Goal: Information Seeking & Learning: Learn about a topic

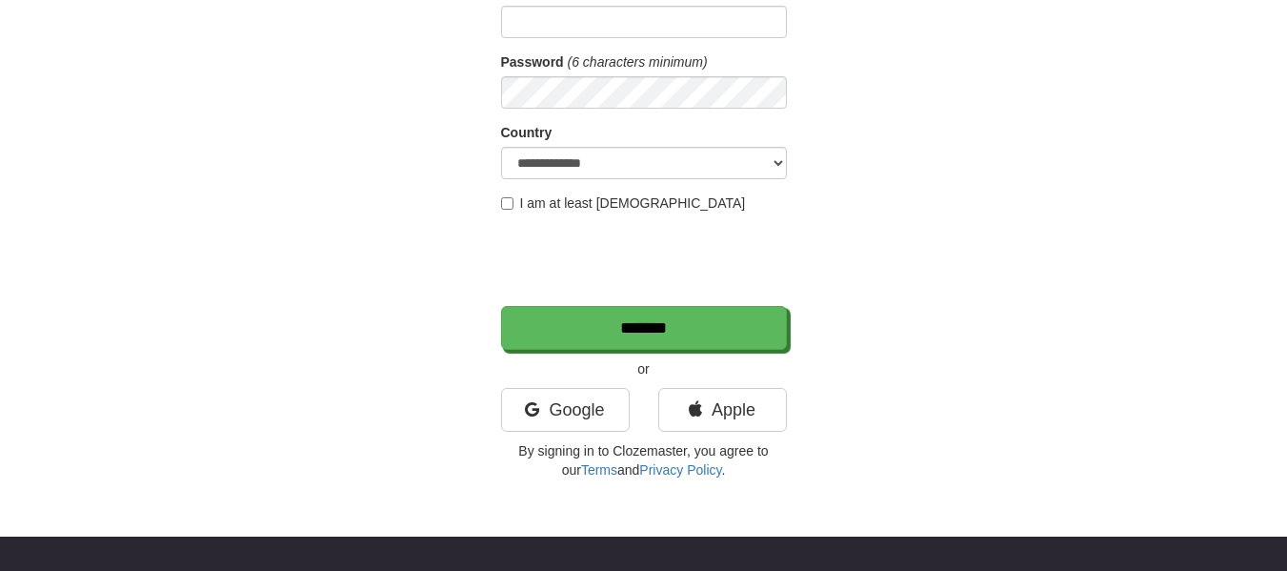
scroll to position [247, 0]
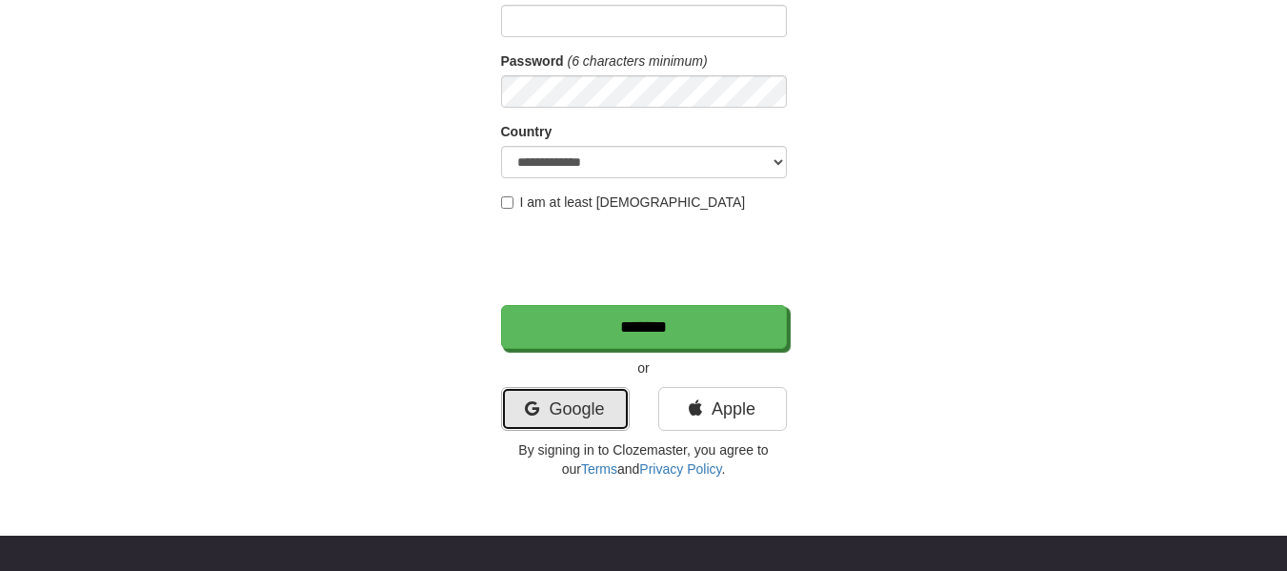
click at [585, 403] on link "Google" at bounding box center [565, 409] width 129 height 44
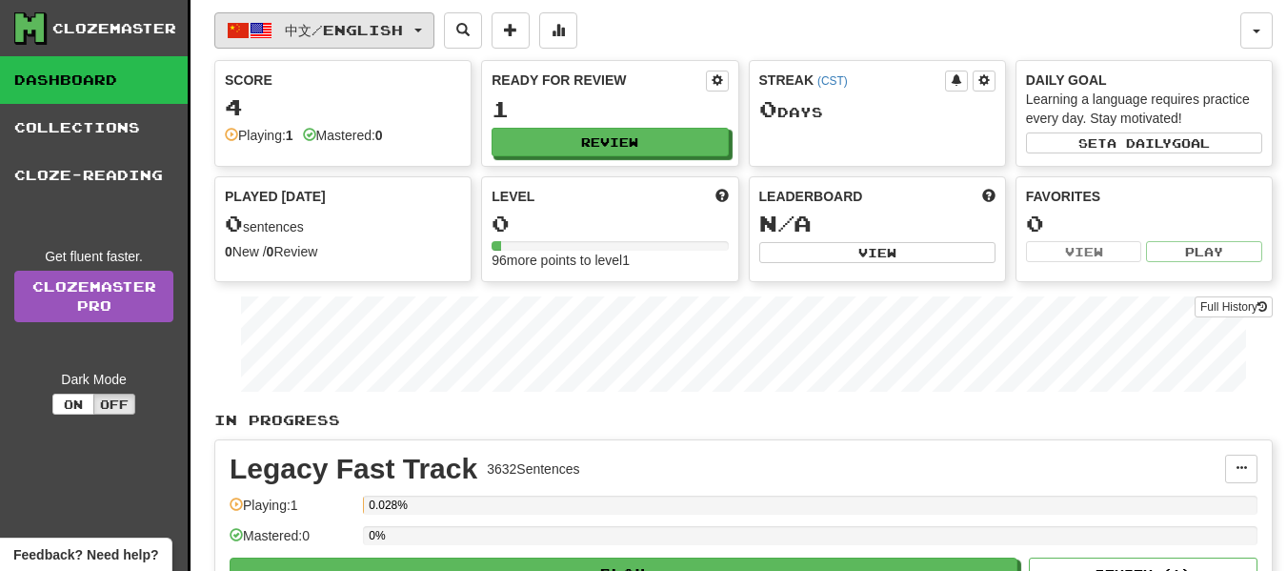
click at [402, 16] on button "中文 / English" at bounding box center [324, 30] width 220 height 36
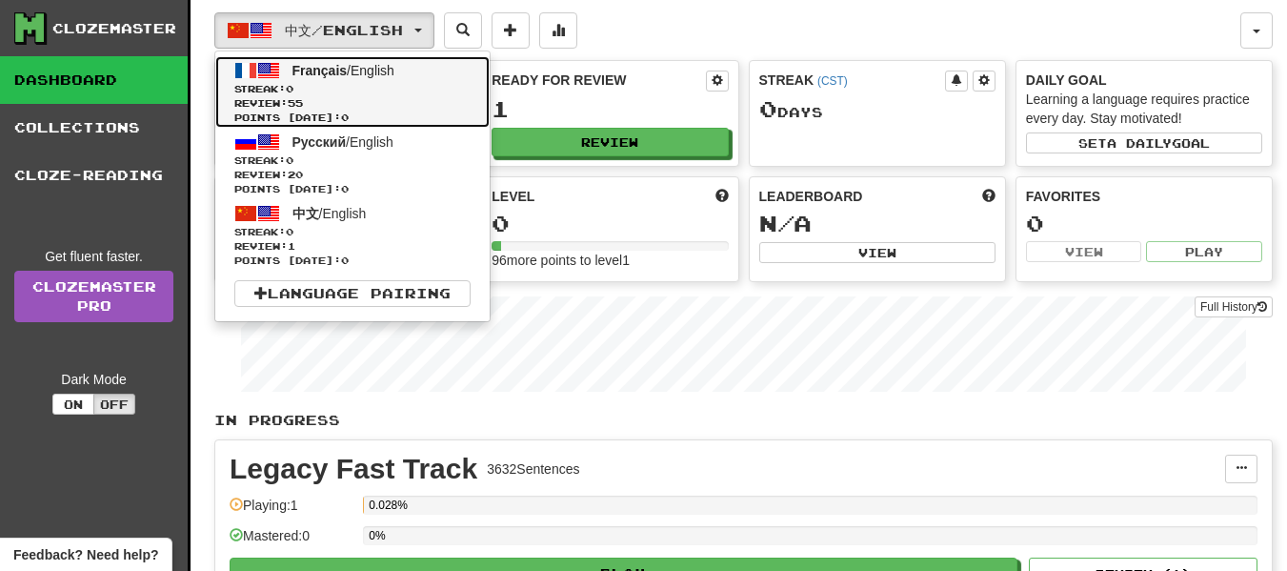
click at [365, 78] on link "Français / English Streak: 0 Review: 55 Points today: 0" at bounding box center [352, 91] width 274 height 71
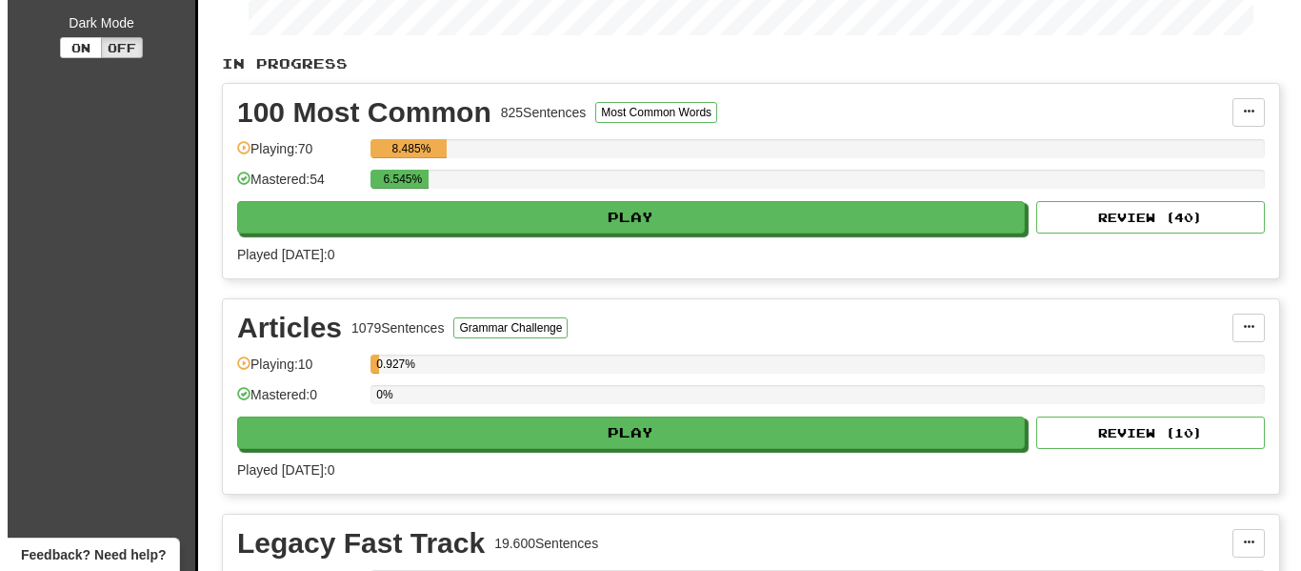
scroll to position [363, 0]
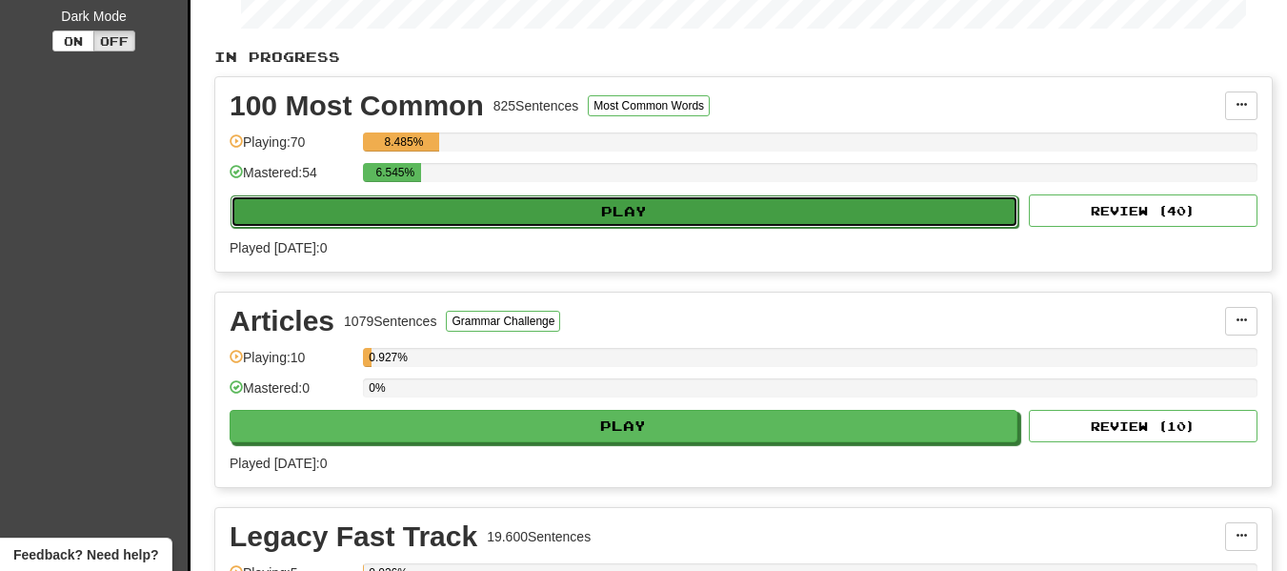
click at [697, 219] on button "Play" at bounding box center [625, 211] width 788 height 32
select select "**"
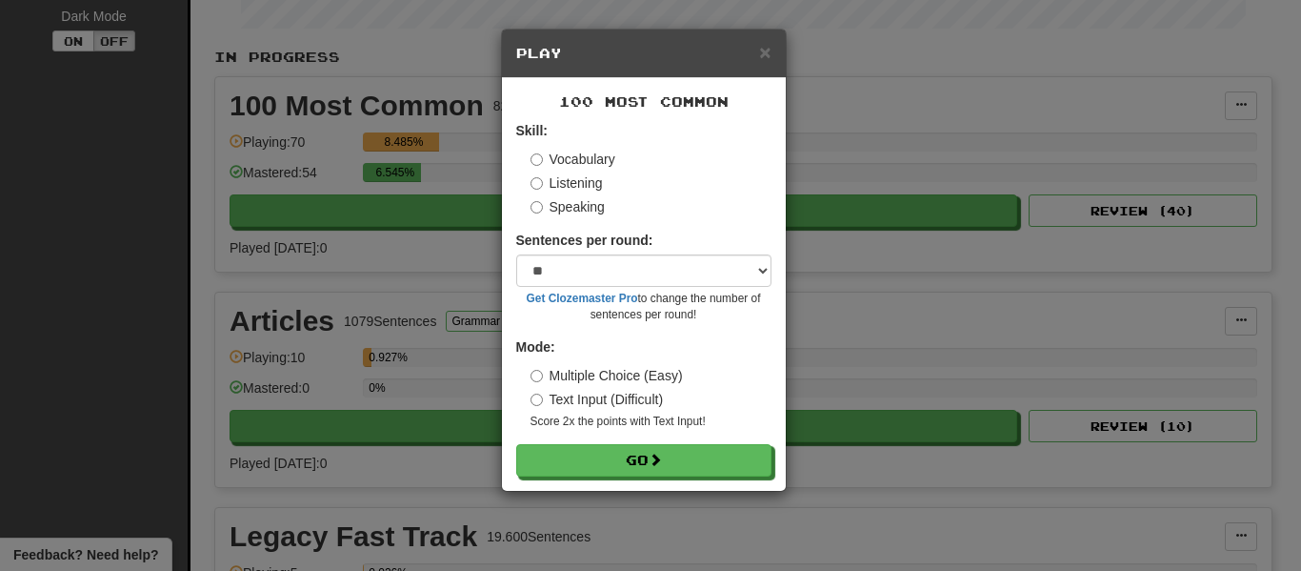
click at [550, 205] on label "Speaking" at bounding box center [568, 206] width 74 height 19
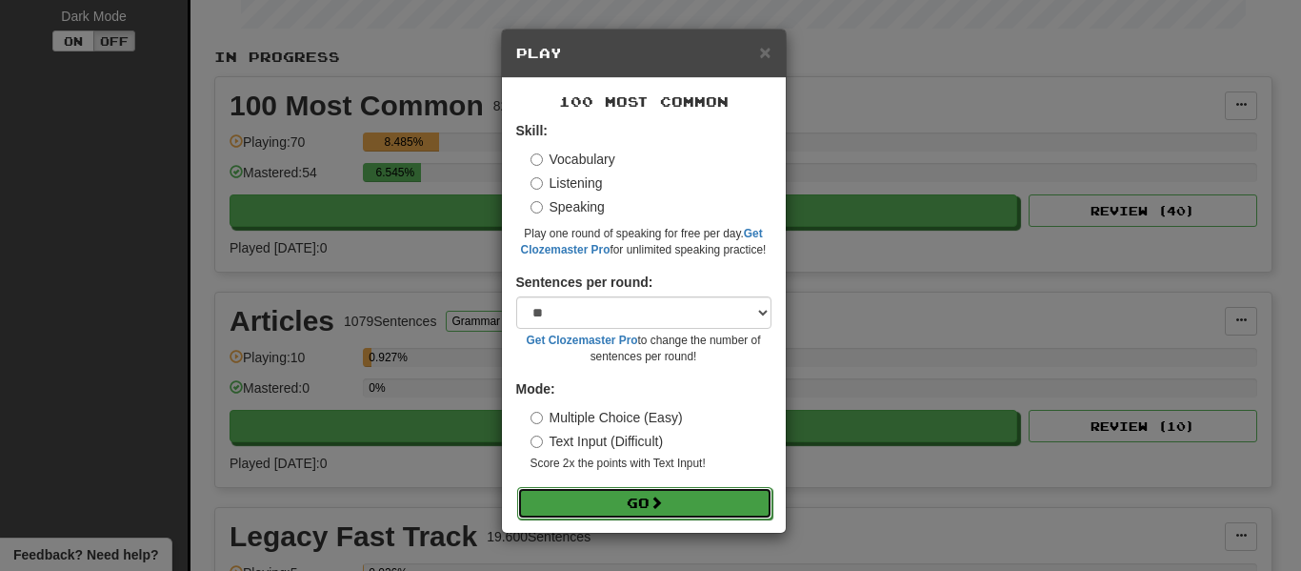
click at [613, 508] on button "Go" at bounding box center [644, 503] width 255 height 32
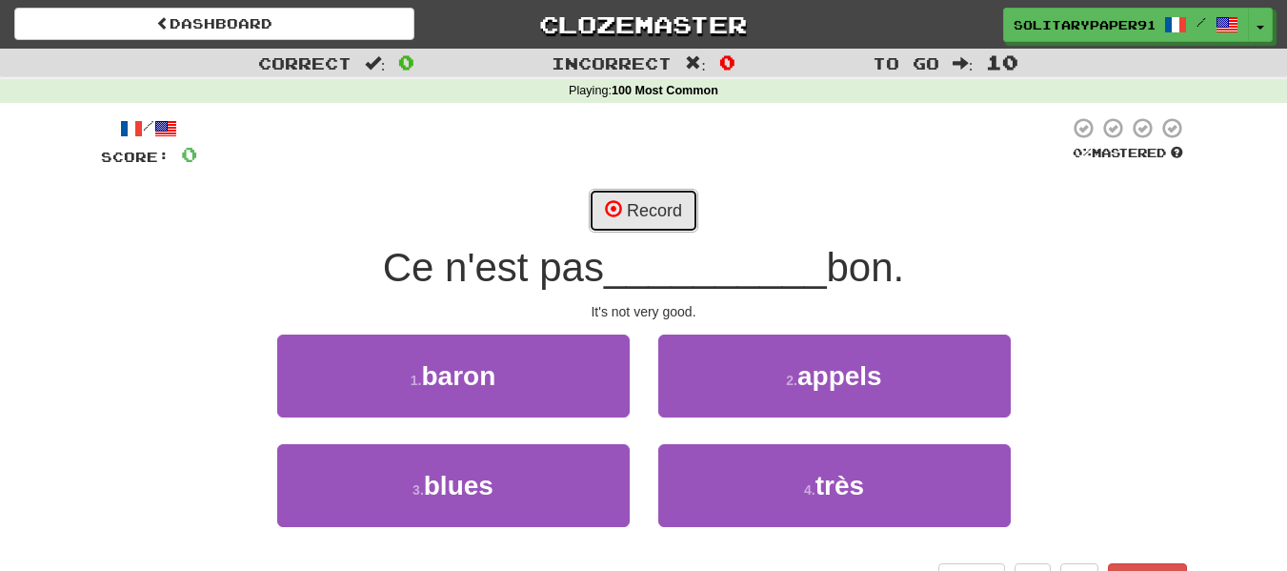
click at [632, 219] on button "Record" at bounding box center [644, 211] width 110 height 44
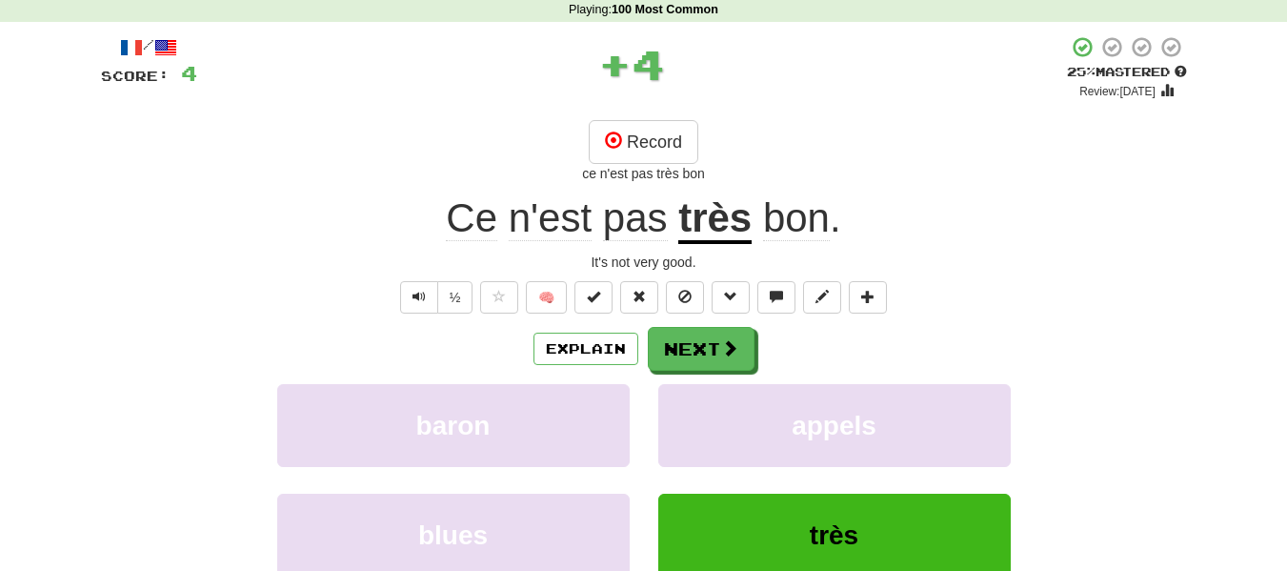
scroll to position [82, 0]
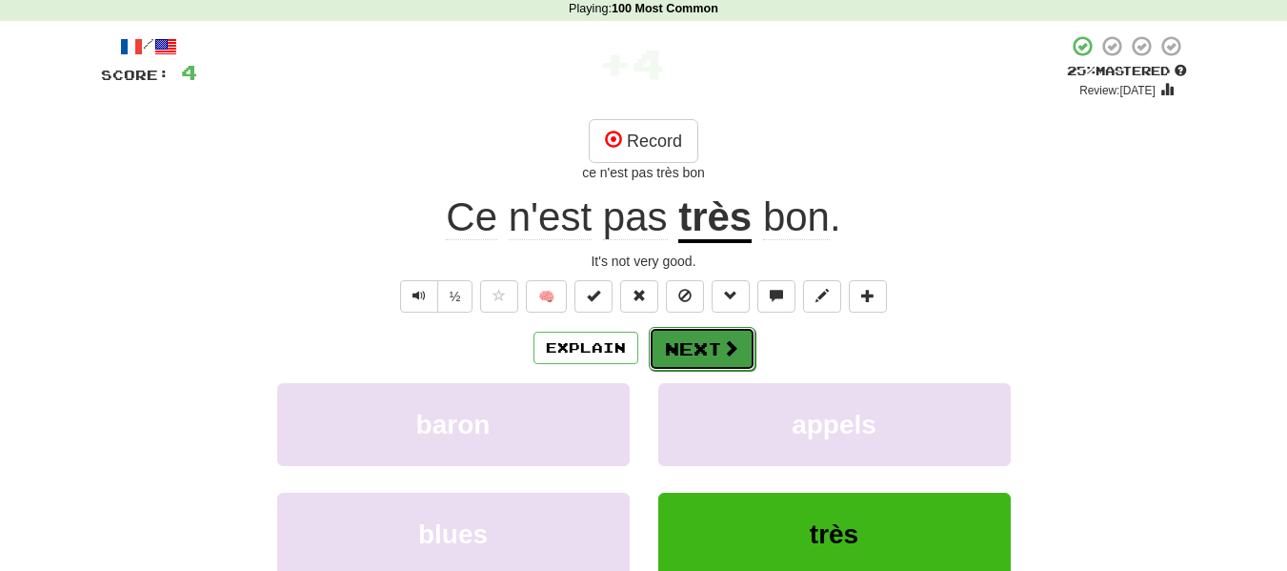
click at [722, 361] on button "Next" at bounding box center [702, 349] width 107 height 44
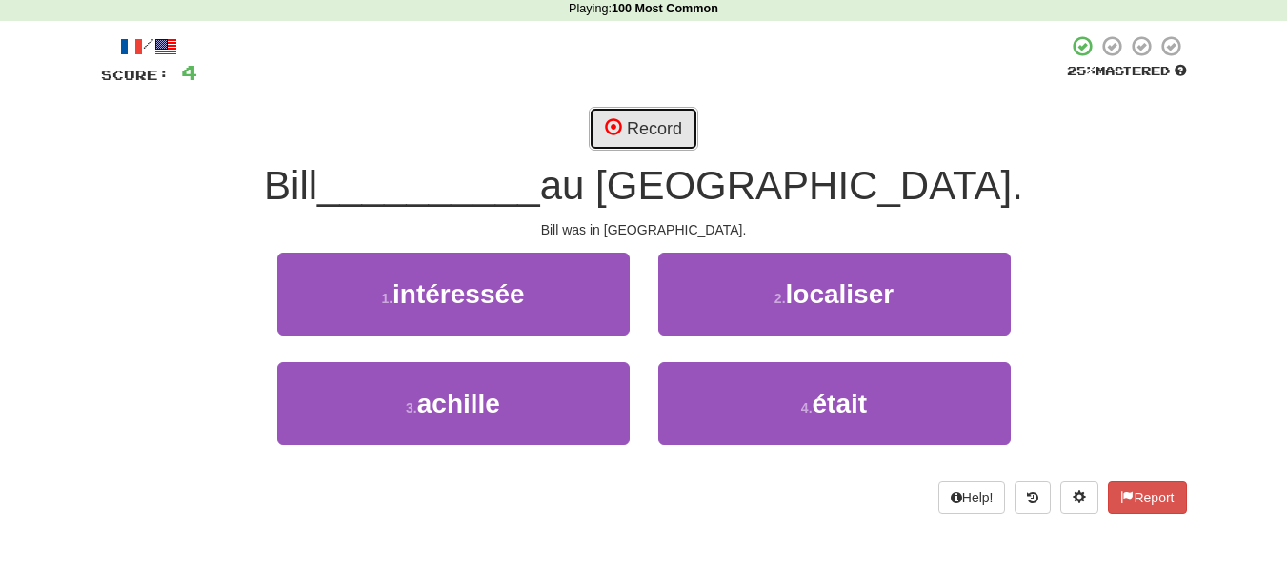
click at [665, 116] on button "Record" at bounding box center [644, 129] width 110 height 44
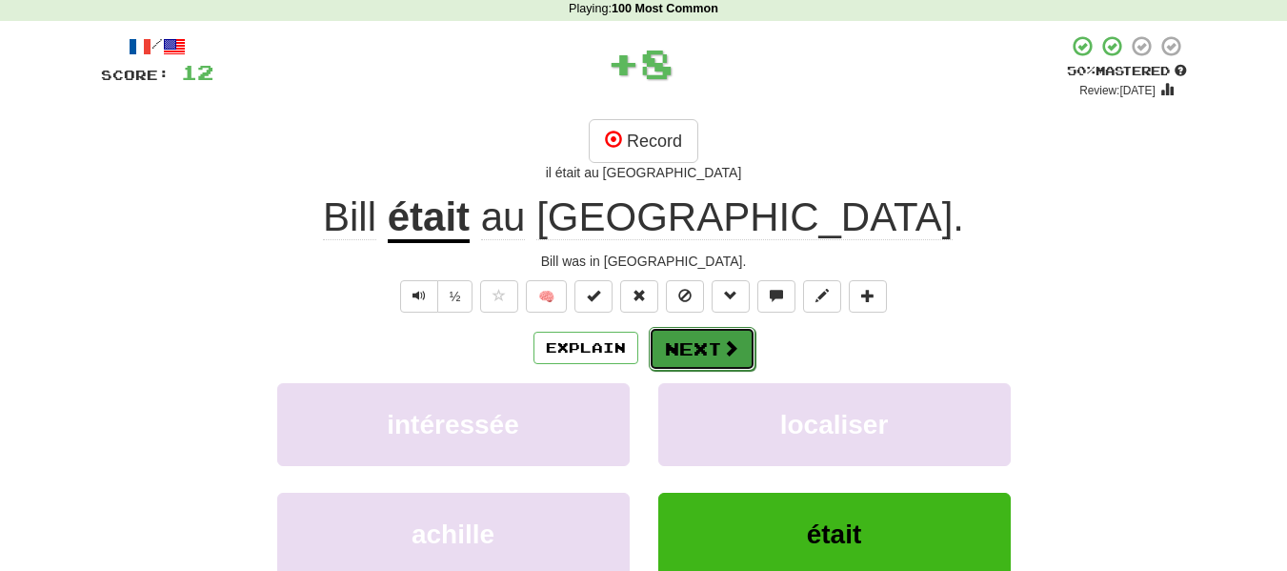
click at [708, 344] on button "Next" at bounding box center [702, 349] width 107 height 44
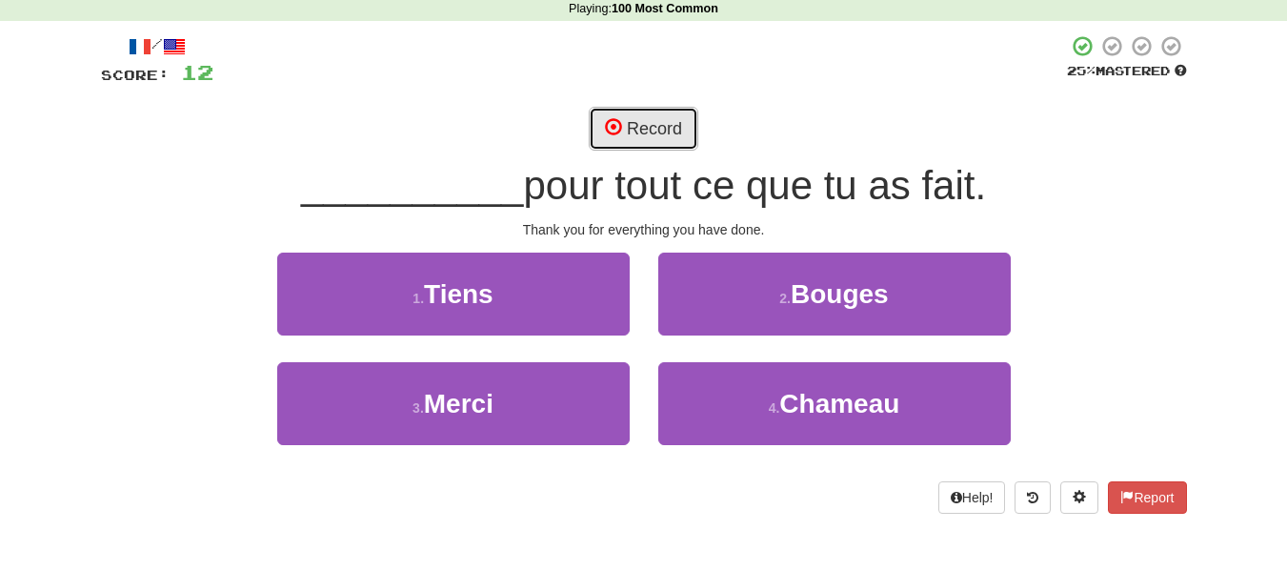
click at [632, 118] on button "Record" at bounding box center [644, 129] width 110 height 44
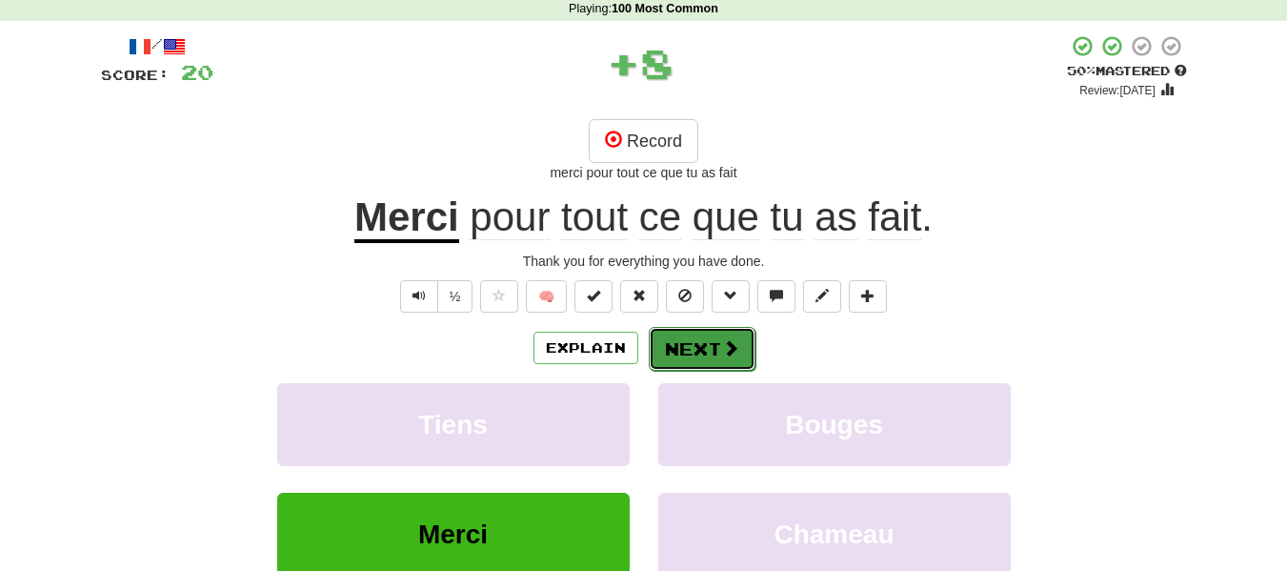
click at [728, 345] on span at bounding box center [730, 347] width 17 height 17
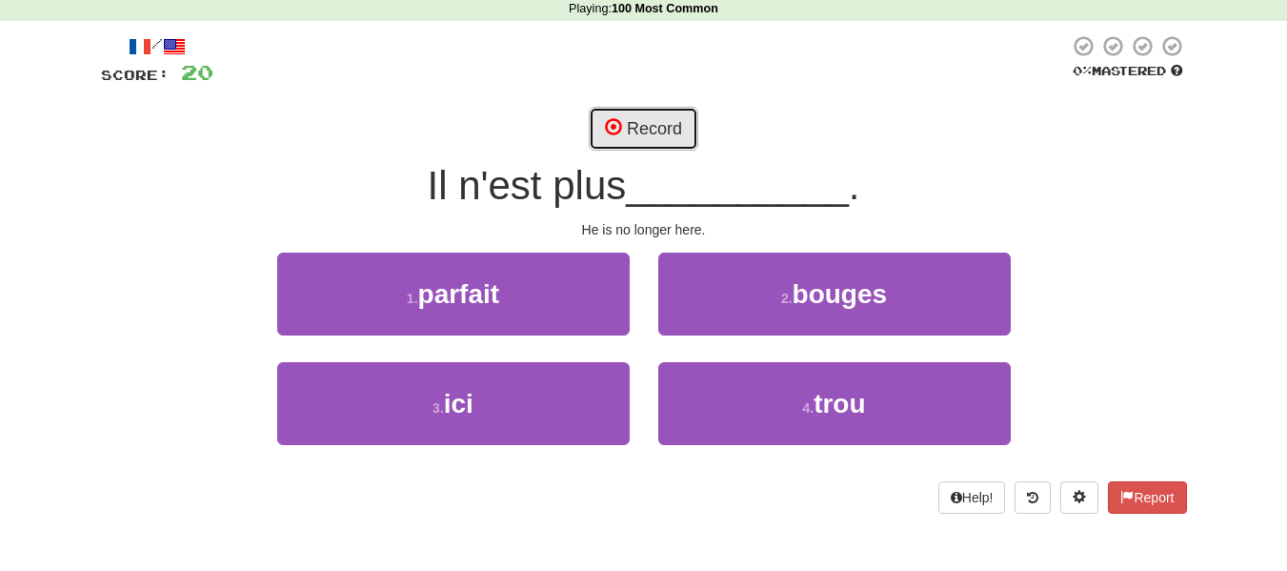
click at [651, 130] on button "Record" at bounding box center [644, 129] width 110 height 44
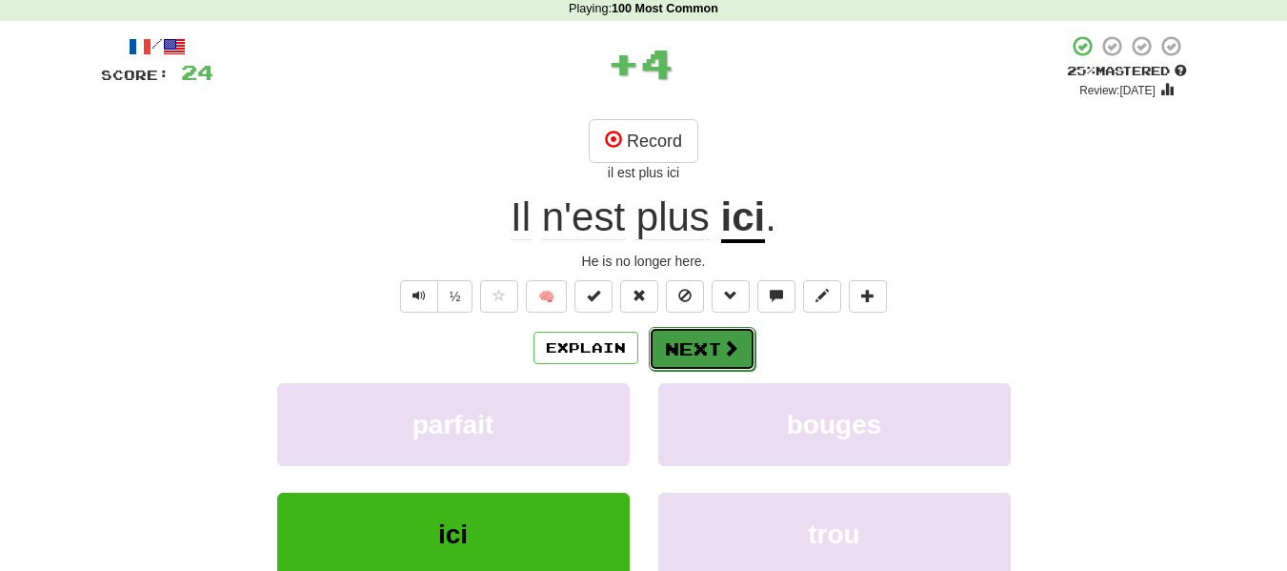
click at [707, 339] on button "Next" at bounding box center [702, 349] width 107 height 44
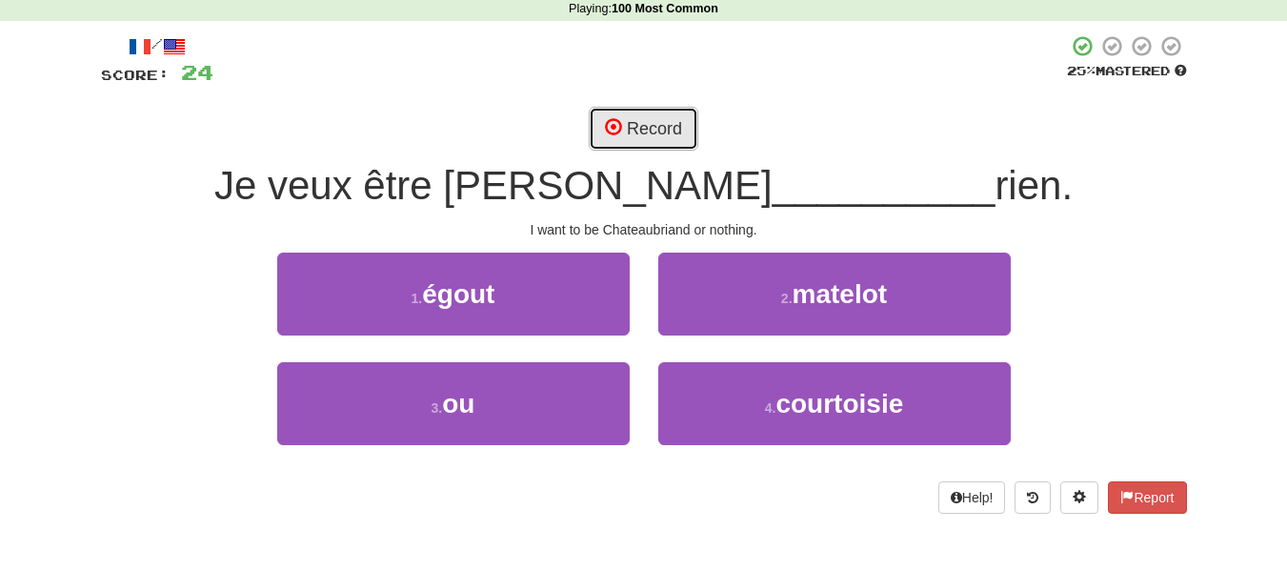
click at [674, 128] on button "Record" at bounding box center [644, 129] width 110 height 44
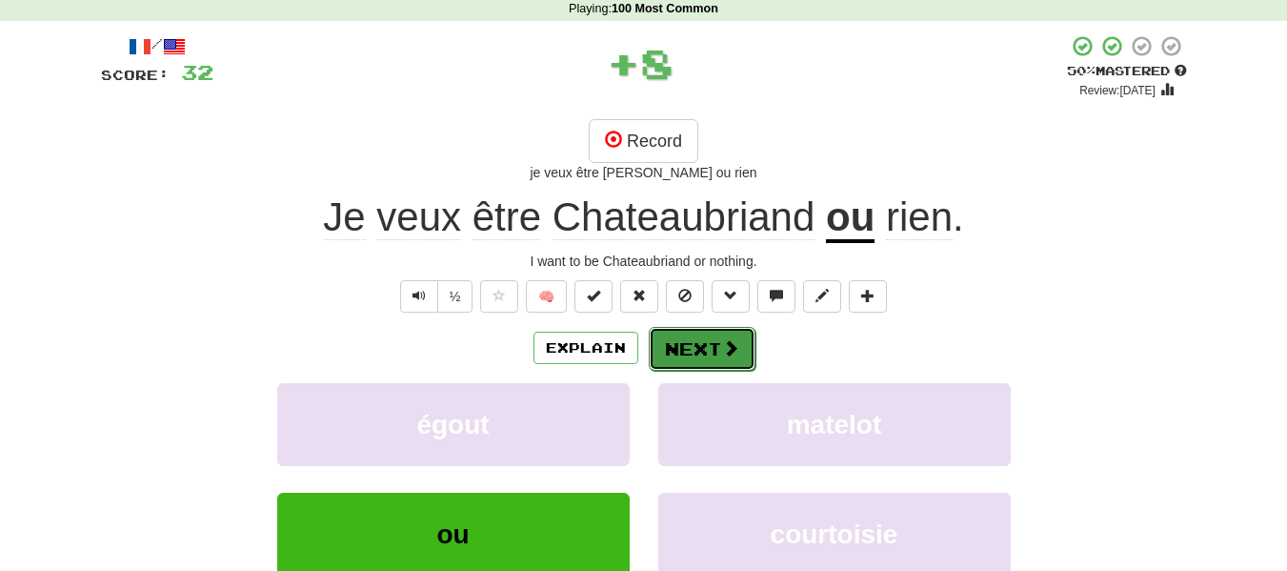
click at [719, 366] on button "Next" at bounding box center [702, 349] width 107 height 44
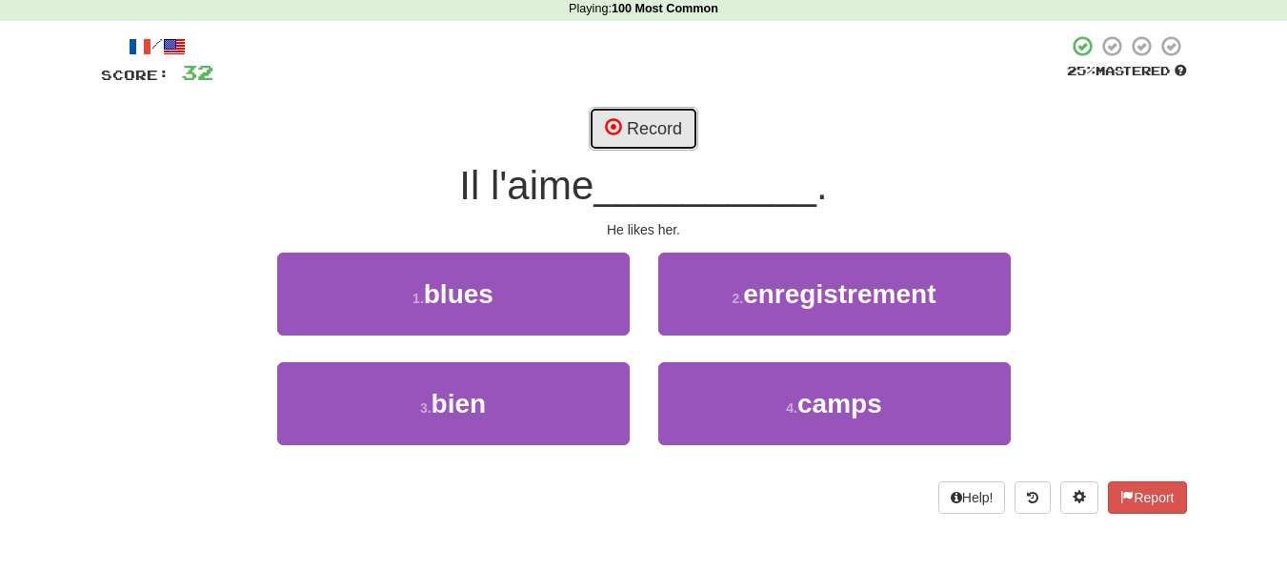
click at [647, 129] on button "Record" at bounding box center [644, 129] width 110 height 44
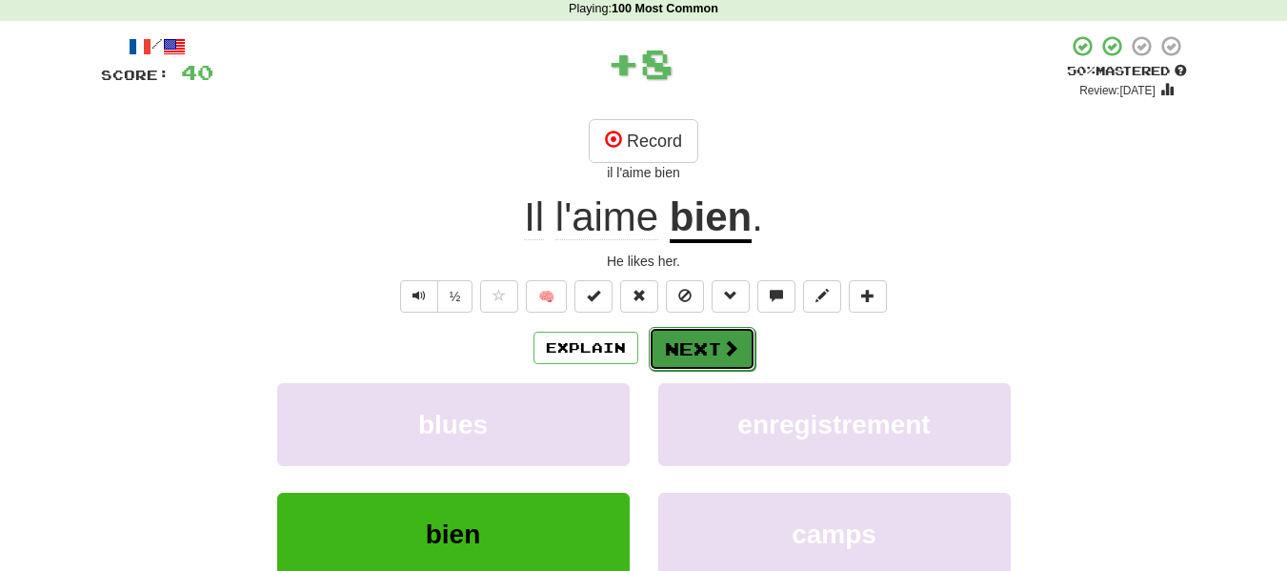
click at [722, 353] on span at bounding box center [730, 347] width 17 height 17
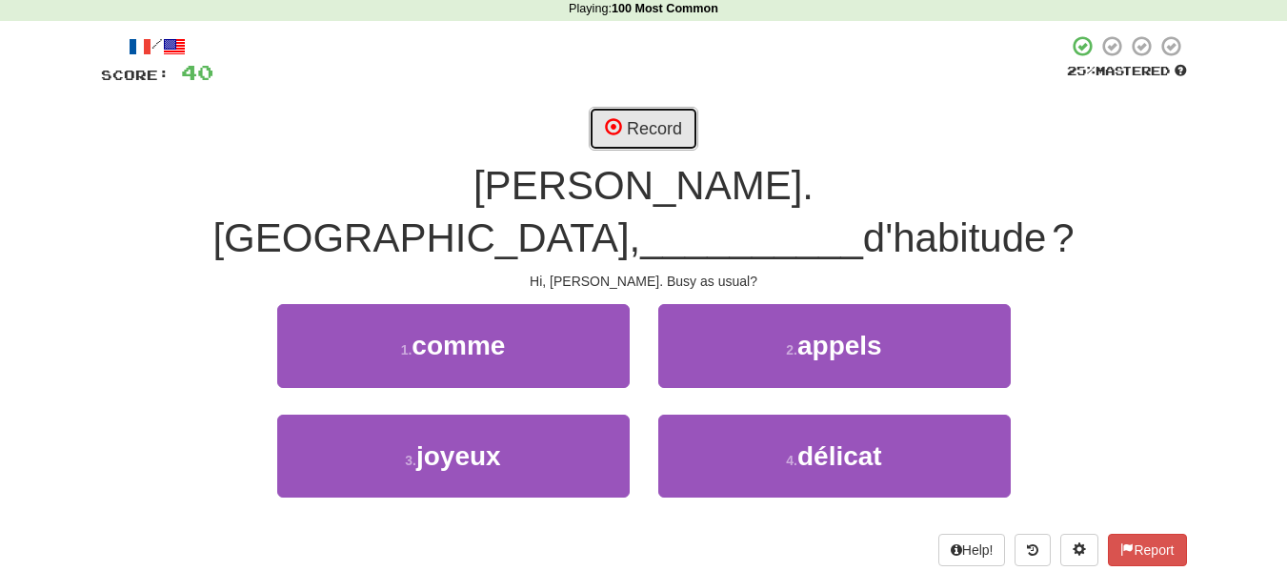
click at [637, 131] on button "Record" at bounding box center [644, 129] width 110 height 44
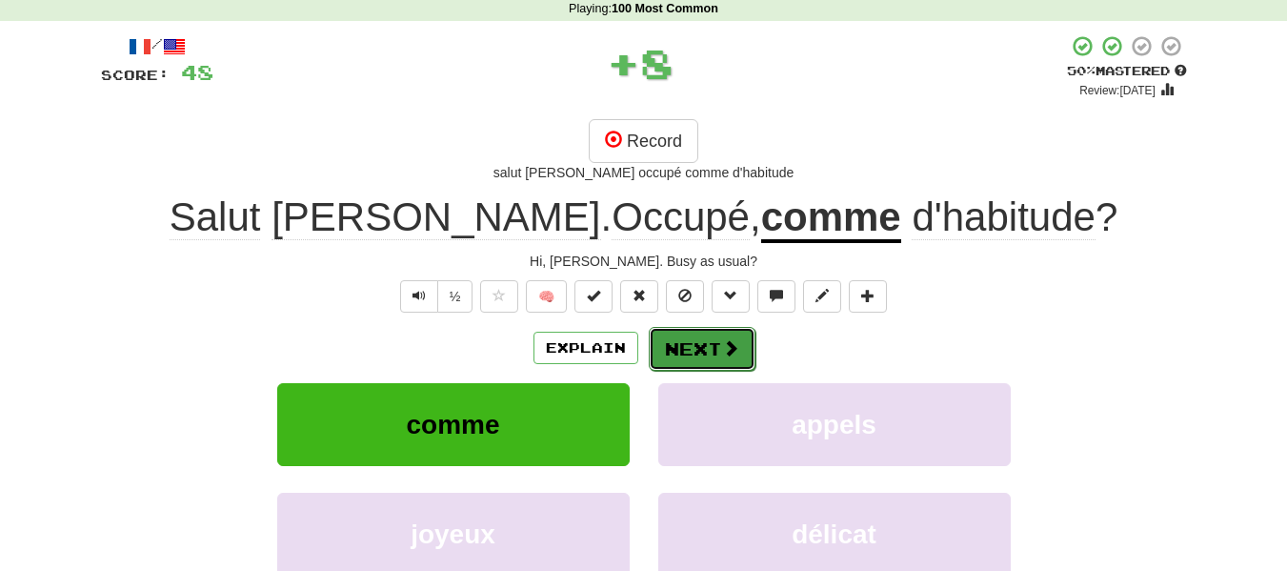
click at [693, 363] on button "Next" at bounding box center [702, 349] width 107 height 44
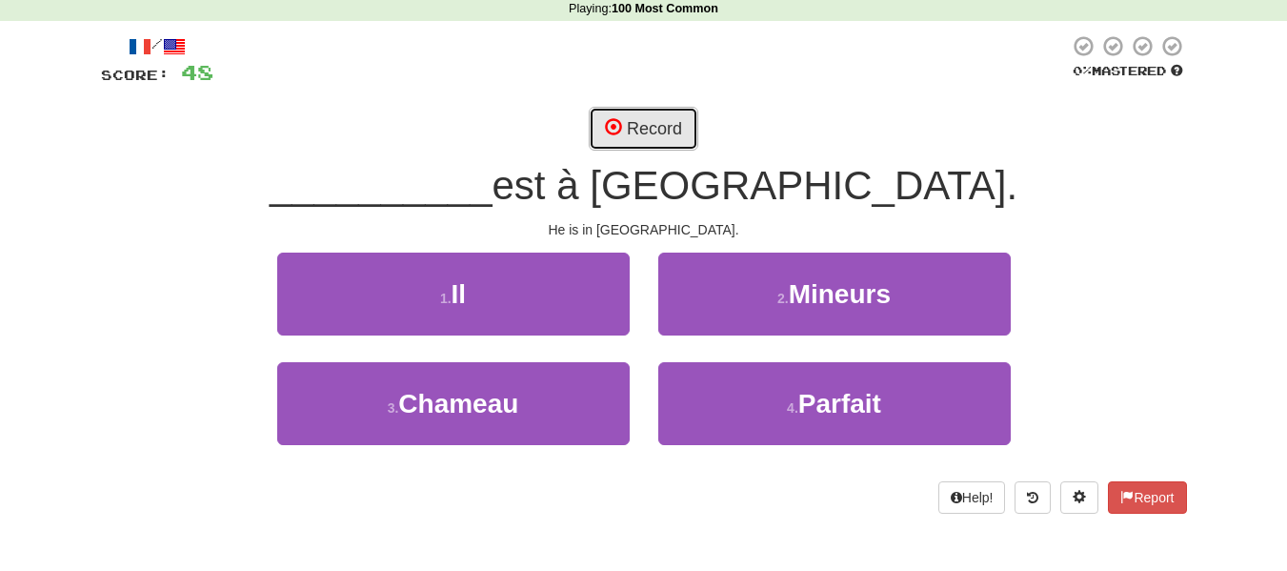
click at [636, 134] on button "Record" at bounding box center [644, 129] width 110 height 44
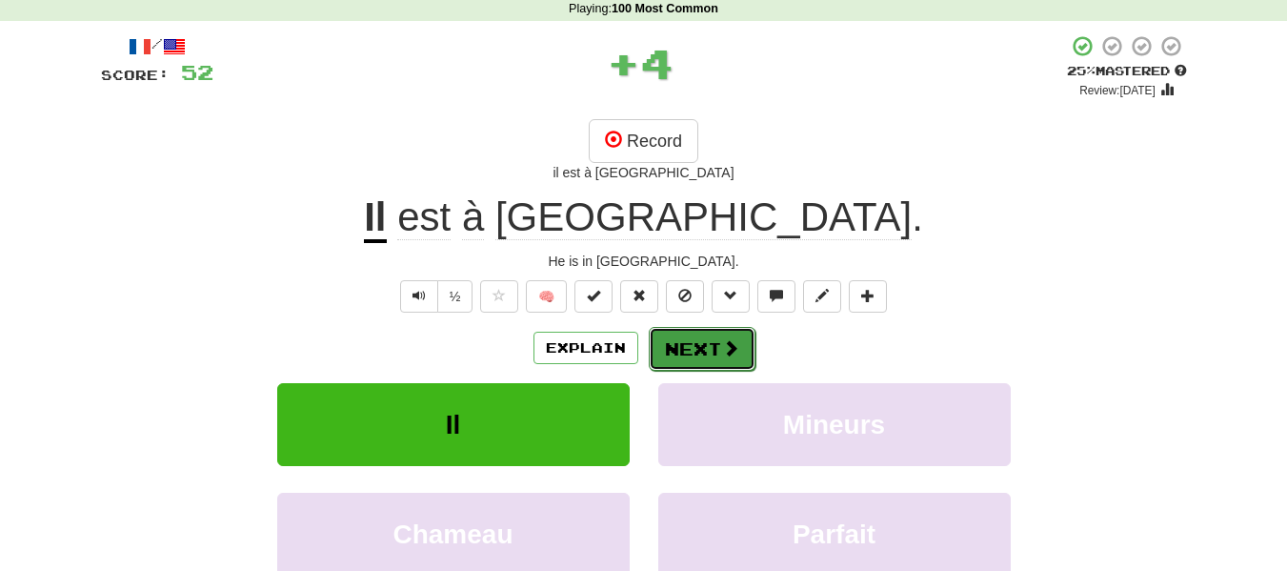
click at [721, 364] on button "Next" at bounding box center [702, 349] width 107 height 44
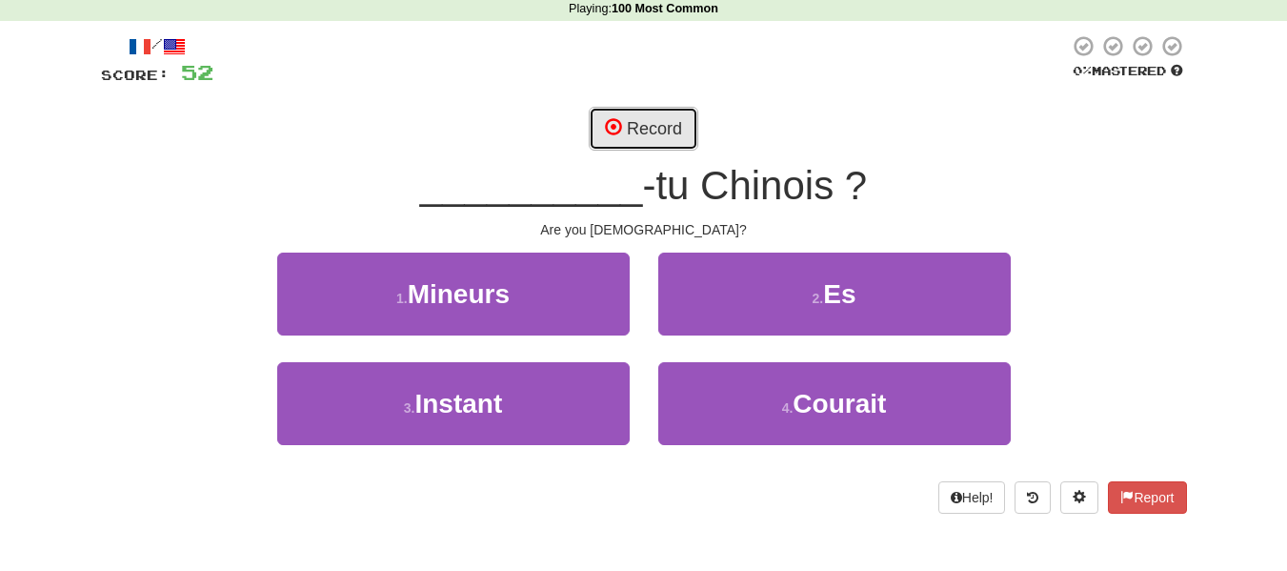
click at [634, 130] on button "Record" at bounding box center [644, 129] width 110 height 44
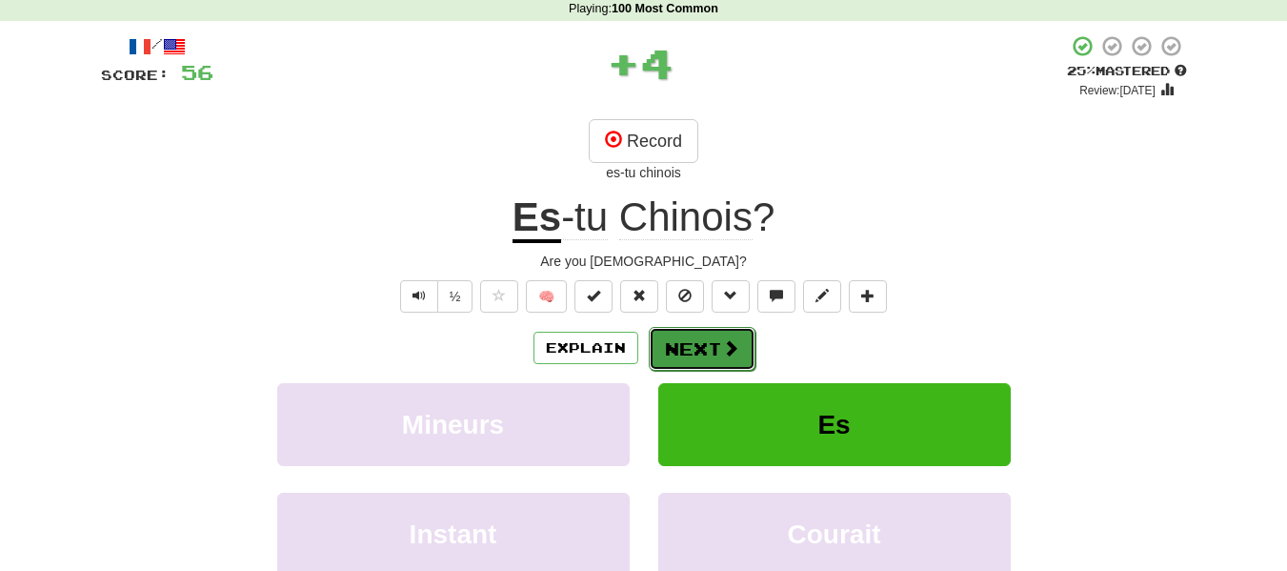
click at [736, 342] on span at bounding box center [730, 347] width 17 height 17
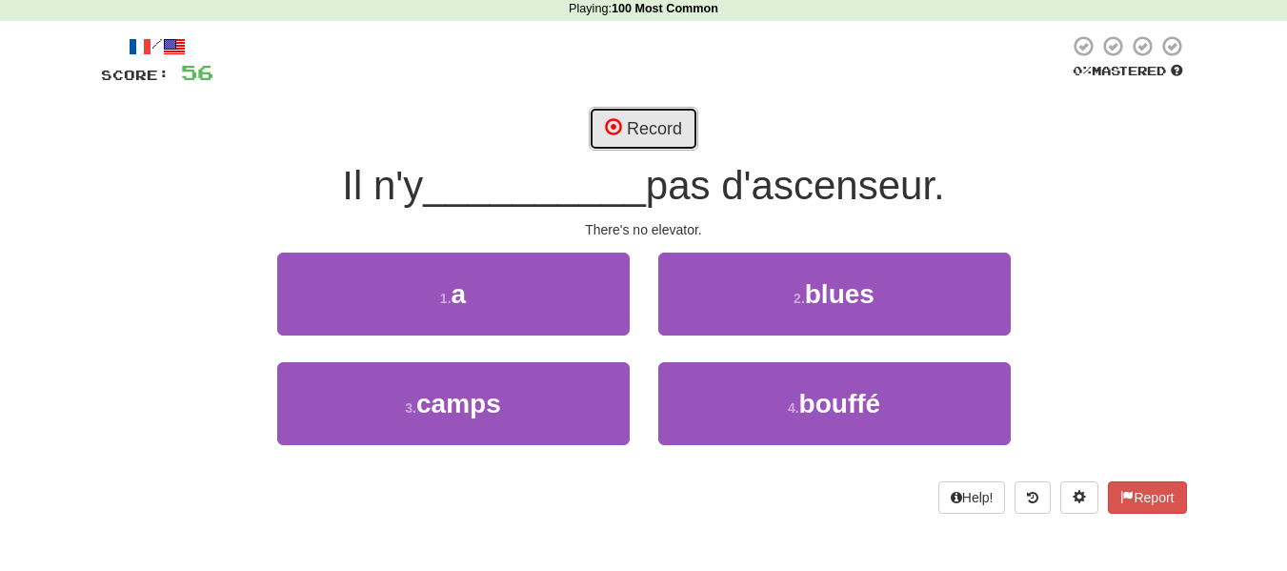
click at [660, 129] on button "Record" at bounding box center [644, 129] width 110 height 44
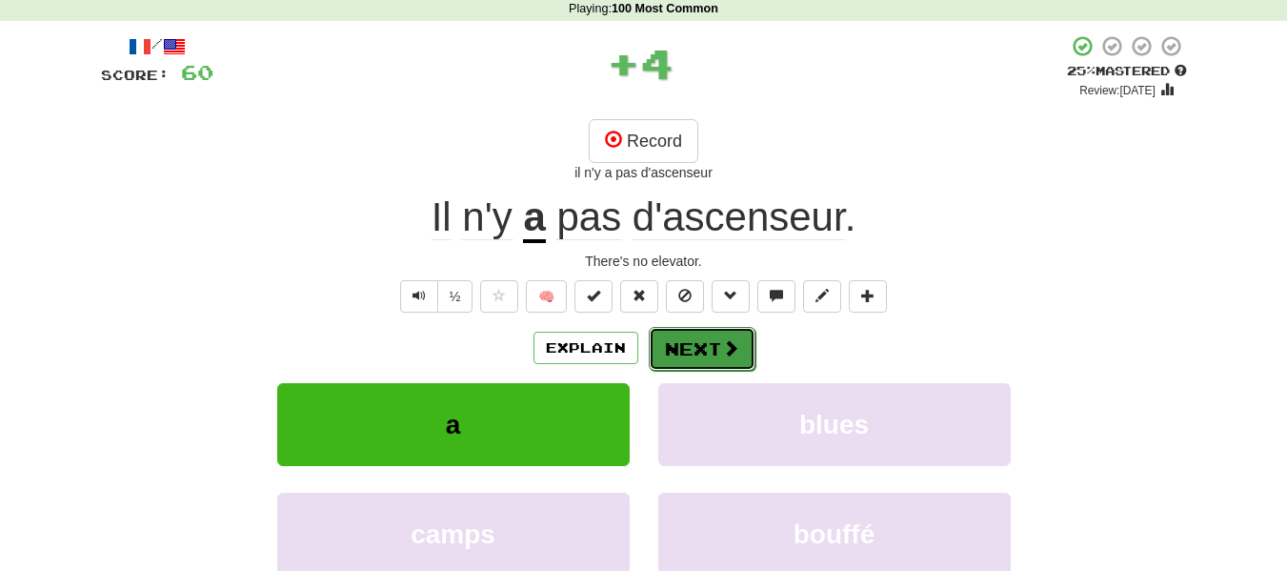
click at [684, 349] on button "Next" at bounding box center [702, 349] width 107 height 44
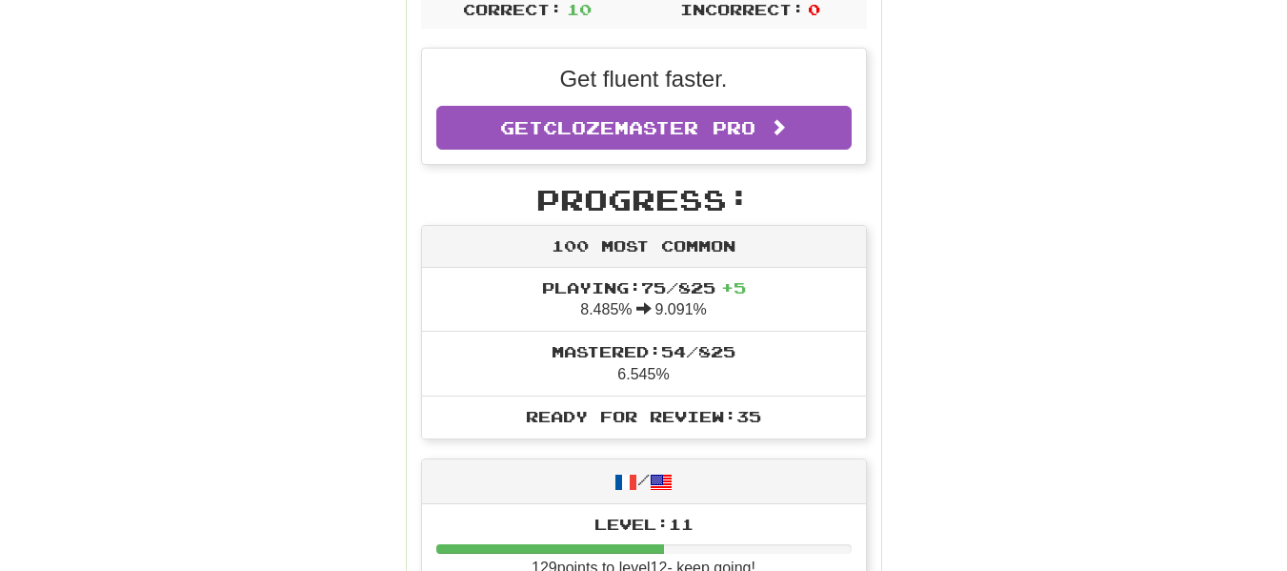
scroll to position [0, 0]
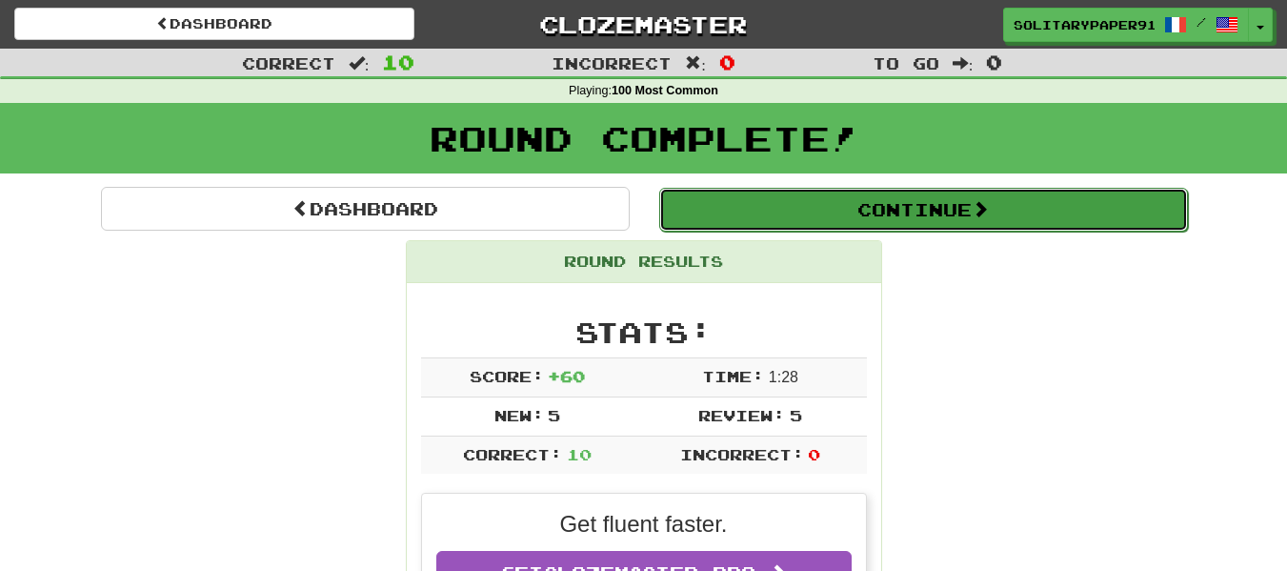
click at [835, 228] on button "Continue" at bounding box center [923, 210] width 529 height 44
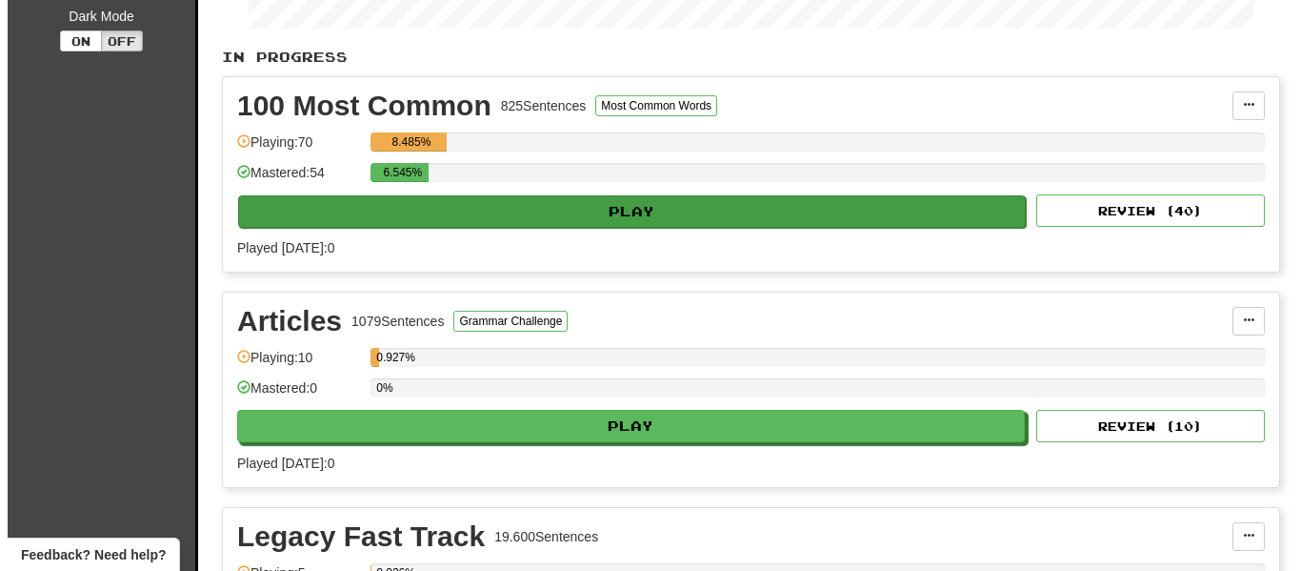
scroll to position [363, 0]
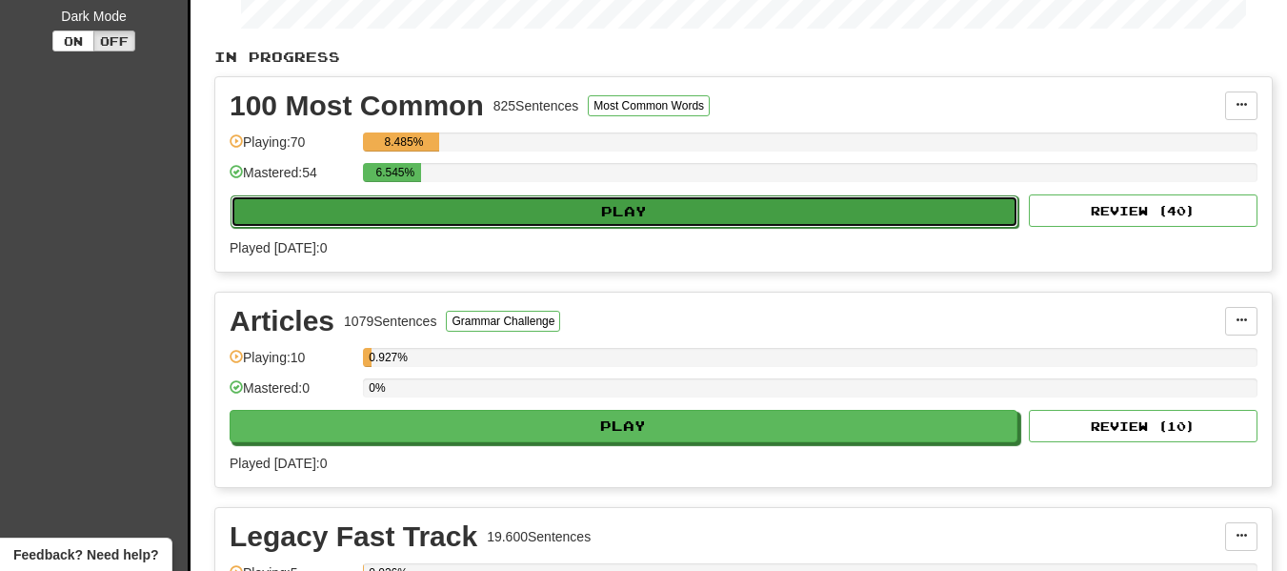
click at [623, 217] on button "Play" at bounding box center [625, 211] width 788 height 32
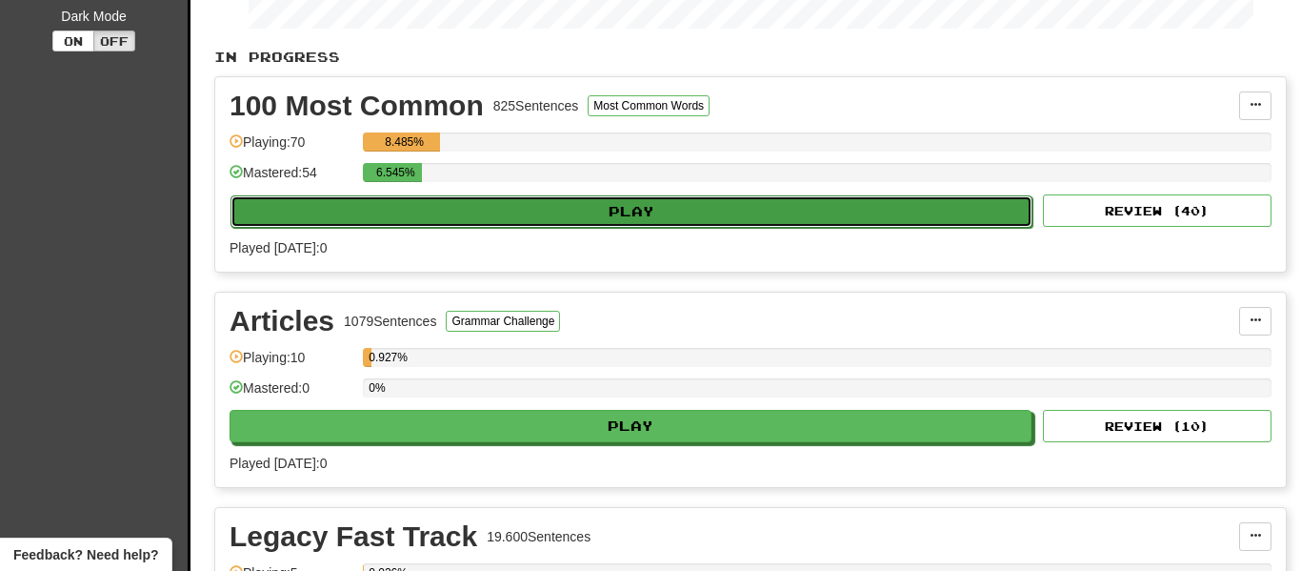
select select "**"
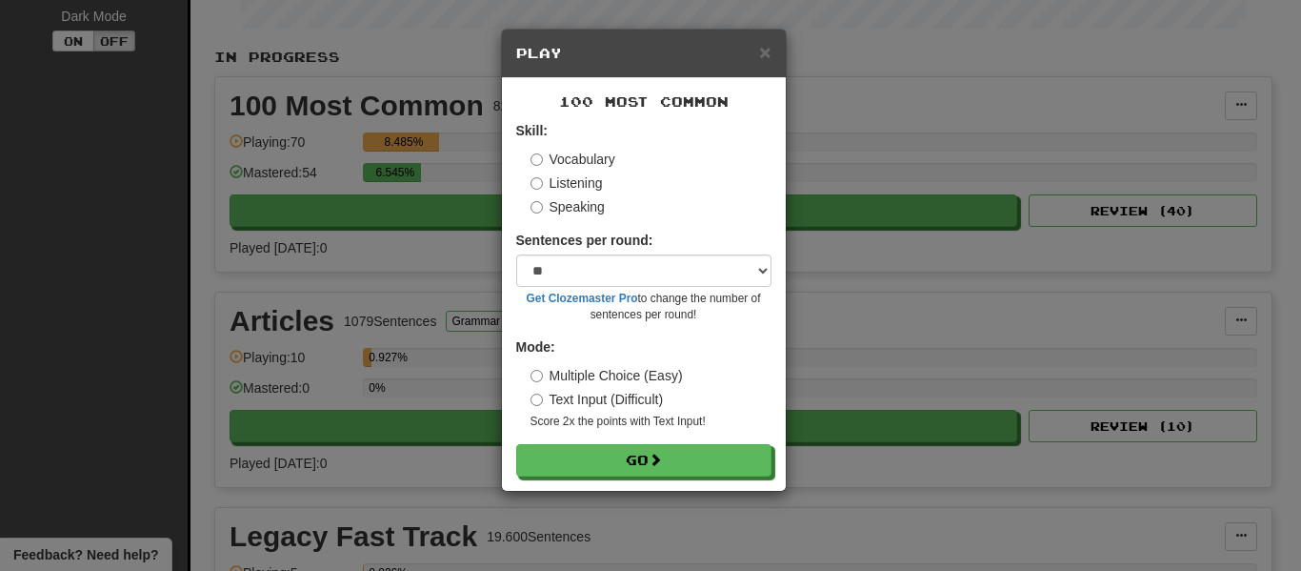
click at [566, 200] on label "Speaking" at bounding box center [568, 206] width 74 height 19
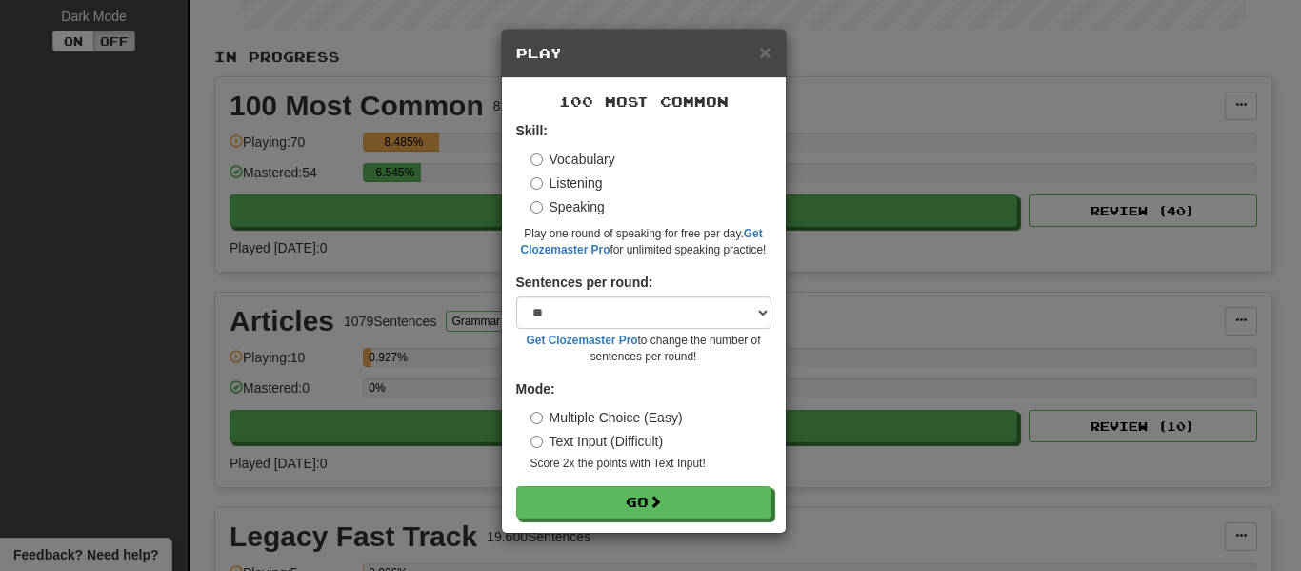
click at [557, 151] on label "Vocabulary" at bounding box center [573, 159] width 85 height 19
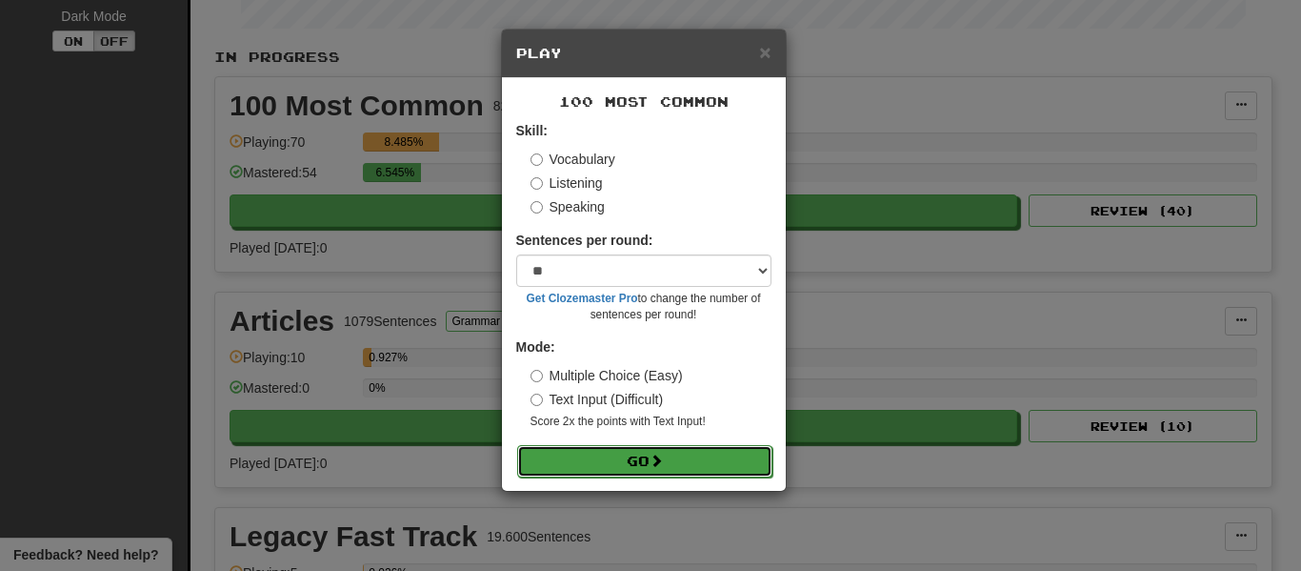
click at [638, 468] on button "Go" at bounding box center [644, 461] width 255 height 32
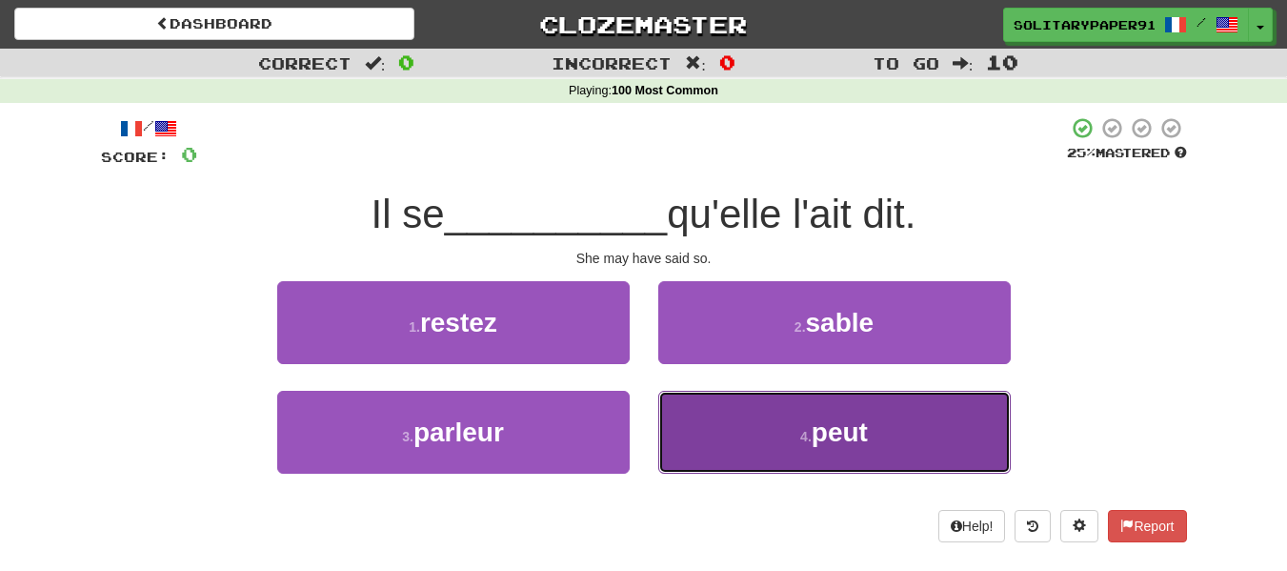
click at [755, 433] on button "4 . peut" at bounding box center [834, 432] width 352 height 83
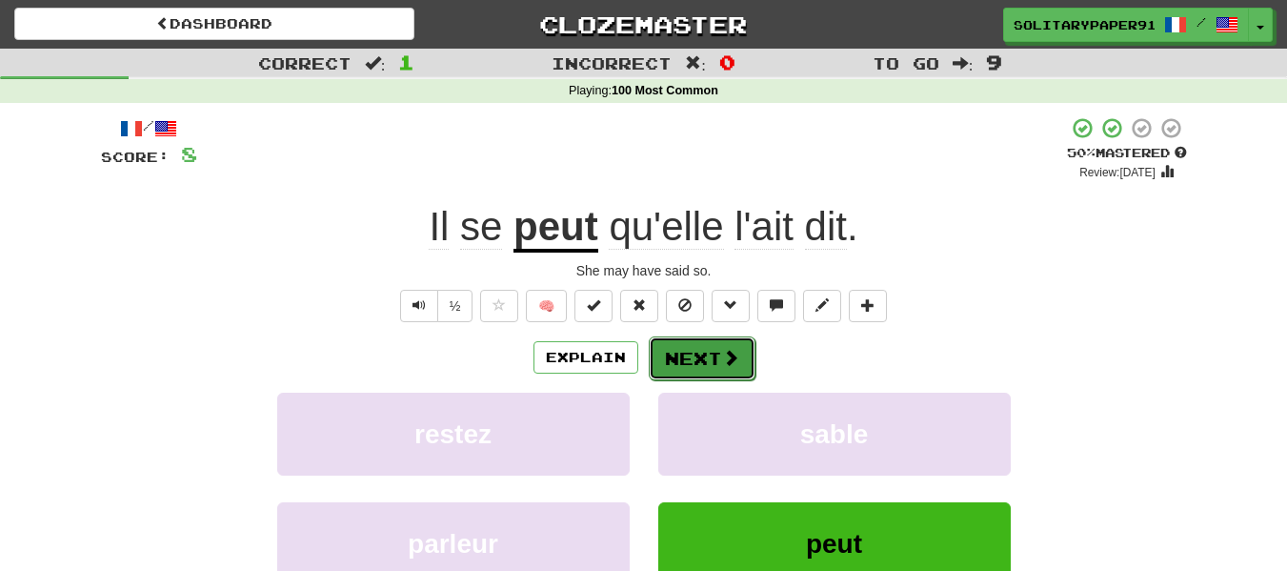
click at [687, 343] on button "Next" at bounding box center [702, 358] width 107 height 44
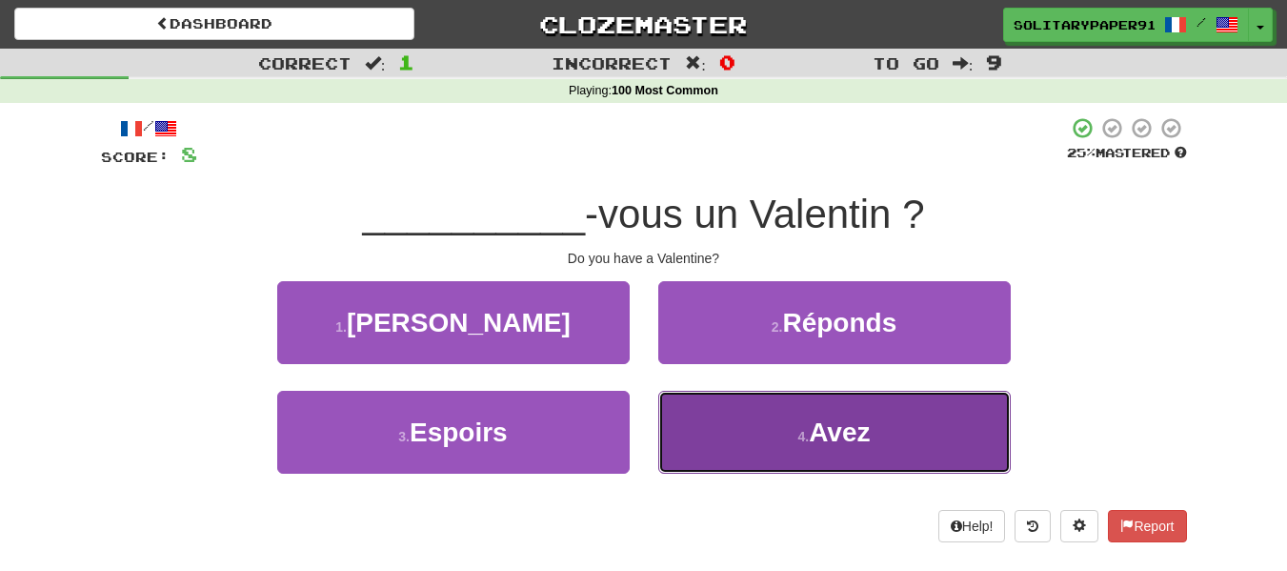
click at [692, 409] on button "4 . Avez" at bounding box center [834, 432] width 352 height 83
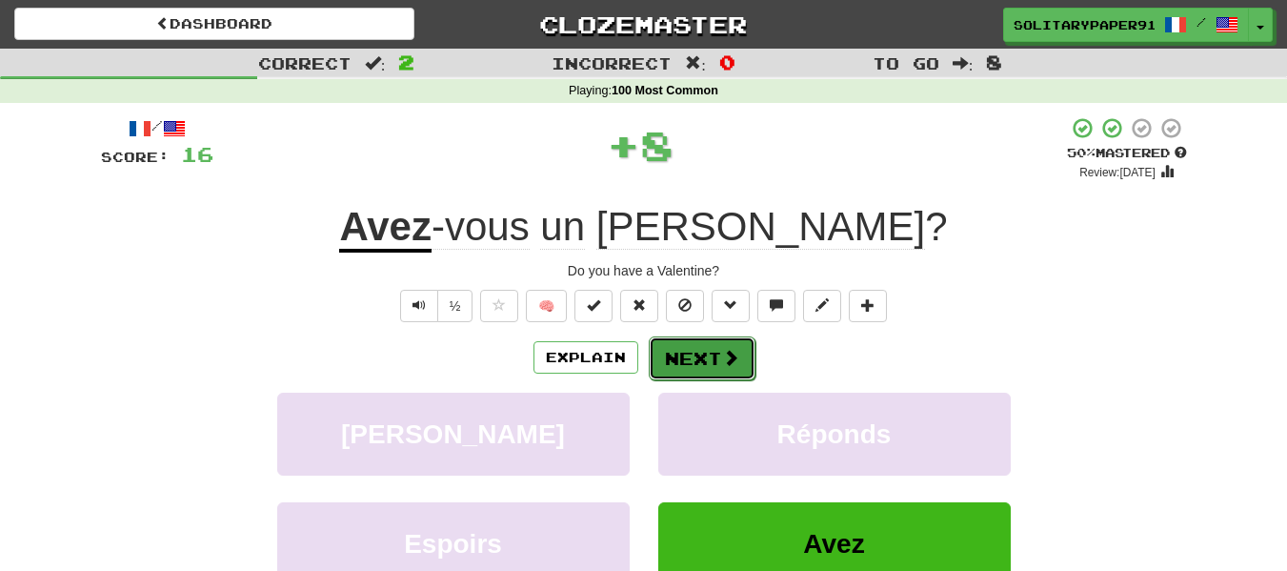
click at [712, 361] on button "Next" at bounding box center [702, 358] width 107 height 44
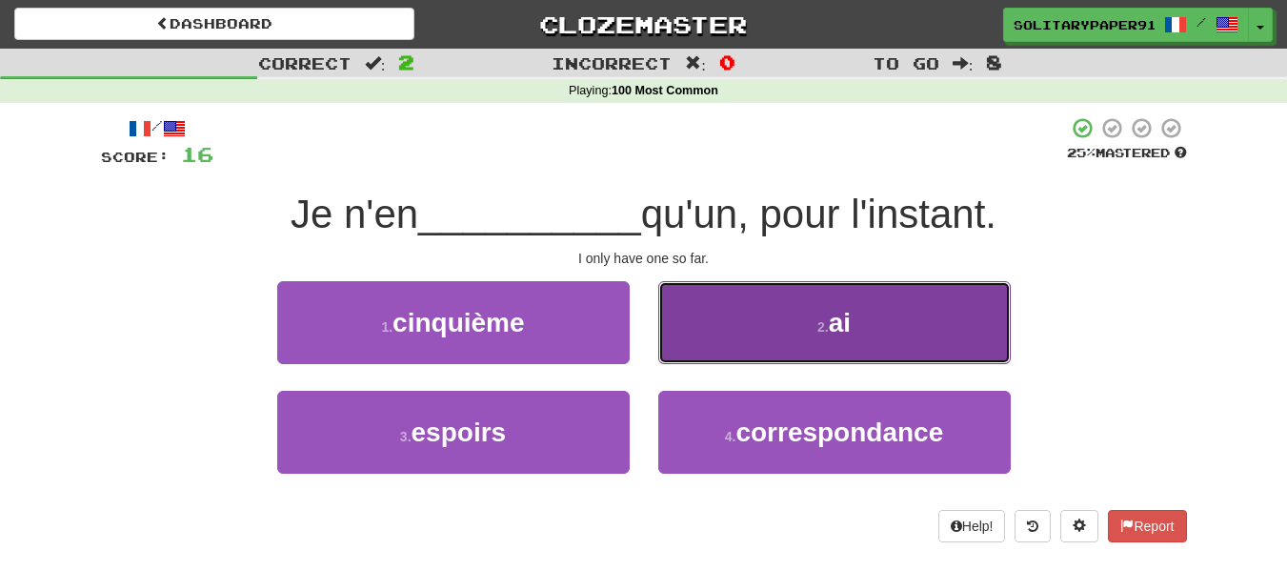
click at [838, 319] on span "ai" at bounding box center [840, 323] width 22 height 30
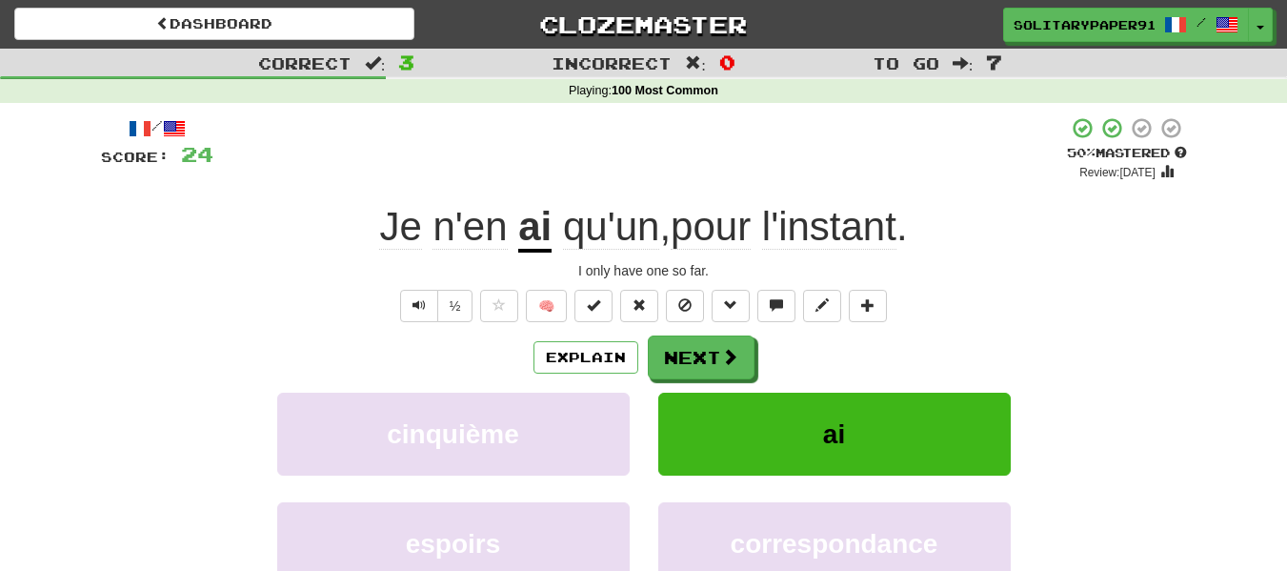
click at [447, 254] on div "/ Score: 24 + 8 50 % Mastered Review: 2025-08-29 Je n'en ai qu'un , pour l'inst…" at bounding box center [644, 414] width 1086 height 597
click at [681, 349] on button "Next" at bounding box center [702, 358] width 107 height 44
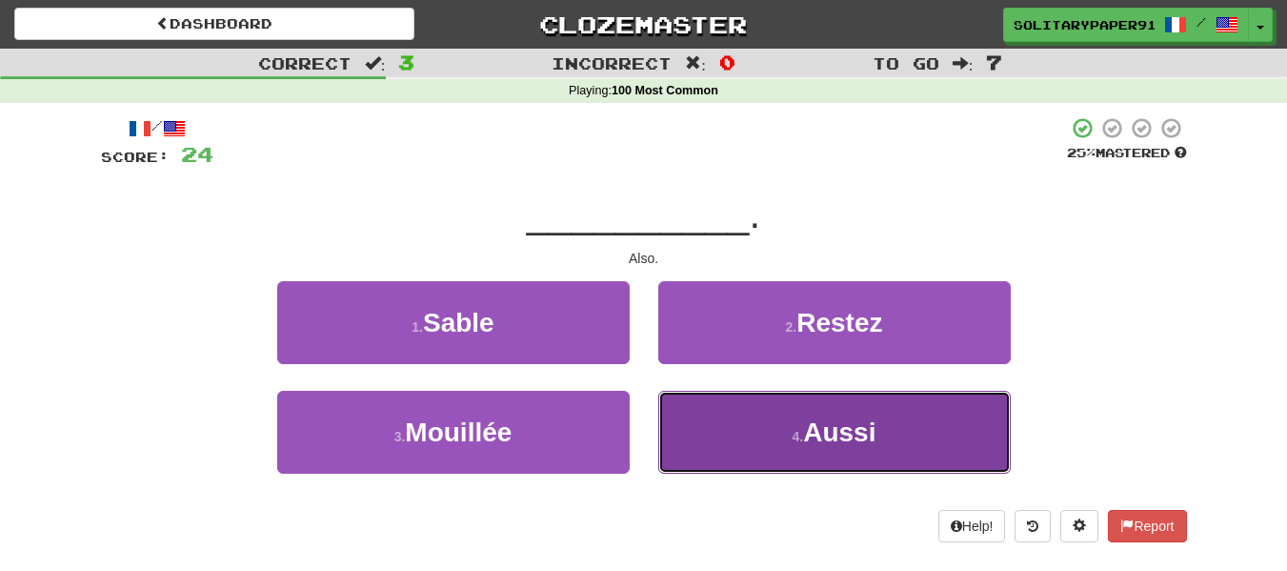
click at [737, 416] on button "4 . Aussi" at bounding box center [834, 432] width 352 height 83
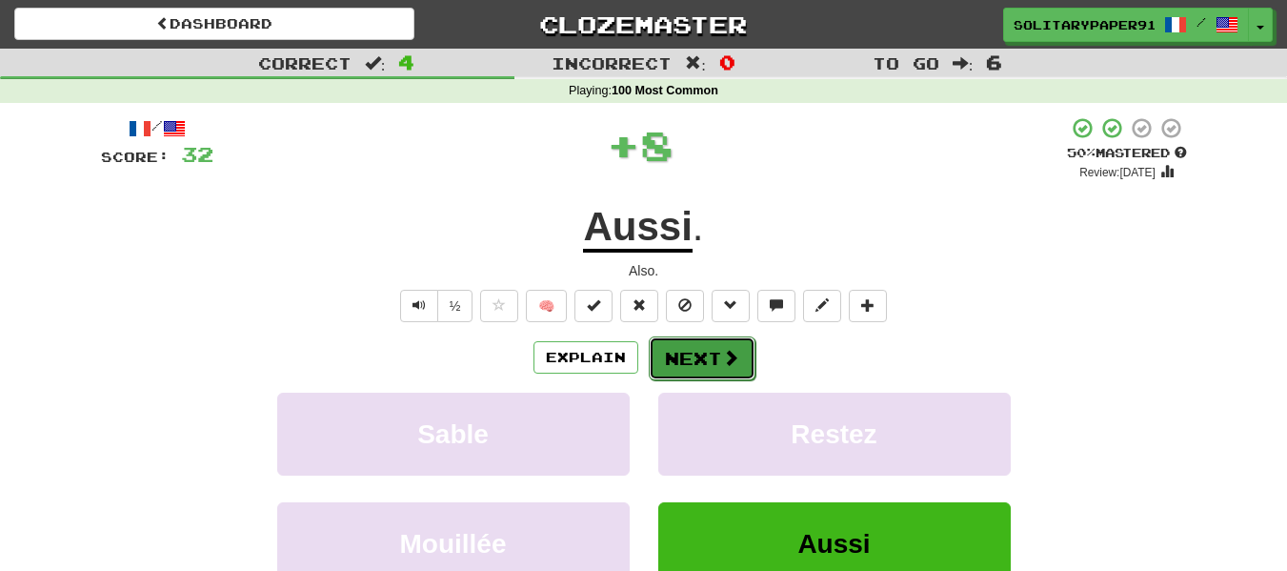
click at [711, 374] on button "Next" at bounding box center [702, 358] width 107 height 44
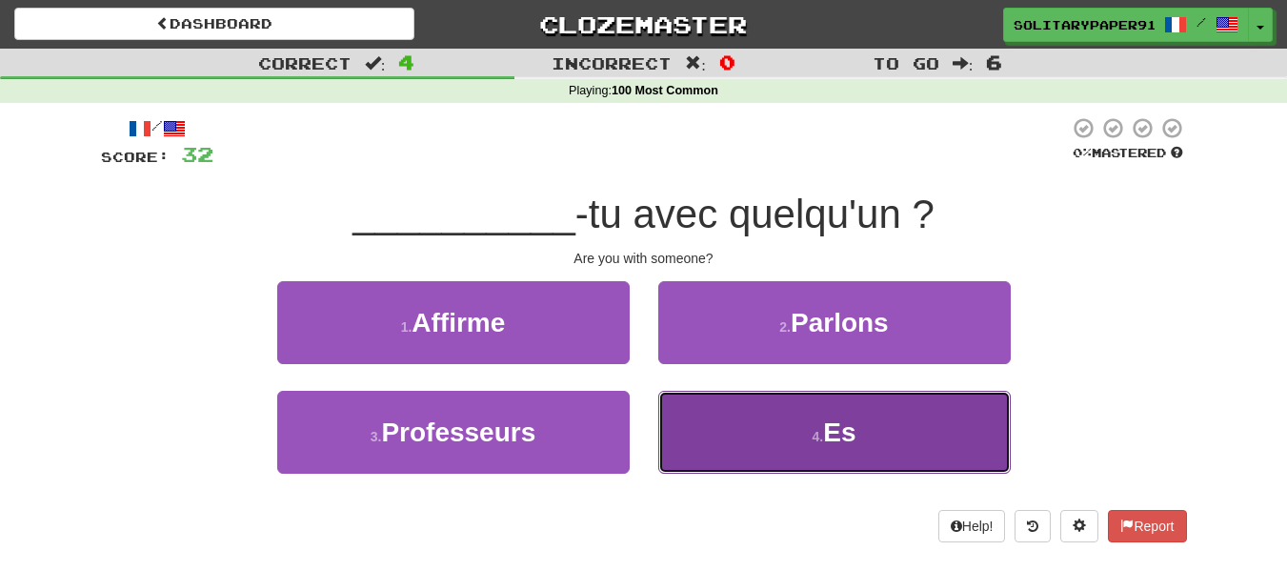
click at [749, 436] on button "4 . Es" at bounding box center [834, 432] width 352 height 83
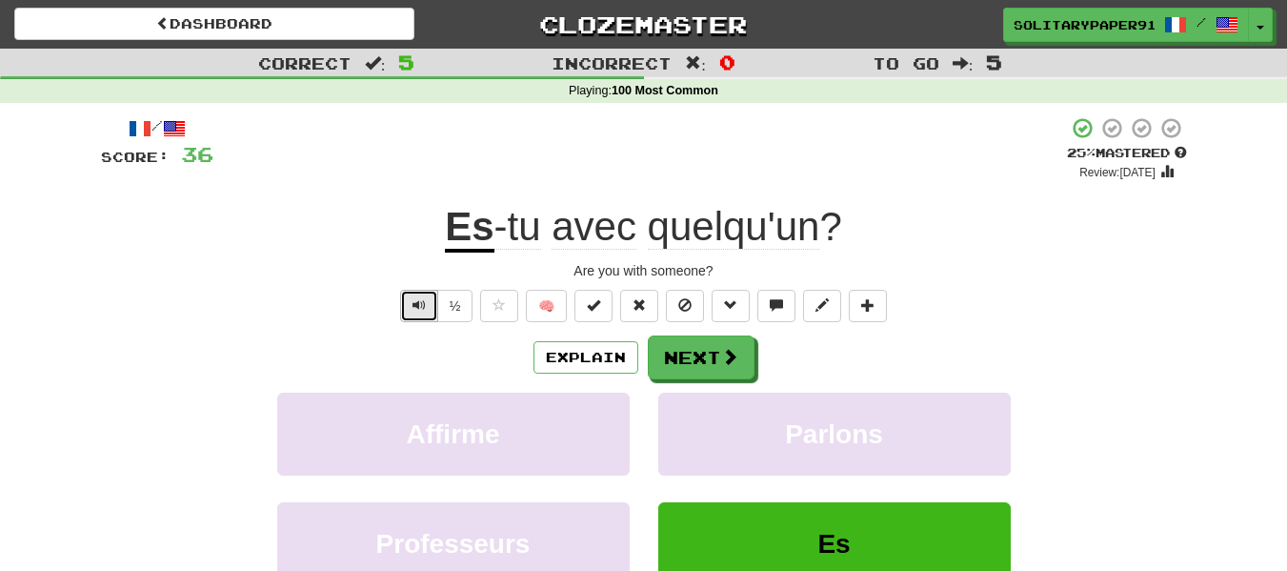
click at [425, 300] on button "Text-to-speech controls" at bounding box center [419, 306] width 38 height 32
click at [448, 306] on button "½" at bounding box center [455, 306] width 36 height 32
click at [694, 353] on button "Next" at bounding box center [702, 358] width 107 height 44
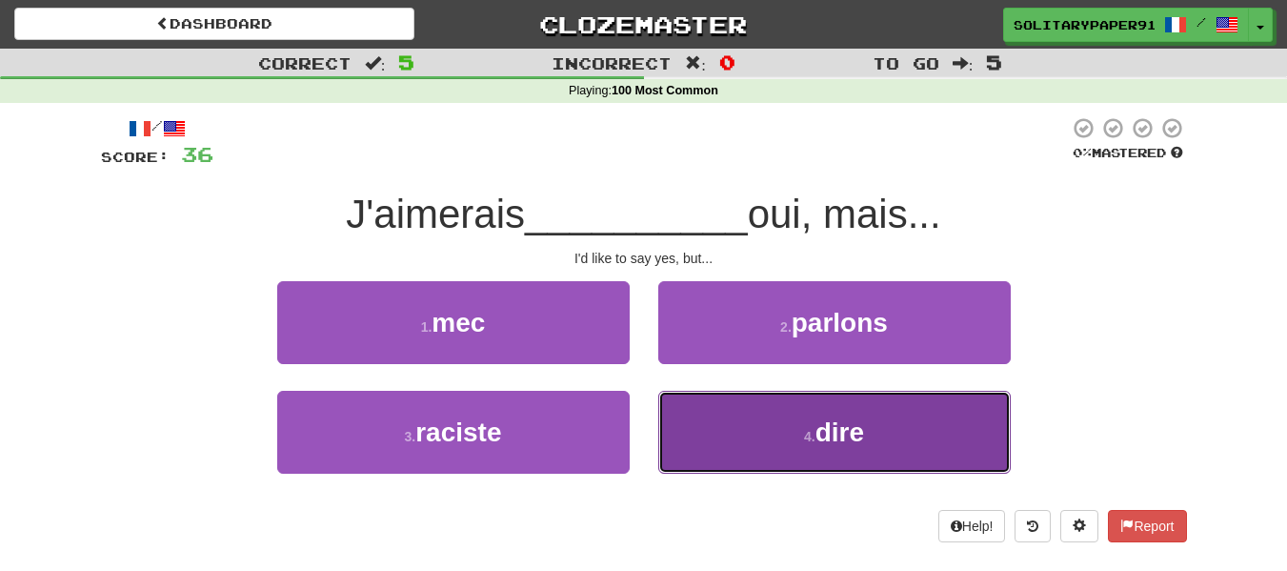
click at [713, 409] on button "4 . dire" at bounding box center [834, 432] width 352 height 83
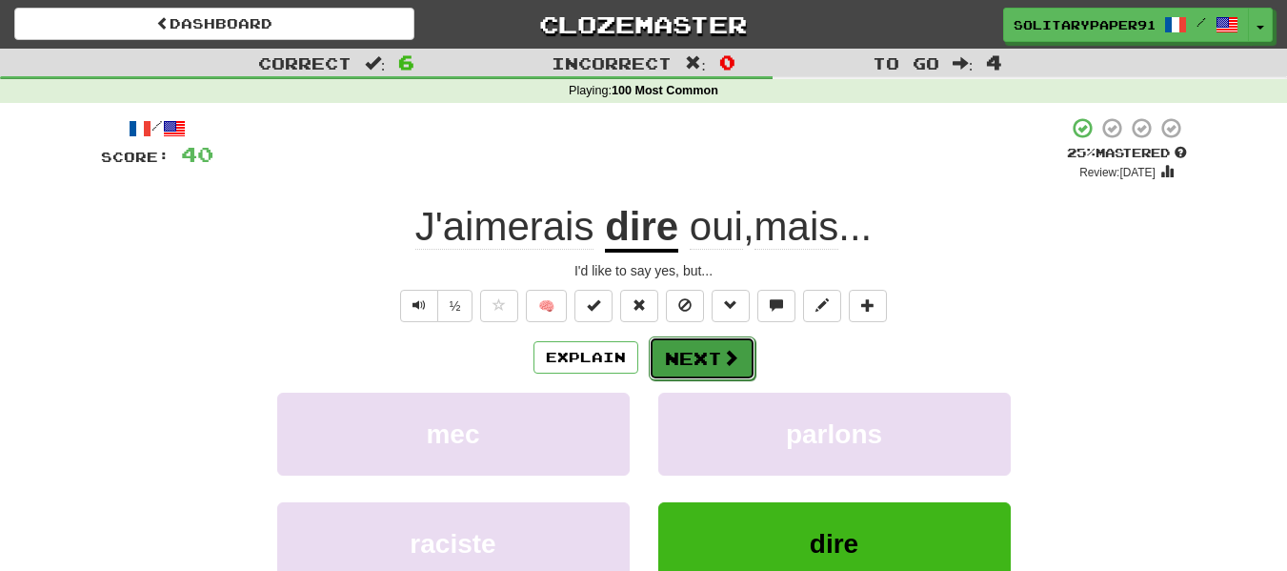
click at [689, 347] on button "Next" at bounding box center [702, 358] width 107 height 44
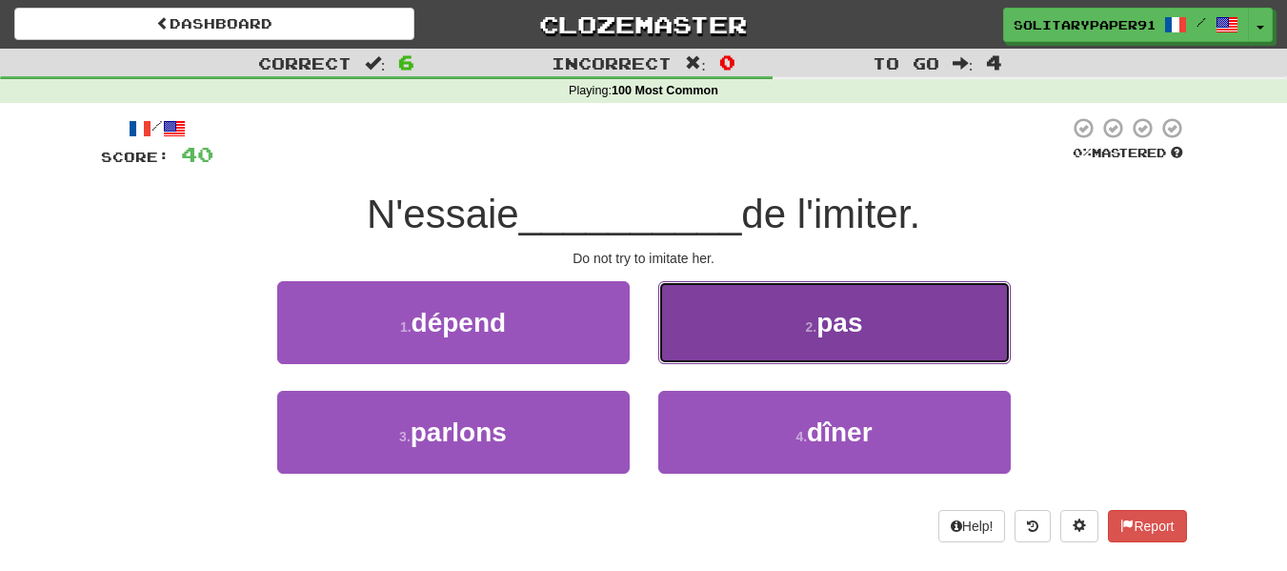
click at [776, 333] on button "2 . pas" at bounding box center [834, 322] width 352 height 83
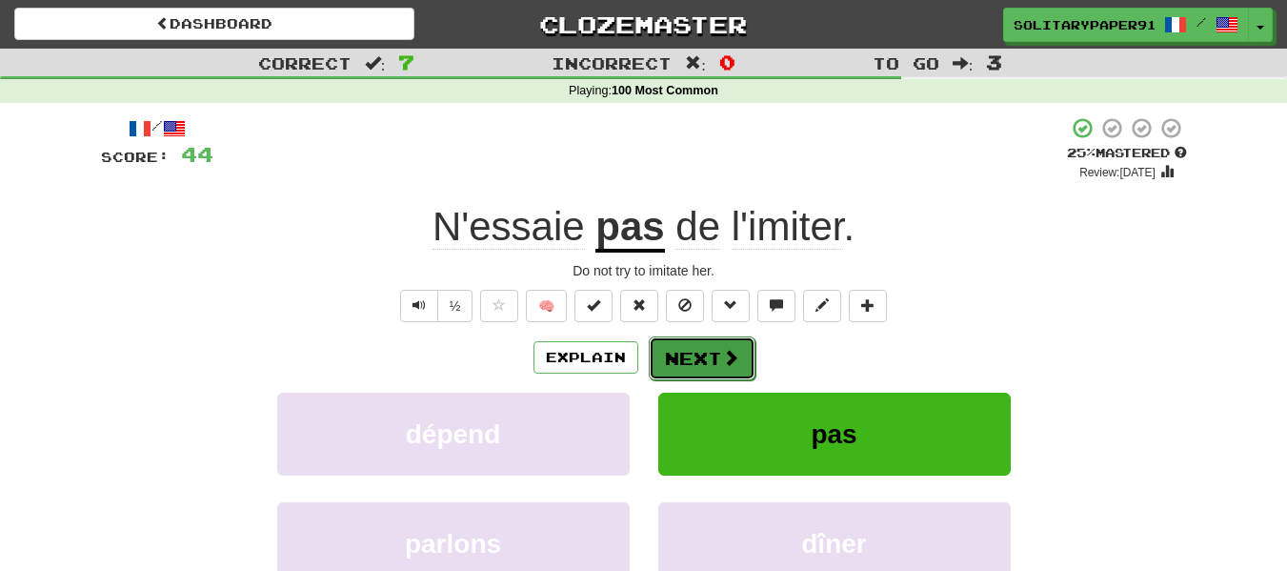
click at [724, 364] on span at bounding box center [730, 357] width 17 height 17
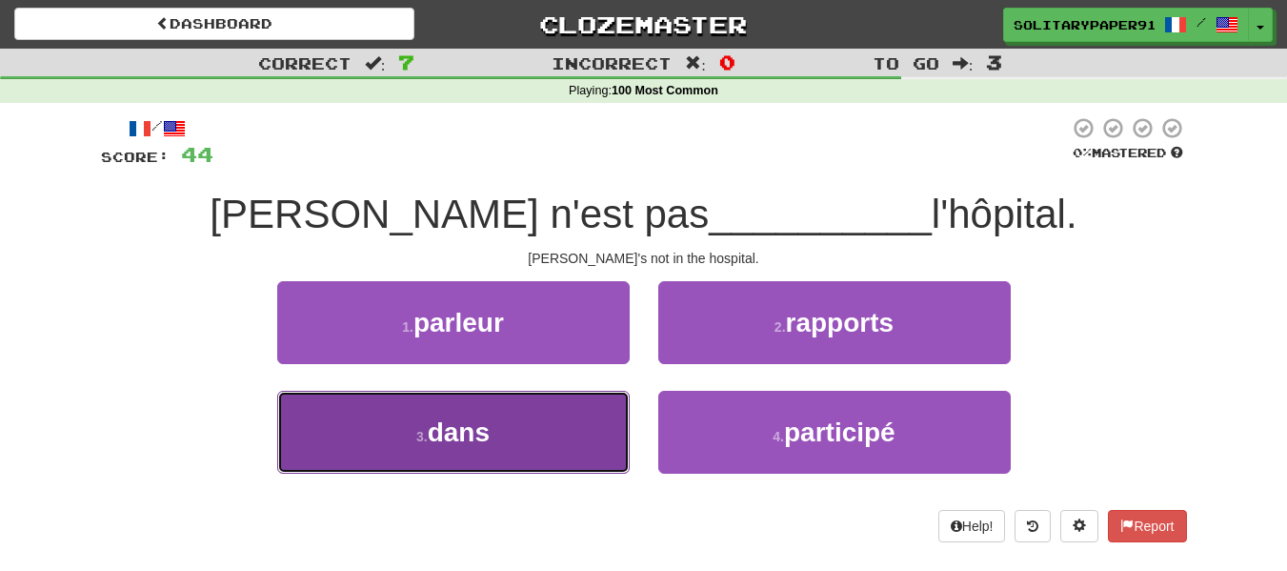
click at [570, 410] on button "3 . dans" at bounding box center [453, 432] width 352 height 83
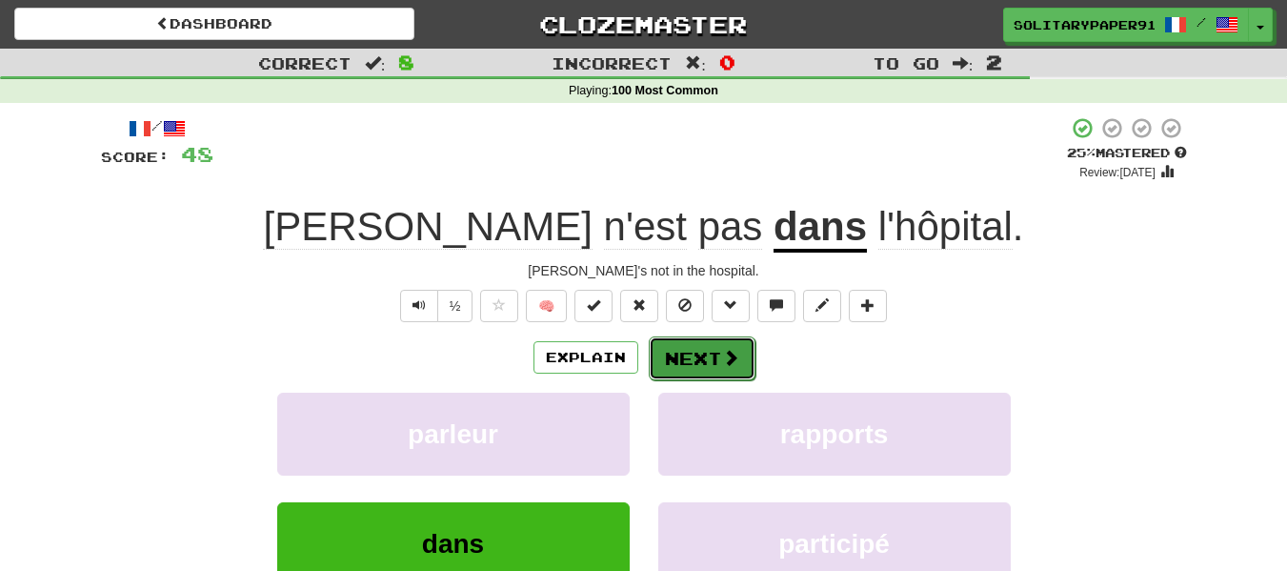
click at [705, 363] on button "Next" at bounding box center [702, 358] width 107 height 44
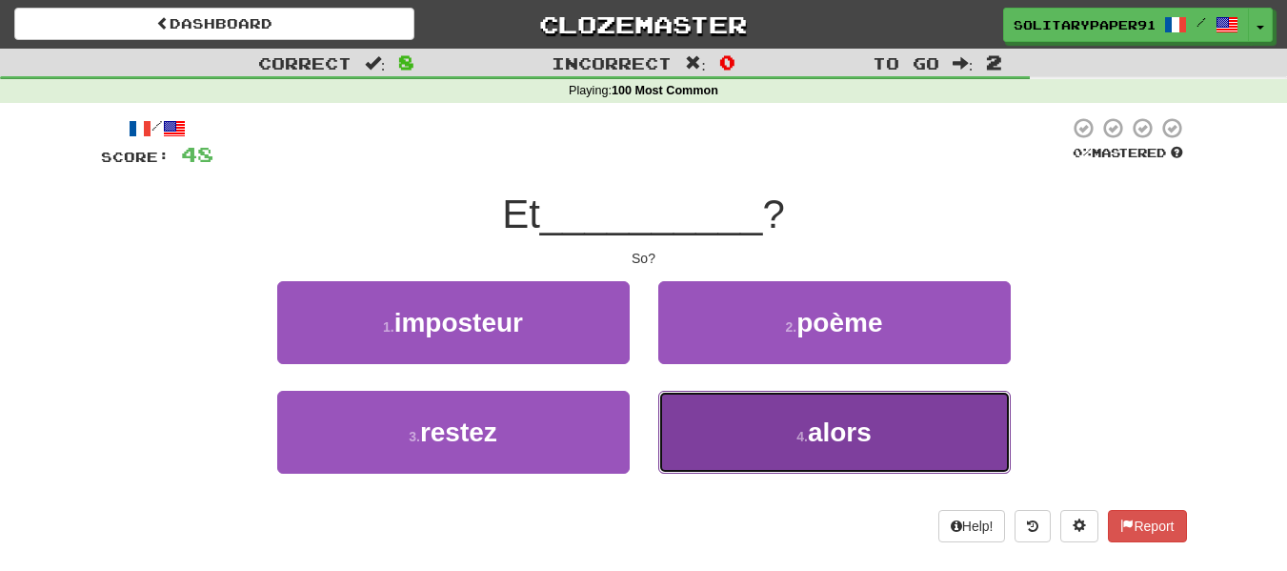
click at [715, 402] on button "4 . alors" at bounding box center [834, 432] width 352 height 83
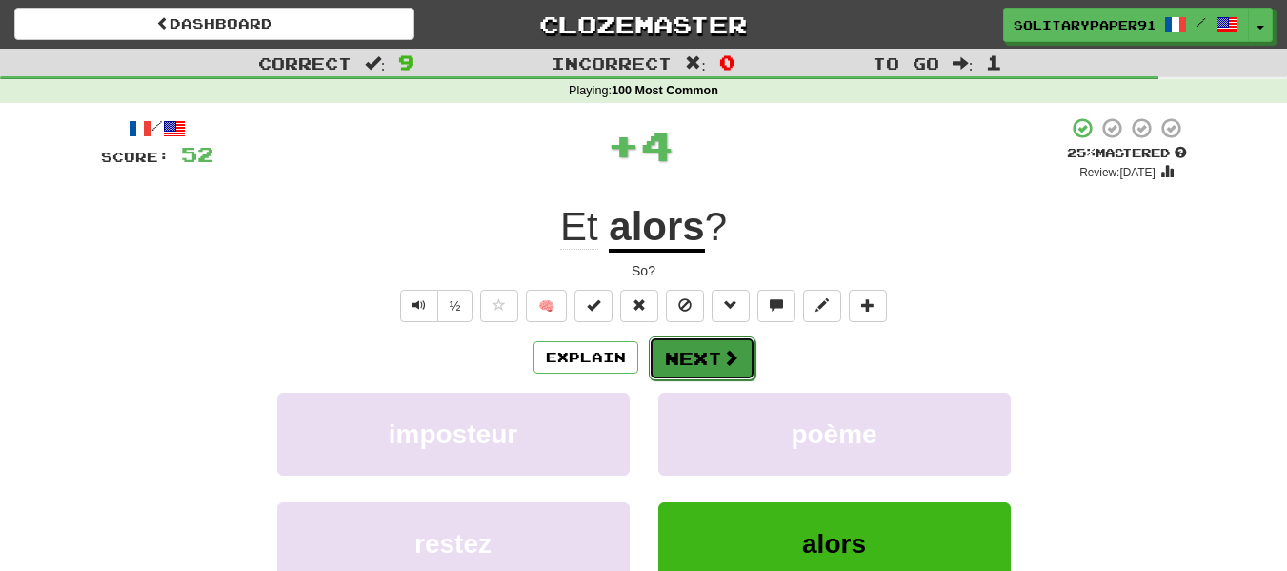
click at [709, 359] on button "Next" at bounding box center [702, 358] width 107 height 44
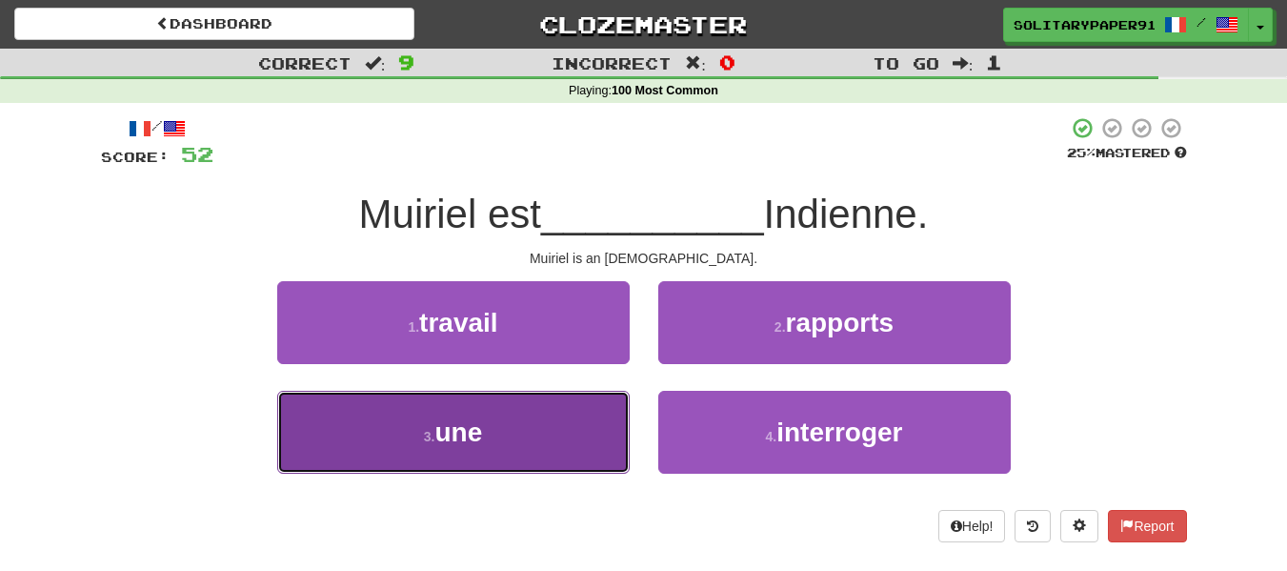
click at [528, 416] on button "3 . une" at bounding box center [453, 432] width 352 height 83
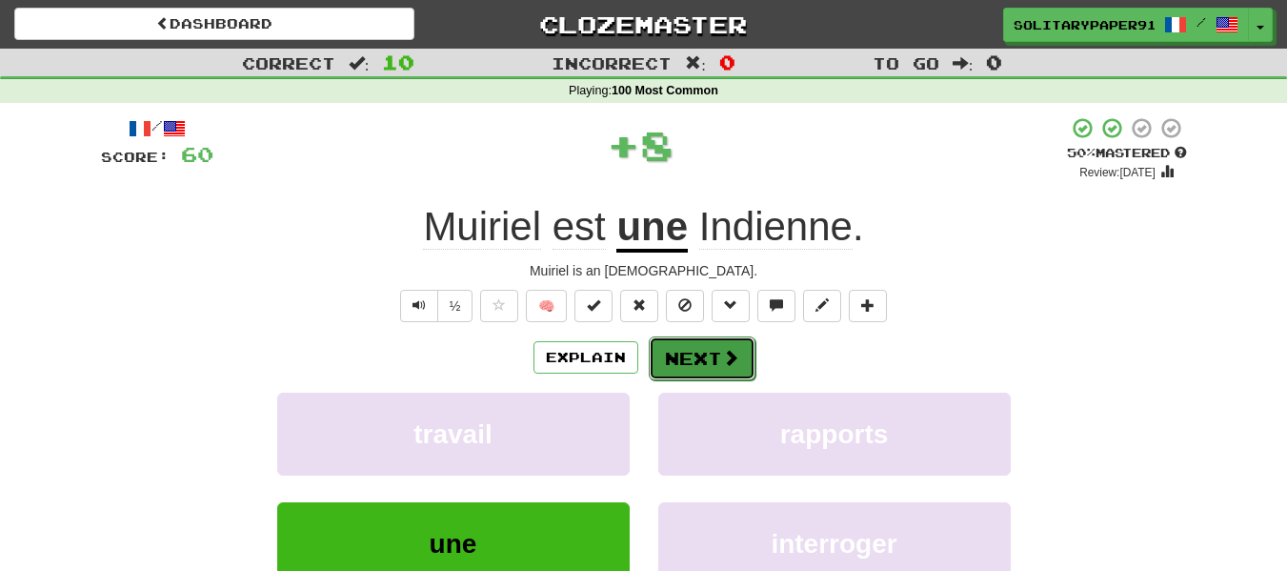
click at [690, 345] on button "Next" at bounding box center [702, 358] width 107 height 44
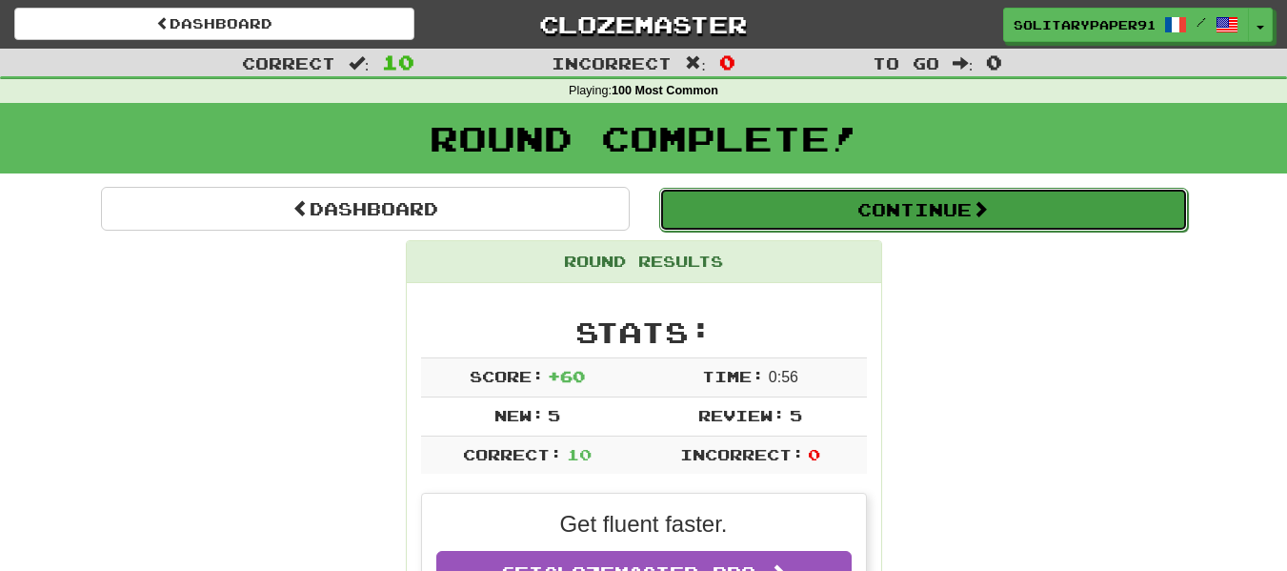
click at [849, 197] on button "Continue" at bounding box center [923, 210] width 529 height 44
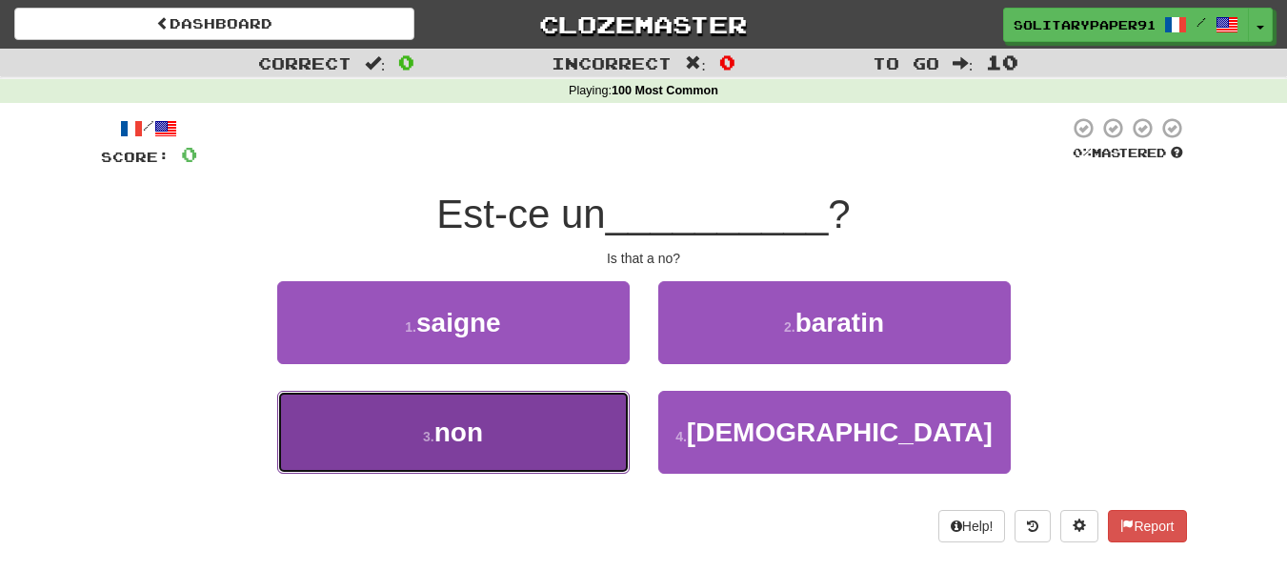
click at [574, 408] on button "3 . non" at bounding box center [453, 432] width 352 height 83
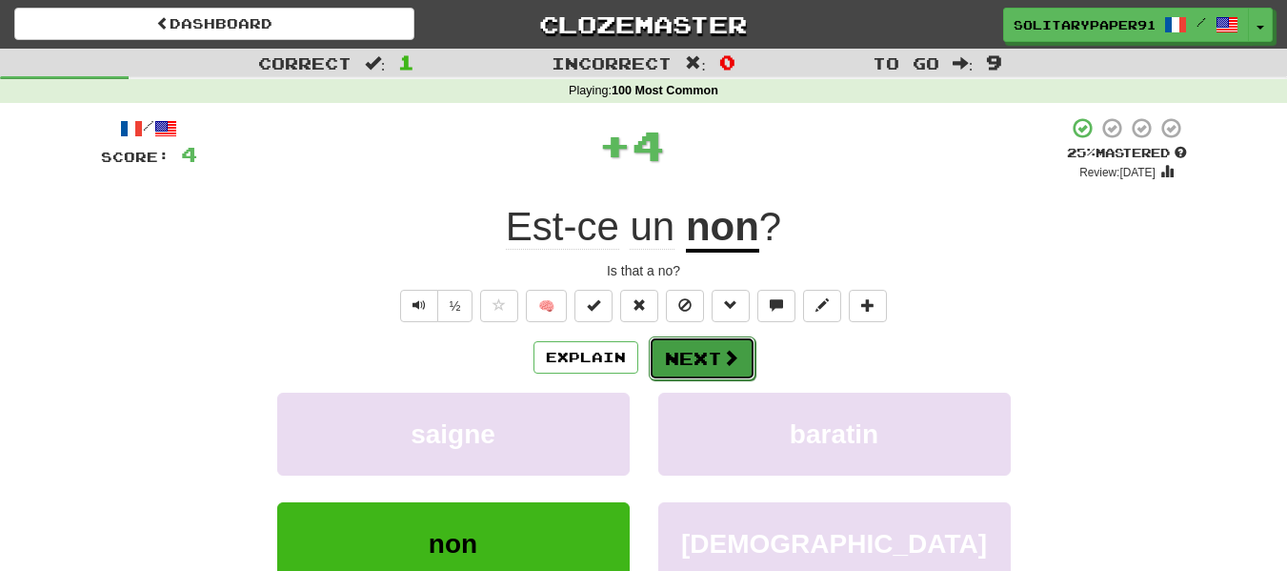
click at [688, 345] on button "Next" at bounding box center [702, 358] width 107 height 44
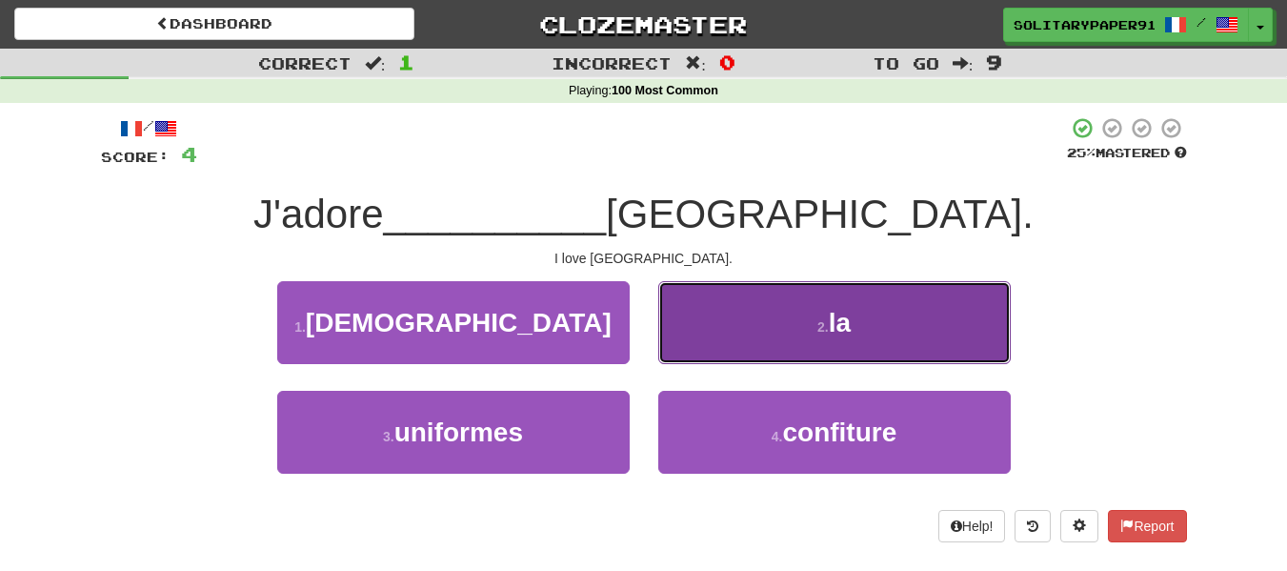
click at [727, 307] on button "2 . la" at bounding box center [834, 322] width 352 height 83
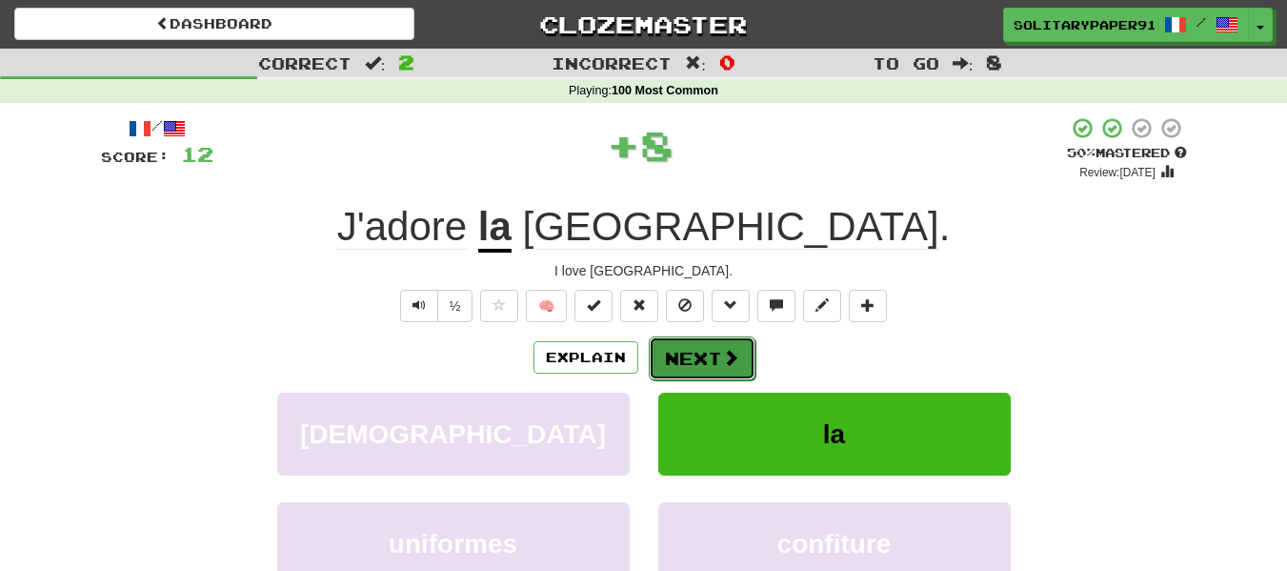
click at [686, 338] on button "Next" at bounding box center [702, 358] width 107 height 44
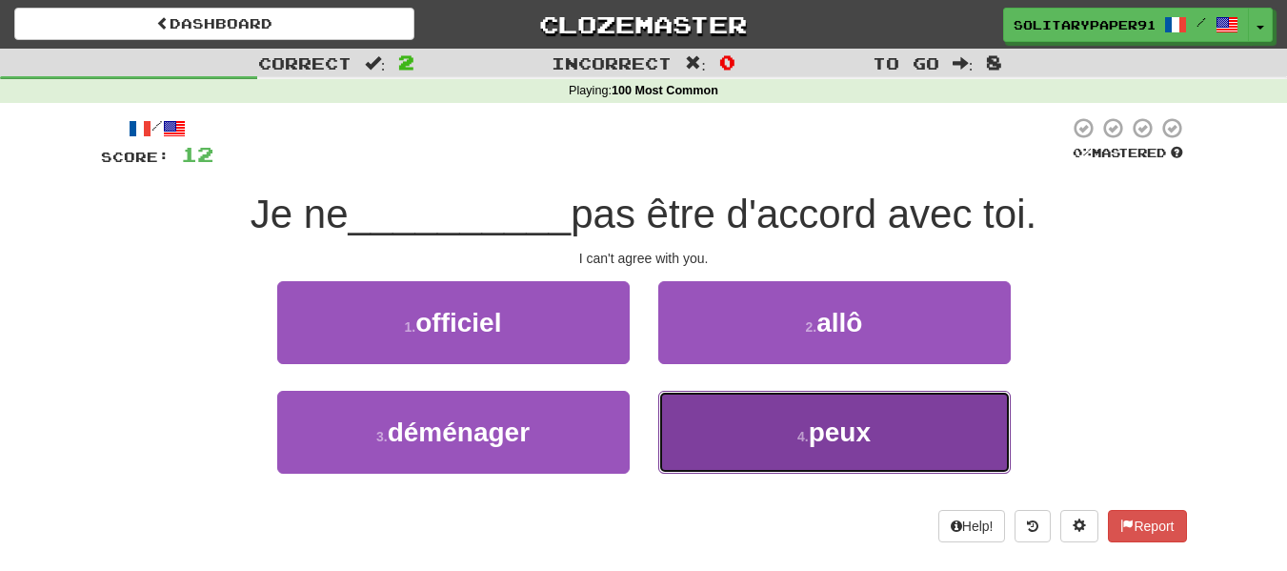
click at [831, 423] on span "peux" at bounding box center [840, 432] width 62 height 30
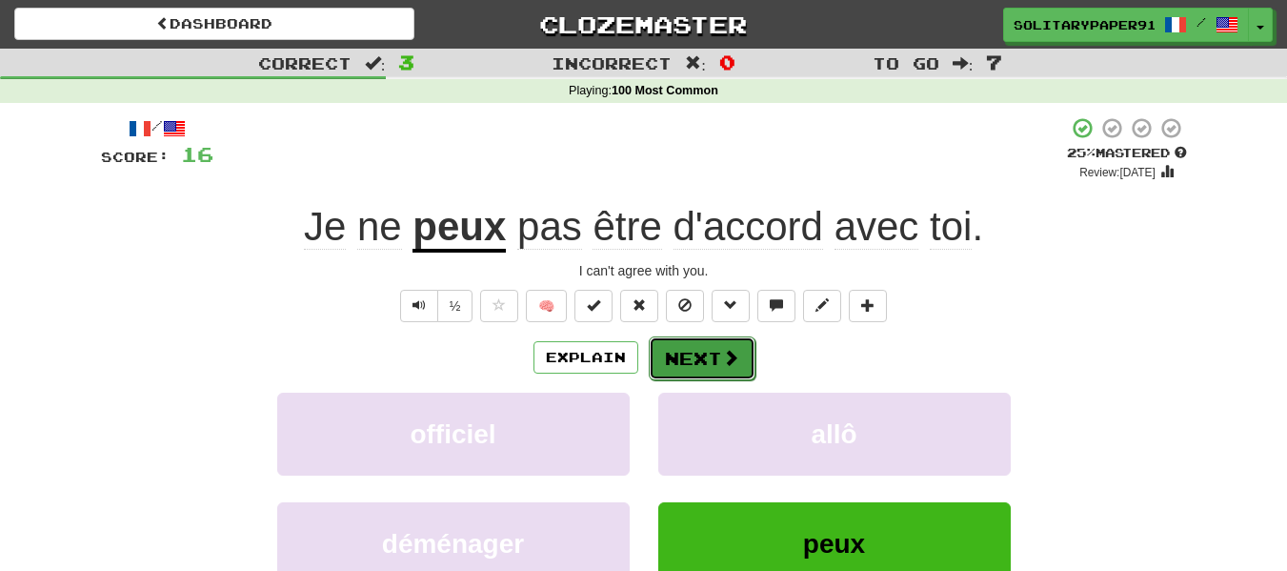
click at [740, 352] on button "Next" at bounding box center [702, 358] width 107 height 44
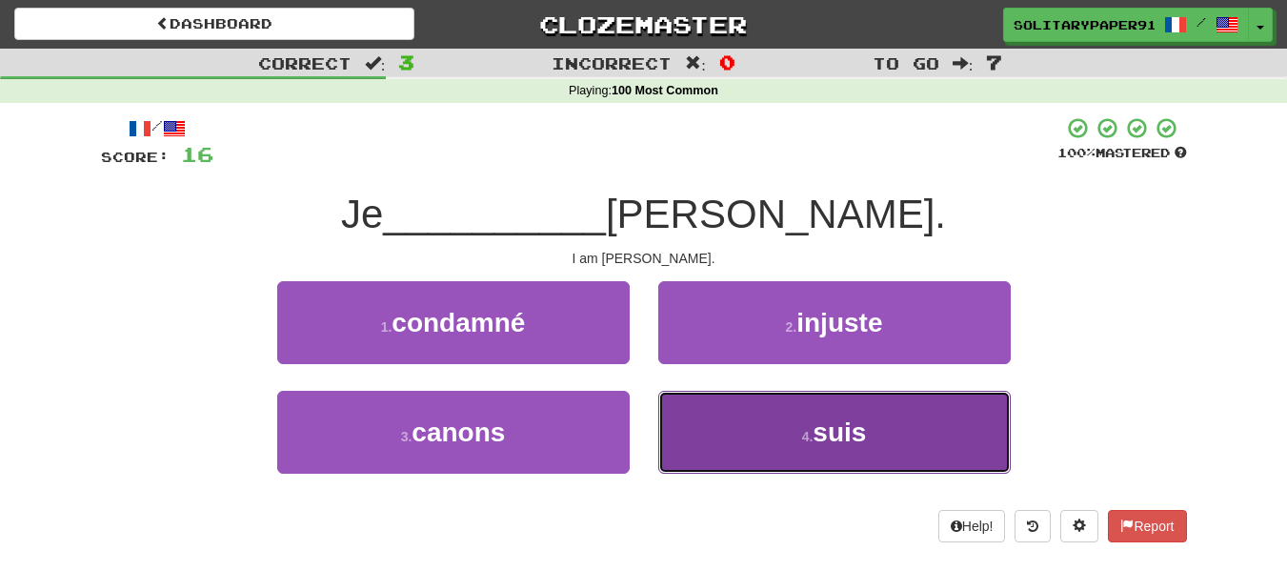
click at [744, 446] on button "4 . suis" at bounding box center [834, 432] width 352 height 83
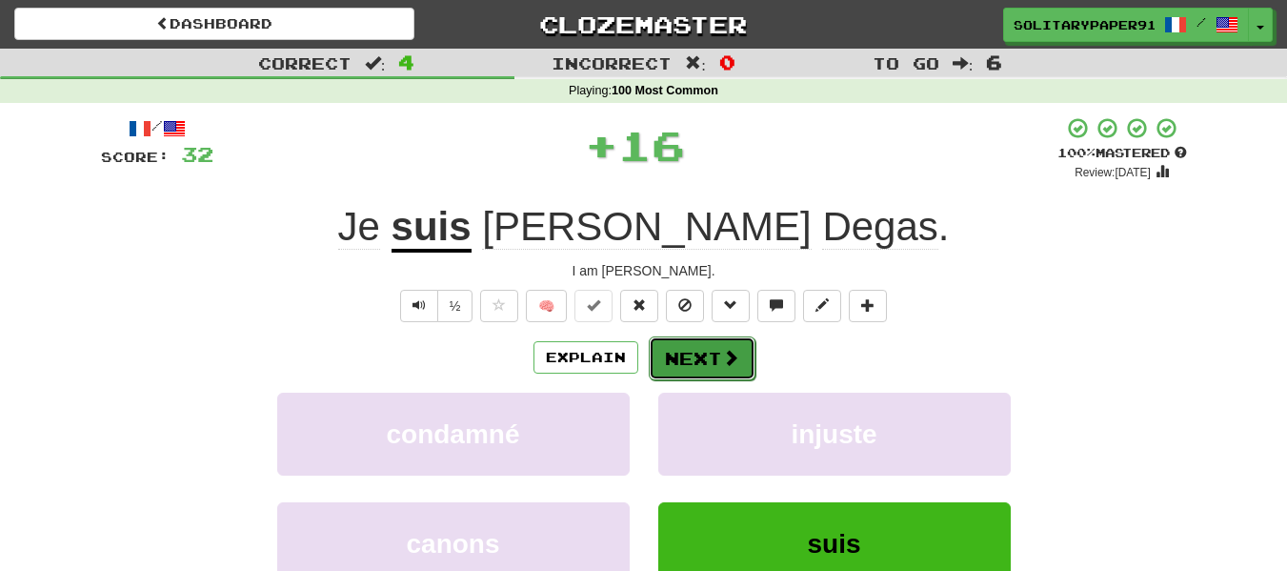
click at [715, 354] on button "Next" at bounding box center [702, 358] width 107 height 44
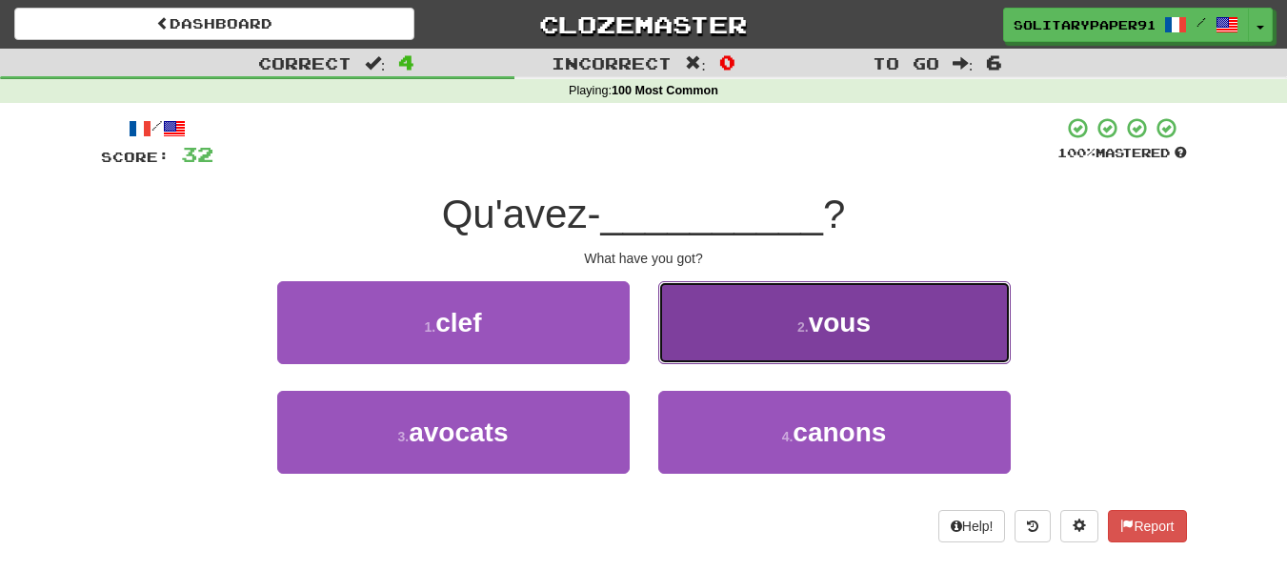
click at [715, 319] on button "2 . vous" at bounding box center [834, 322] width 352 height 83
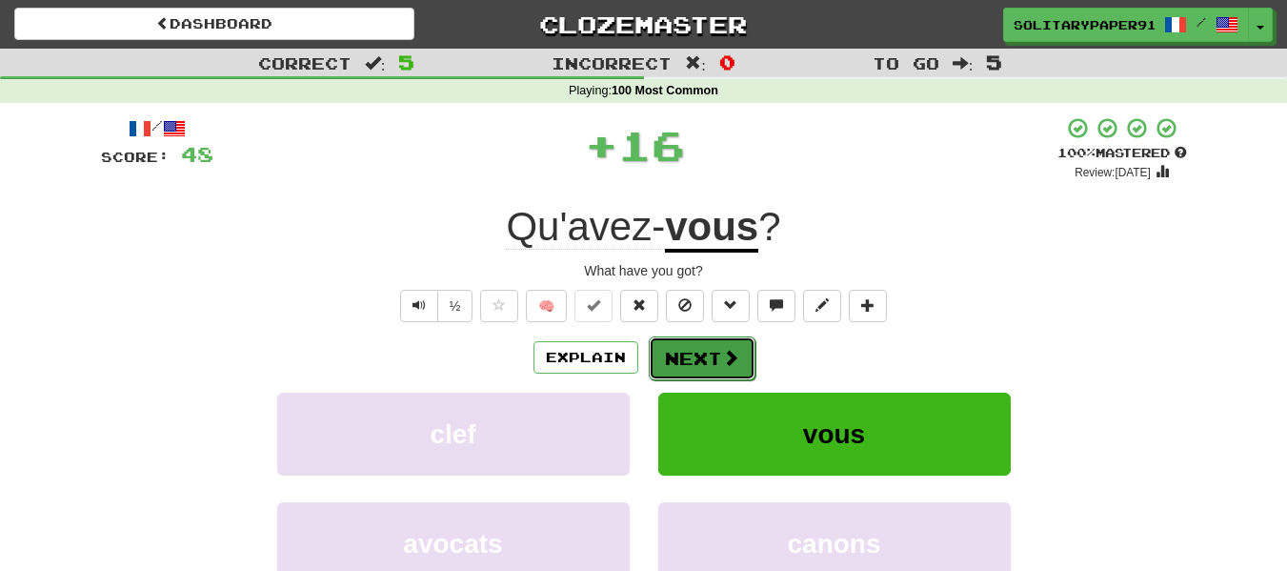
click at [735, 369] on button "Next" at bounding box center [702, 358] width 107 height 44
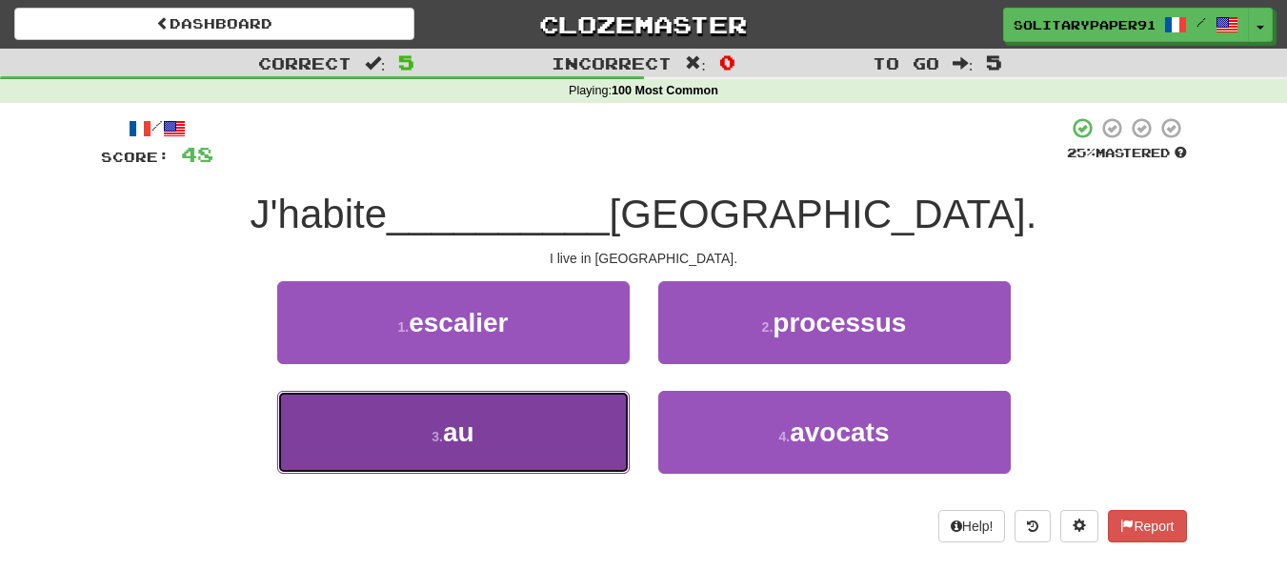
click at [496, 443] on button "3 . au" at bounding box center [453, 432] width 352 height 83
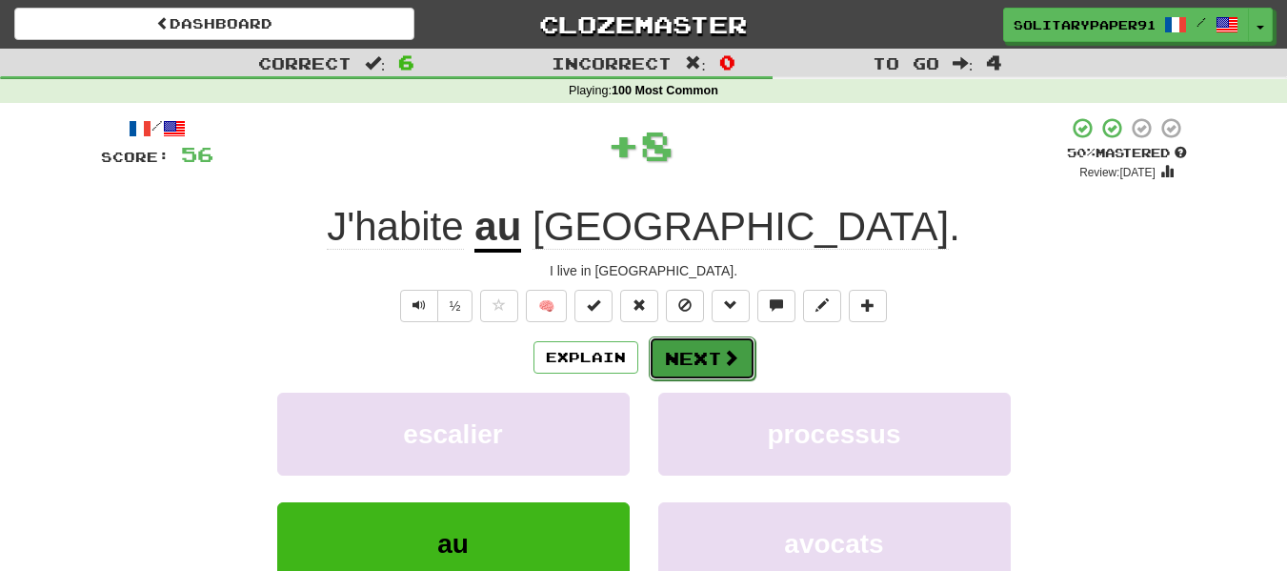
click at [679, 358] on button "Next" at bounding box center [702, 358] width 107 height 44
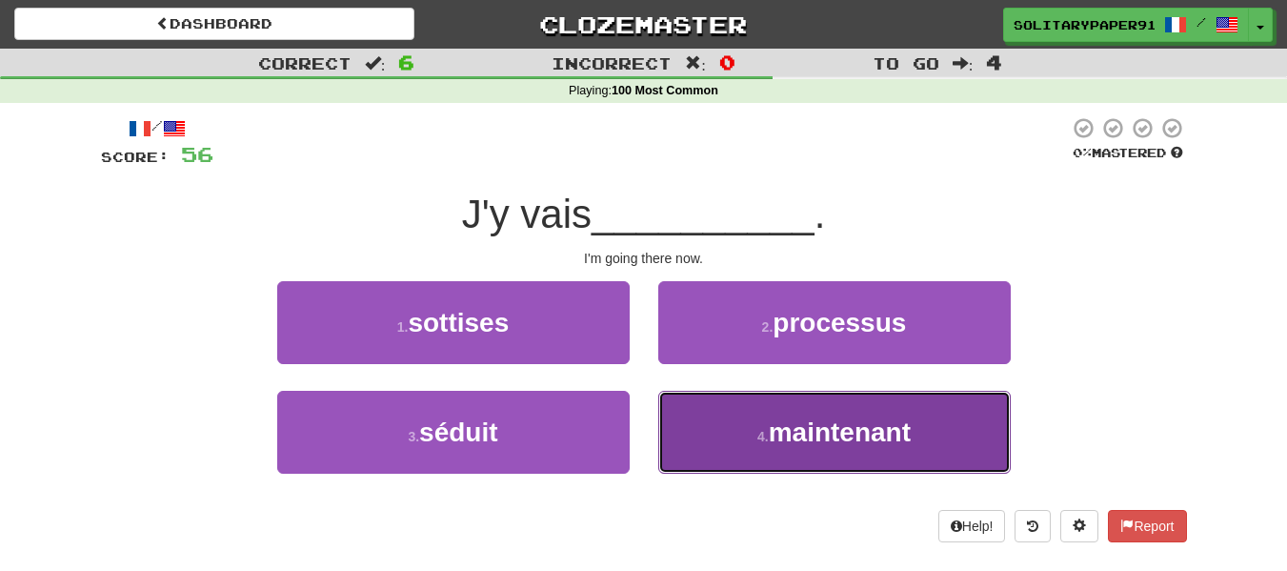
click at [755, 414] on button "4 . maintenant" at bounding box center [834, 432] width 352 height 83
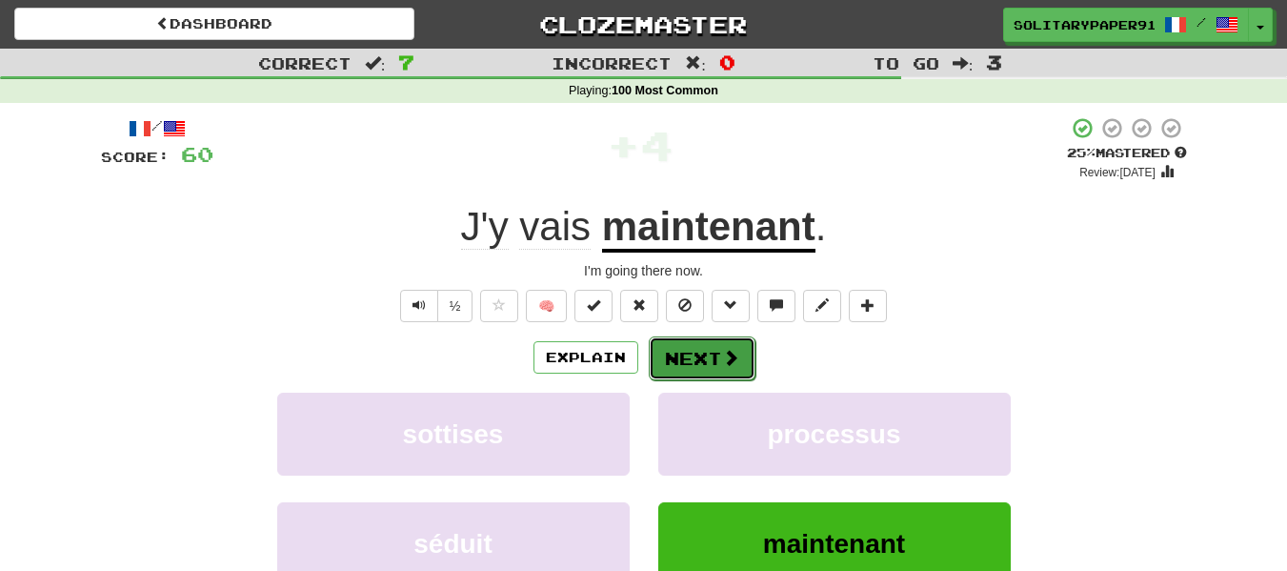
click at [705, 342] on button "Next" at bounding box center [702, 358] width 107 height 44
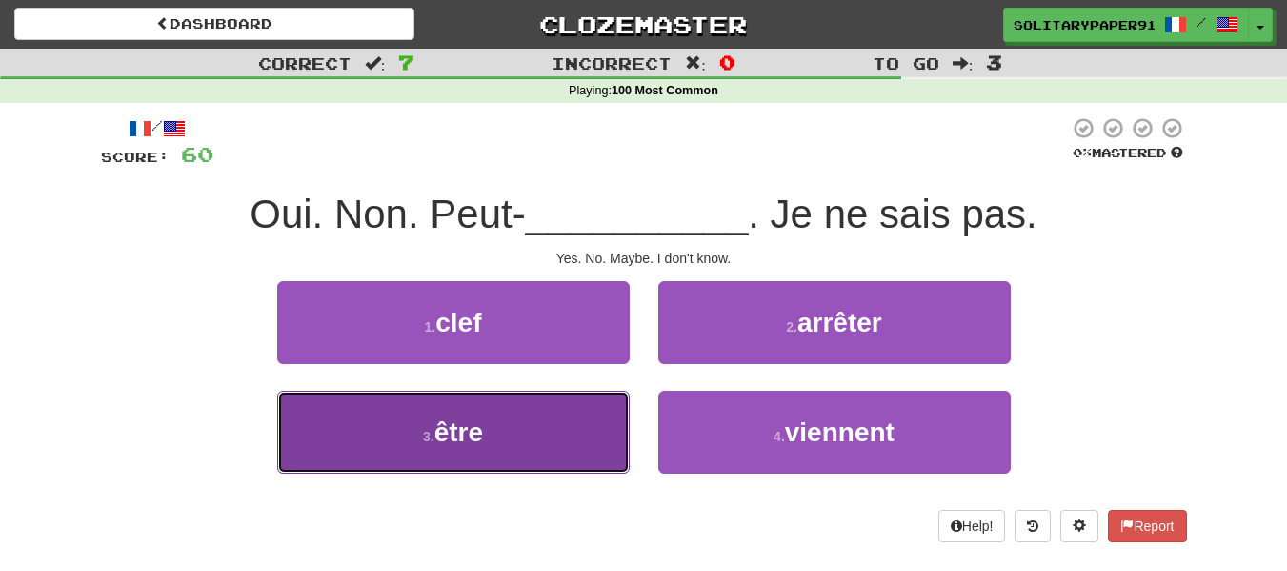
click at [525, 413] on button "3 . être" at bounding box center [453, 432] width 352 height 83
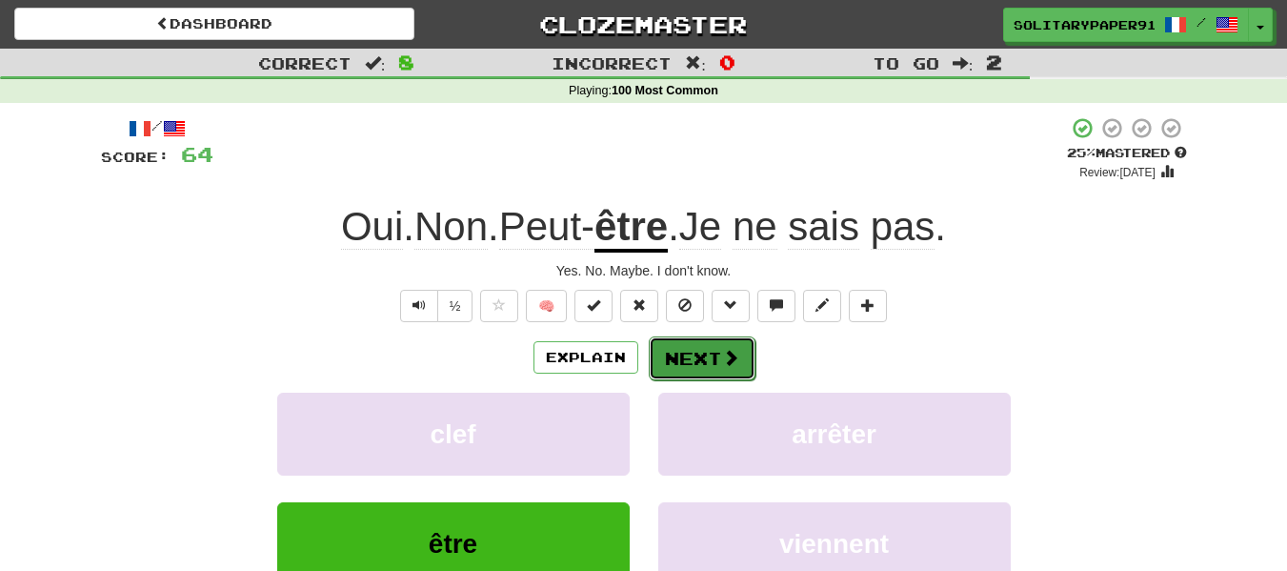
click at [734, 368] on button "Next" at bounding box center [702, 358] width 107 height 44
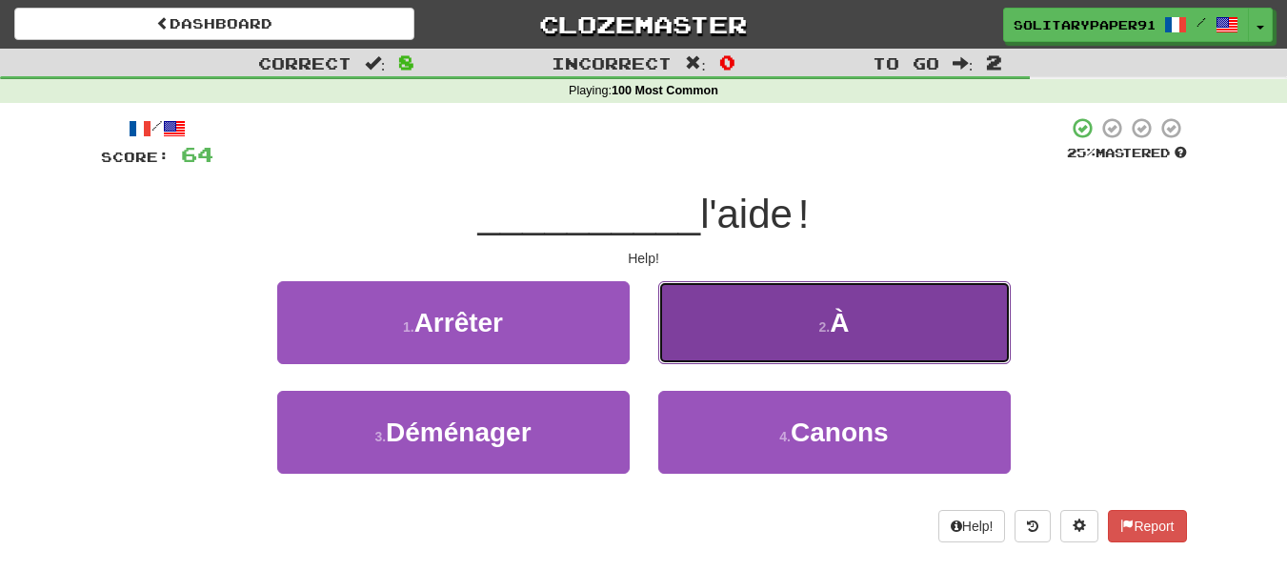
click at [742, 328] on button "2 . À" at bounding box center [834, 322] width 352 height 83
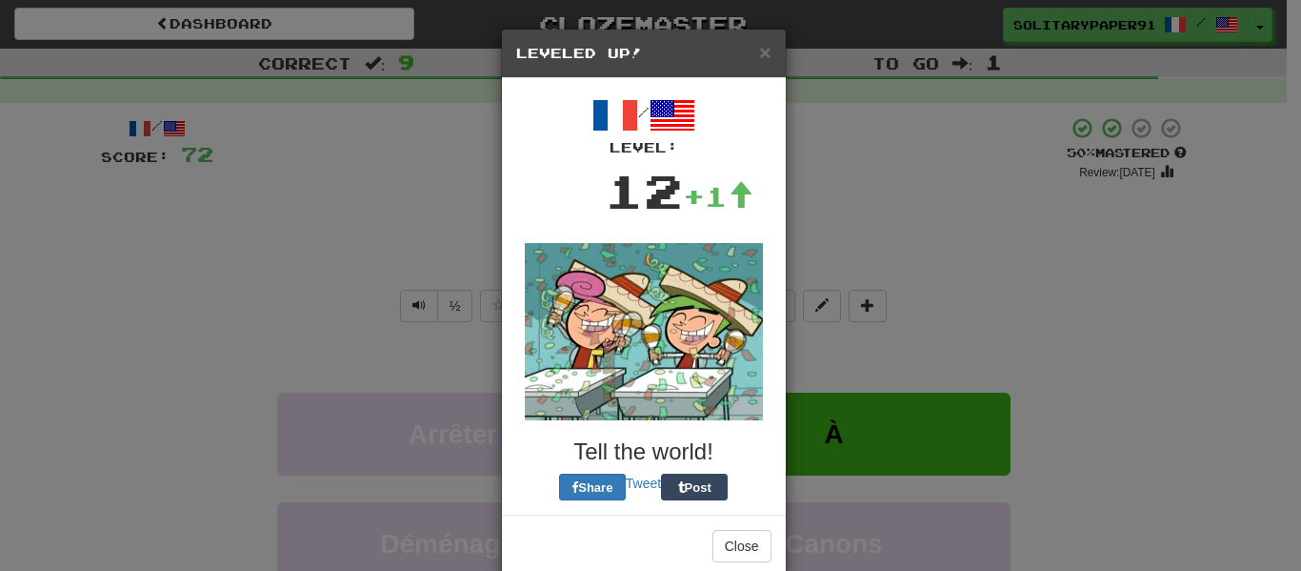
click at [692, 345] on div "/ Level: 12 +1 Tell the world! Share Tweet Post" at bounding box center [643, 296] width 255 height 408
click at [752, 539] on button "Close" at bounding box center [742, 550] width 59 height 32
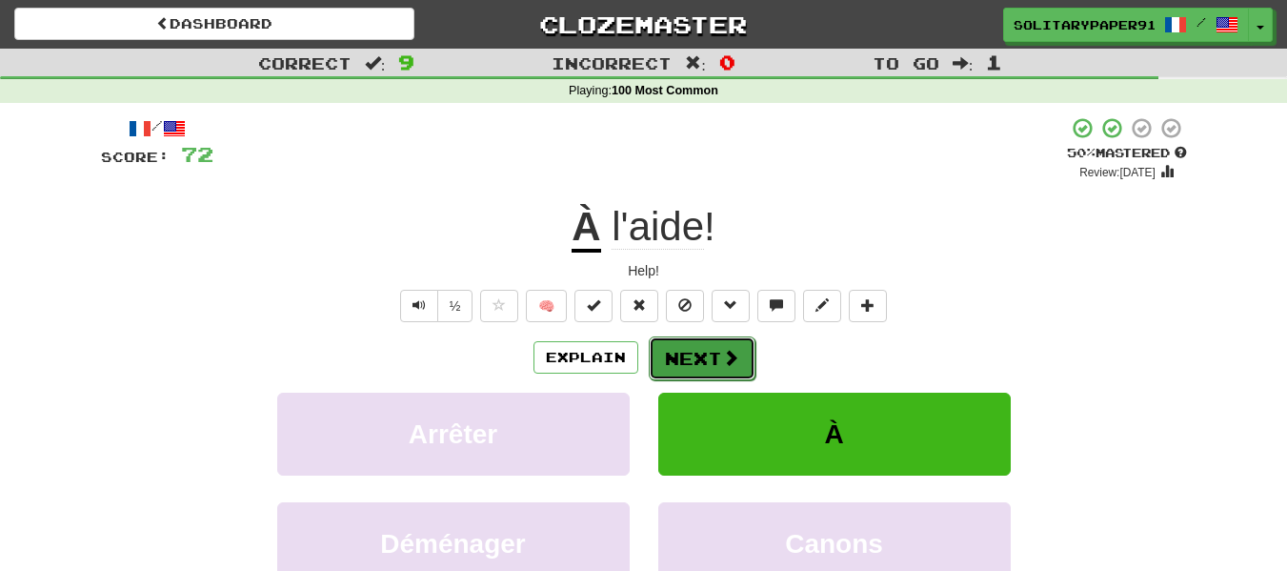
click at [703, 365] on button "Next" at bounding box center [702, 358] width 107 height 44
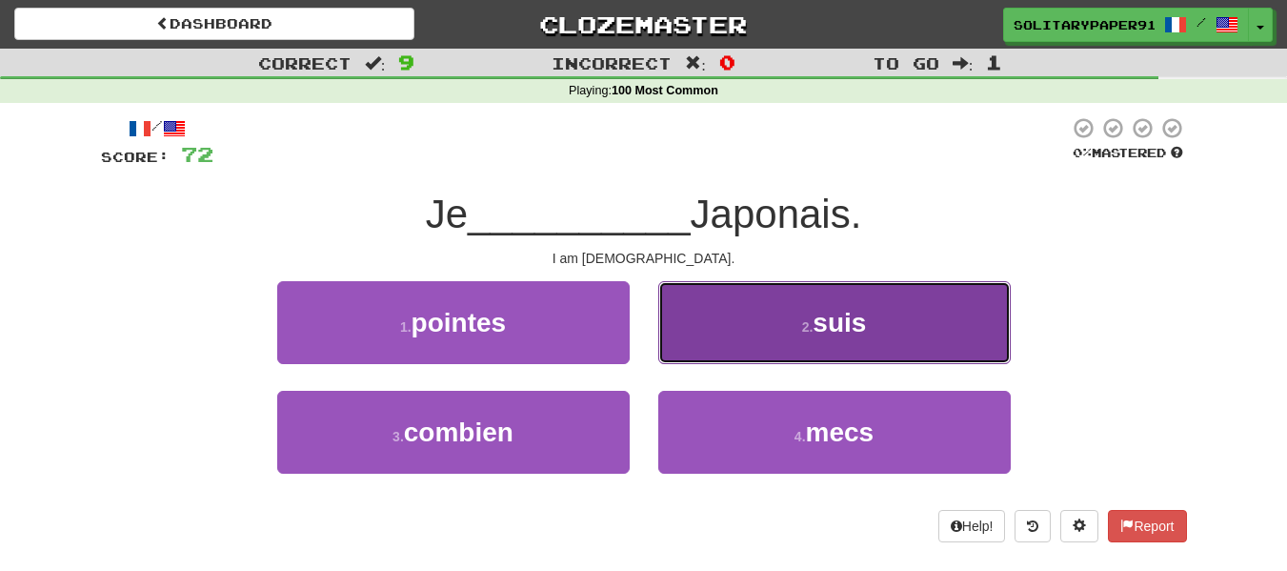
click at [825, 333] on span "suis" at bounding box center [839, 323] width 53 height 30
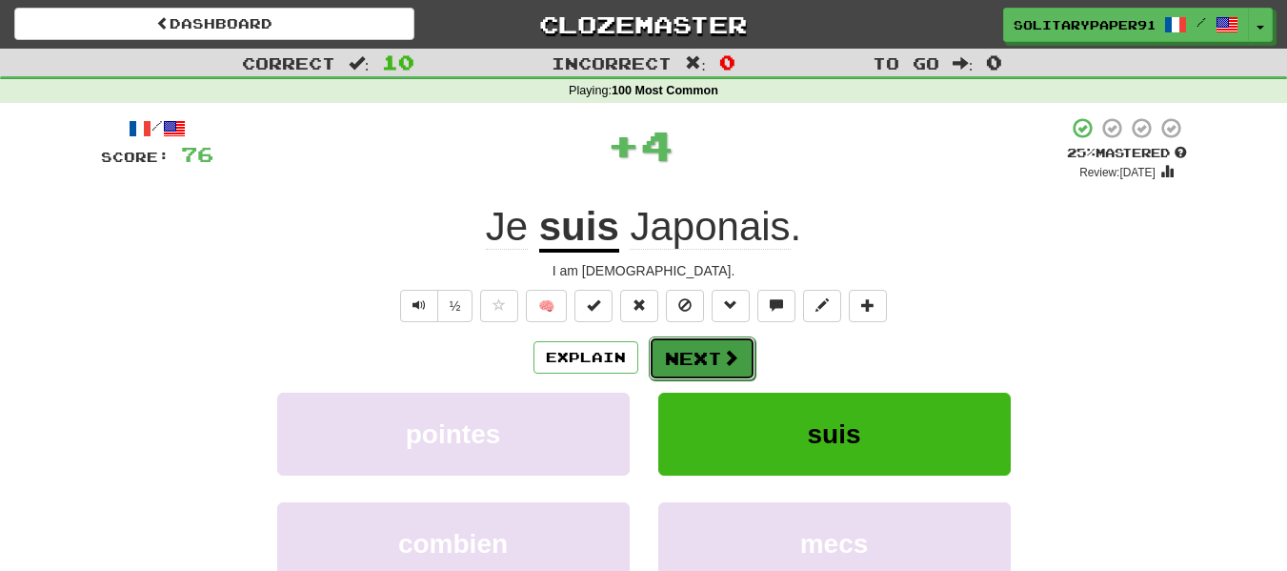
click at [731, 354] on span at bounding box center [730, 357] width 17 height 17
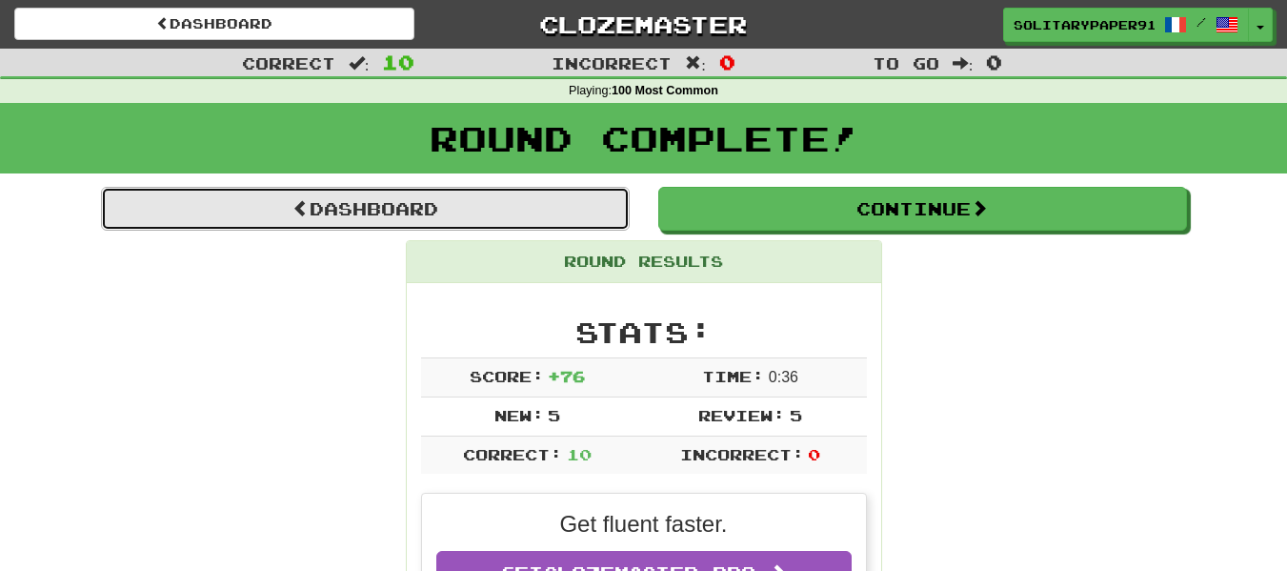
click at [474, 217] on link "Dashboard" at bounding box center [365, 209] width 529 height 44
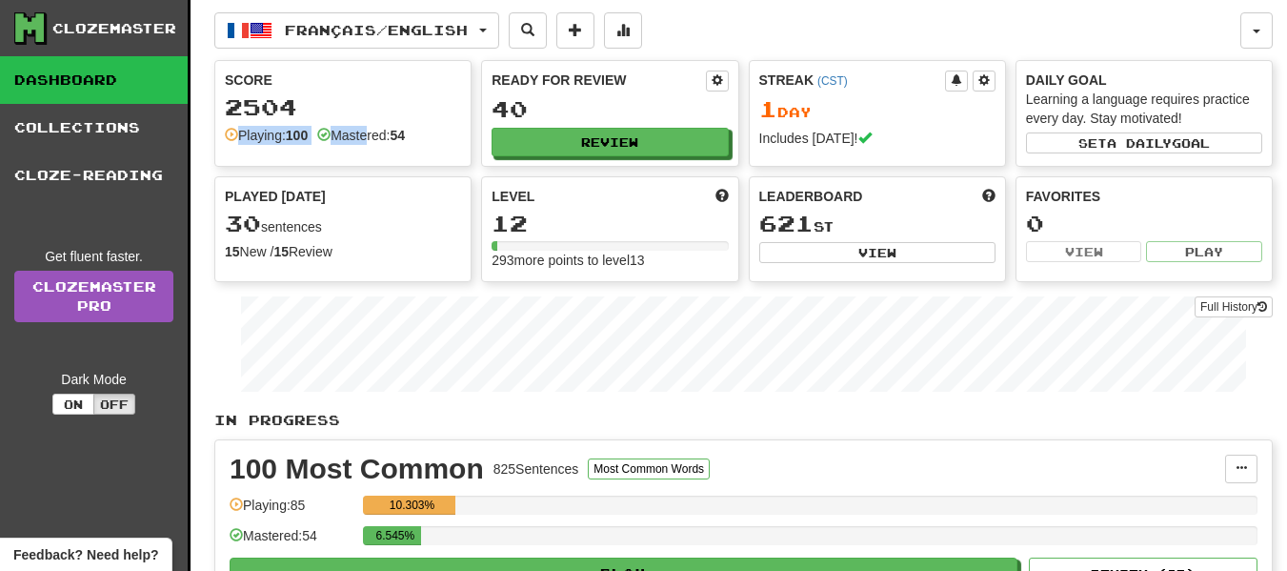
drag, startPoint x: 292, startPoint y: 114, endPoint x: 372, endPoint y: 164, distance: 94.9
click at [372, 164] on div "Score 2504 Playing: 100 Mastered: 54" at bounding box center [342, 113] width 257 height 107
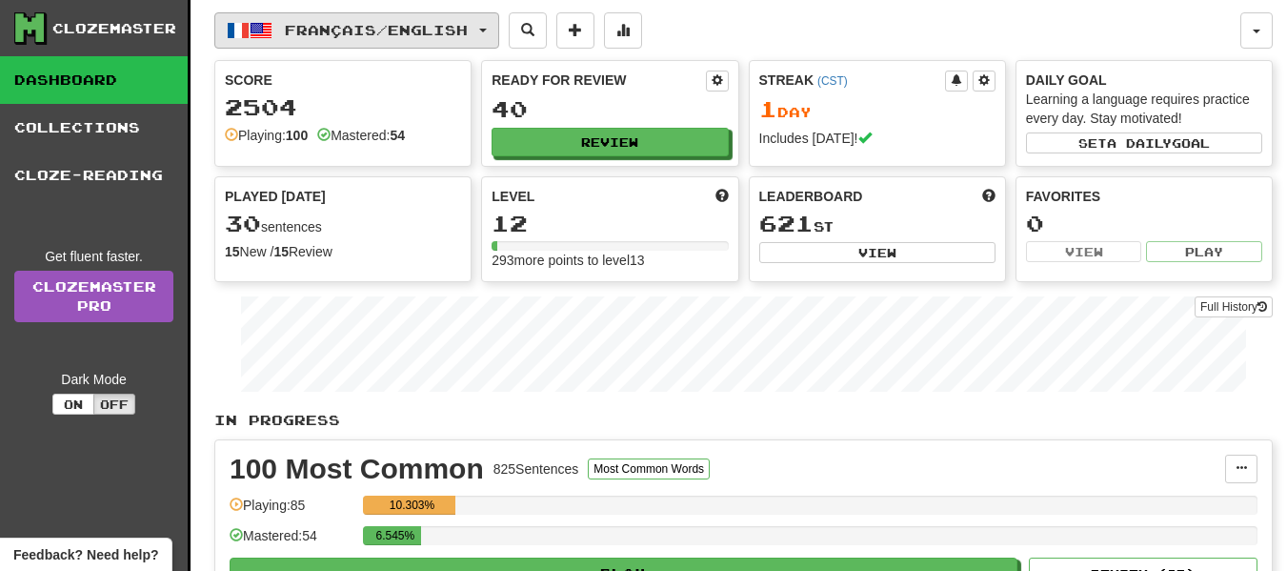
click at [448, 37] on span "Français / English" at bounding box center [376, 30] width 183 height 16
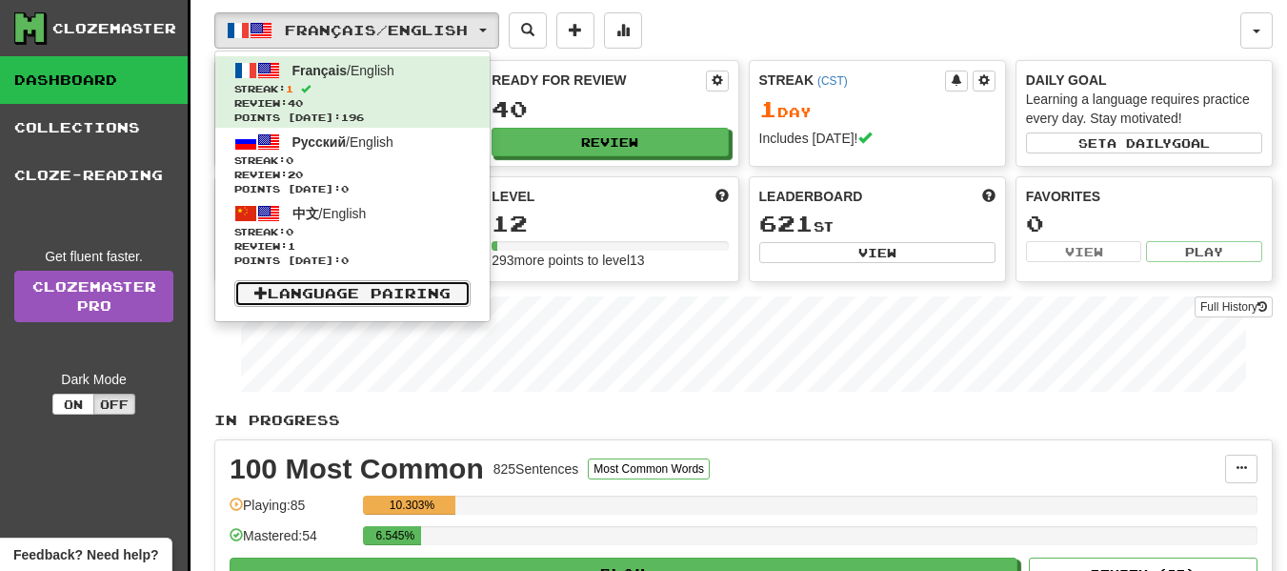
click at [374, 294] on link "Language Pairing" at bounding box center [352, 293] width 236 height 27
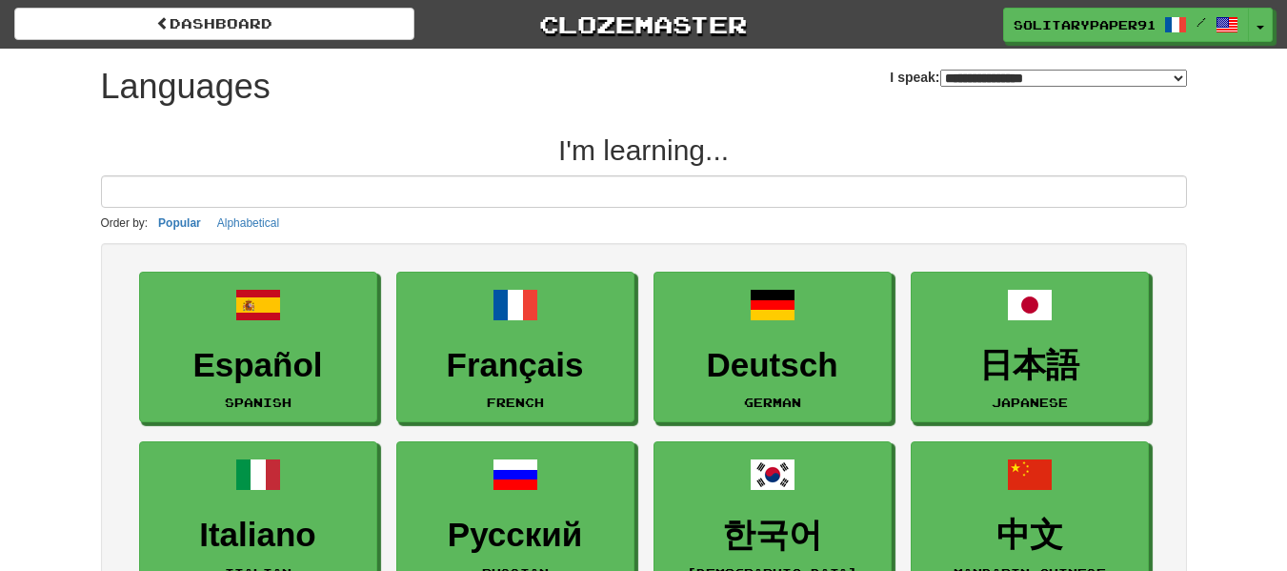
click at [940, 70] on select "**********" at bounding box center [1063, 78] width 247 height 17
select select "********"
click at [940, 70] on select "**********" at bounding box center [1063, 78] width 247 height 17
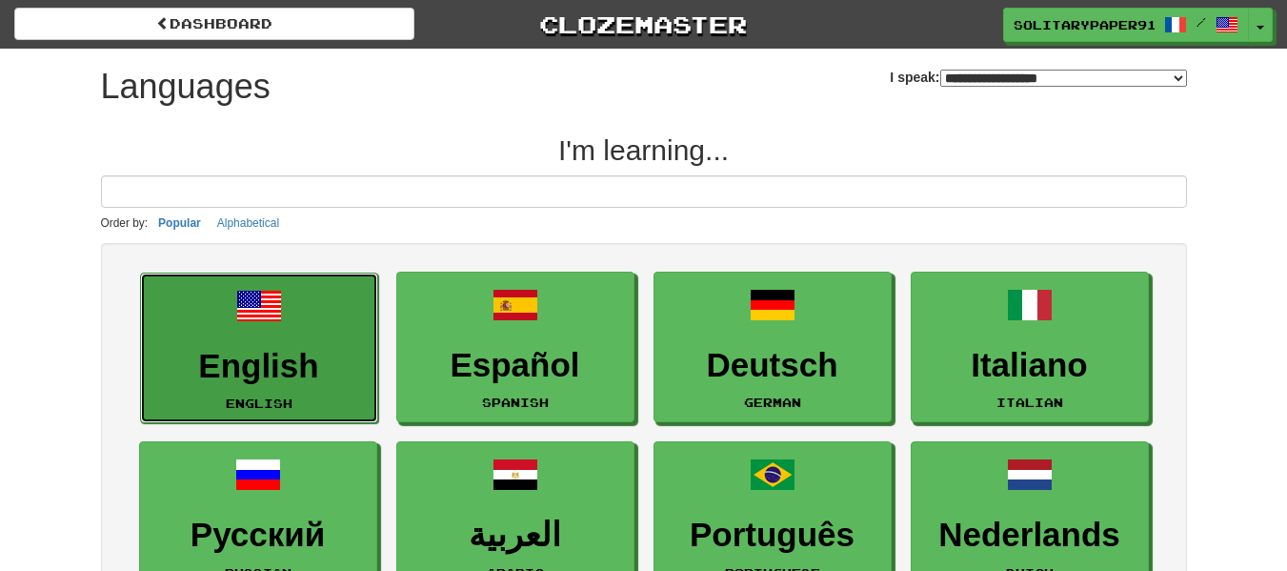
click at [230, 363] on h3 "English" at bounding box center [259, 366] width 217 height 37
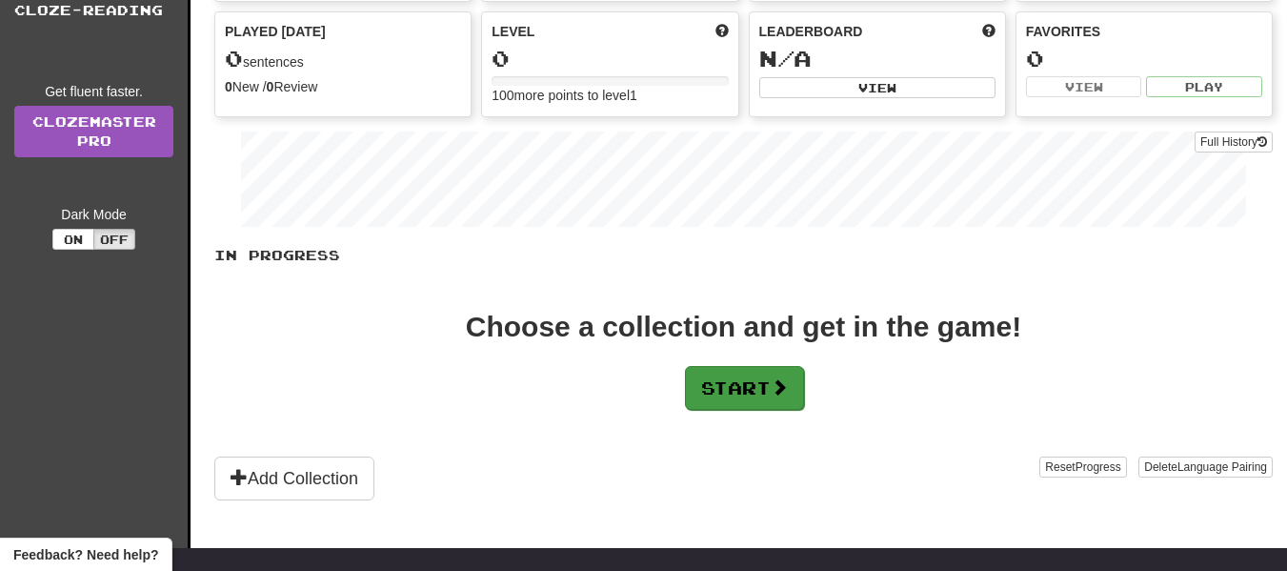
scroll to position [171, 0]
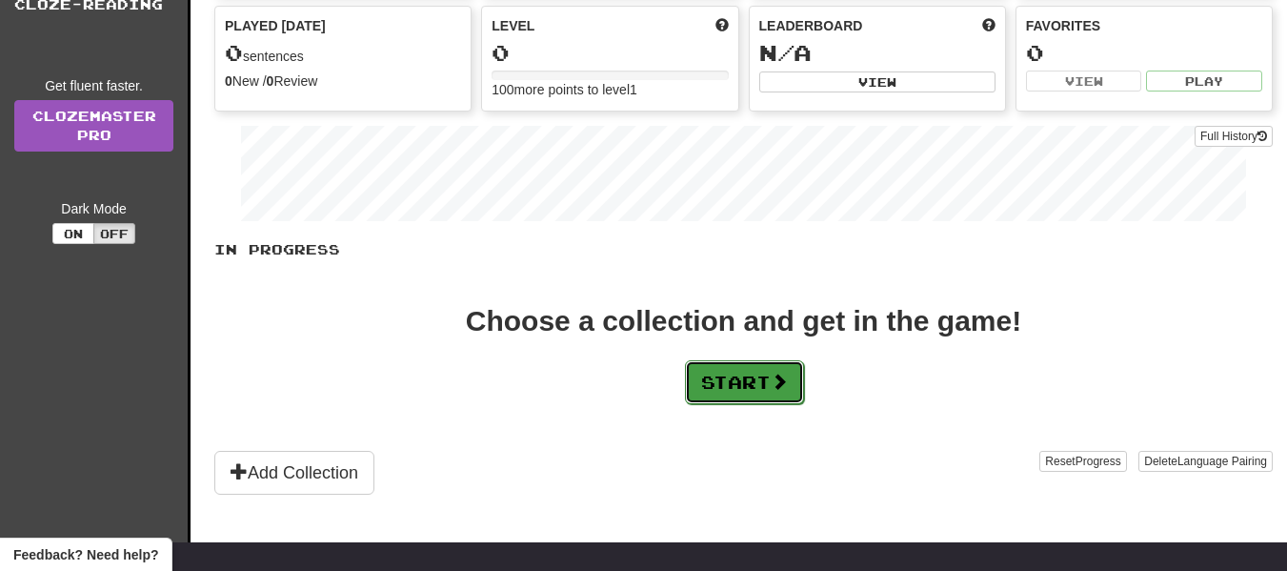
click at [749, 392] on button "Start" at bounding box center [744, 382] width 119 height 44
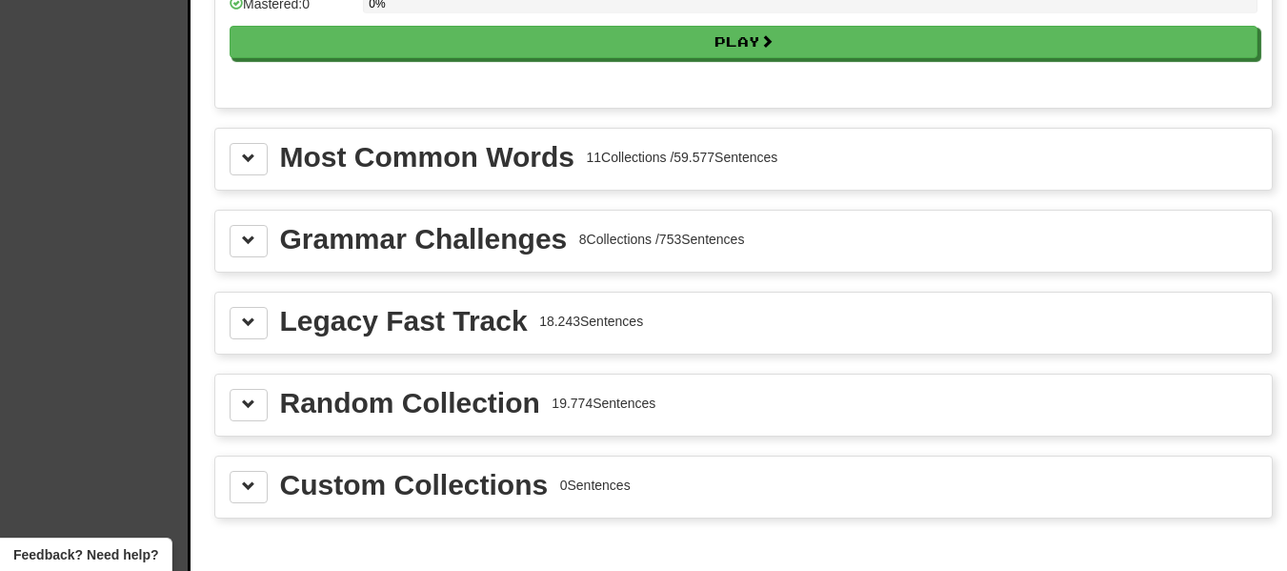
scroll to position [2045, 0]
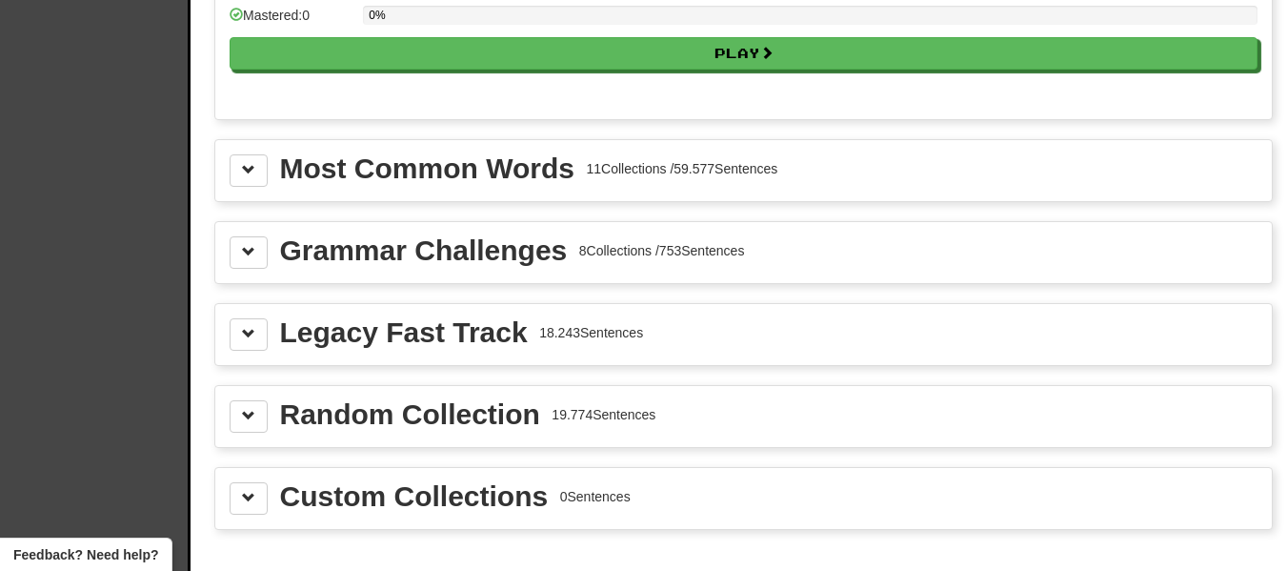
click at [576, 241] on div "Grammar Challenges 8 Collections / 753 Sentences" at bounding box center [512, 250] width 465 height 29
click at [248, 260] on button at bounding box center [249, 252] width 38 height 32
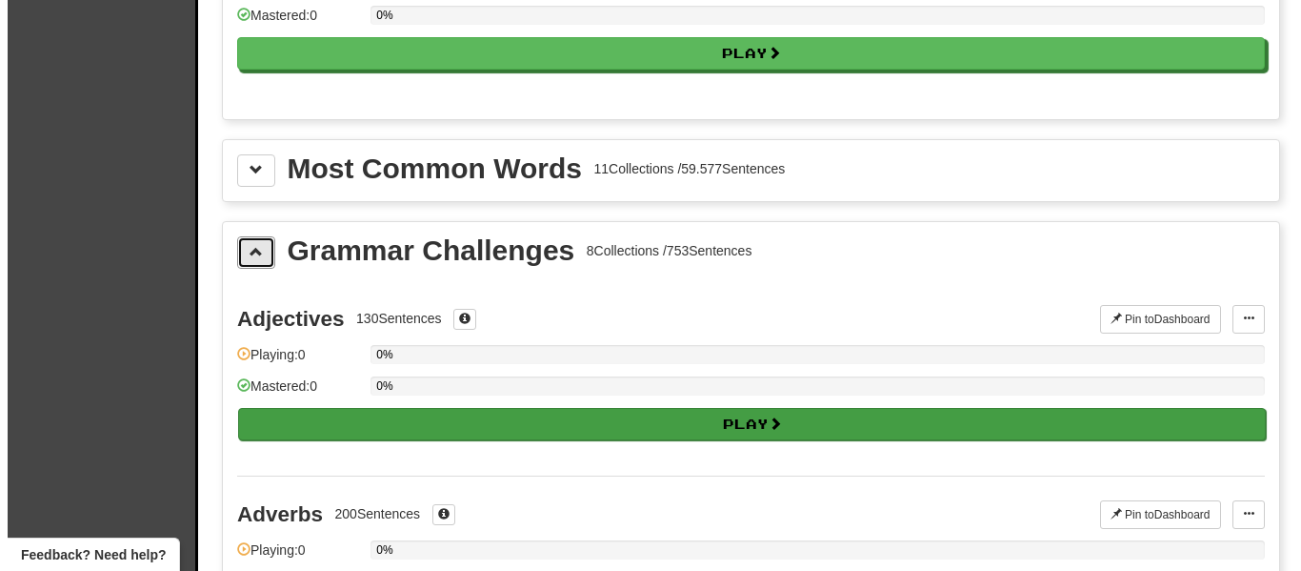
scroll to position [2190, 0]
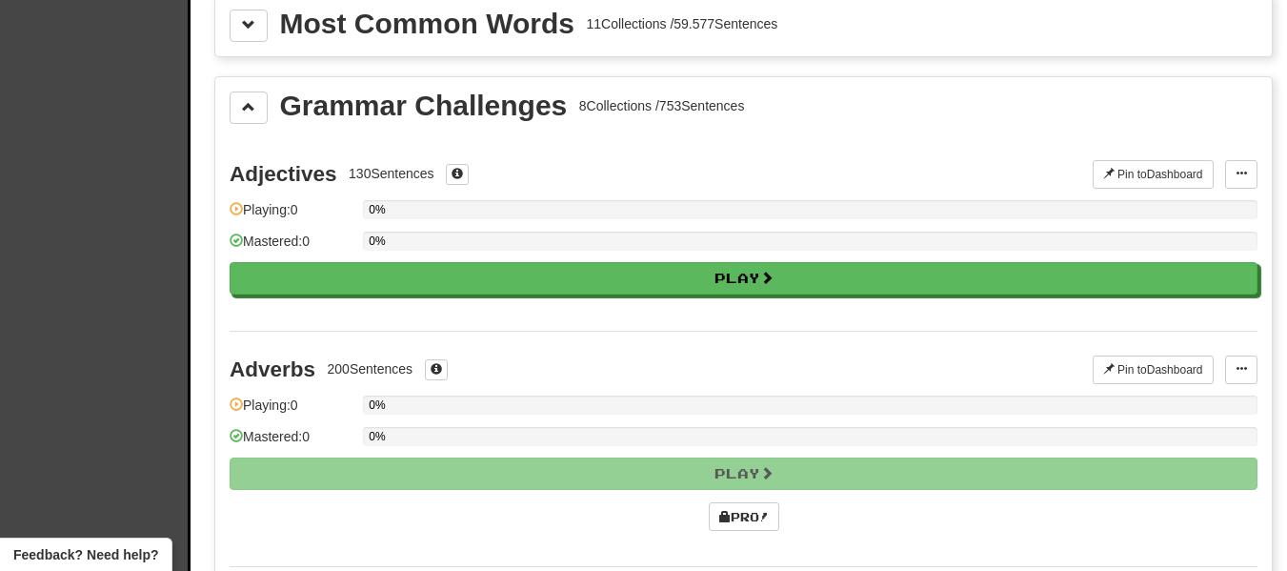
click at [514, 294] on div "Adjectives 130 Sentences Pin to Dashboard Pin to Dashboard Manage Sentences Pla…" at bounding box center [744, 233] width 1028 height 194
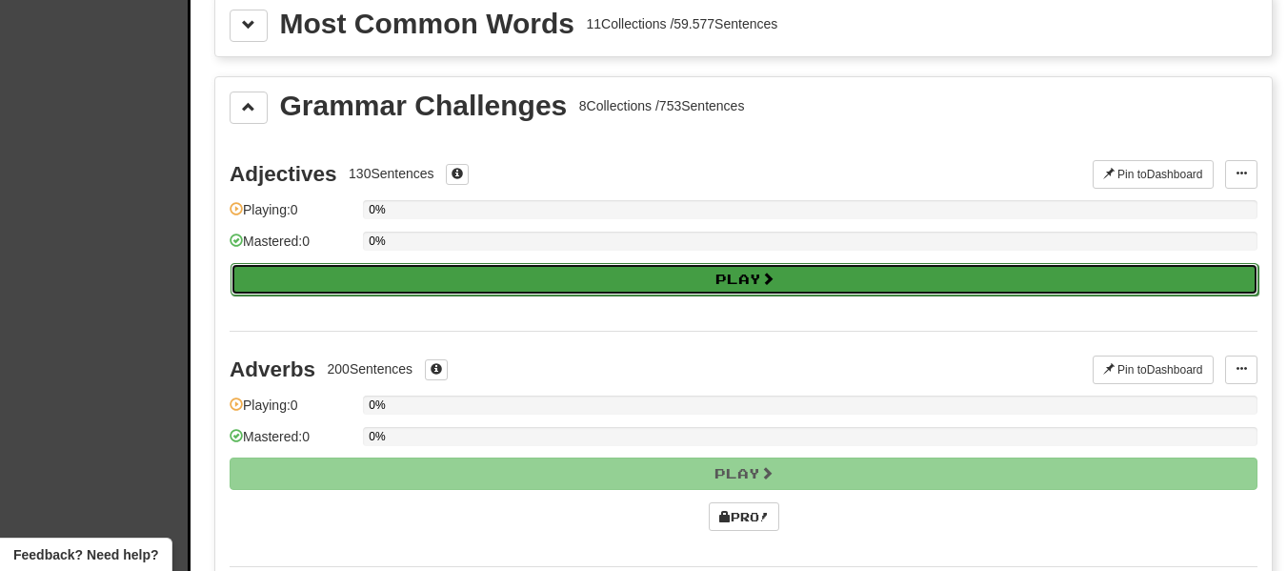
click at [514, 272] on button "Play" at bounding box center [745, 279] width 1028 height 32
select select "**"
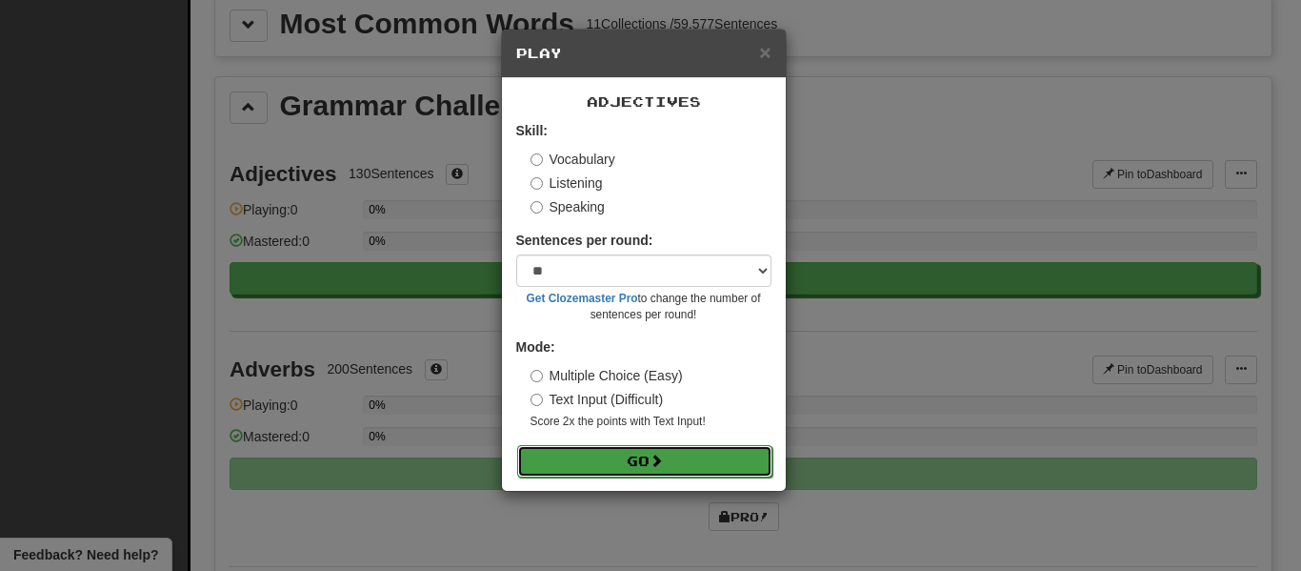
click at [619, 463] on button "Go" at bounding box center [644, 461] width 255 height 32
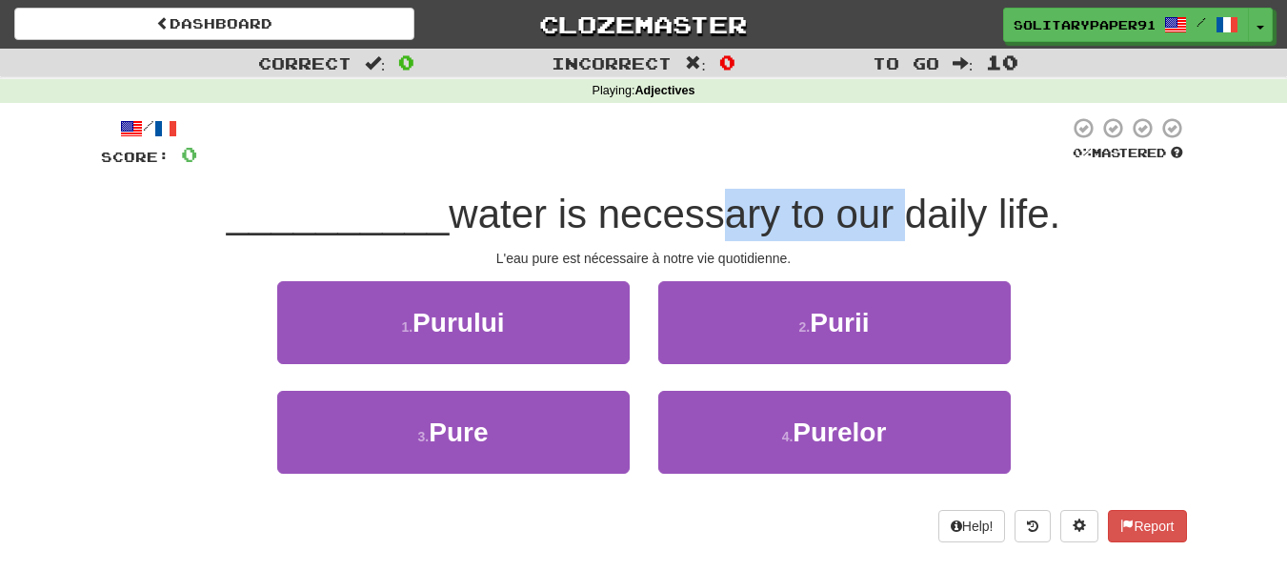
drag, startPoint x: 711, startPoint y: 203, endPoint x: 912, endPoint y: 234, distance: 203.5
click at [912, 234] on span "water is necessary to our daily life." at bounding box center [755, 213] width 612 height 45
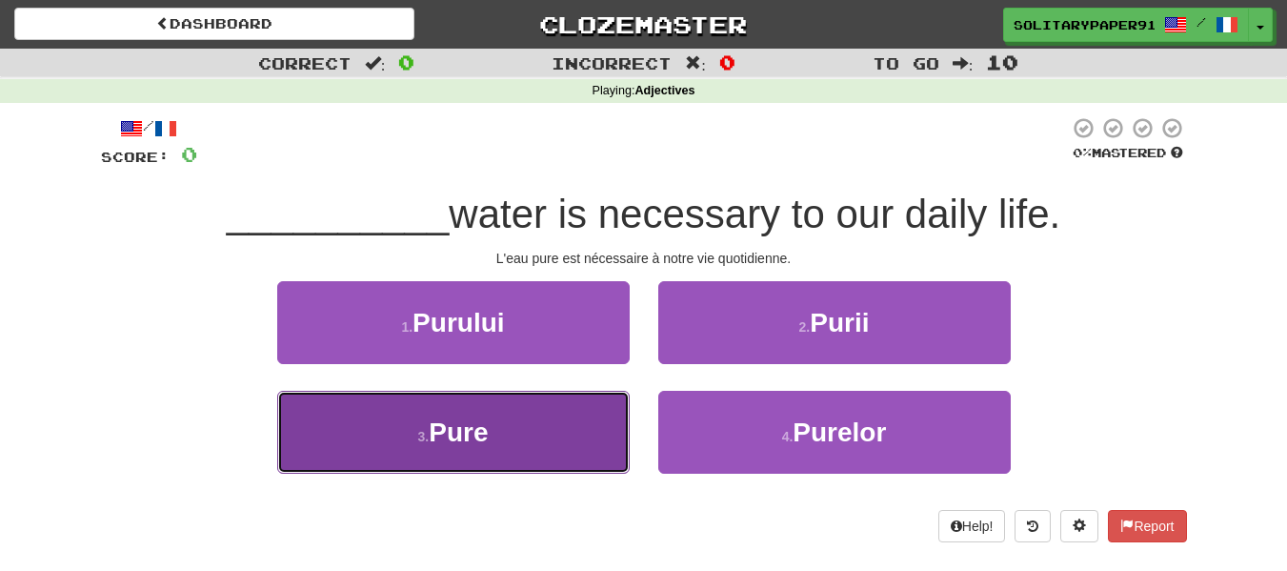
click at [485, 426] on span "Pure" at bounding box center [458, 432] width 59 height 30
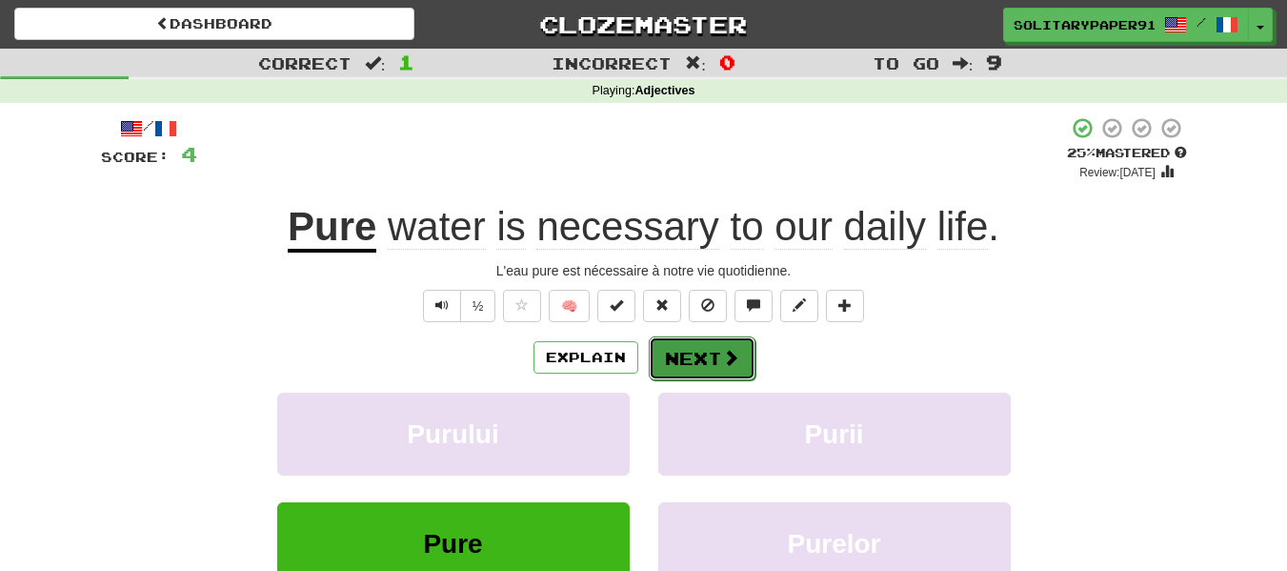
click at [699, 372] on button "Next" at bounding box center [702, 358] width 107 height 44
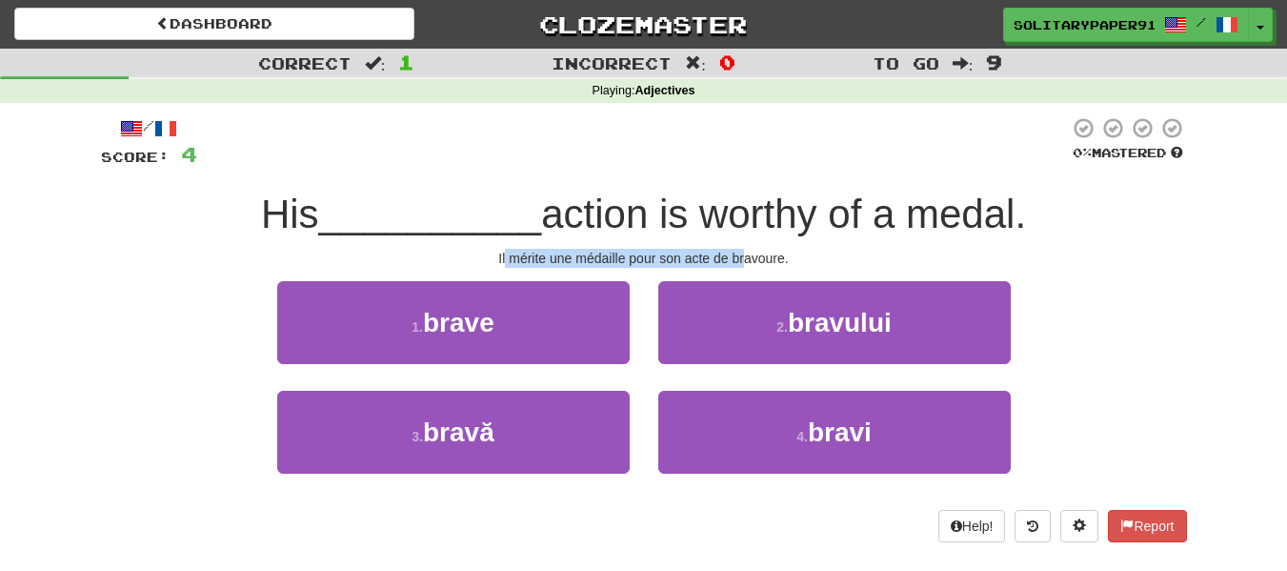
drag, startPoint x: 507, startPoint y: 260, endPoint x: 748, endPoint y: 264, distance: 241.1
click at [748, 264] on div "Il mérite une médaille pour son acte de bravoure." at bounding box center [644, 258] width 1086 height 19
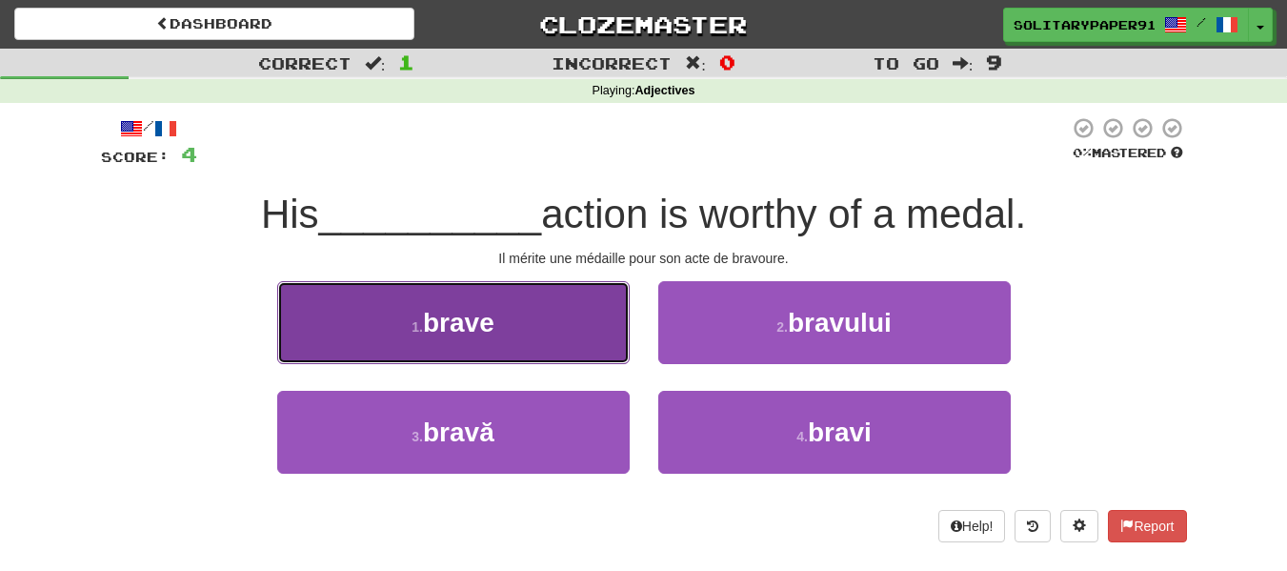
click at [478, 301] on button "1 . brave" at bounding box center [453, 322] width 352 height 83
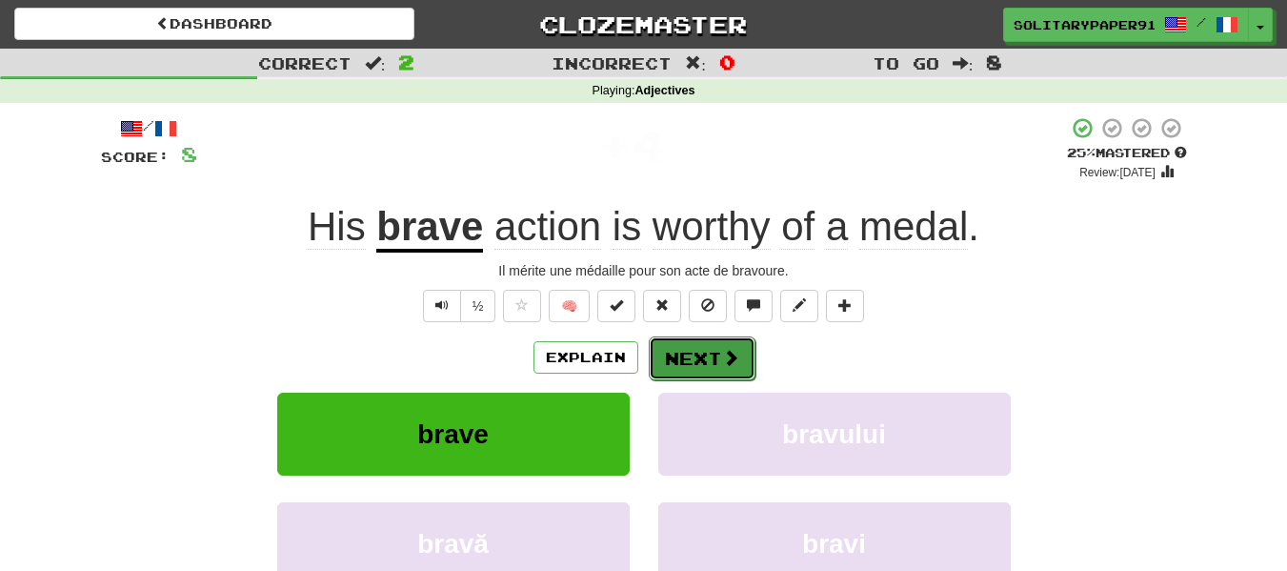
click at [704, 349] on button "Next" at bounding box center [702, 358] width 107 height 44
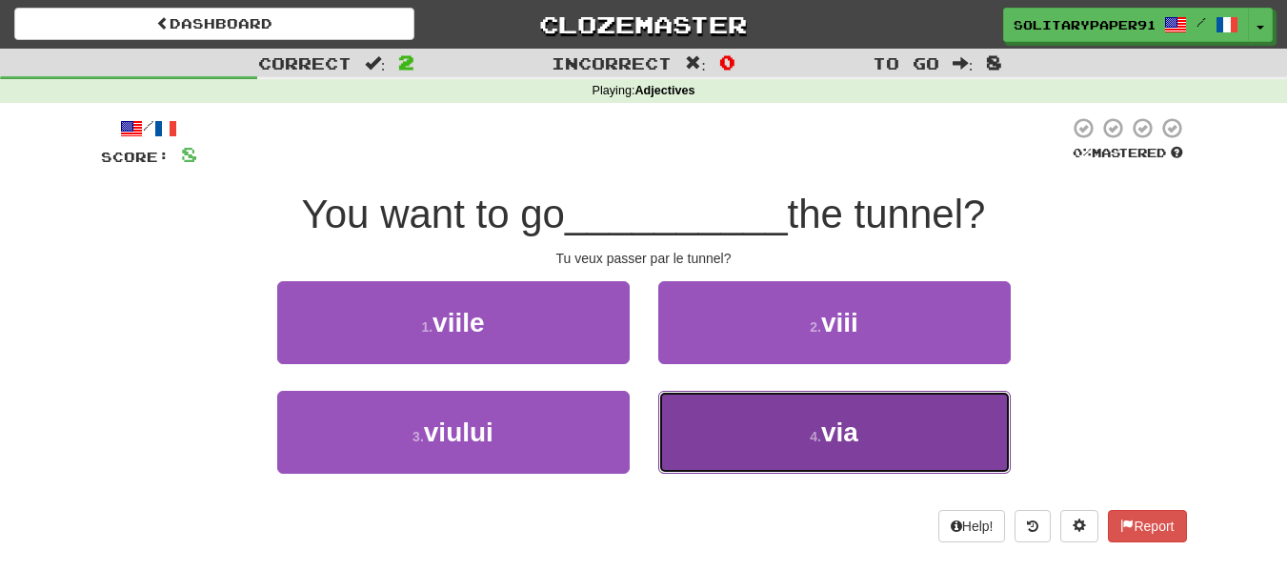
click at [766, 428] on button "4 . via" at bounding box center [834, 432] width 352 height 83
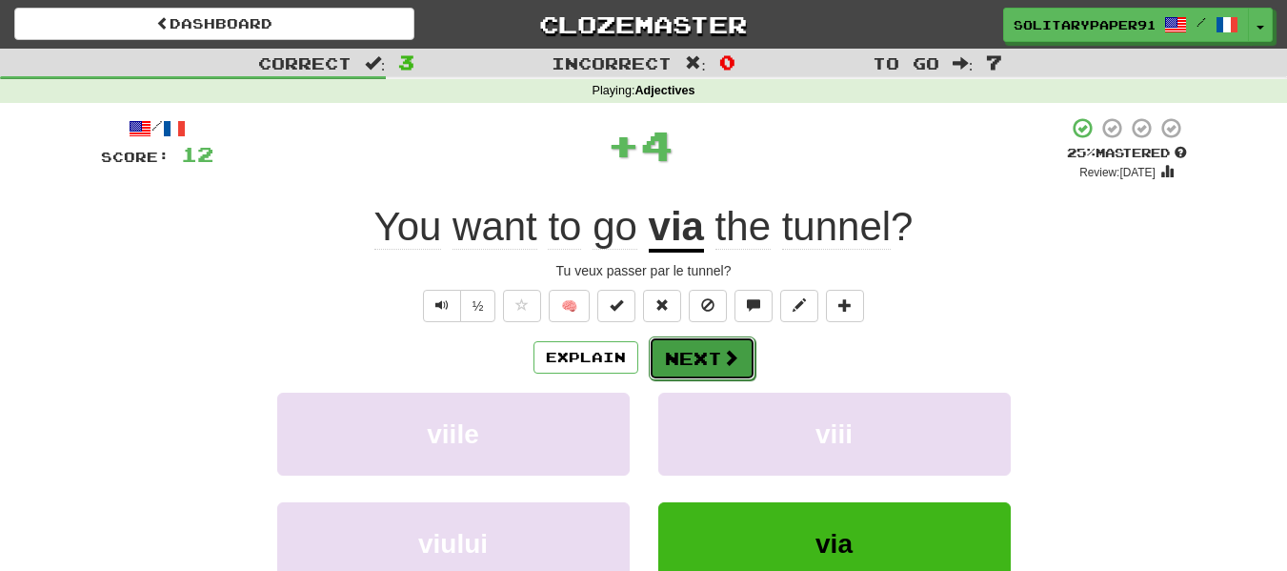
click at [698, 364] on button "Next" at bounding box center [702, 358] width 107 height 44
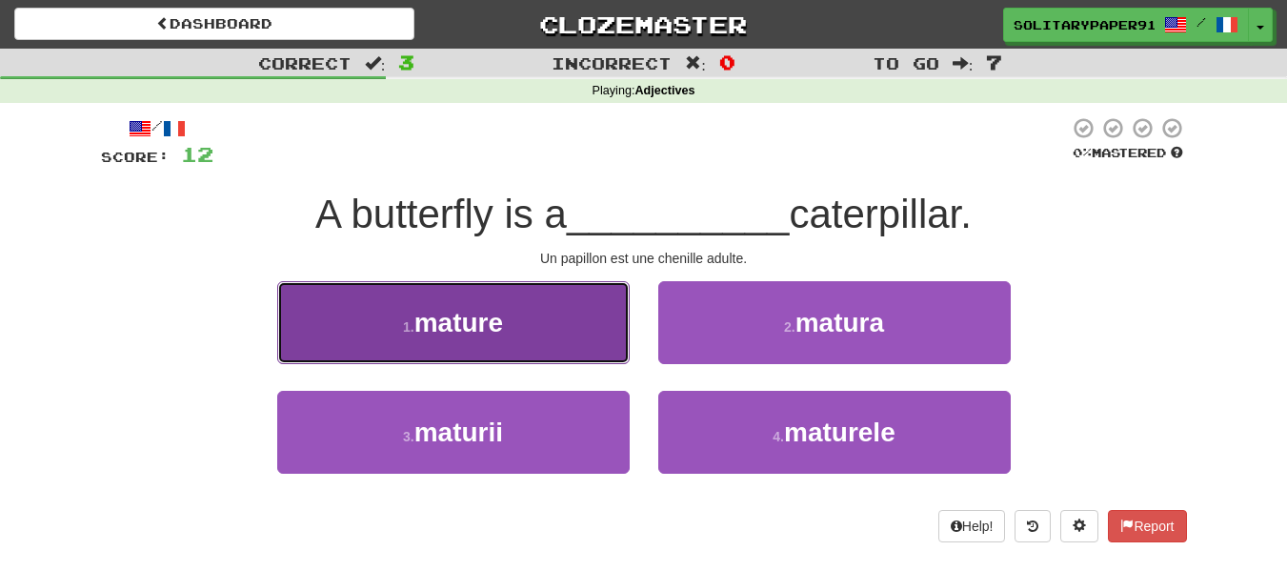
click at [564, 316] on button "1 . mature" at bounding box center [453, 322] width 352 height 83
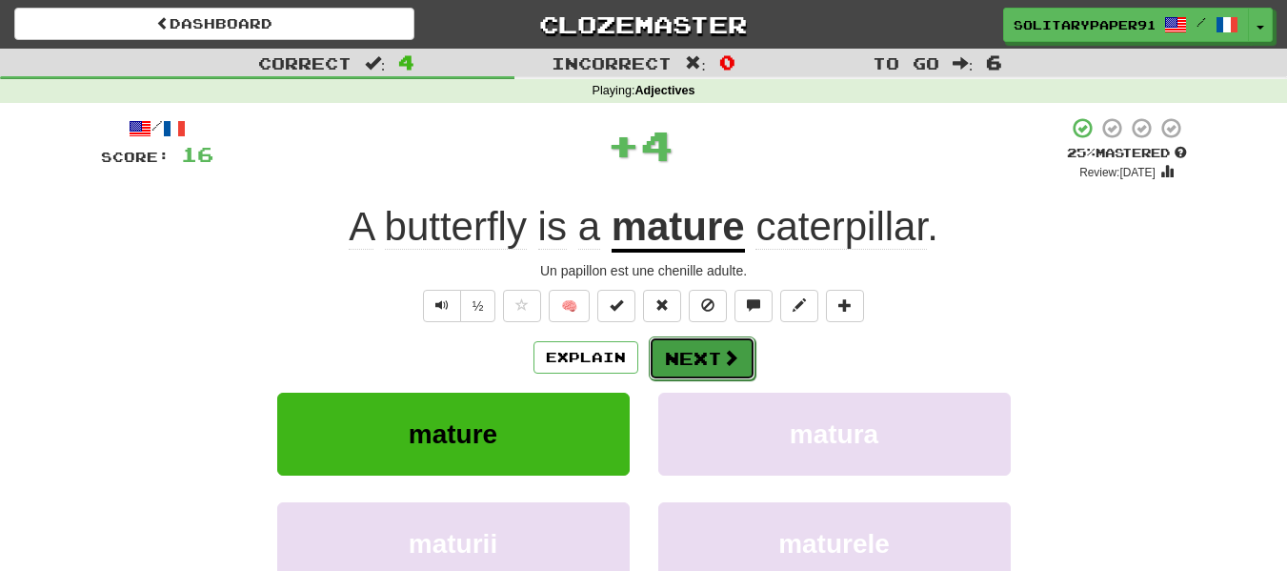
click at [714, 368] on button "Next" at bounding box center [702, 358] width 107 height 44
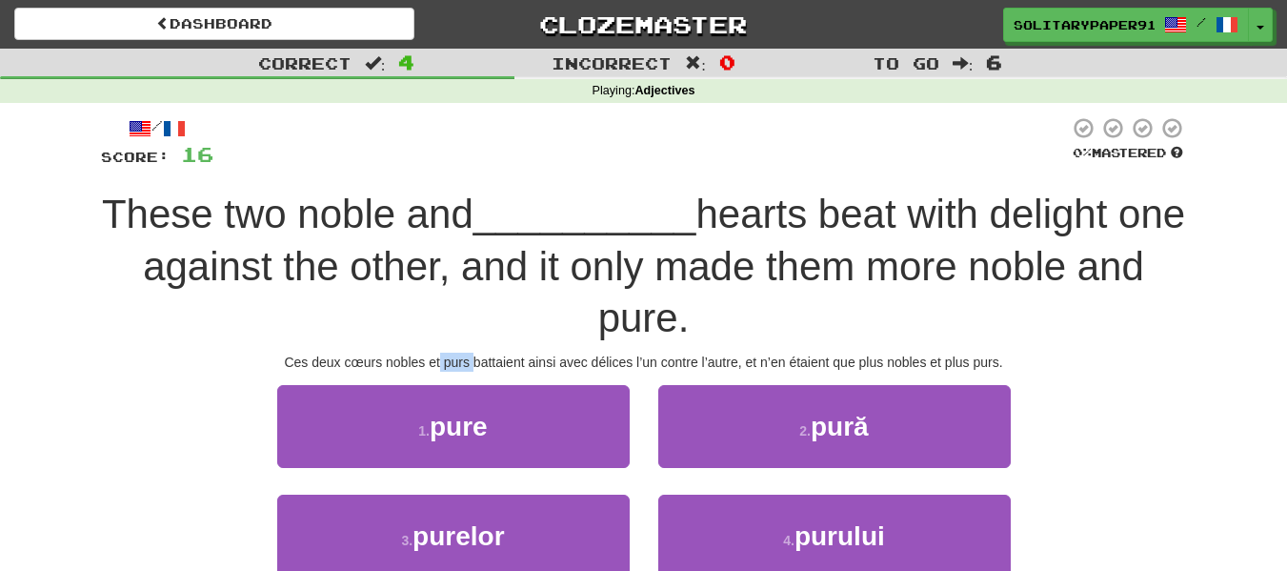
drag, startPoint x: 439, startPoint y: 369, endPoint x: 476, endPoint y: 363, distance: 37.6
click at [476, 363] on div "Ces deux cœurs nobles et purs battaient ainsi avec délices l’un contre l’autre,…" at bounding box center [644, 361] width 1086 height 19
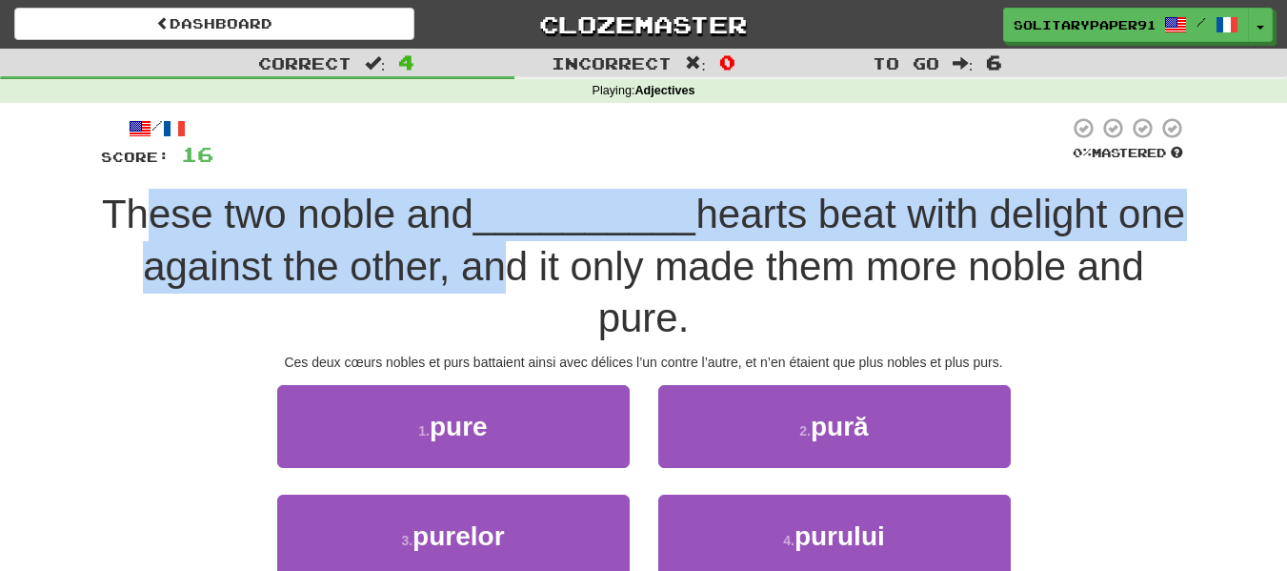
drag, startPoint x: 179, startPoint y: 231, endPoint x: 514, endPoint y: 252, distance: 336.0
click at [514, 252] on div "These two noble and __________ hearts beat with delight one against the other, …" at bounding box center [644, 267] width 1086 height 156
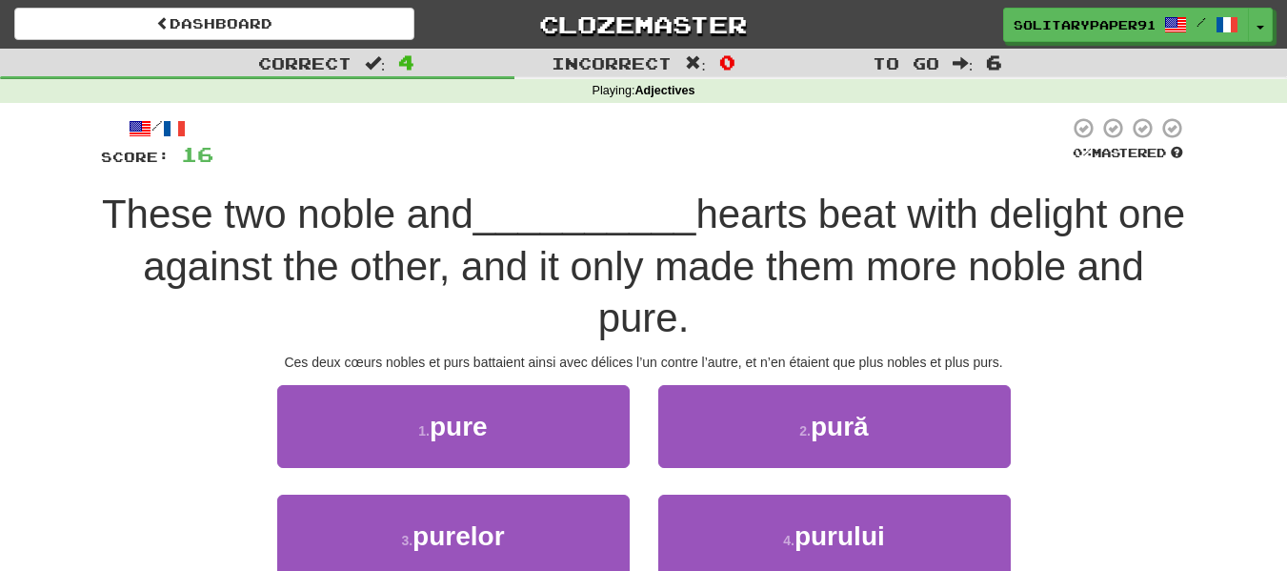
click at [876, 266] on span "hearts beat with delight one against the other, and it only made them more nobl…" at bounding box center [664, 265] width 1042 height 149
drag, startPoint x: 628, startPoint y: 285, endPoint x: 825, endPoint y: 327, distance: 201.6
click at [825, 327] on div "These two noble and __________ hearts beat with delight one against the other, …" at bounding box center [644, 267] width 1086 height 156
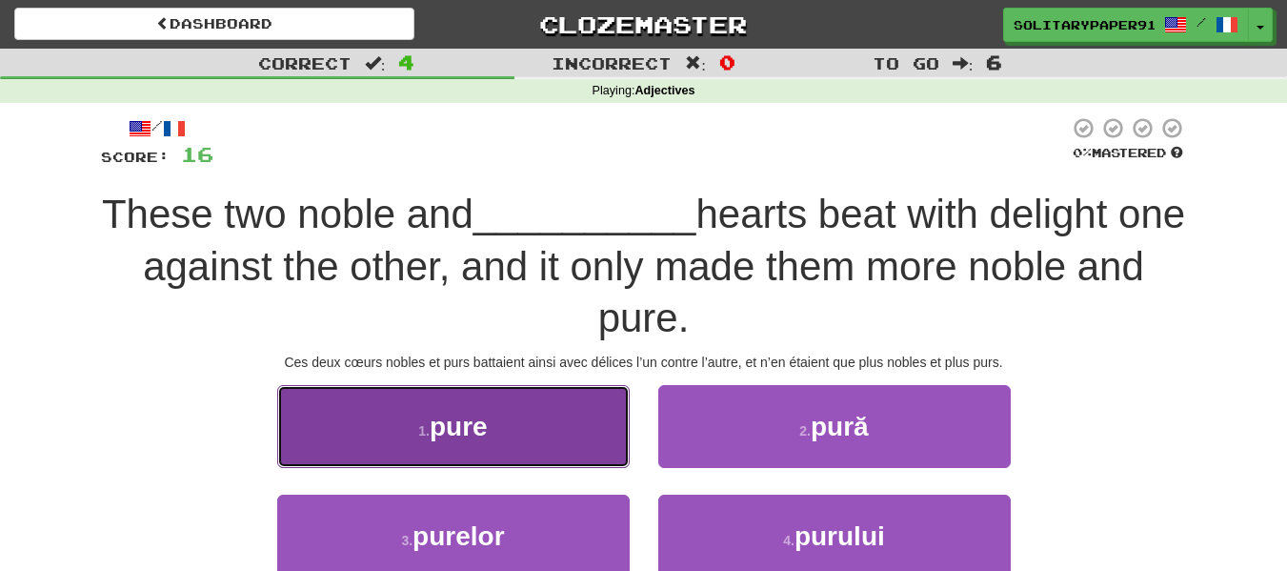
click at [466, 397] on button "1 . pure" at bounding box center [453, 426] width 352 height 83
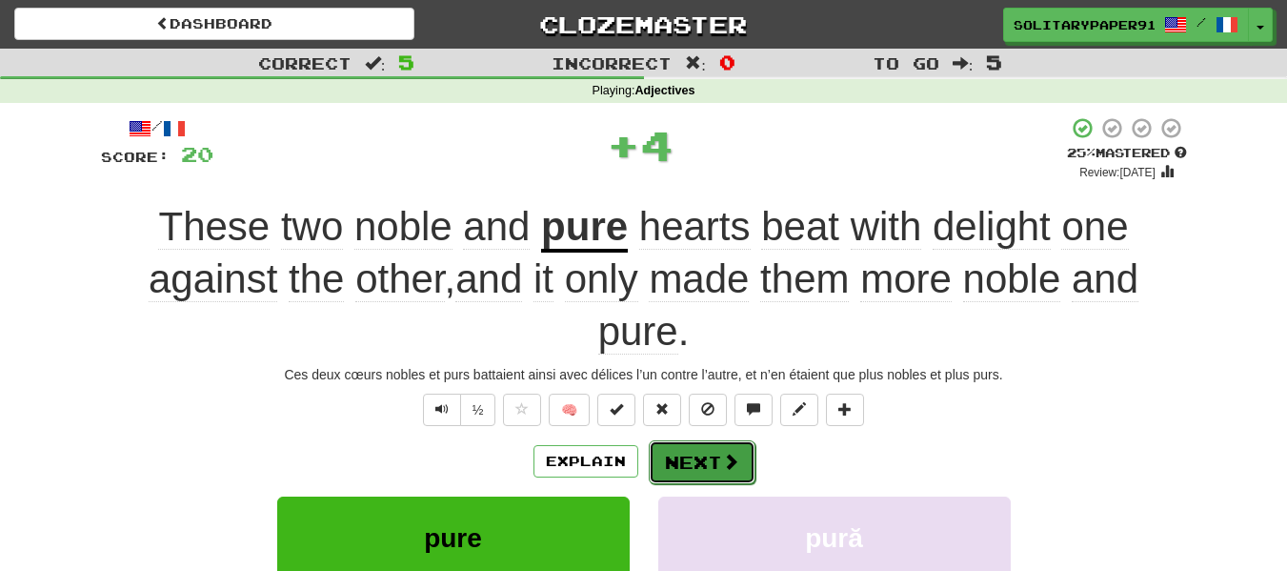
click at [669, 452] on button "Next" at bounding box center [702, 462] width 107 height 44
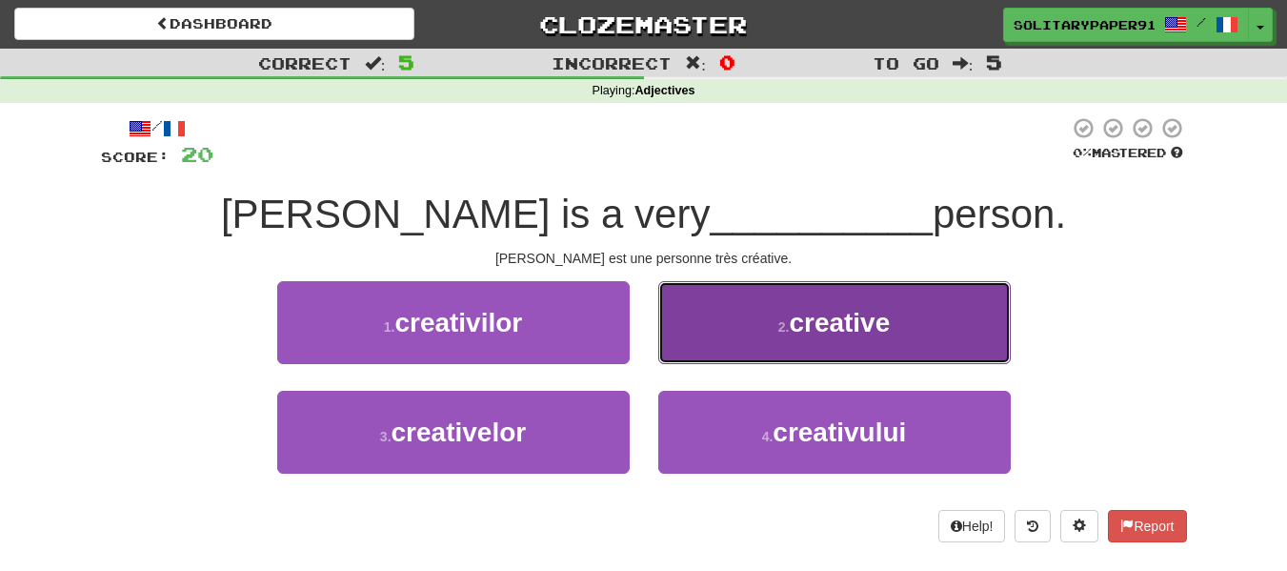
click at [690, 328] on button "2 . creative" at bounding box center [834, 322] width 352 height 83
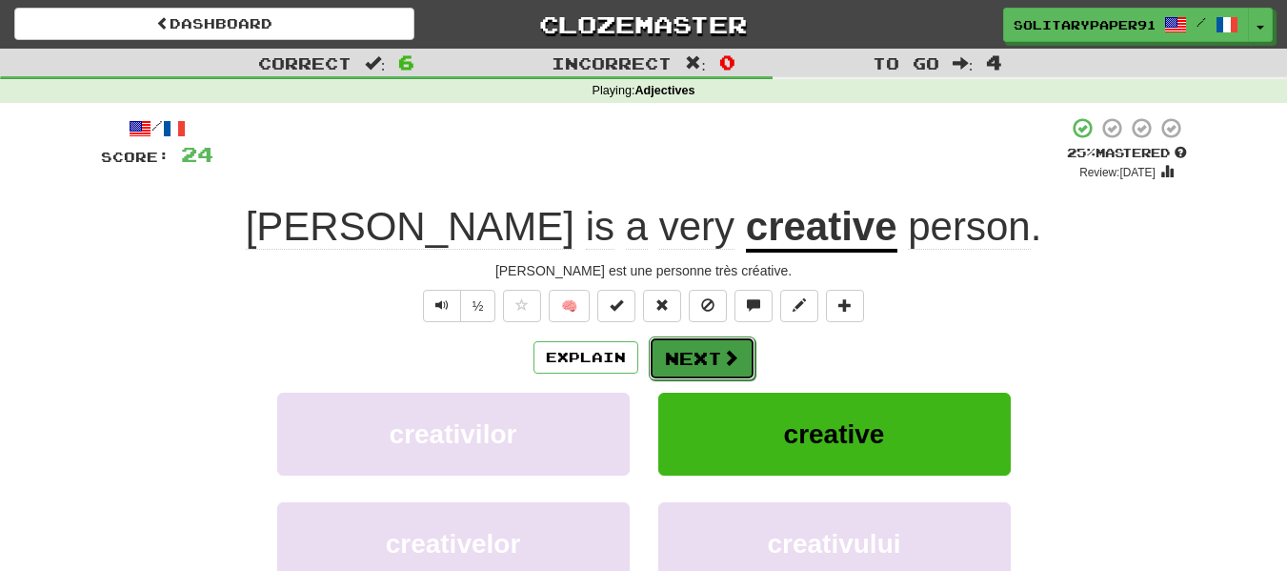
click at [668, 365] on button "Next" at bounding box center [702, 358] width 107 height 44
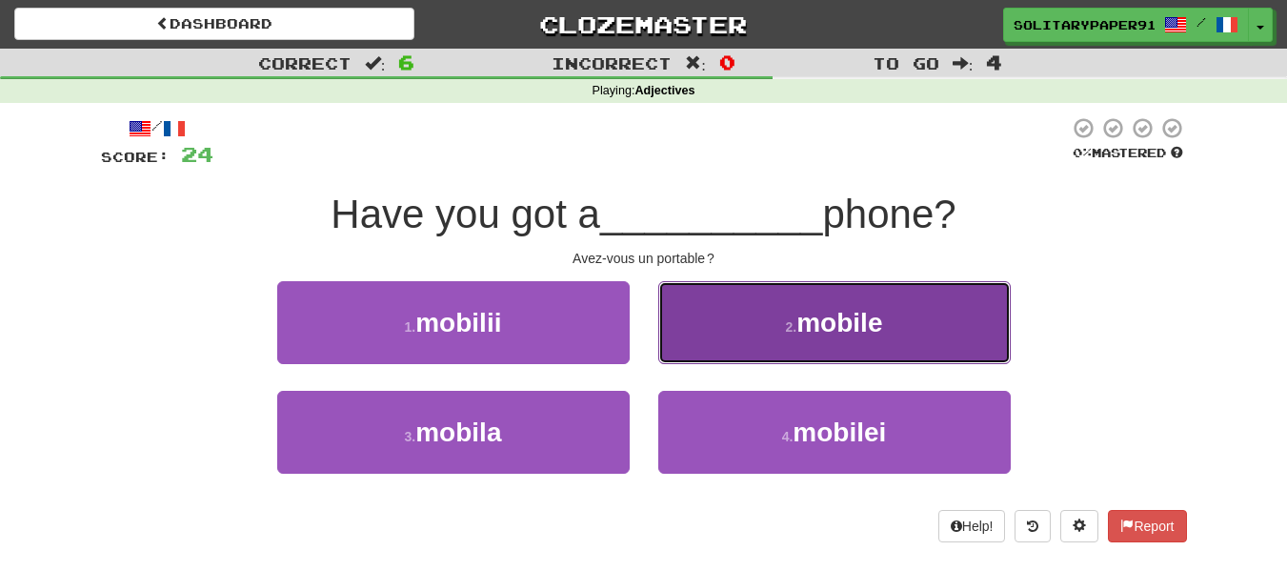
click at [786, 336] on button "2 . mobile" at bounding box center [834, 322] width 352 height 83
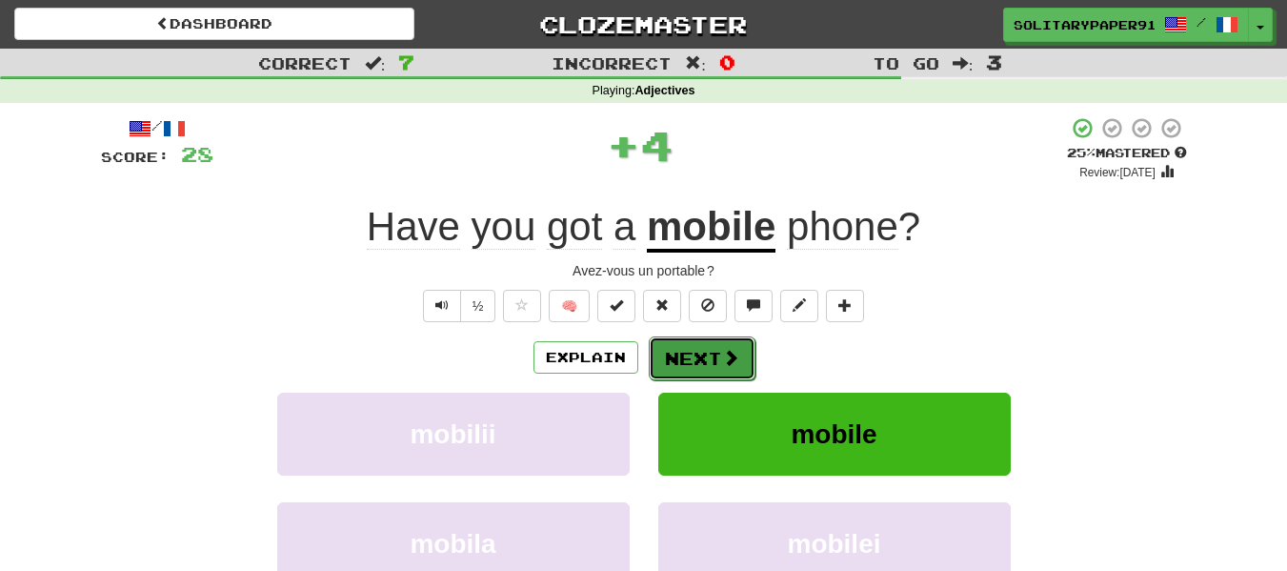
click at [710, 371] on button "Next" at bounding box center [702, 358] width 107 height 44
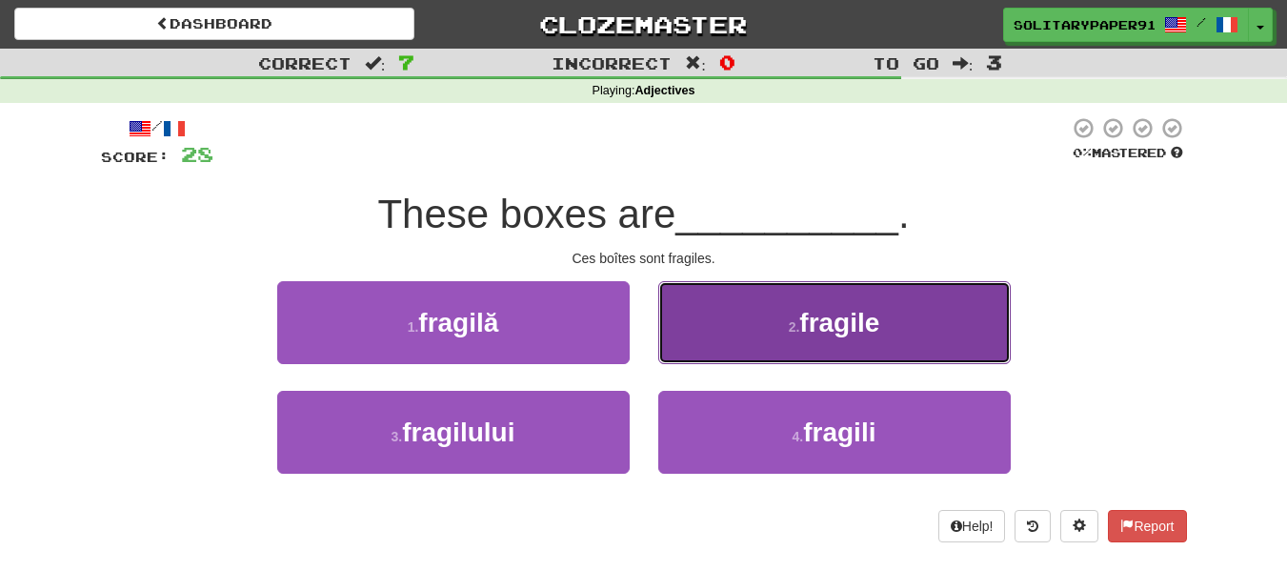
click at [748, 352] on button "2 . fragile" at bounding box center [834, 322] width 352 height 83
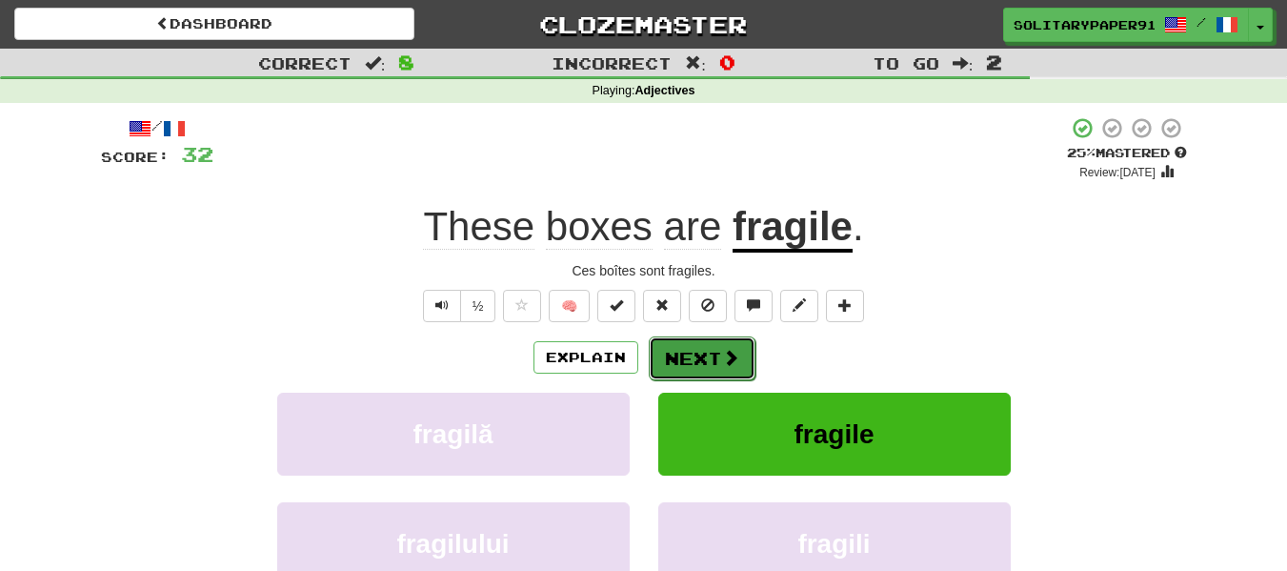
click at [673, 369] on button "Next" at bounding box center [702, 358] width 107 height 44
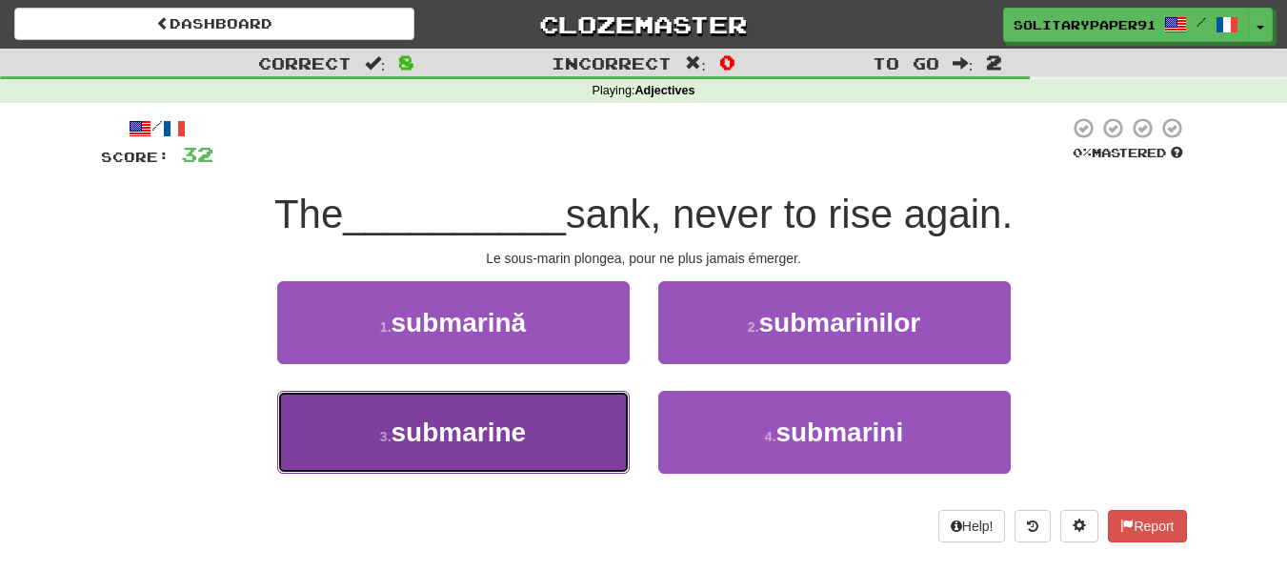
click at [591, 426] on button "3 . submarine" at bounding box center [453, 432] width 352 height 83
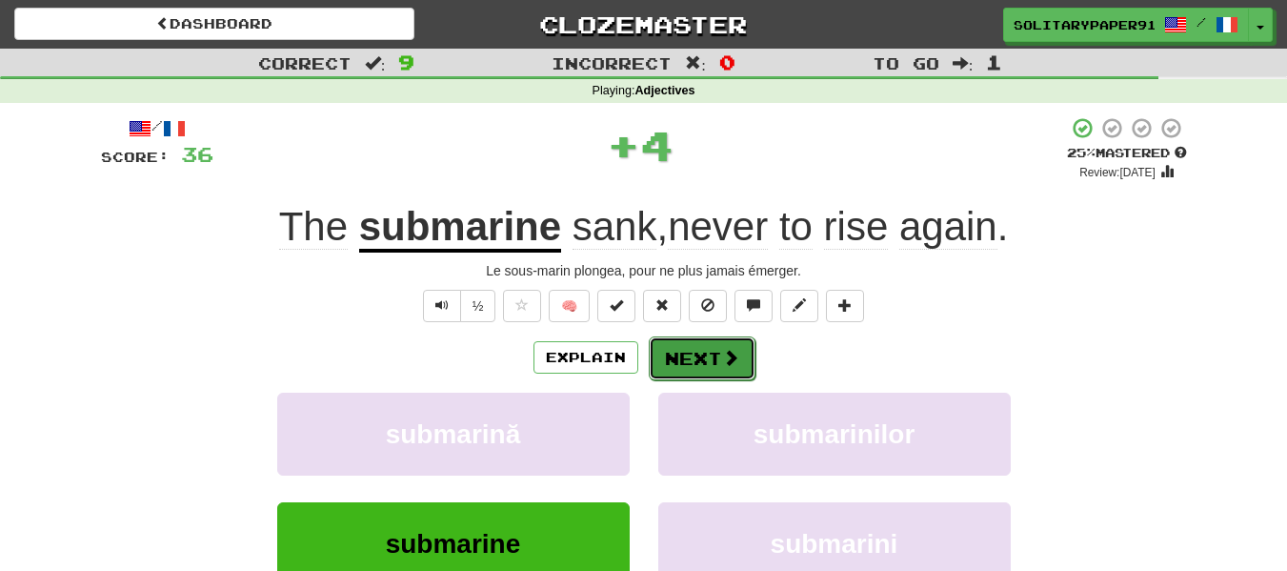
click at [707, 372] on button "Next" at bounding box center [702, 358] width 107 height 44
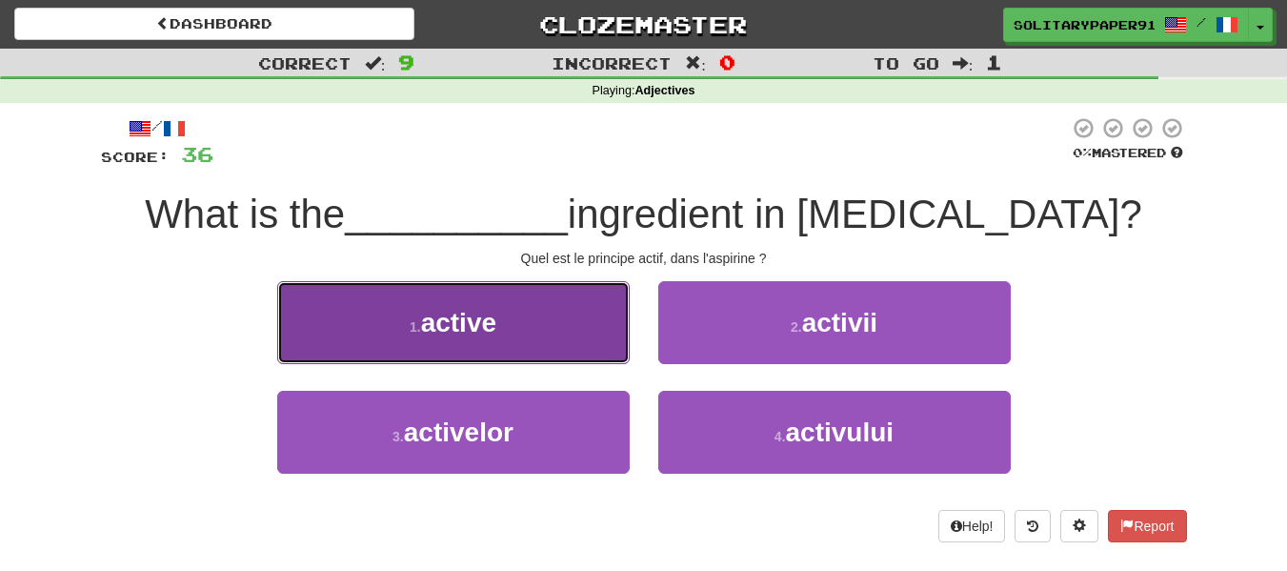
click at [605, 320] on button "1 . active" at bounding box center [453, 322] width 352 height 83
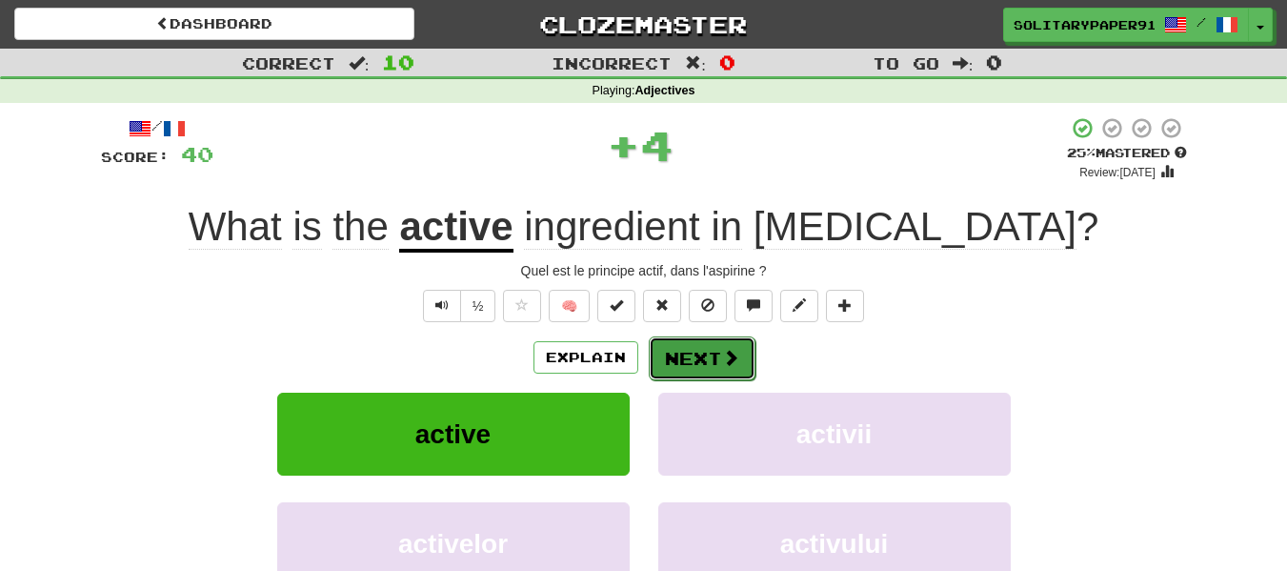
click at [694, 348] on button "Next" at bounding box center [702, 358] width 107 height 44
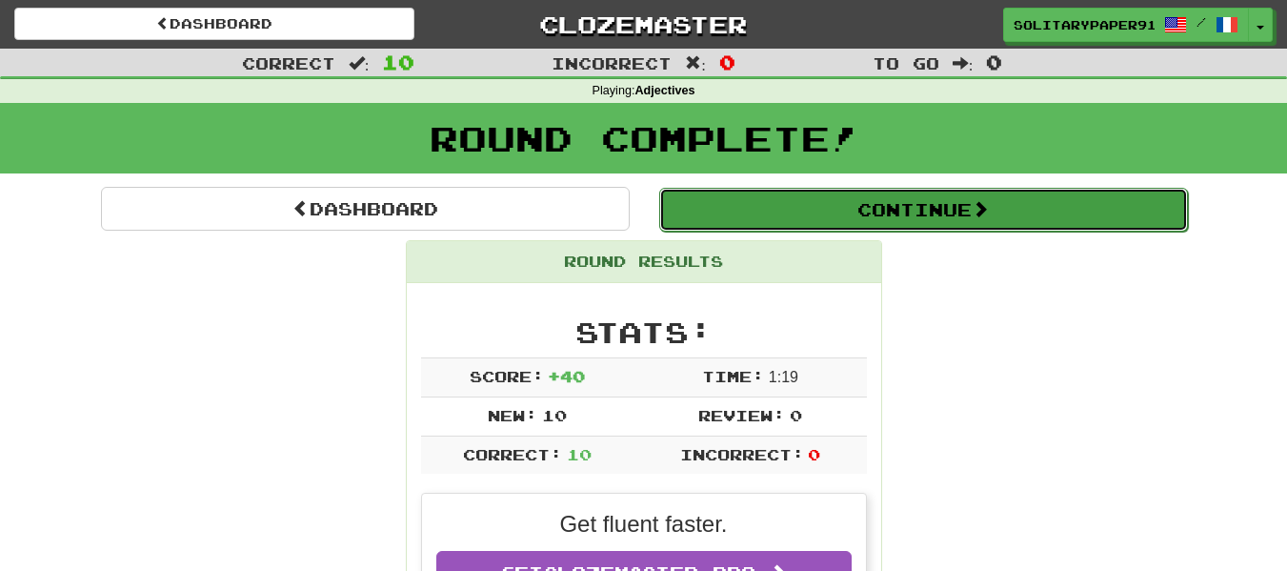
click at [764, 213] on button "Continue" at bounding box center [923, 210] width 529 height 44
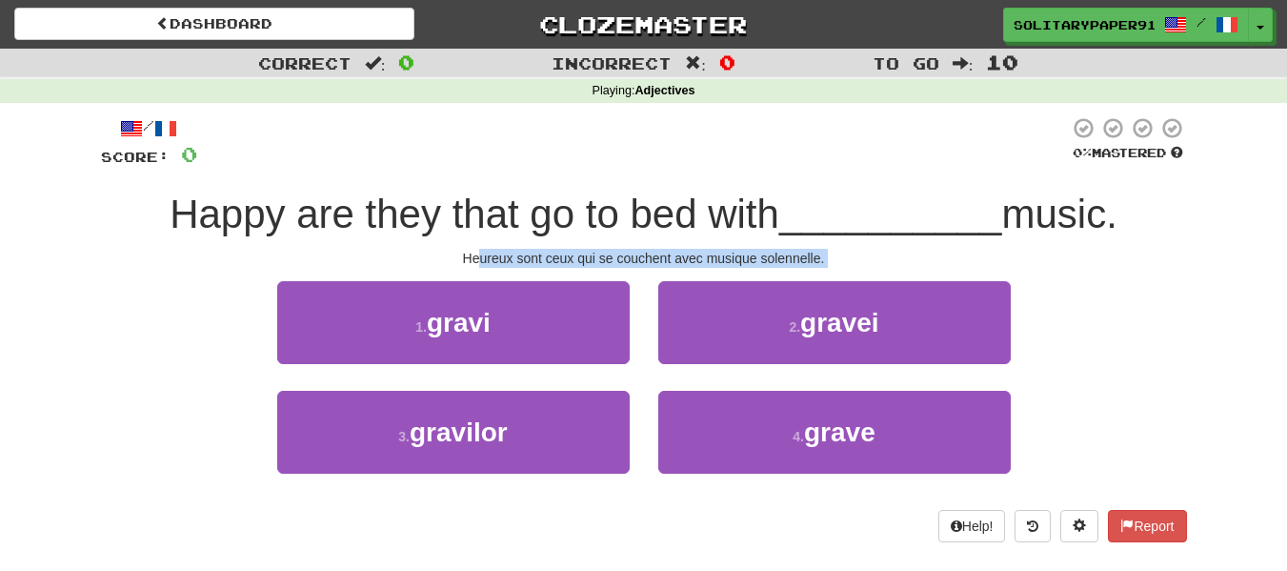
drag, startPoint x: 479, startPoint y: 253, endPoint x: 784, endPoint y: 267, distance: 305.1
click at [784, 267] on div "Heureux sont ceux qui se couchent avec musique solennelle." at bounding box center [644, 258] width 1086 height 19
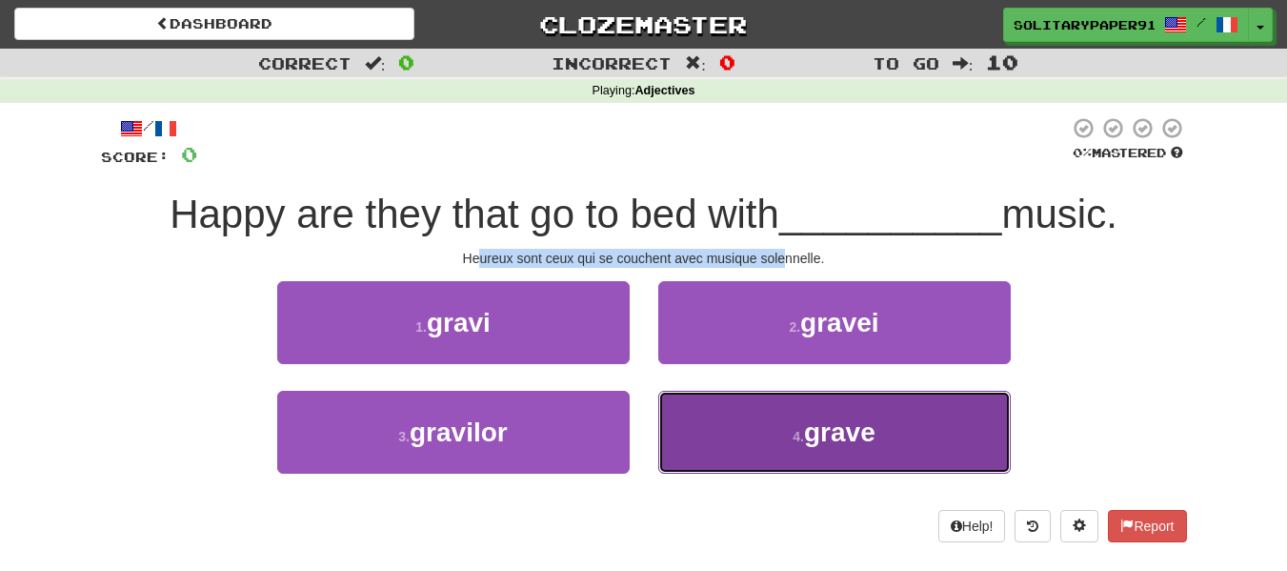
click at [903, 433] on button "4 . grave" at bounding box center [834, 432] width 352 height 83
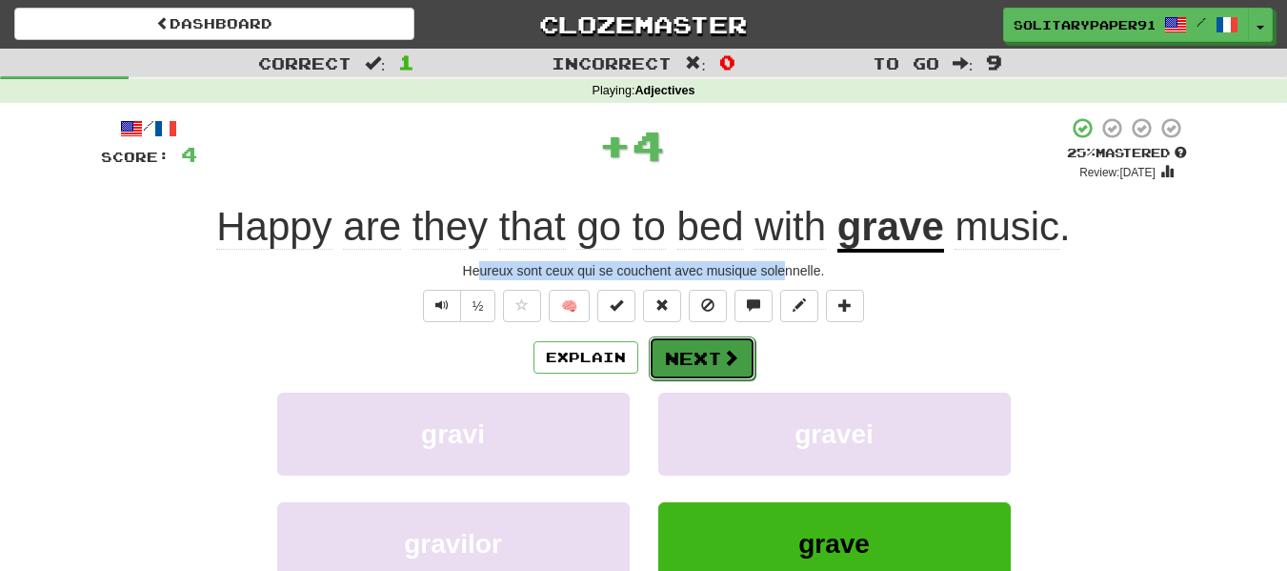
click at [700, 362] on button "Next" at bounding box center [702, 358] width 107 height 44
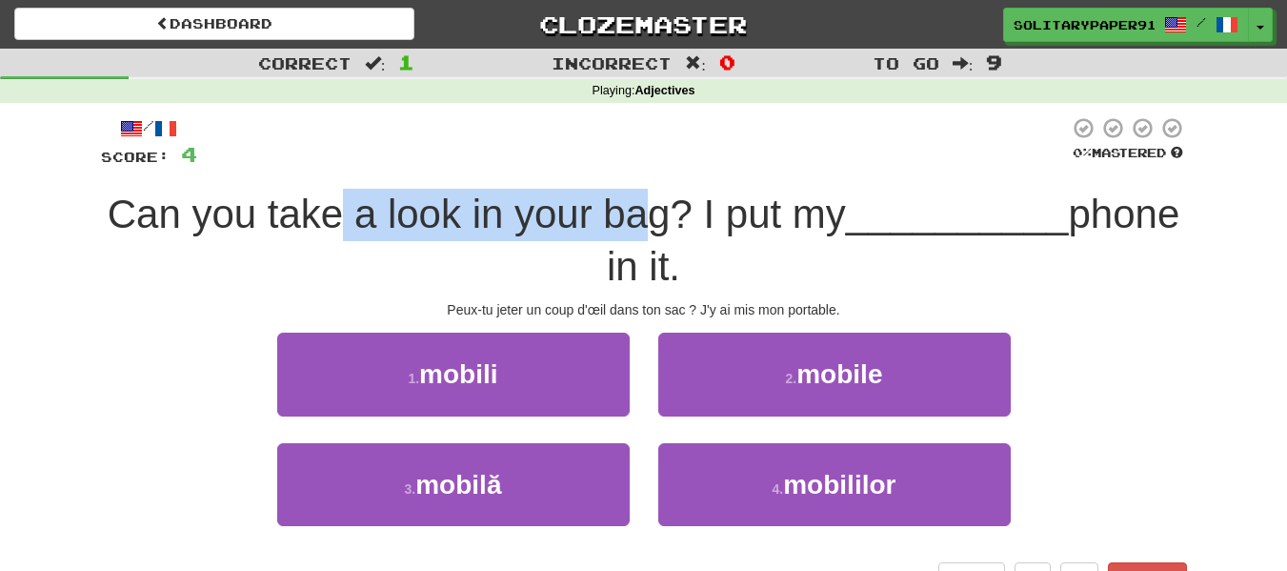
drag, startPoint x: 393, startPoint y: 205, endPoint x: 704, endPoint y: 230, distance: 311.6
click at [704, 230] on span "Can you take a look in your bag? I put my" at bounding box center [477, 213] width 738 height 45
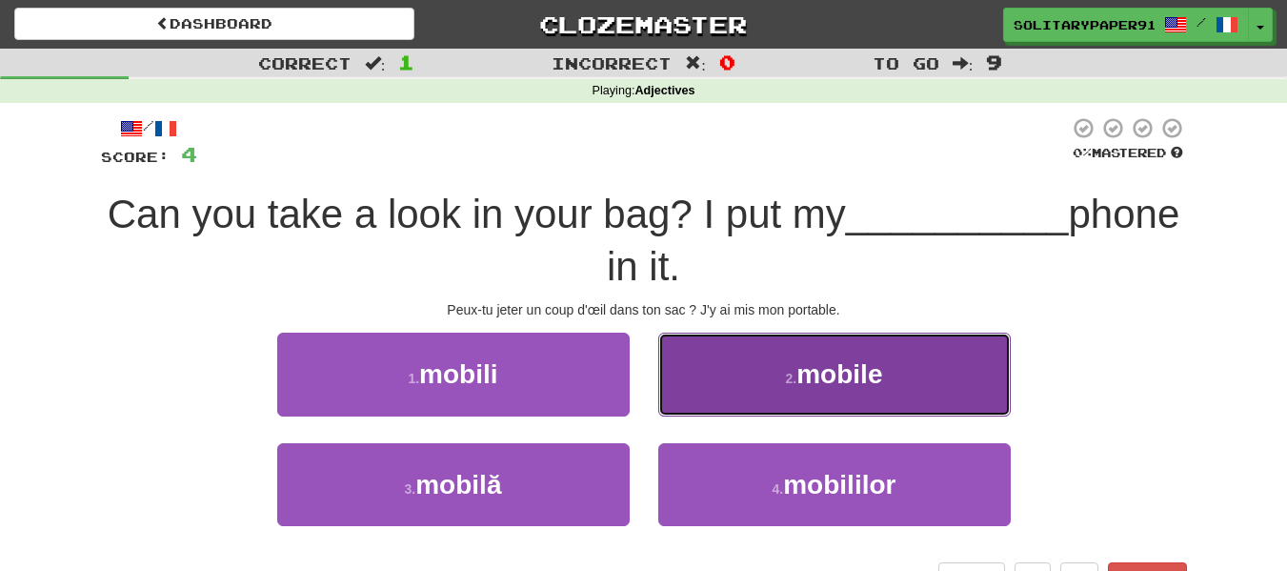
click at [757, 372] on button "2 . mobile" at bounding box center [834, 373] width 352 height 83
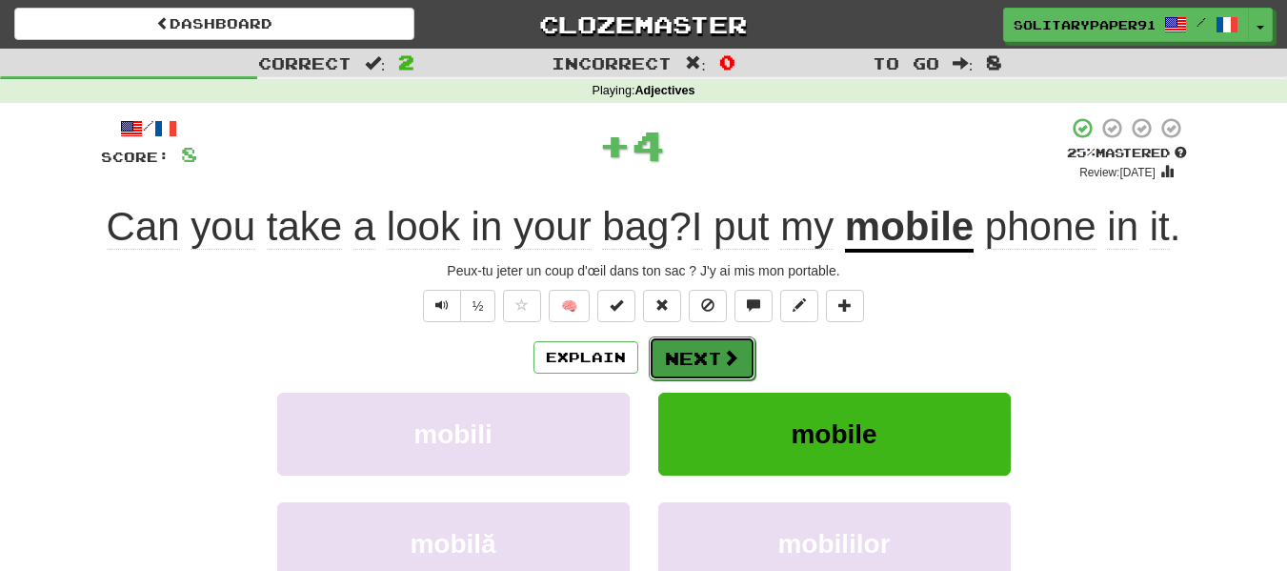
click at [696, 345] on button "Next" at bounding box center [702, 358] width 107 height 44
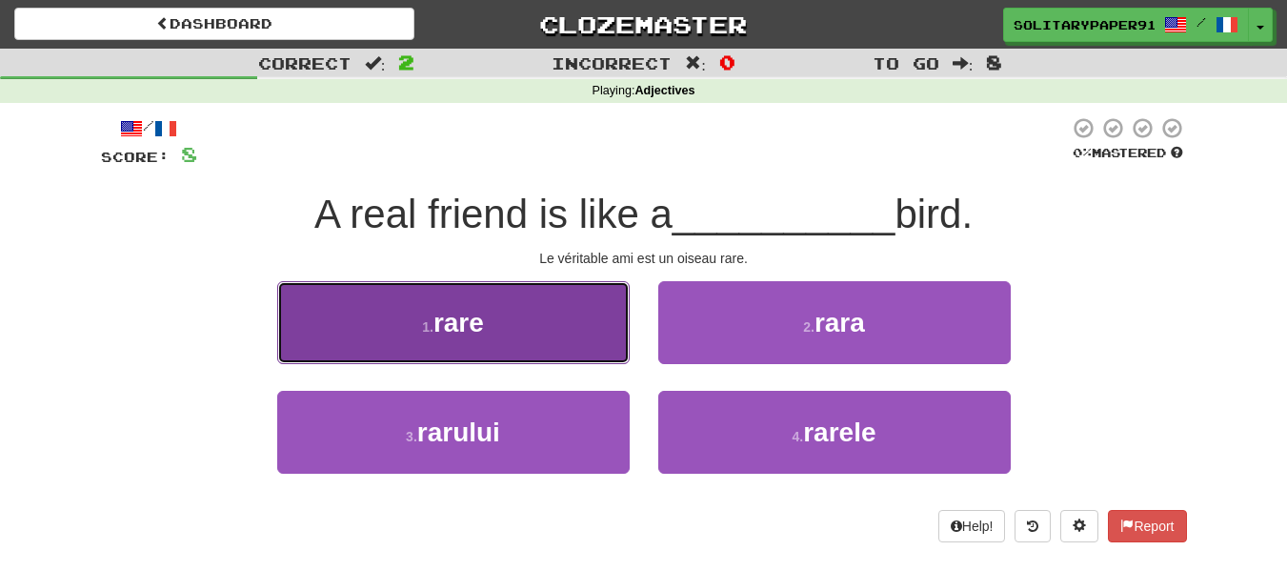
click at [560, 292] on button "1 . rare" at bounding box center [453, 322] width 352 height 83
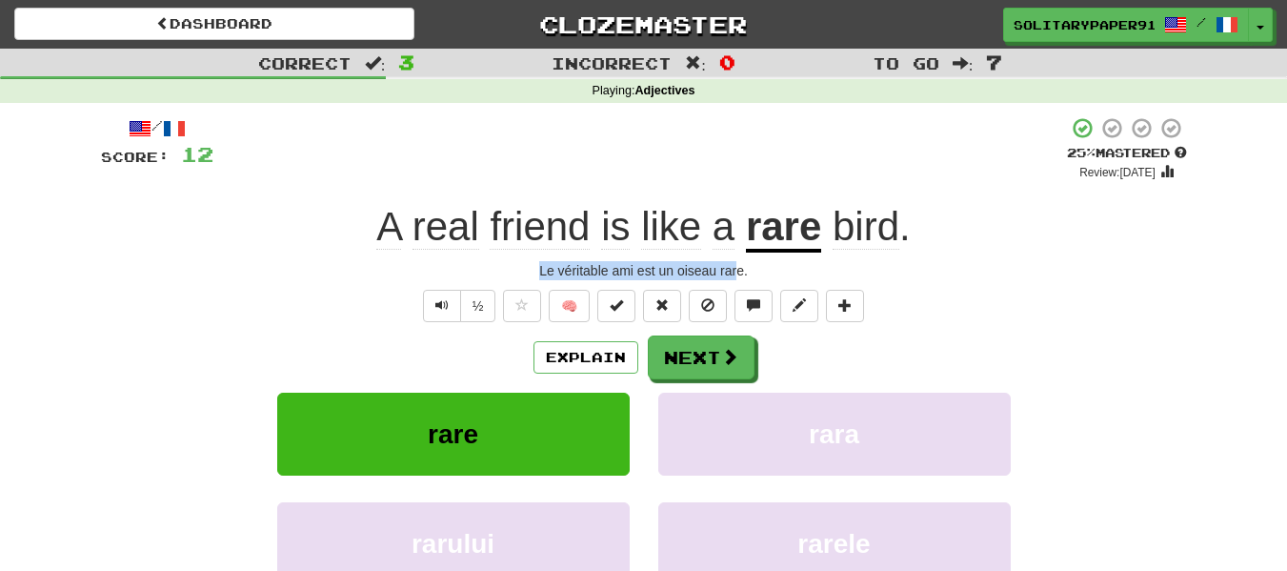
drag, startPoint x: 540, startPoint y: 269, endPoint x: 735, endPoint y: 272, distance: 195.3
click at [735, 272] on div "Le véritable ami est un oiseau rare." at bounding box center [644, 270] width 1086 height 19
click at [674, 346] on button "Next" at bounding box center [702, 358] width 107 height 44
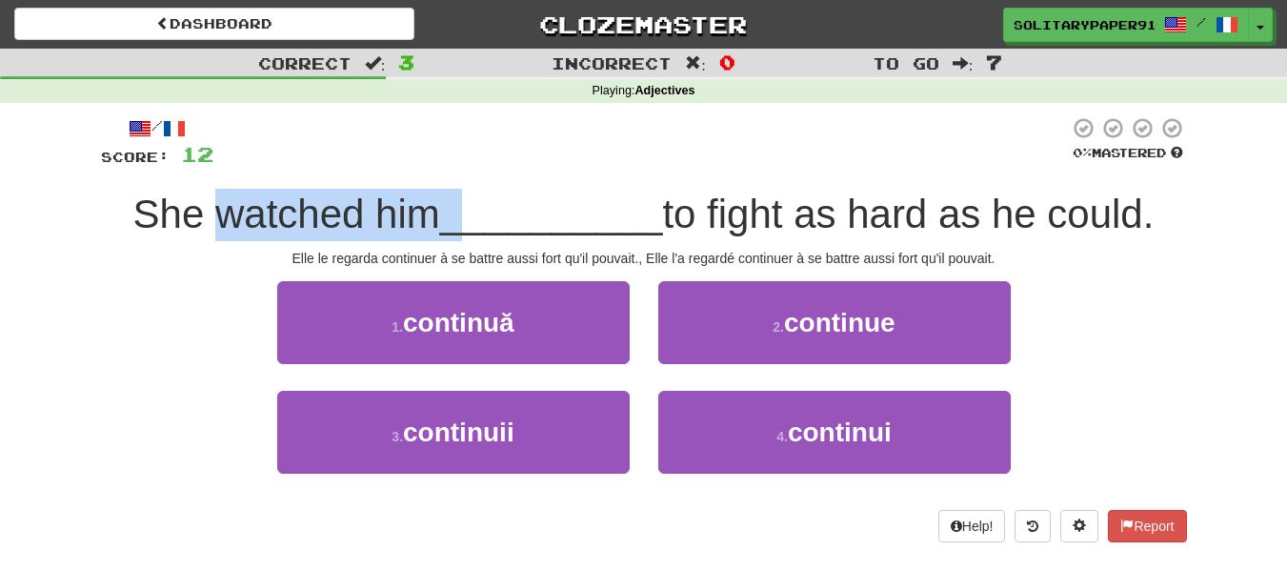
drag, startPoint x: 212, startPoint y: 171, endPoint x: 461, endPoint y: 199, distance: 250.3
click at [461, 199] on div "/ Score: 12 0 % Mastered She watched him __________ to fight as hard as he coul…" at bounding box center [644, 329] width 1086 height 426
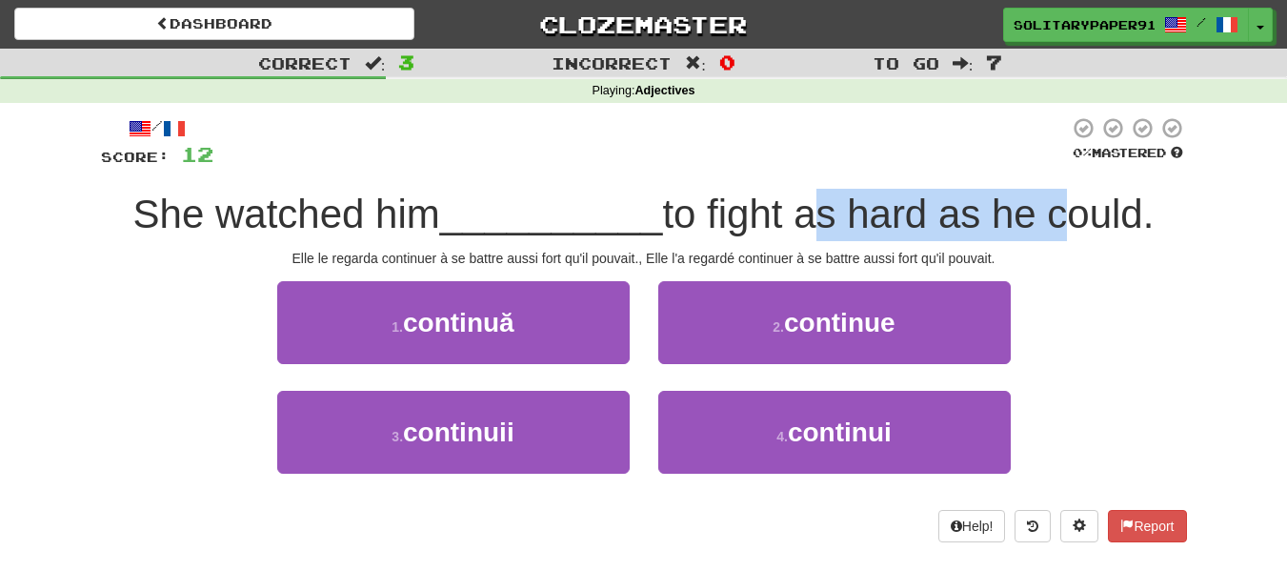
drag, startPoint x: 801, startPoint y: 205, endPoint x: 1078, endPoint y: 214, distance: 277.4
click at [1078, 214] on span "to fight as hard as he could." at bounding box center [908, 213] width 492 height 45
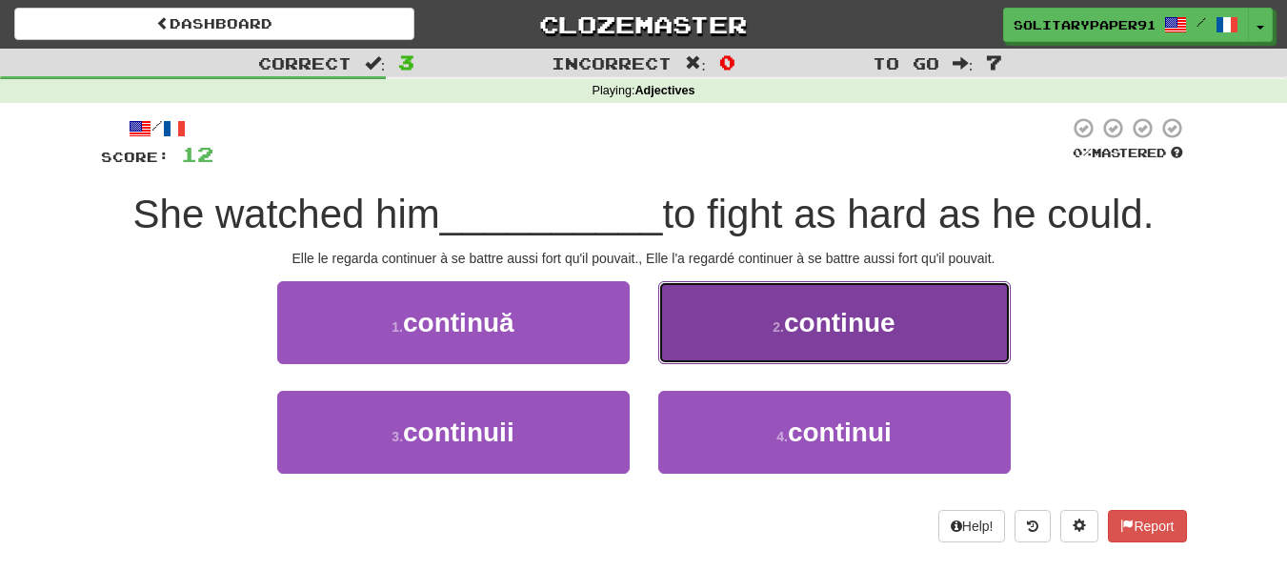
click at [897, 292] on button "2 . continue" at bounding box center [834, 322] width 352 height 83
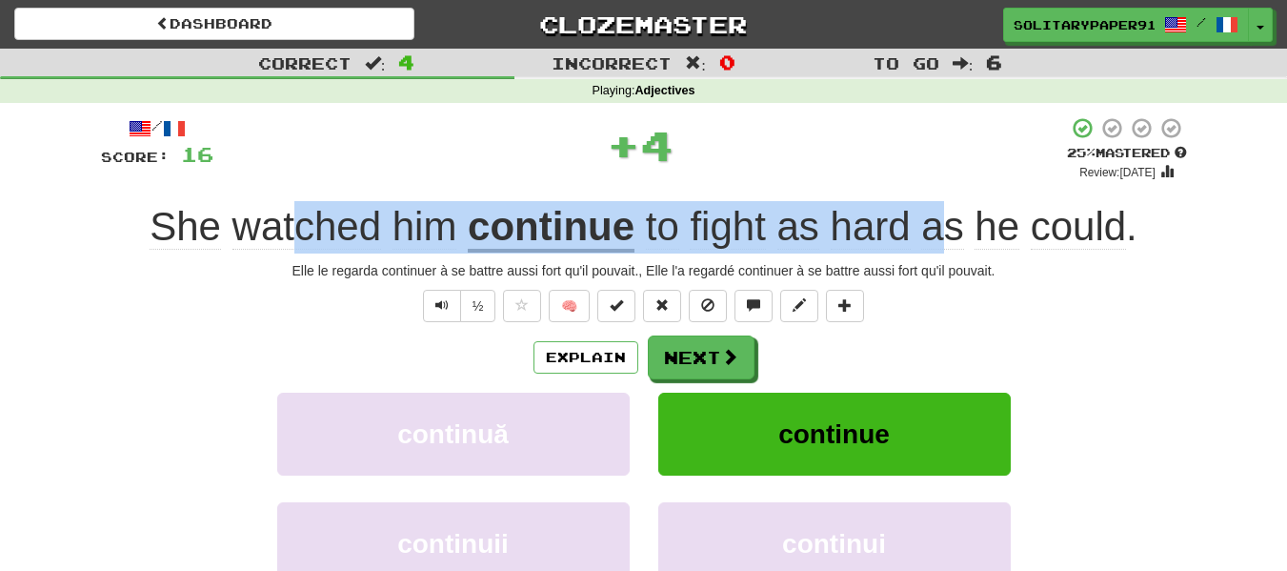
drag, startPoint x: 295, startPoint y: 206, endPoint x: 982, endPoint y: 248, distance: 688.2
click at [982, 248] on div "She watched him continue to fight as hard as he could ." at bounding box center [644, 227] width 1086 height 52
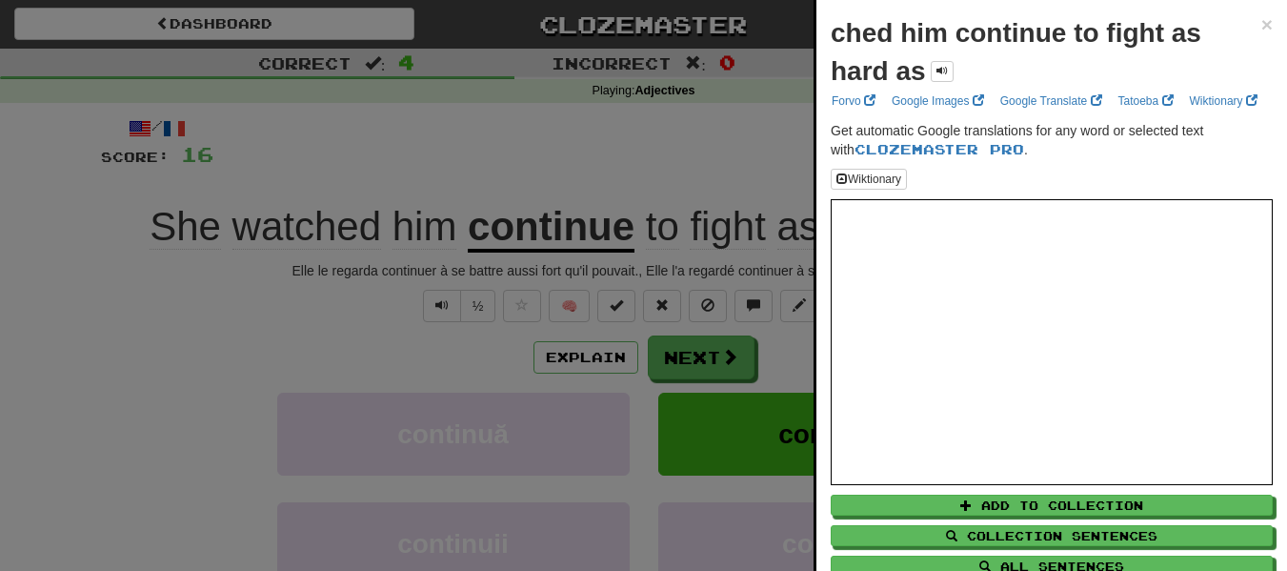
click at [655, 234] on div at bounding box center [643, 285] width 1287 height 571
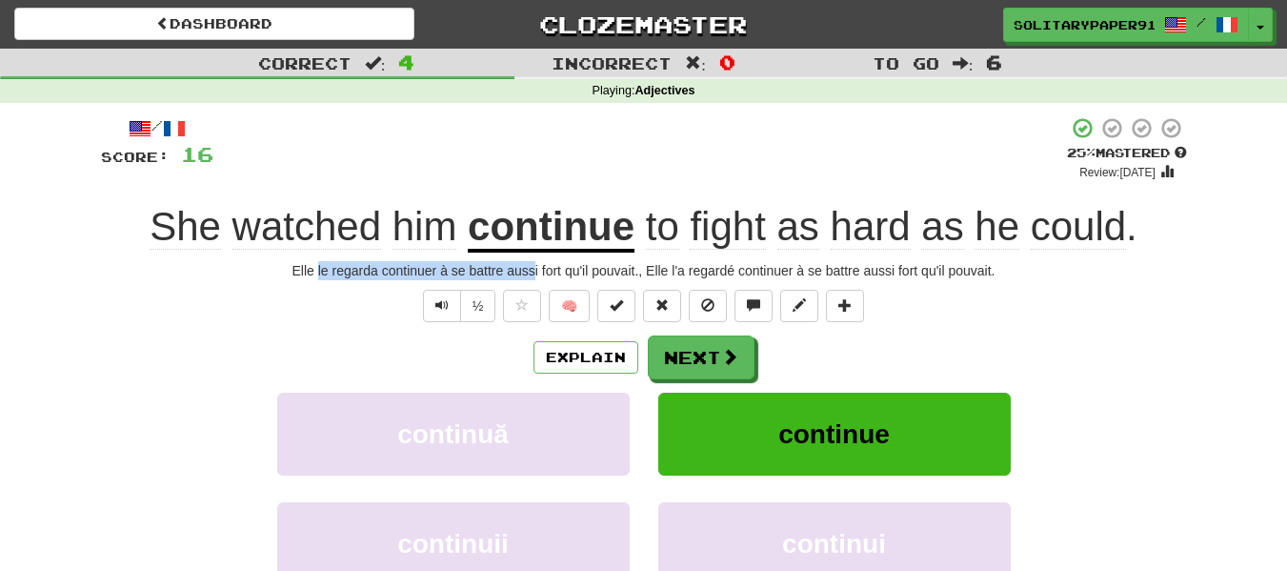
drag, startPoint x: 317, startPoint y: 266, endPoint x: 537, endPoint y: 257, distance: 220.2
click at [537, 257] on div "/ Score: 16 + 4 25 % Mastered Review: 2025-08-20 She watched him continue to fi…" at bounding box center [644, 414] width 1086 height 597
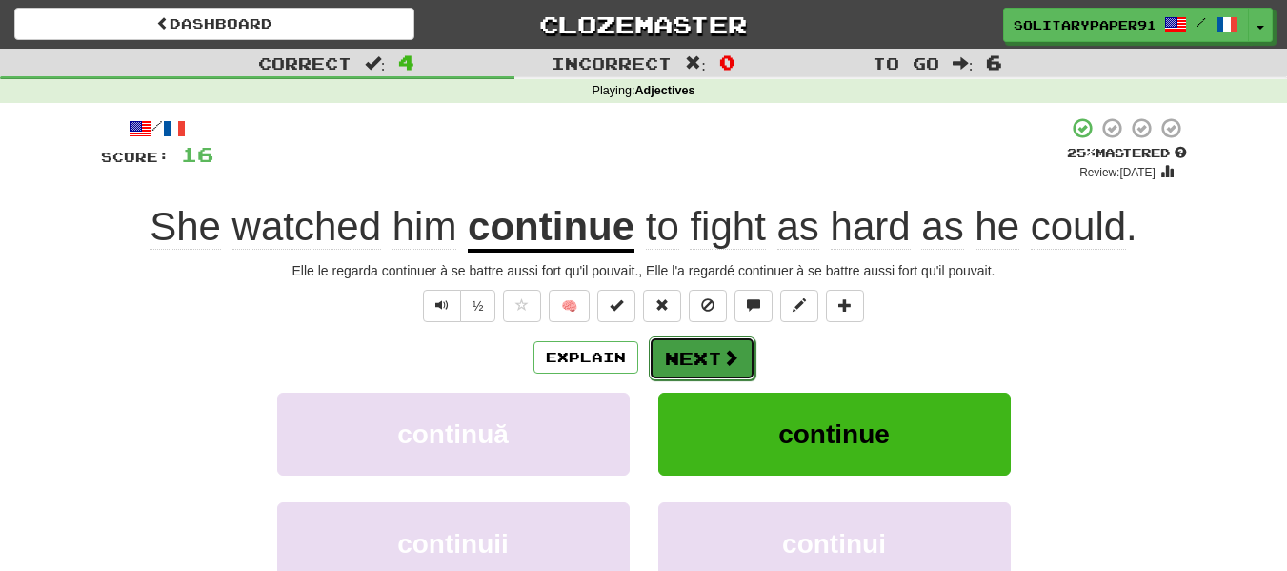
click at [728, 376] on button "Next" at bounding box center [702, 358] width 107 height 44
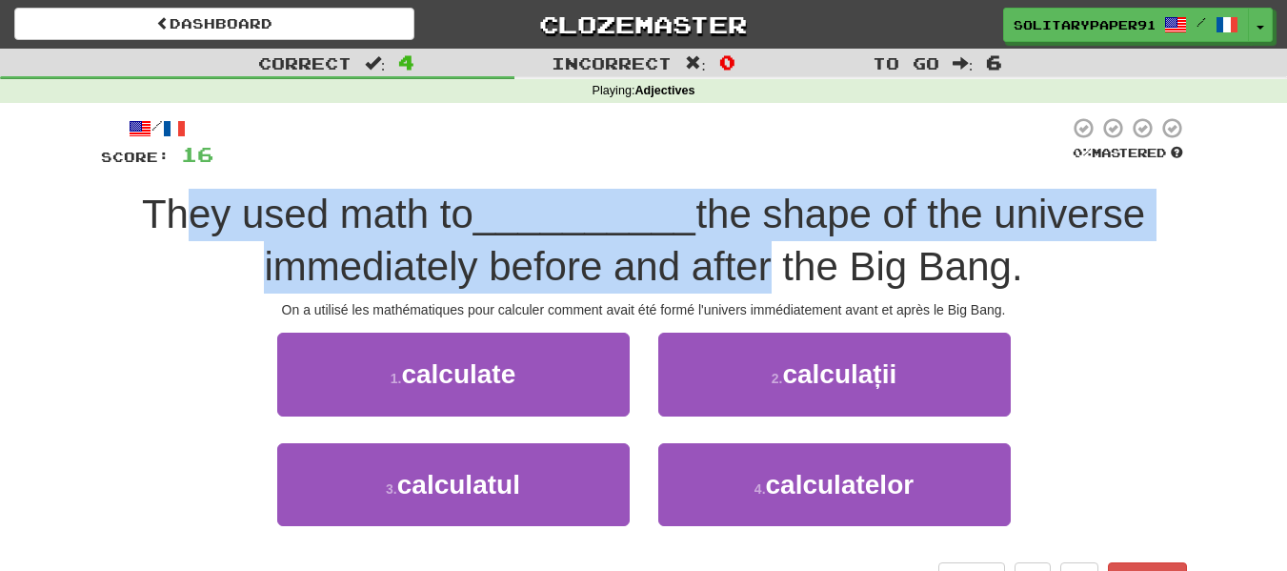
drag, startPoint x: 176, startPoint y: 217, endPoint x: 754, endPoint y: 260, distance: 578.9
click at [754, 260] on div "They used math to __________ the shape of the universe immediately before and a…" at bounding box center [644, 241] width 1086 height 104
click at [754, 260] on span "the shape of the universe immediately before and after the Big Bang." at bounding box center [704, 239] width 881 height 97
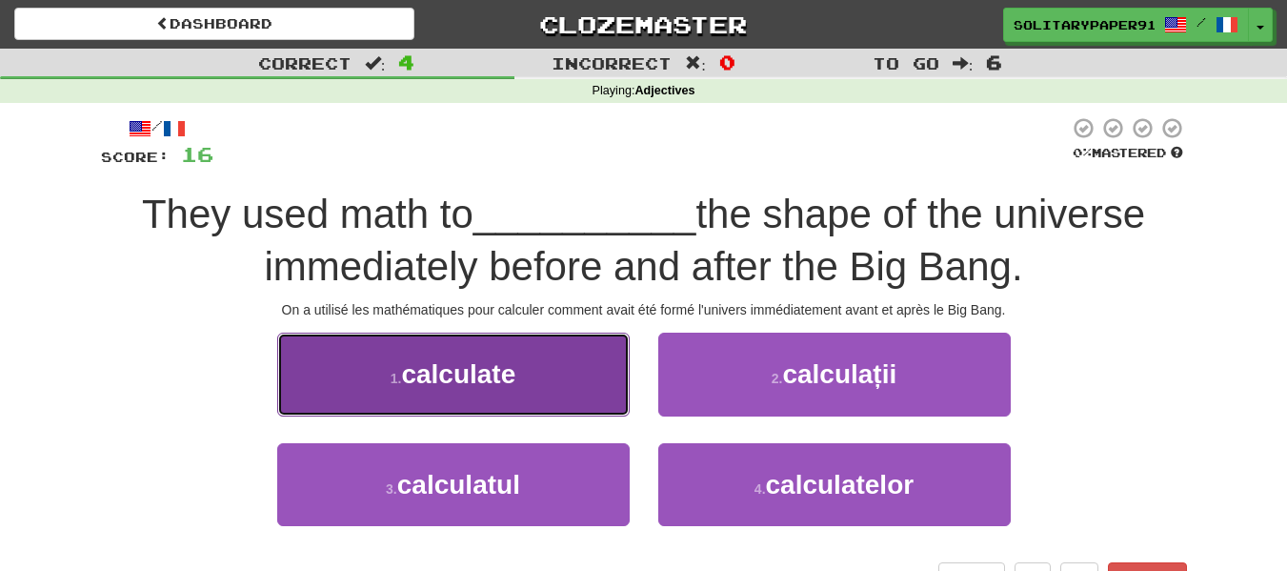
click at [526, 388] on button "1 . calculate" at bounding box center [453, 373] width 352 height 83
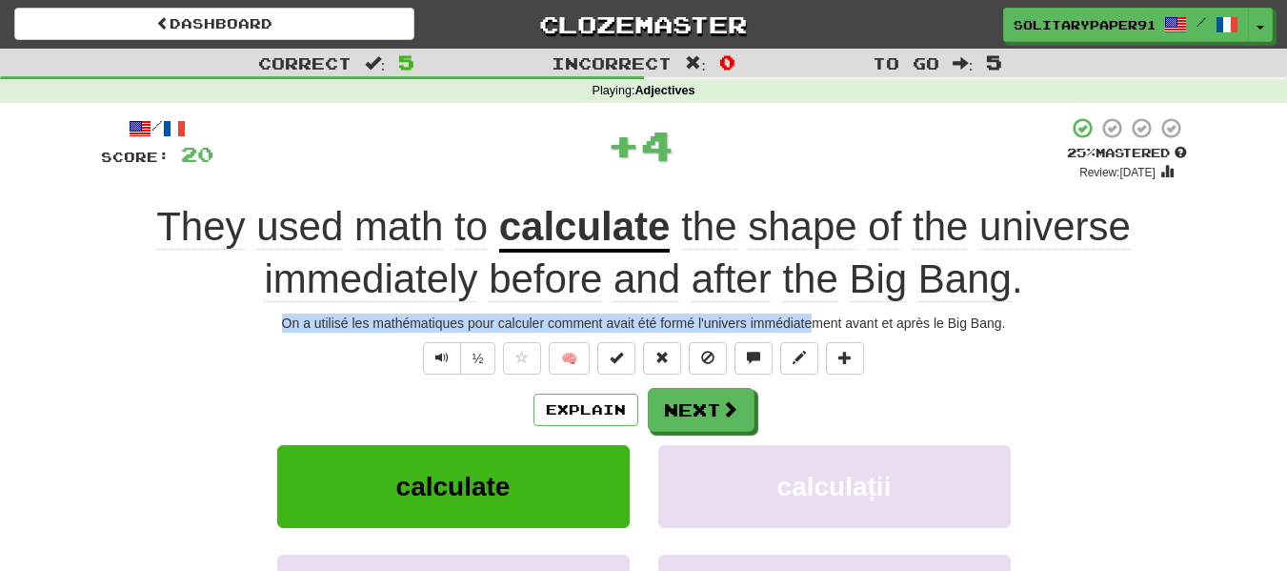
drag, startPoint x: 282, startPoint y: 321, endPoint x: 810, endPoint y: 317, distance: 527.8
click at [810, 317] on div "On a utilisé les mathématiques pour calculer comment avait été formé l'univers …" at bounding box center [644, 322] width 1086 height 19
drag, startPoint x: 274, startPoint y: 315, endPoint x: 603, endPoint y: 320, distance: 328.7
click at [603, 320] on div "On a utilisé les mathématiques pour calculer comment avait été formé l'univers …" at bounding box center [644, 322] width 1086 height 19
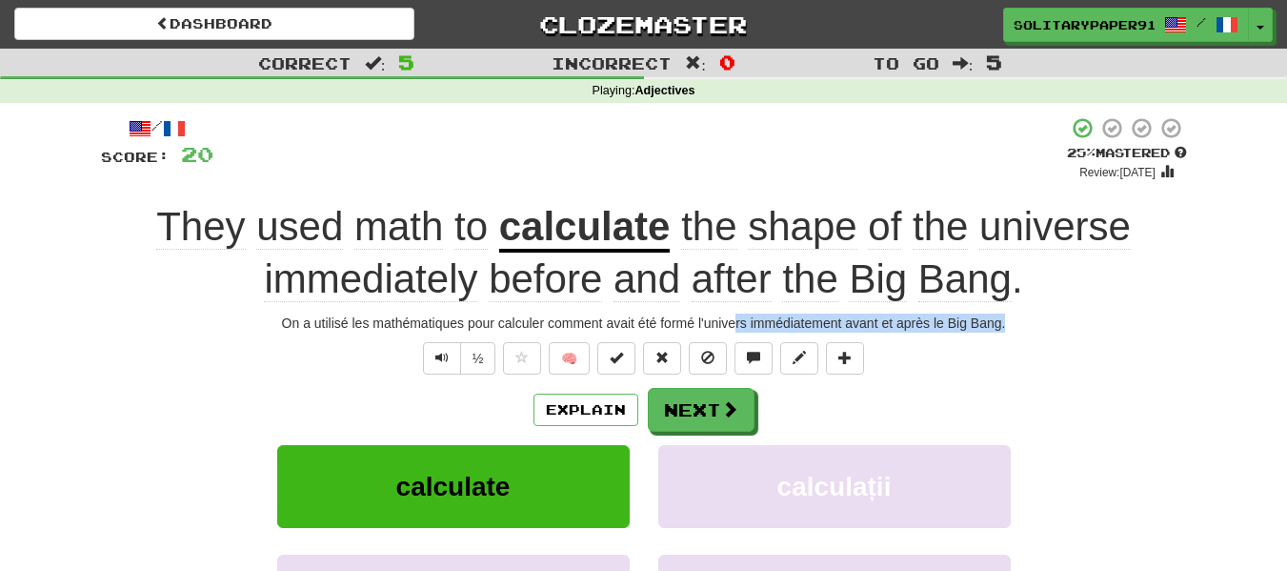
drag, startPoint x: 733, startPoint y: 313, endPoint x: 1020, endPoint y: 322, distance: 287.8
click at [1020, 322] on div "On a utilisé les mathématiques pour calculer comment avait été formé l'univers …" at bounding box center [644, 322] width 1086 height 19
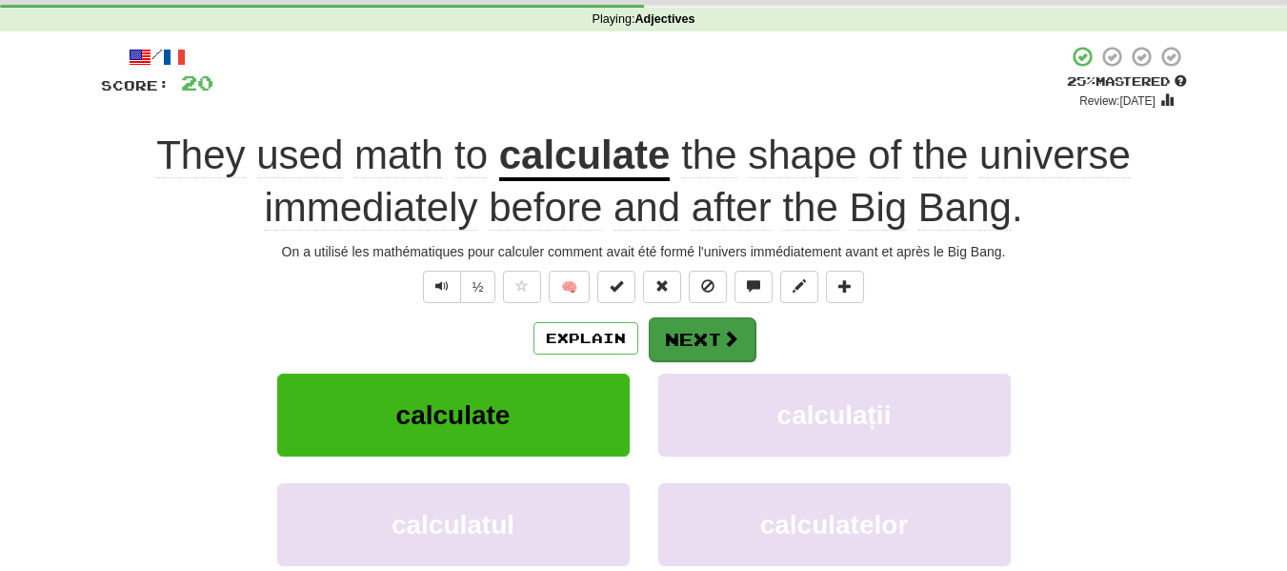
scroll to position [72, 0]
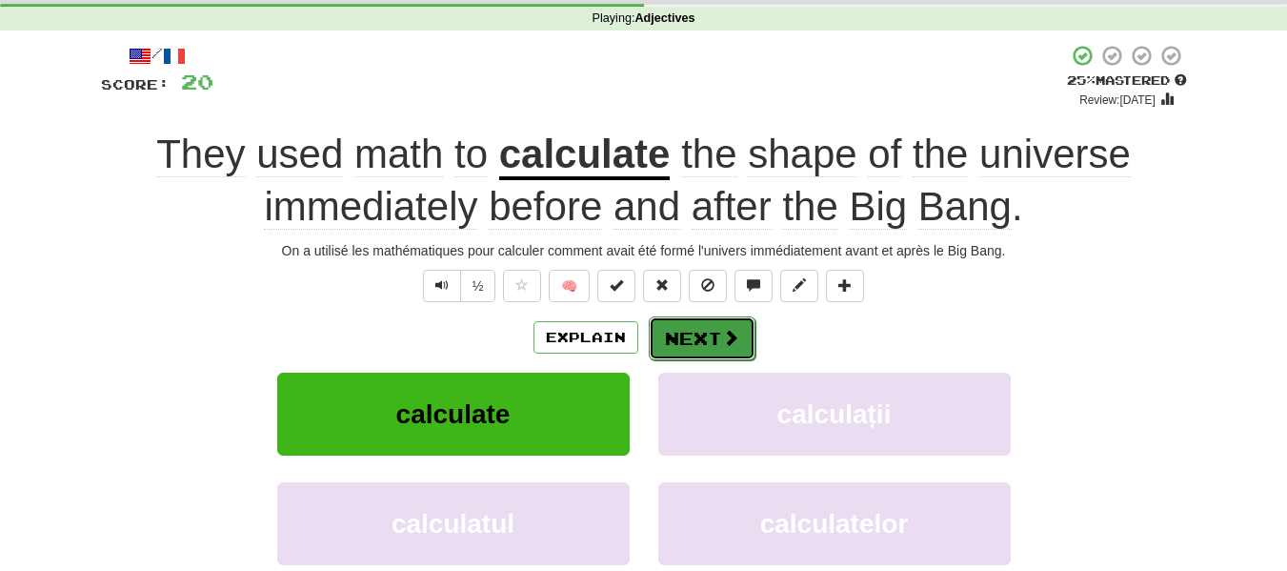
click at [653, 347] on button "Next" at bounding box center [702, 338] width 107 height 44
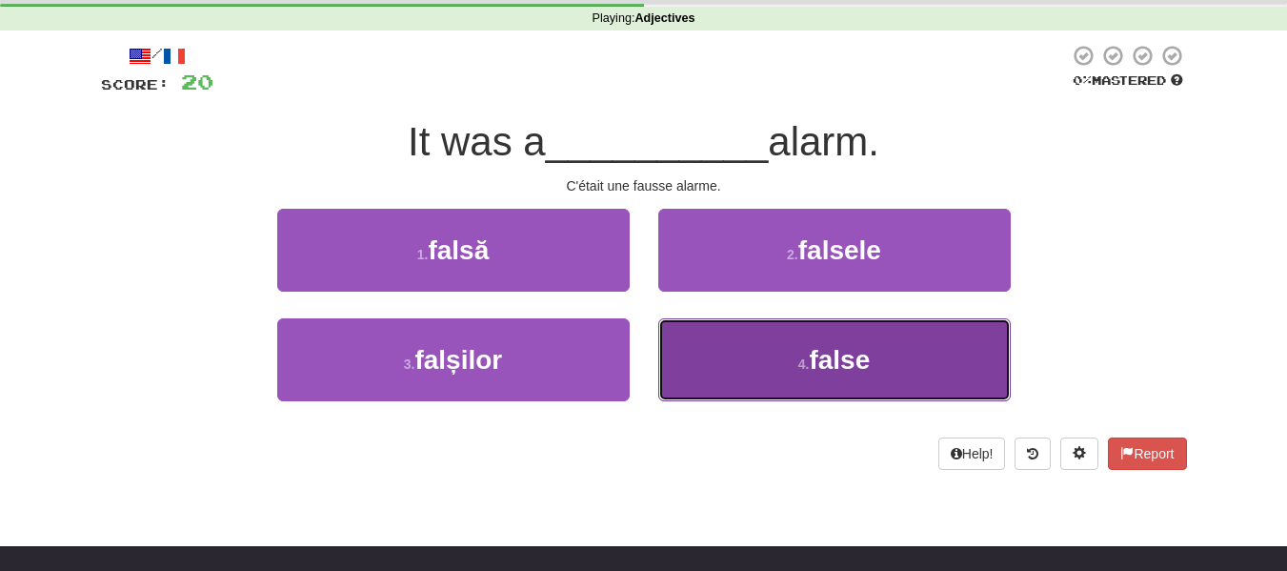
click at [746, 339] on button "4 . false" at bounding box center [834, 359] width 352 height 83
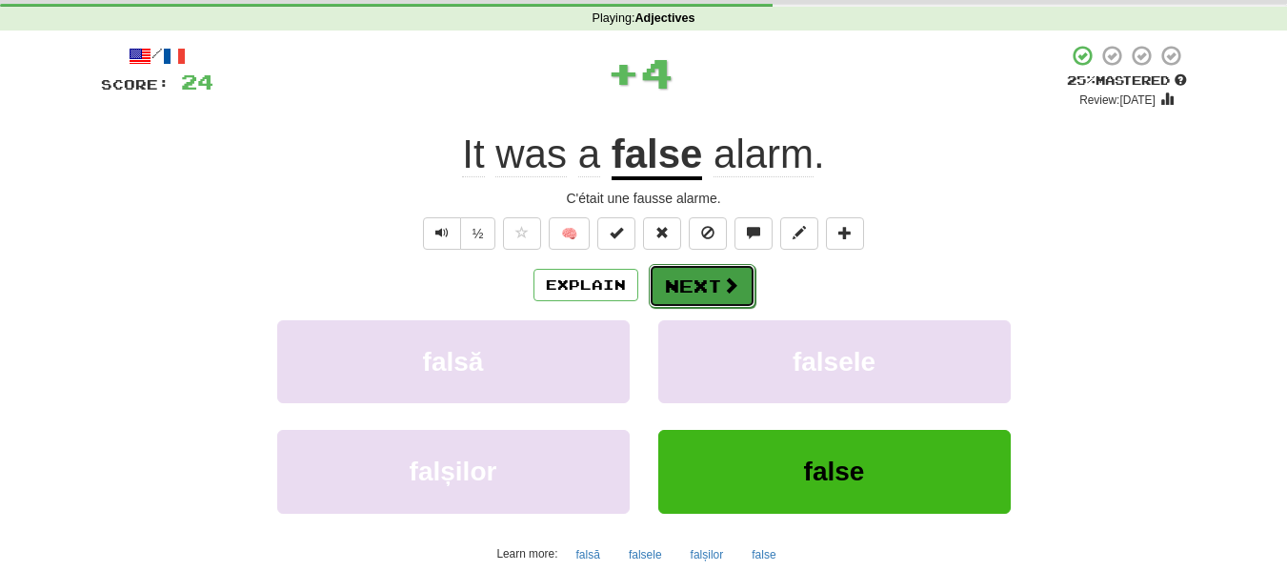
click at [693, 287] on button "Next" at bounding box center [702, 286] width 107 height 44
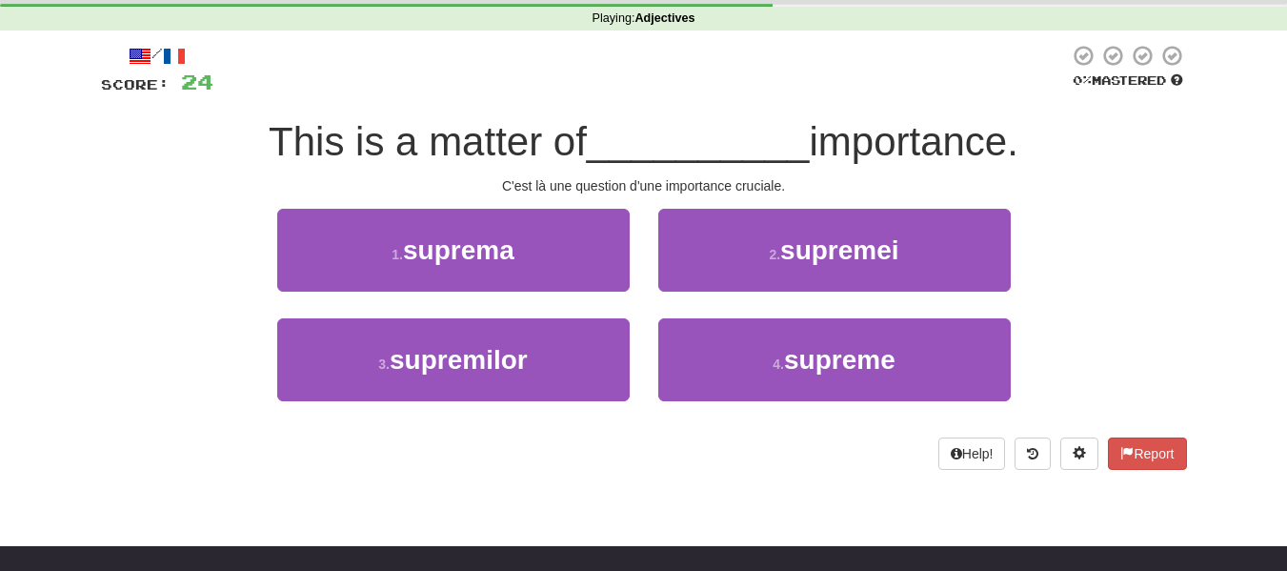
click at [292, 142] on span "This is a matter of" at bounding box center [428, 141] width 318 height 45
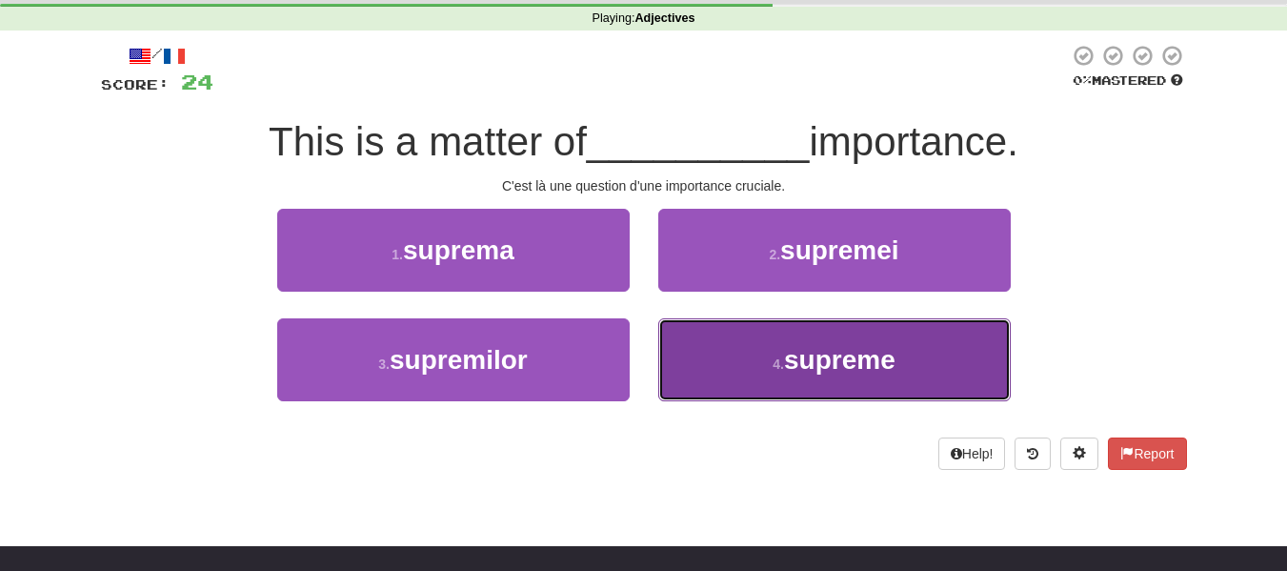
click at [727, 361] on button "4 . supreme" at bounding box center [834, 359] width 352 height 83
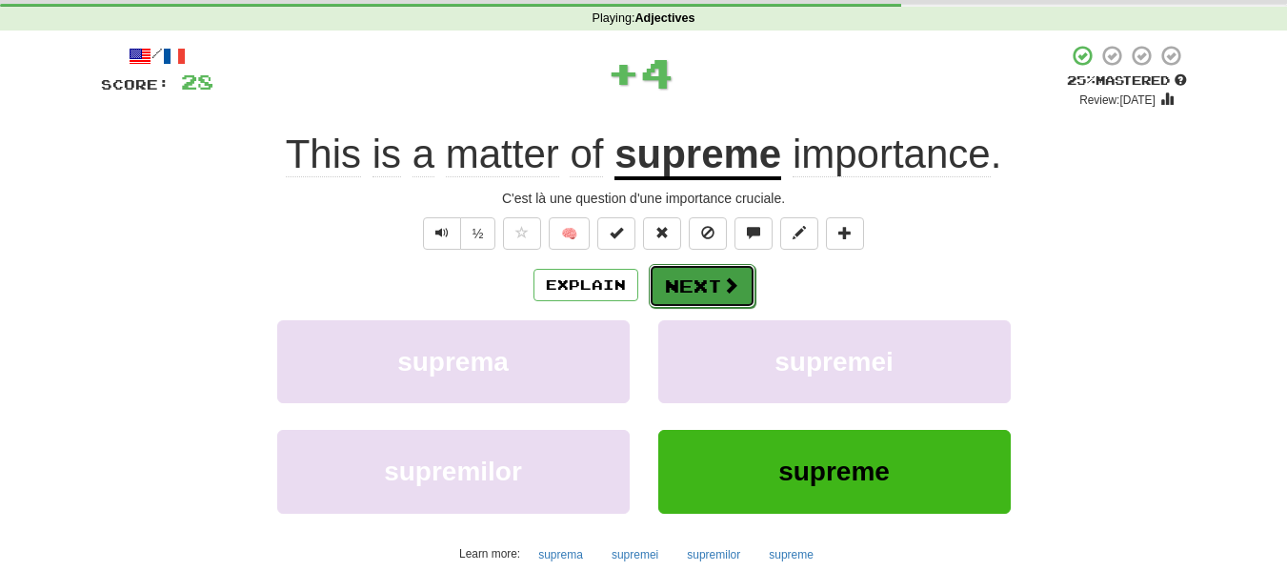
click at [694, 292] on button "Next" at bounding box center [702, 286] width 107 height 44
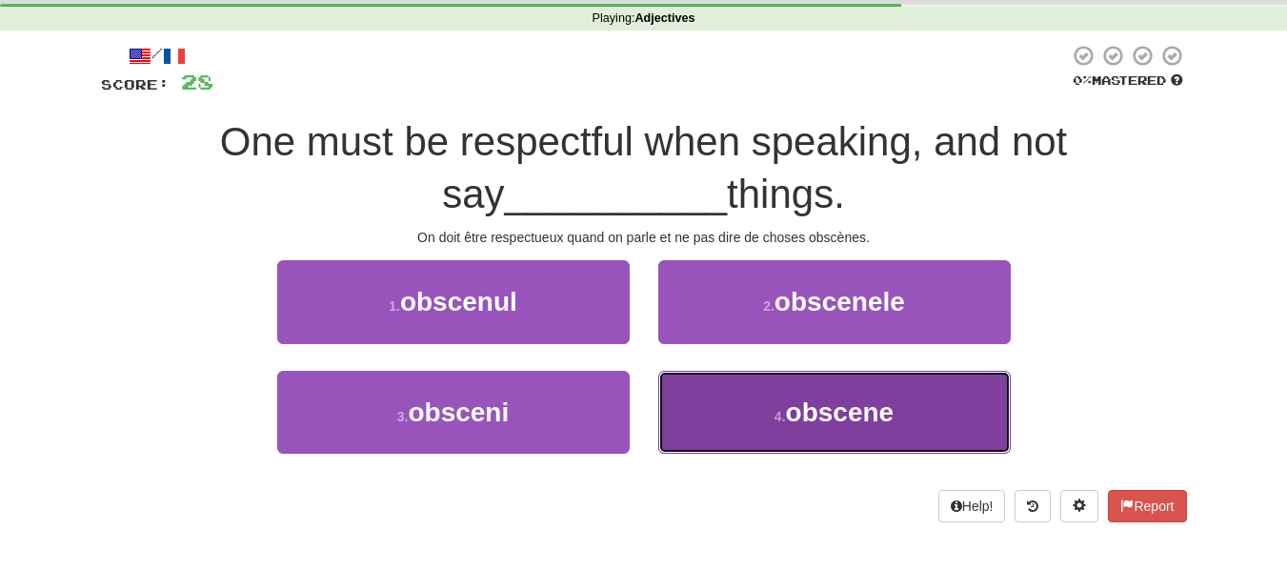
click at [775, 390] on button "4 . obscene" at bounding box center [834, 412] width 352 height 83
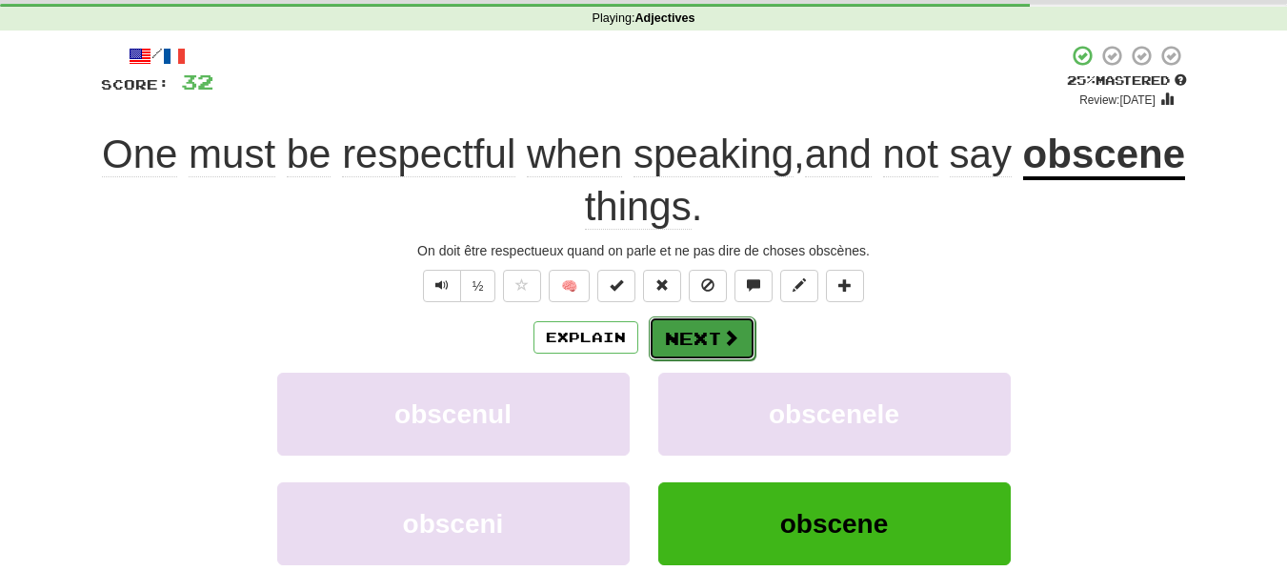
click at [717, 333] on button "Next" at bounding box center [702, 338] width 107 height 44
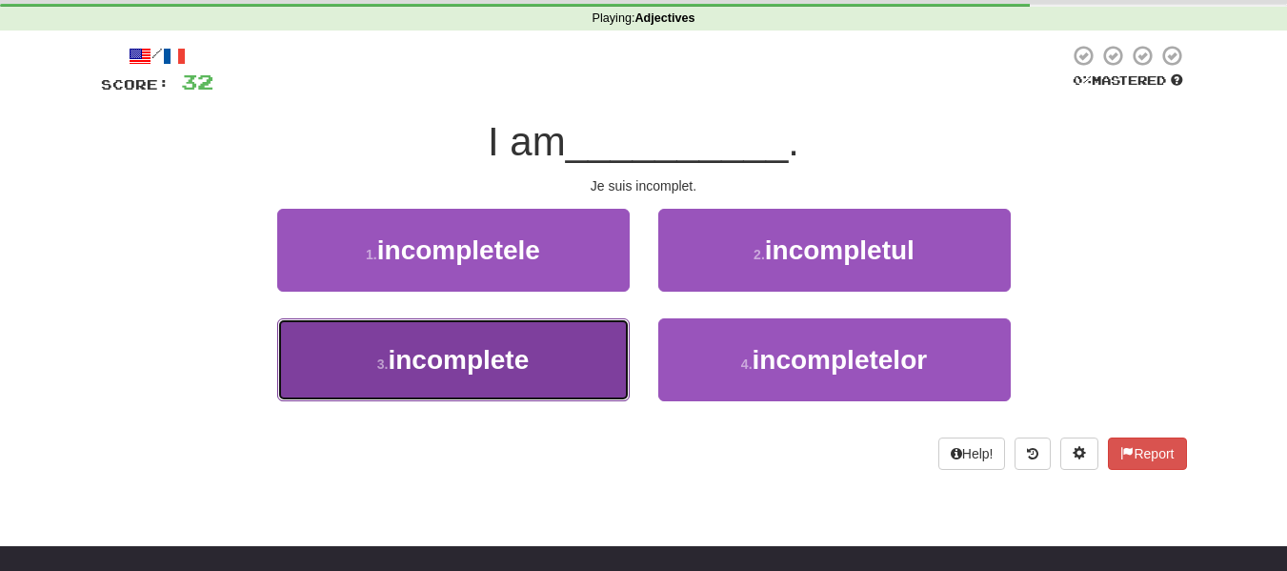
click at [548, 376] on button "3 . incomplete" at bounding box center [453, 359] width 352 height 83
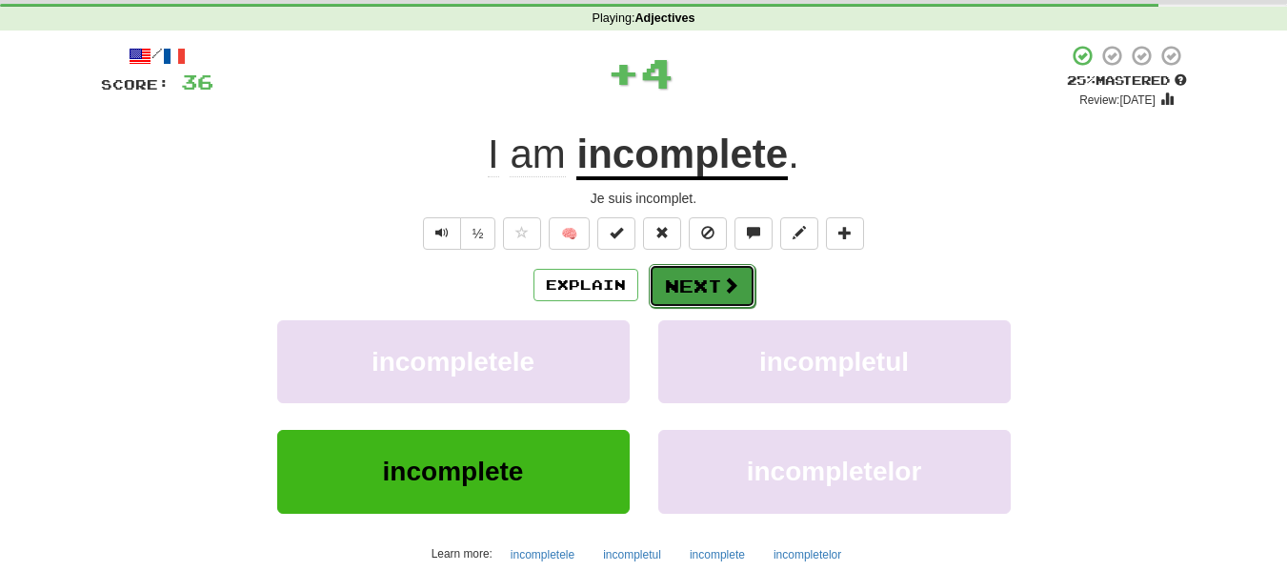
click at [717, 290] on button "Next" at bounding box center [702, 286] width 107 height 44
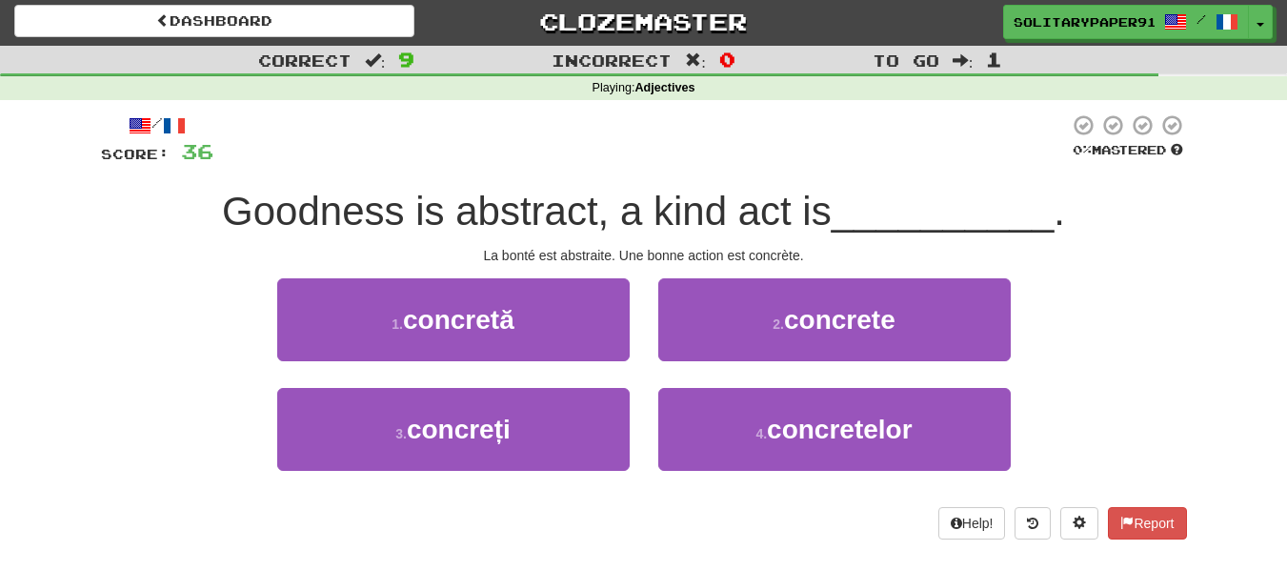
scroll to position [0, 0]
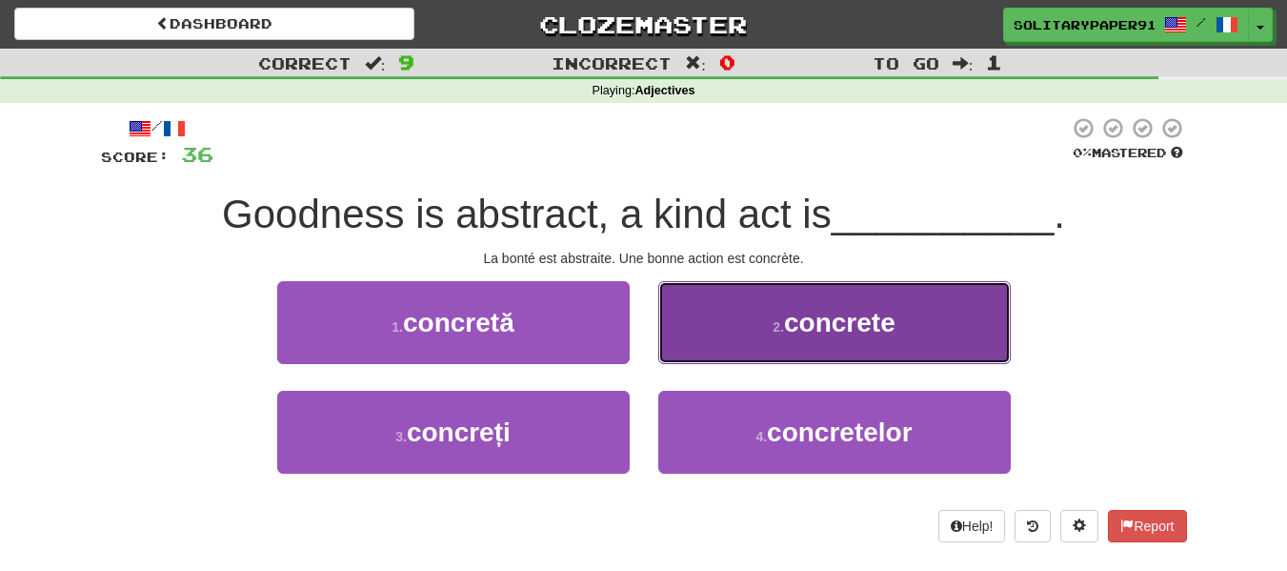
click at [751, 342] on button "2 . concrete" at bounding box center [834, 322] width 352 height 83
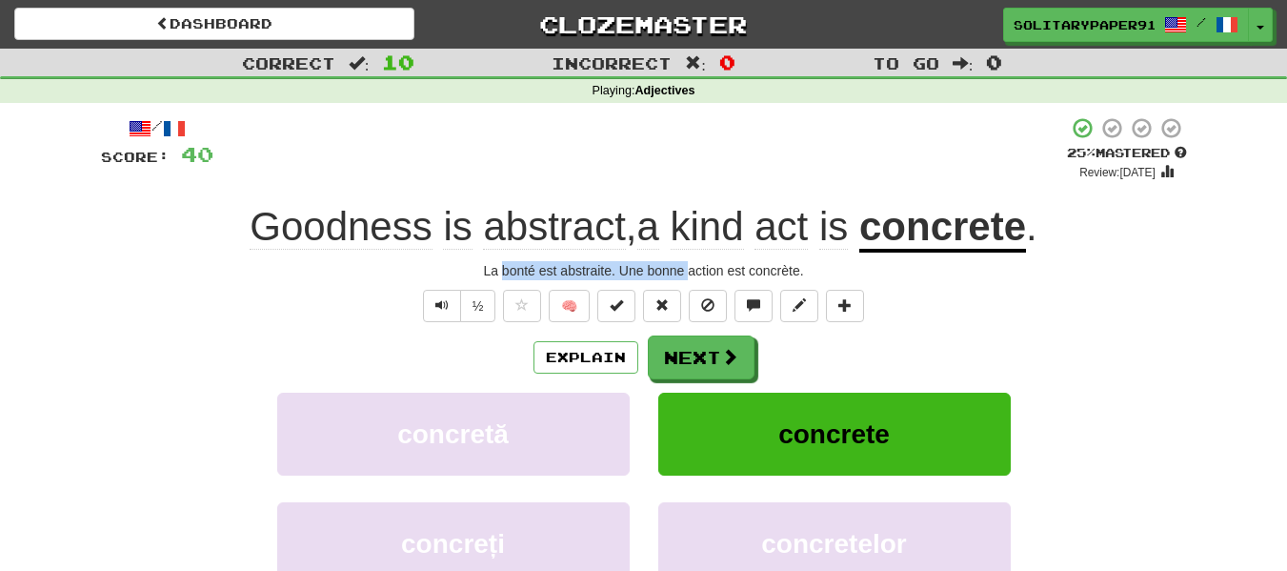
drag, startPoint x: 501, startPoint y: 264, endPoint x: 696, endPoint y: 272, distance: 195.4
click at [696, 272] on div "La bonté est abstraite. Une bonne action est concrète." at bounding box center [644, 270] width 1086 height 19
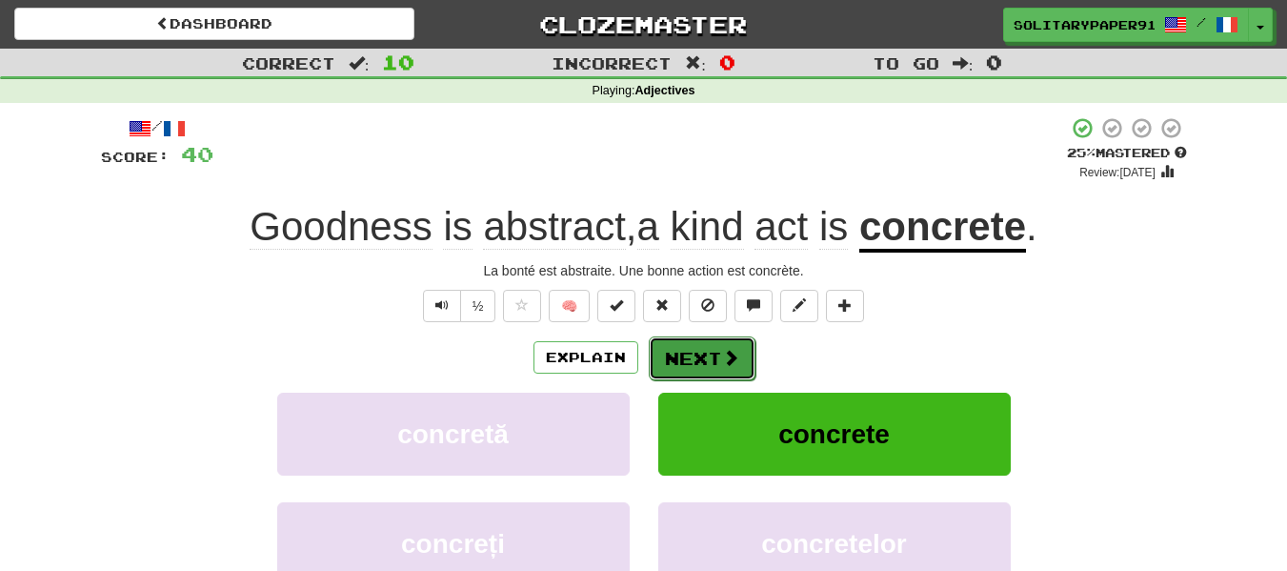
click at [670, 369] on button "Next" at bounding box center [702, 358] width 107 height 44
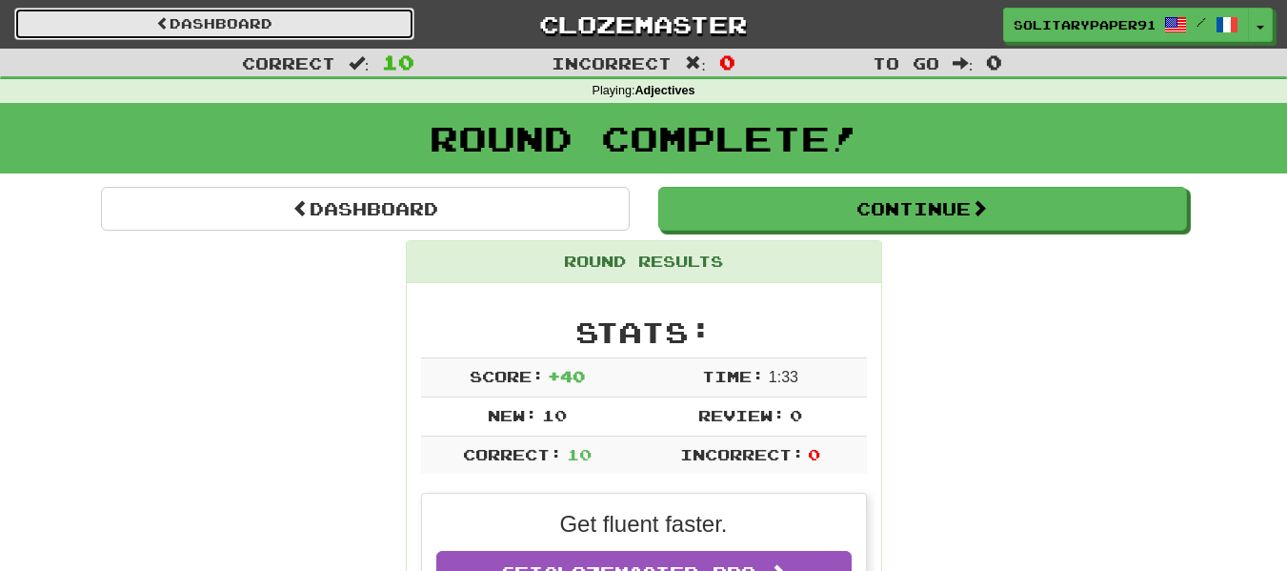
click at [319, 19] on link "Dashboard" at bounding box center [214, 24] width 400 height 32
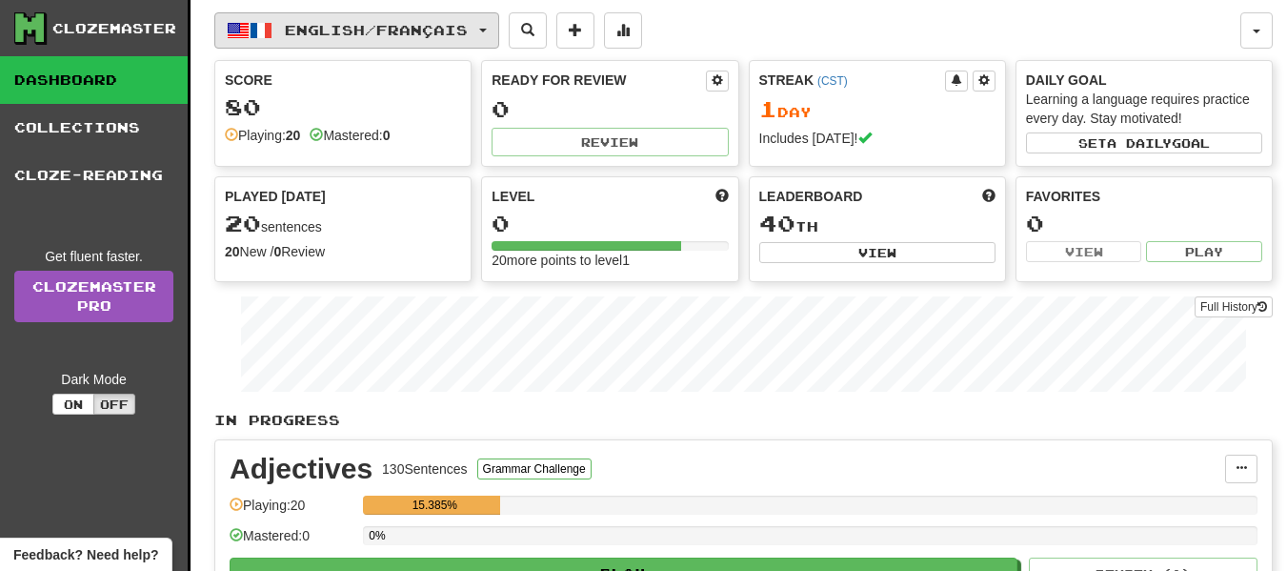
click at [427, 18] on button "English / Français" at bounding box center [356, 30] width 285 height 36
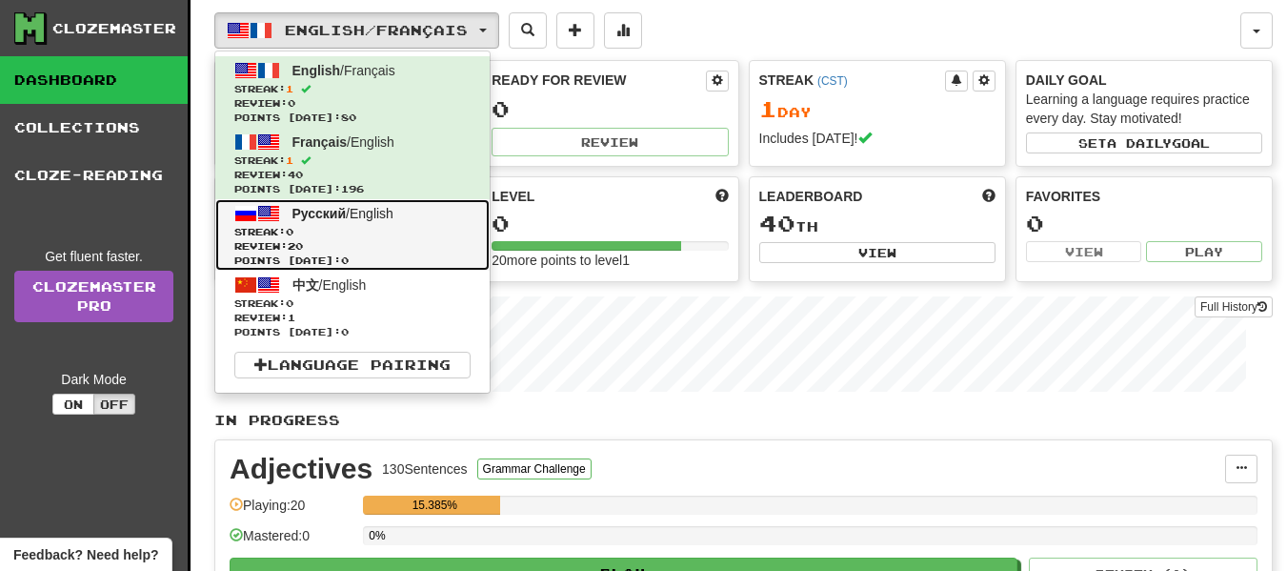
click at [336, 245] on span "Review: 20" at bounding box center [352, 246] width 236 height 14
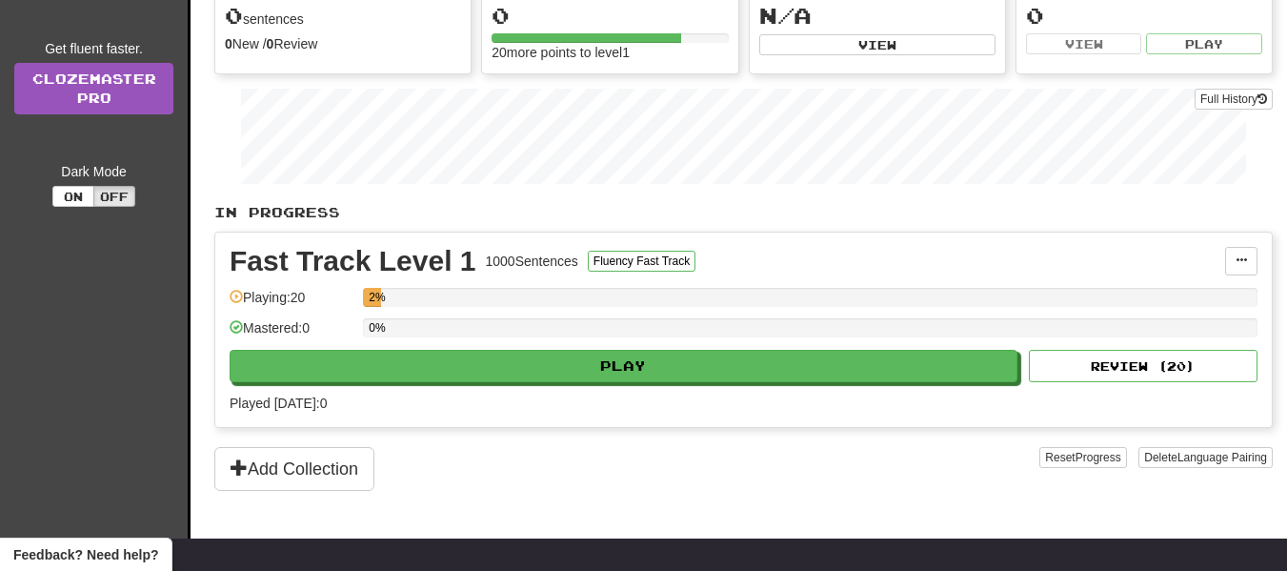
scroll to position [209, 0]
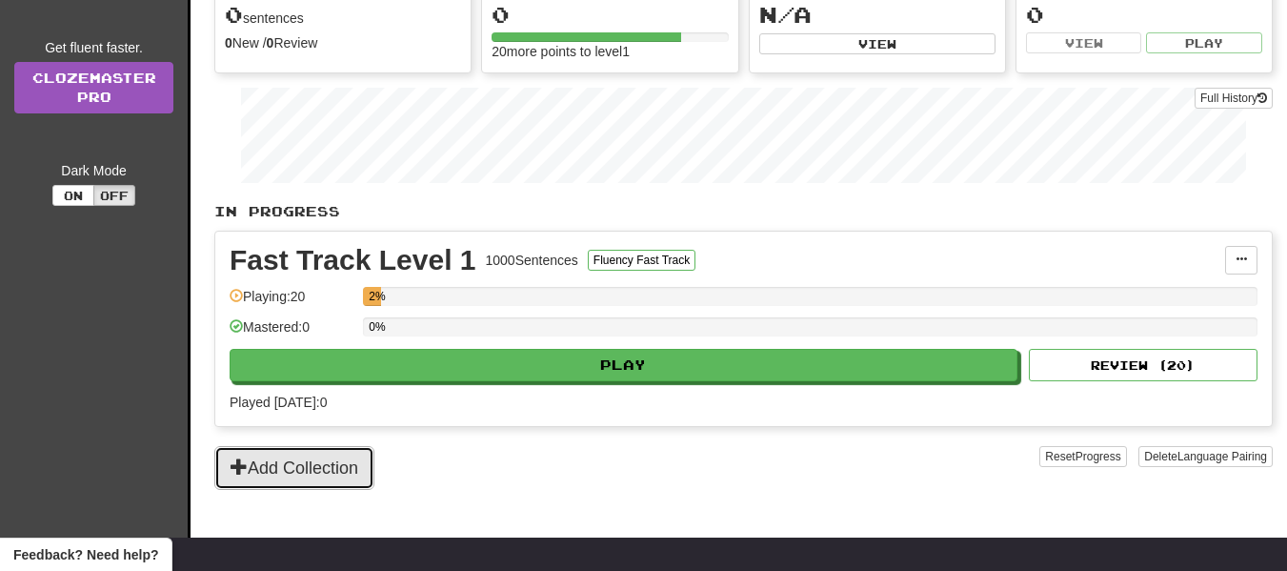
click at [255, 469] on button "Add Collection" at bounding box center [294, 468] width 160 height 44
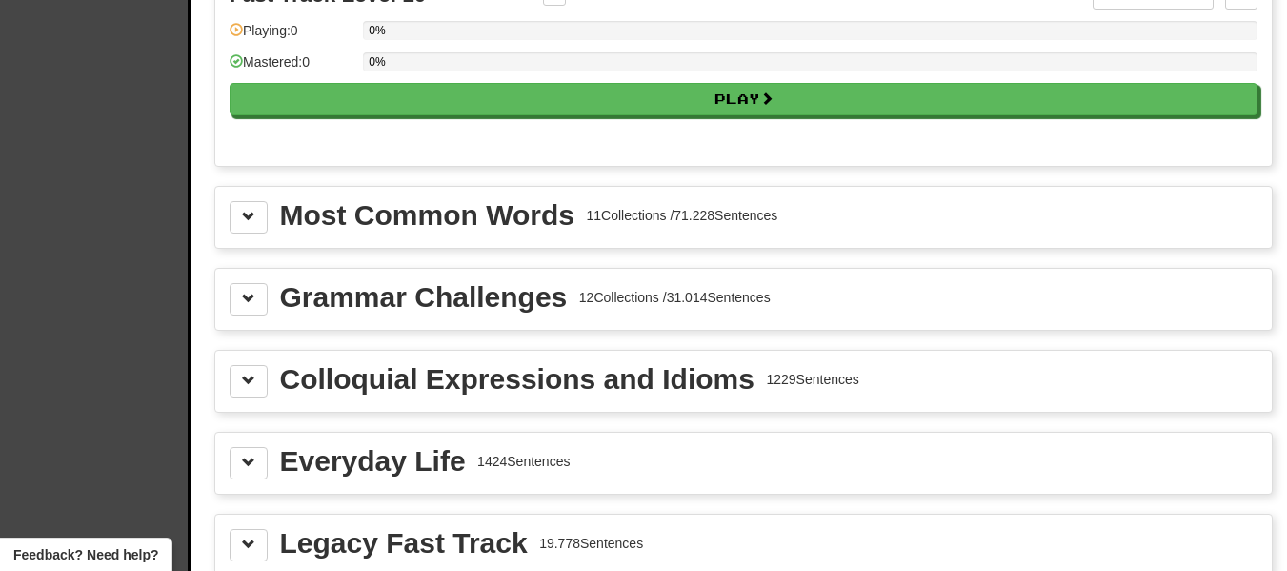
scroll to position [1988, 0]
click at [434, 225] on div "Most Common Words" at bounding box center [427, 214] width 294 height 29
click at [245, 204] on button at bounding box center [249, 216] width 38 height 32
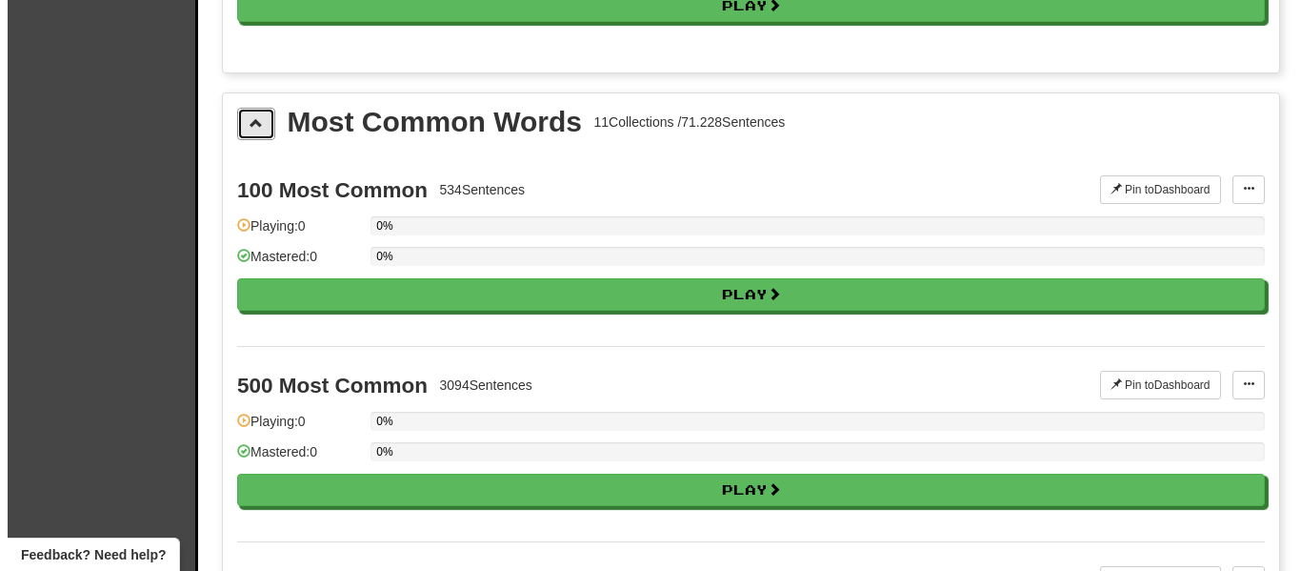
scroll to position [2082, 0]
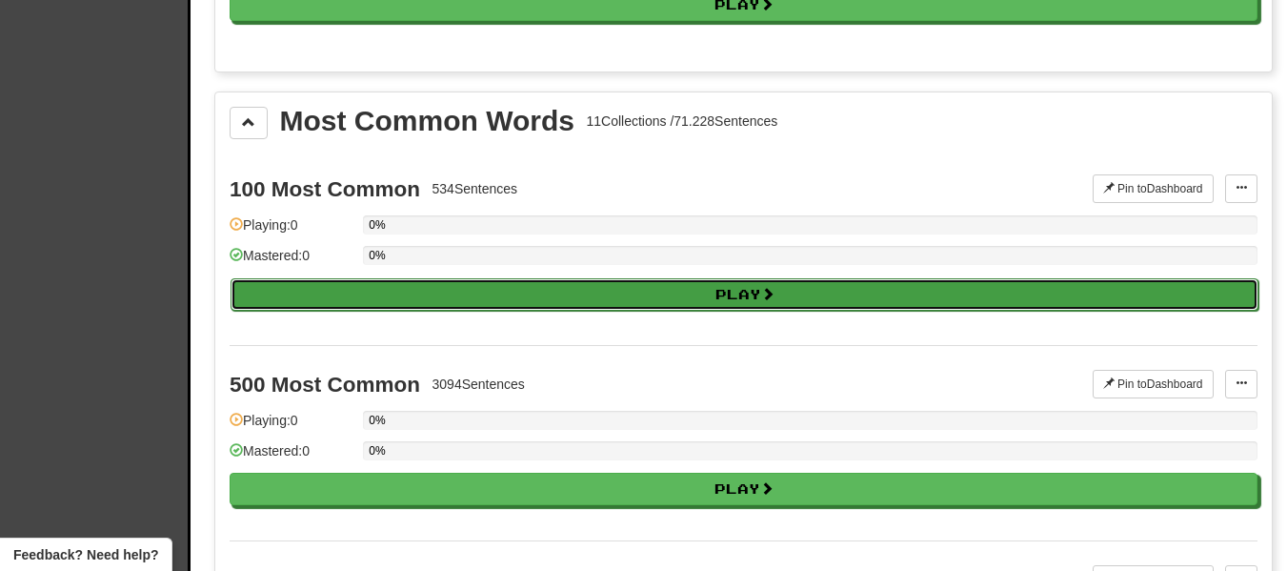
click at [473, 306] on button "Play" at bounding box center [745, 294] width 1028 height 32
select select "**"
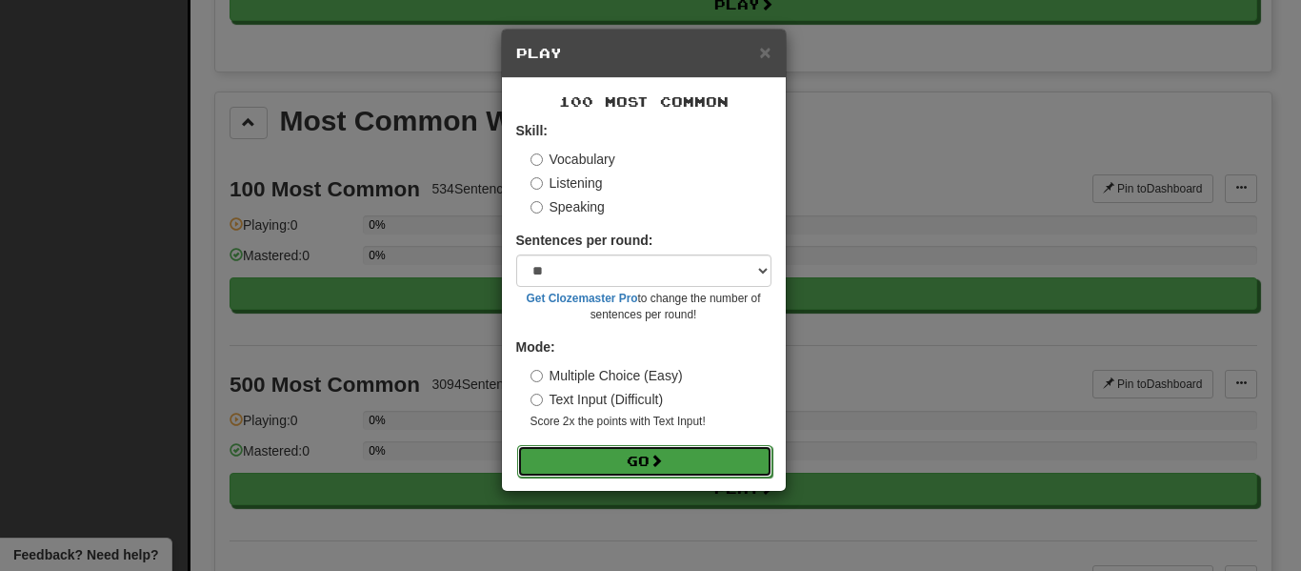
click at [607, 461] on button "Go" at bounding box center [644, 461] width 255 height 32
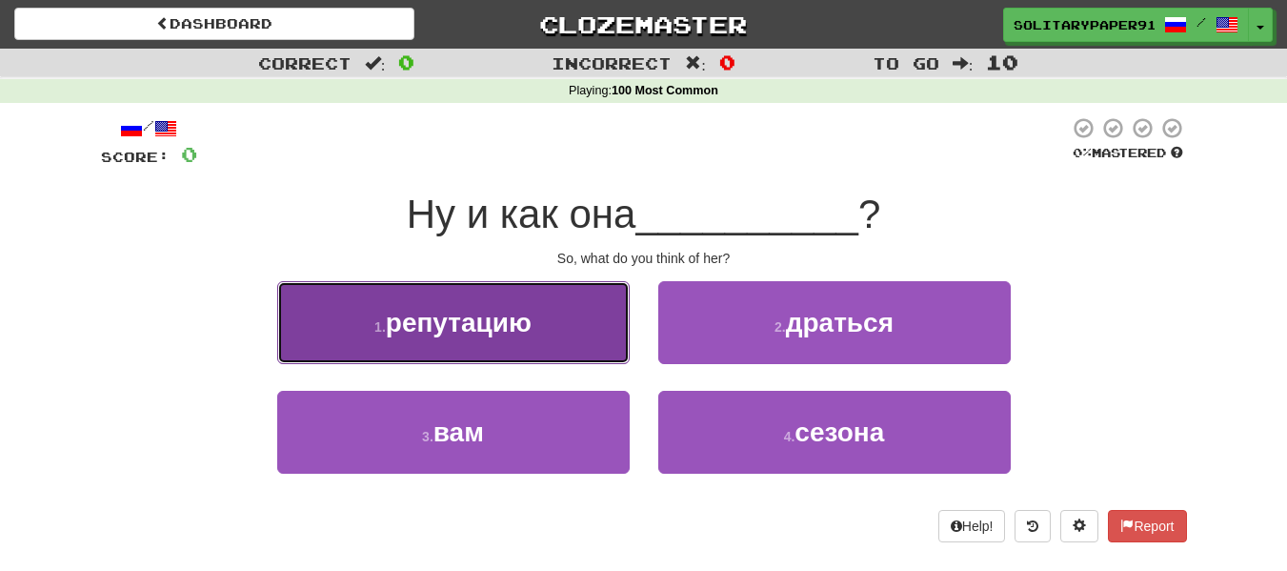
click at [464, 329] on span "репутацию" at bounding box center [459, 323] width 146 height 30
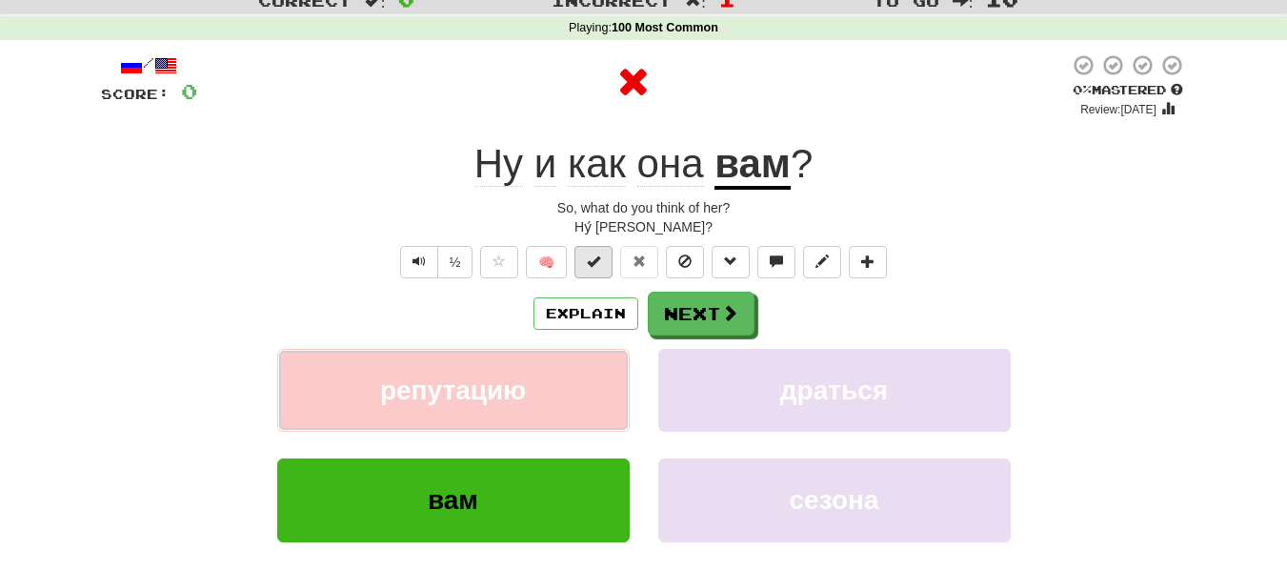
scroll to position [38, 0]
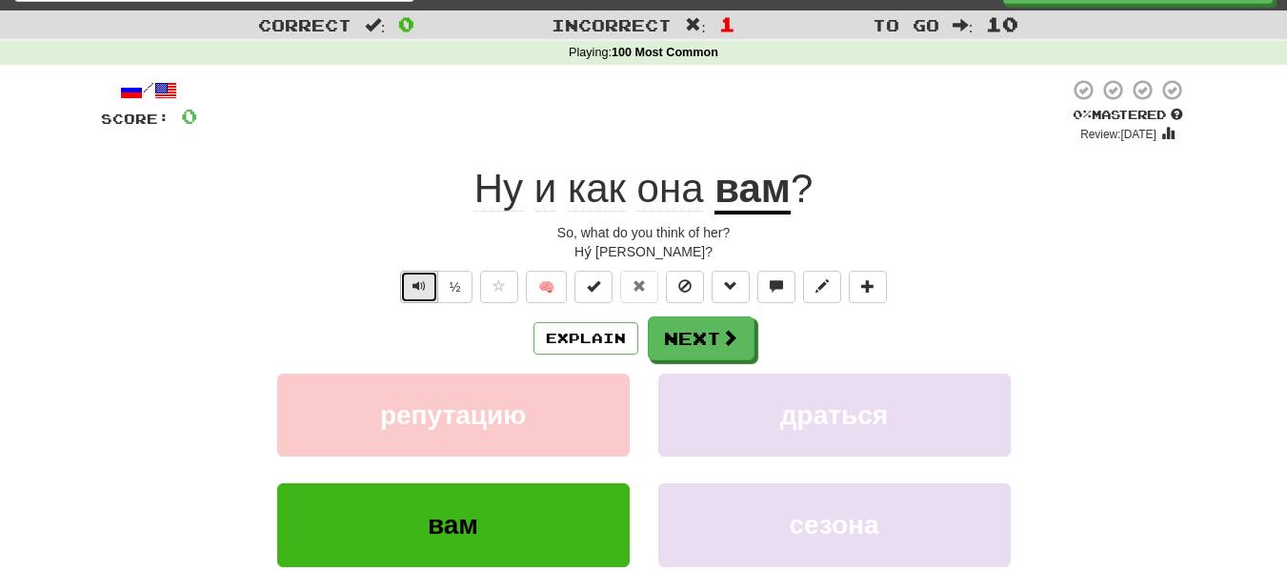
click at [413, 296] on button "Text-to-speech controls" at bounding box center [419, 287] width 38 height 32
click at [694, 350] on button "Next" at bounding box center [702, 339] width 107 height 44
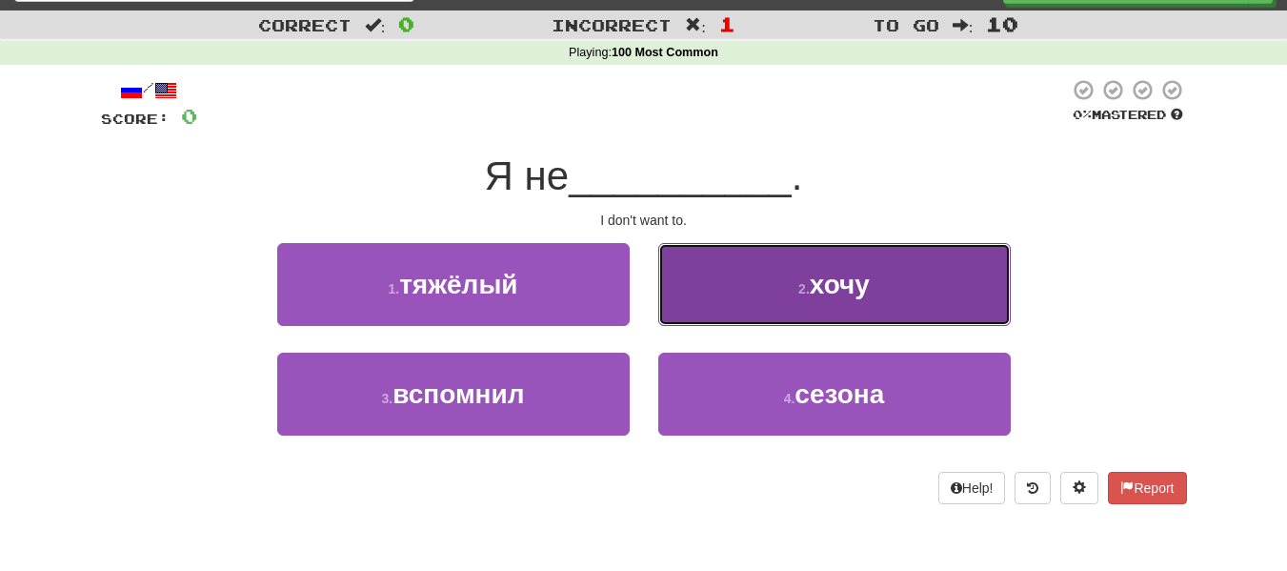
click at [774, 293] on button "2 . хочу" at bounding box center [834, 284] width 352 height 83
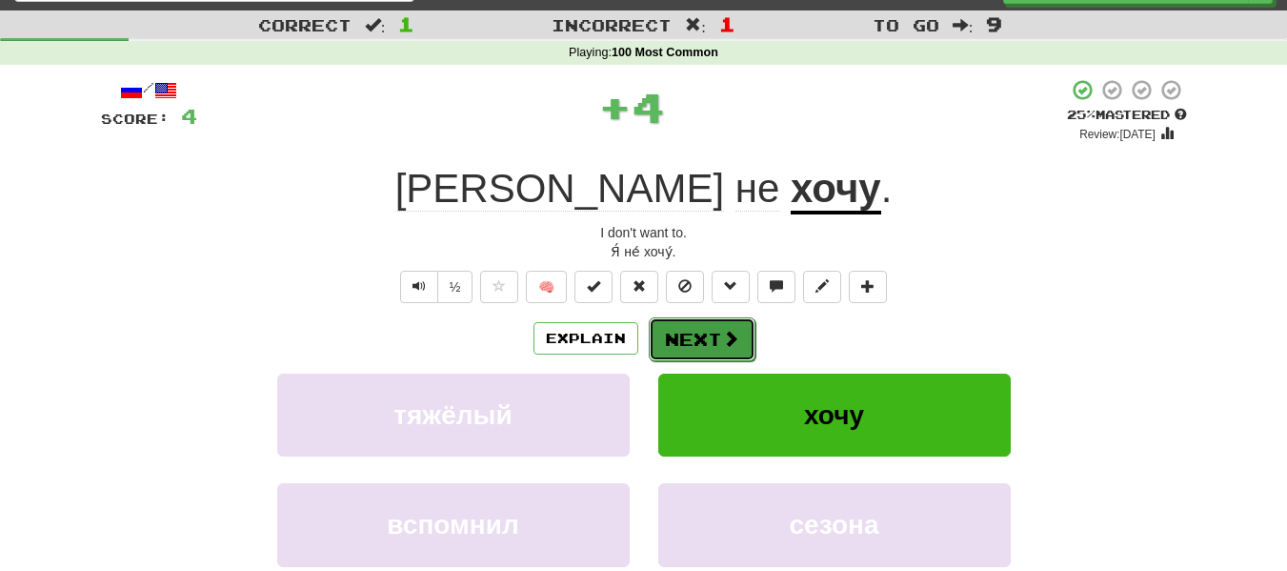
click at [696, 340] on button "Next" at bounding box center [702, 339] width 107 height 44
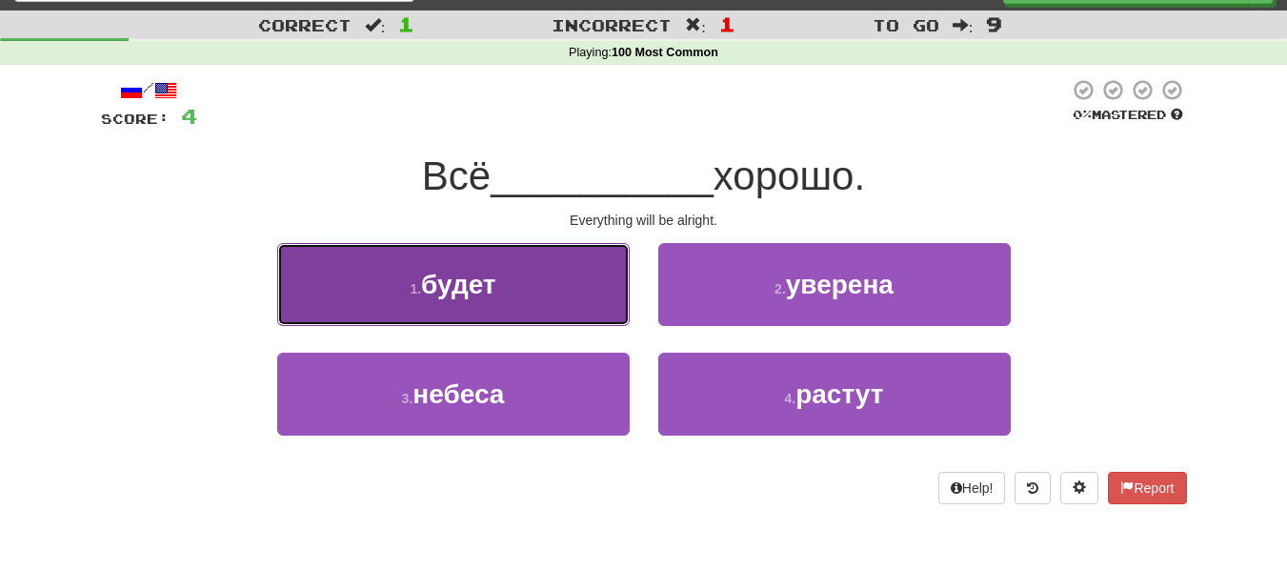
click at [441, 308] on button "1 . будет" at bounding box center [453, 284] width 352 height 83
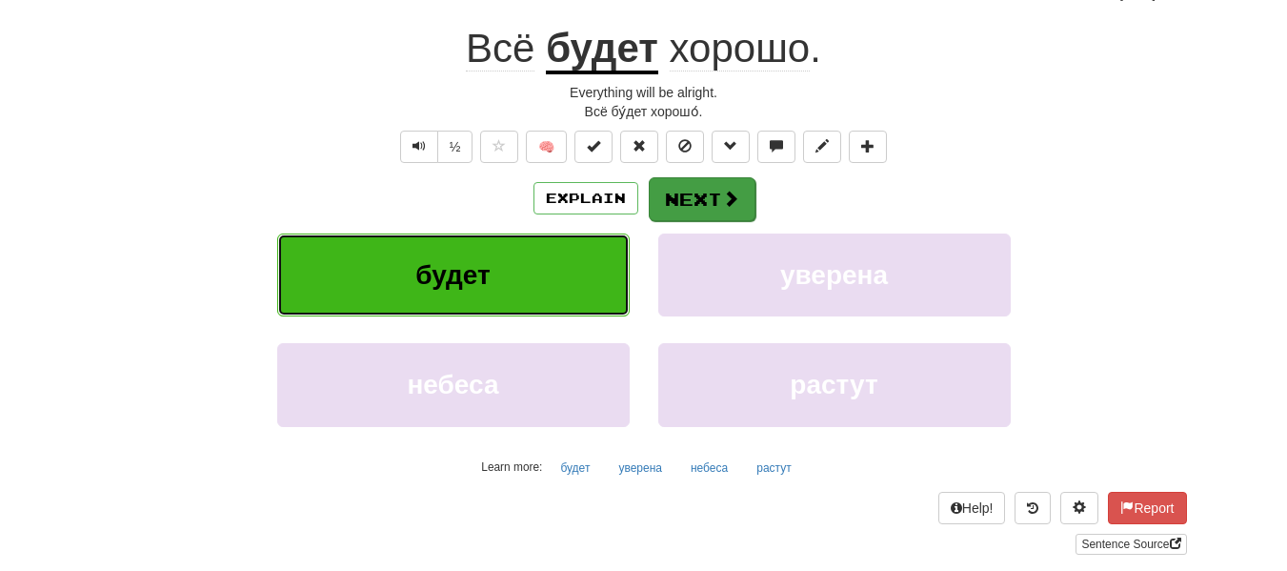
scroll to position [183, 0]
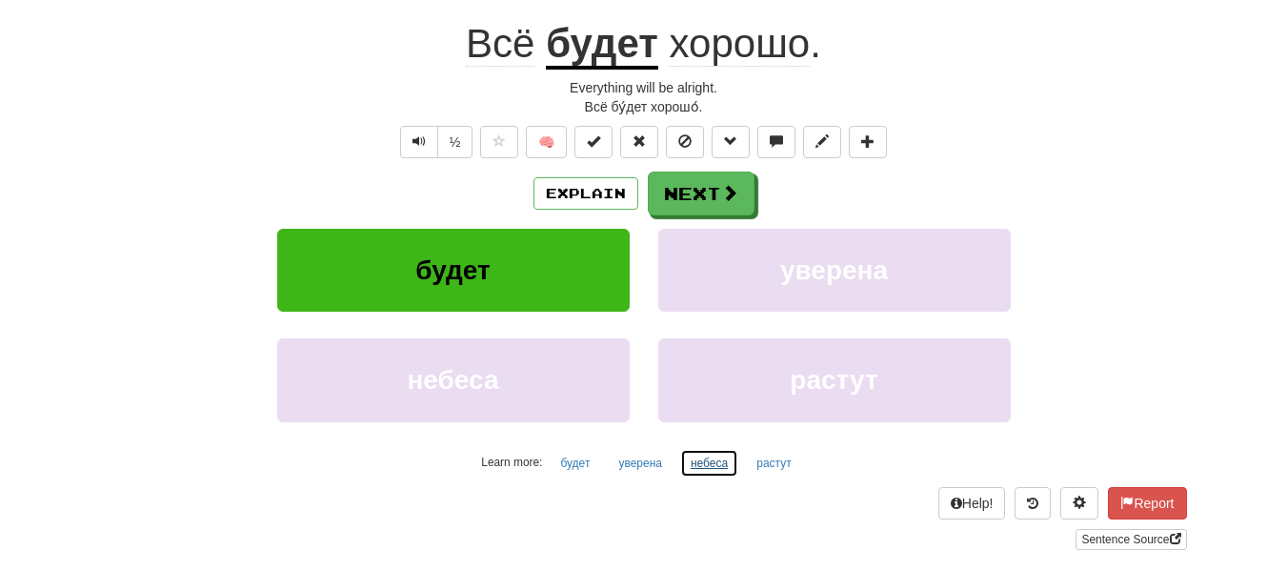
click at [704, 462] on button "небеса" at bounding box center [709, 463] width 58 height 29
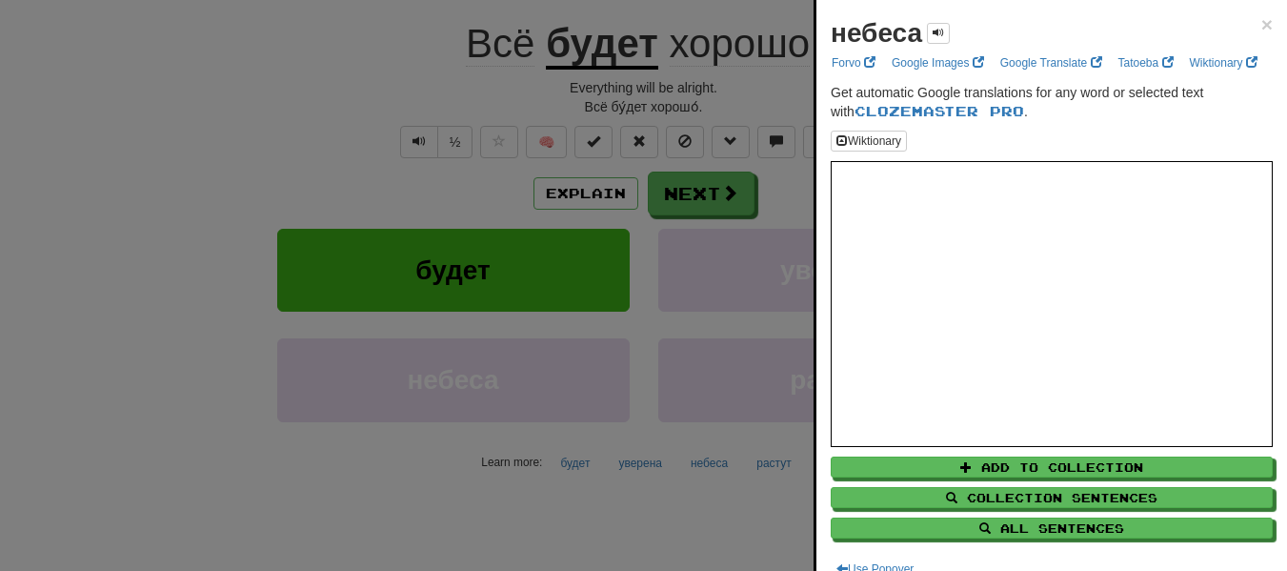
click at [784, 341] on div at bounding box center [643, 285] width 1287 height 571
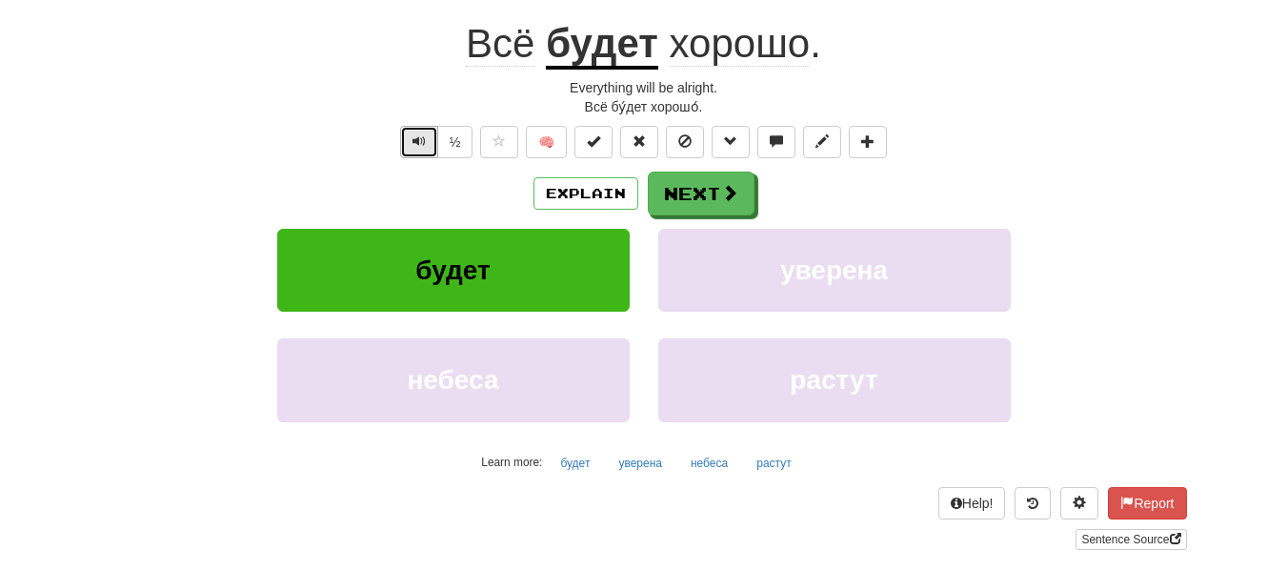
click at [420, 148] on span "Text-to-speech controls" at bounding box center [419, 140] width 13 height 13
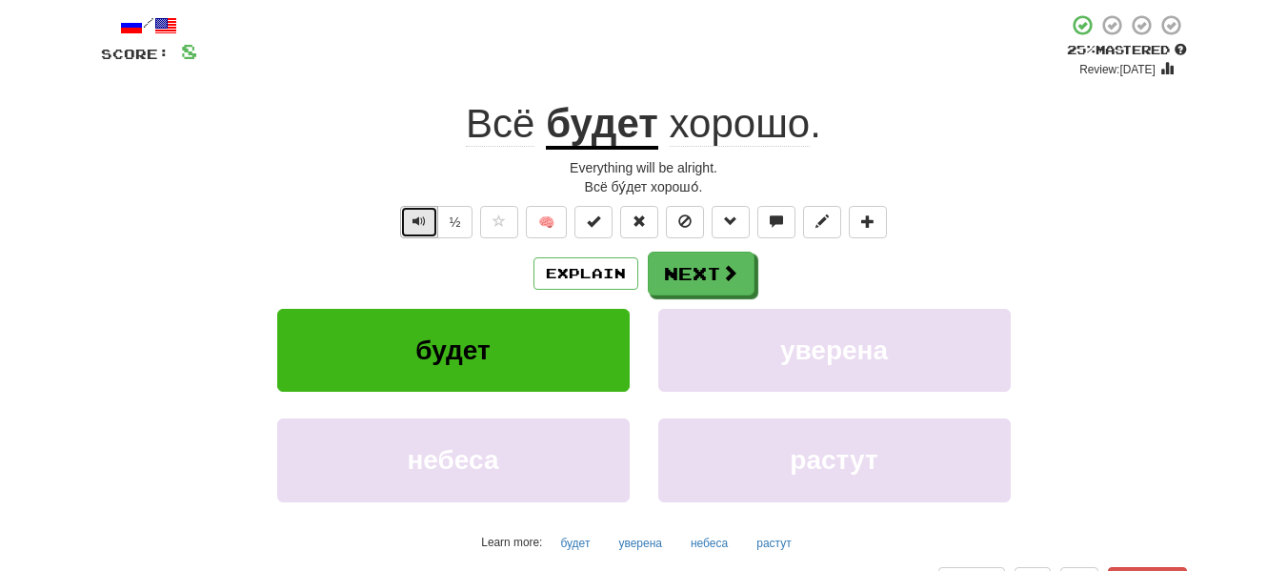
scroll to position [65, 0]
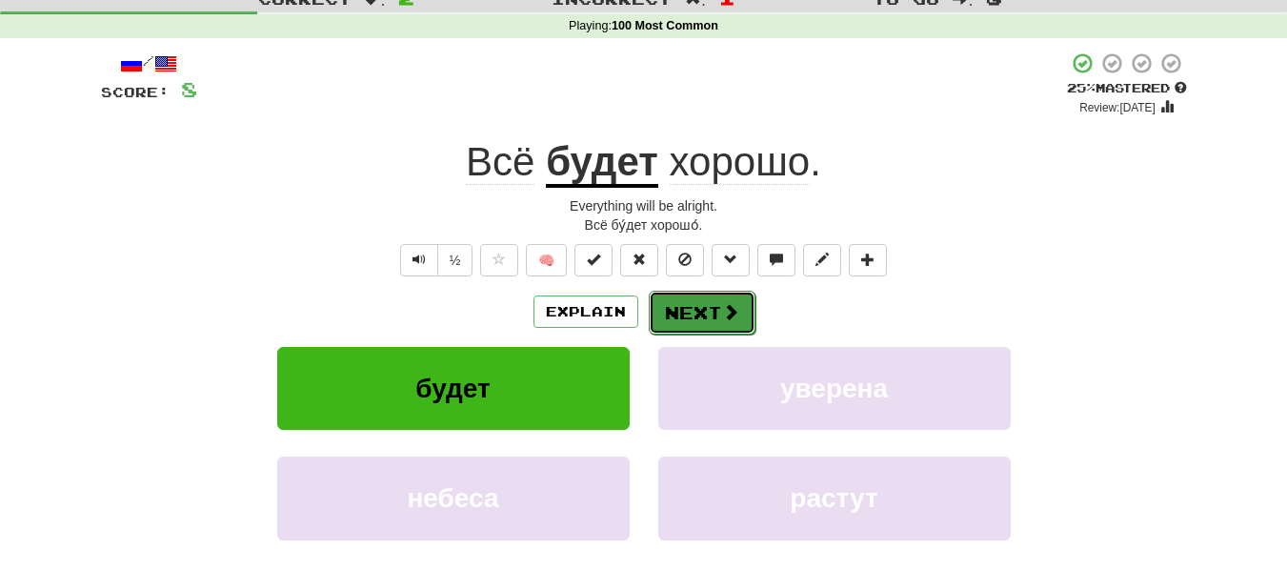
click at [657, 319] on button "Next" at bounding box center [702, 313] width 107 height 44
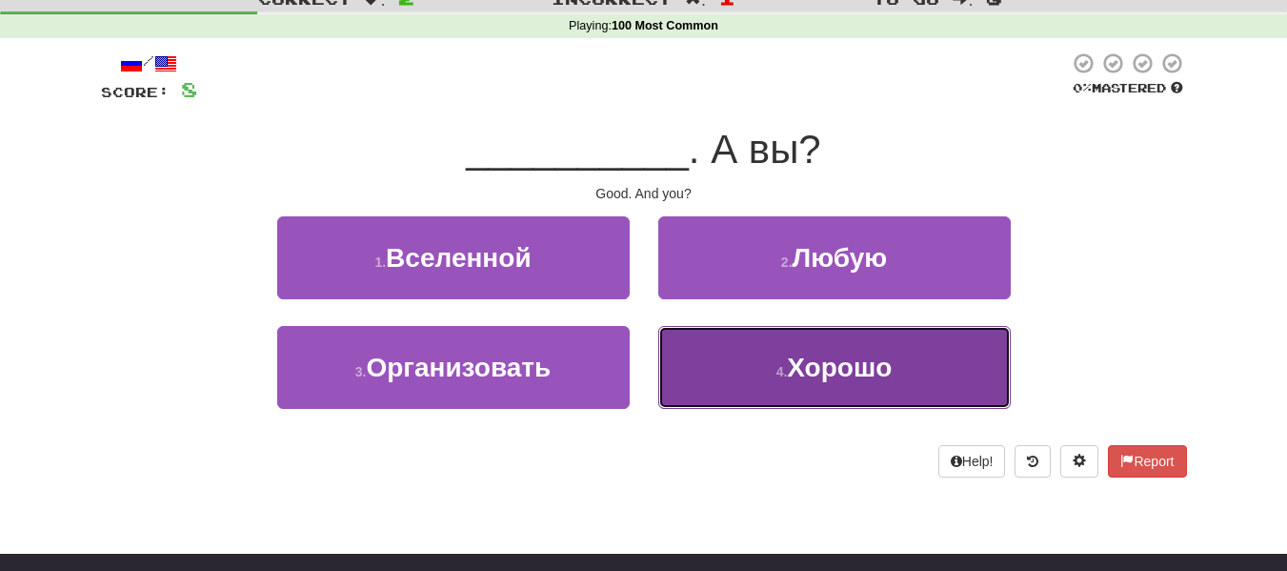
click at [712, 372] on button "4 . Хорошо" at bounding box center [834, 367] width 352 height 83
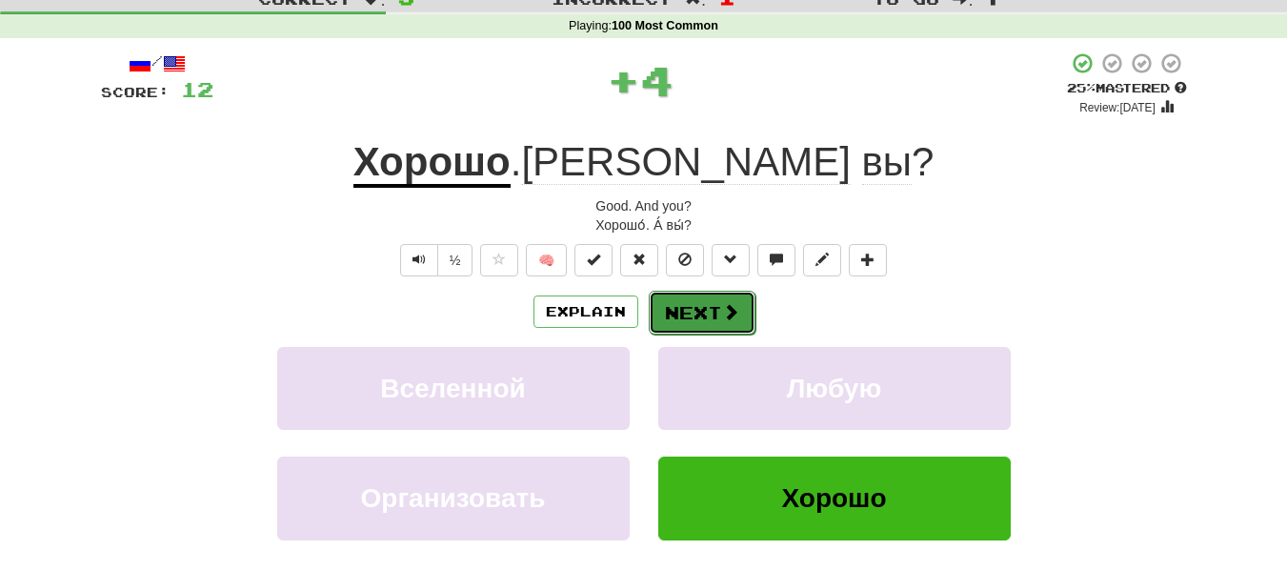
click at [694, 298] on button "Next" at bounding box center [702, 313] width 107 height 44
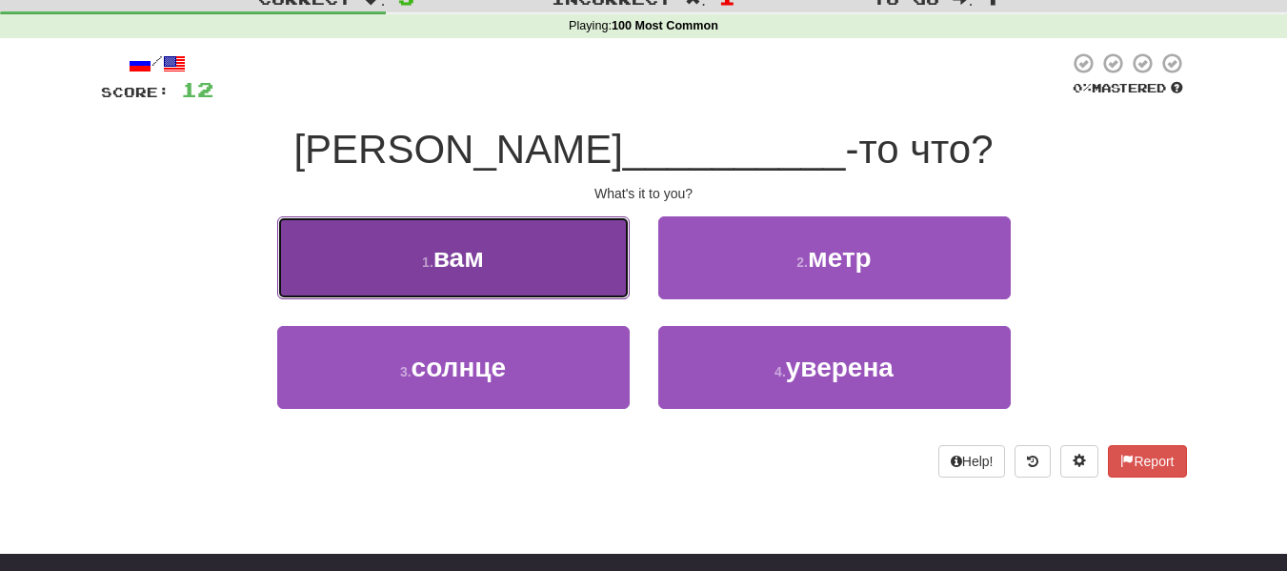
click at [541, 282] on button "1 . вам" at bounding box center [453, 257] width 352 height 83
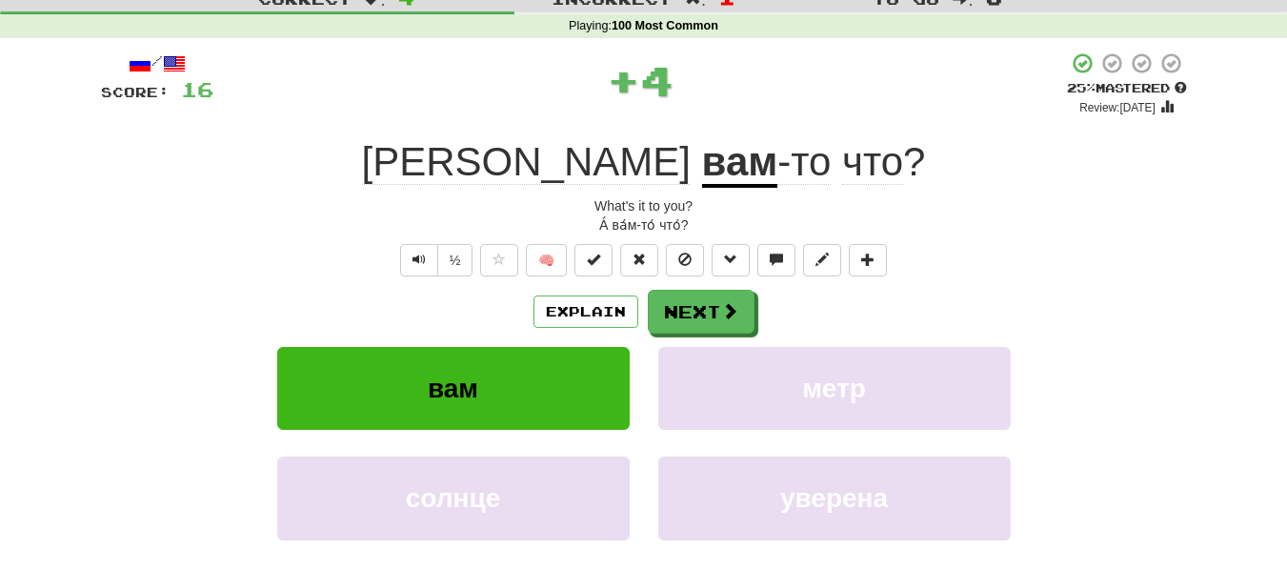
click at [702, 164] on u "вам" at bounding box center [740, 163] width 76 height 49
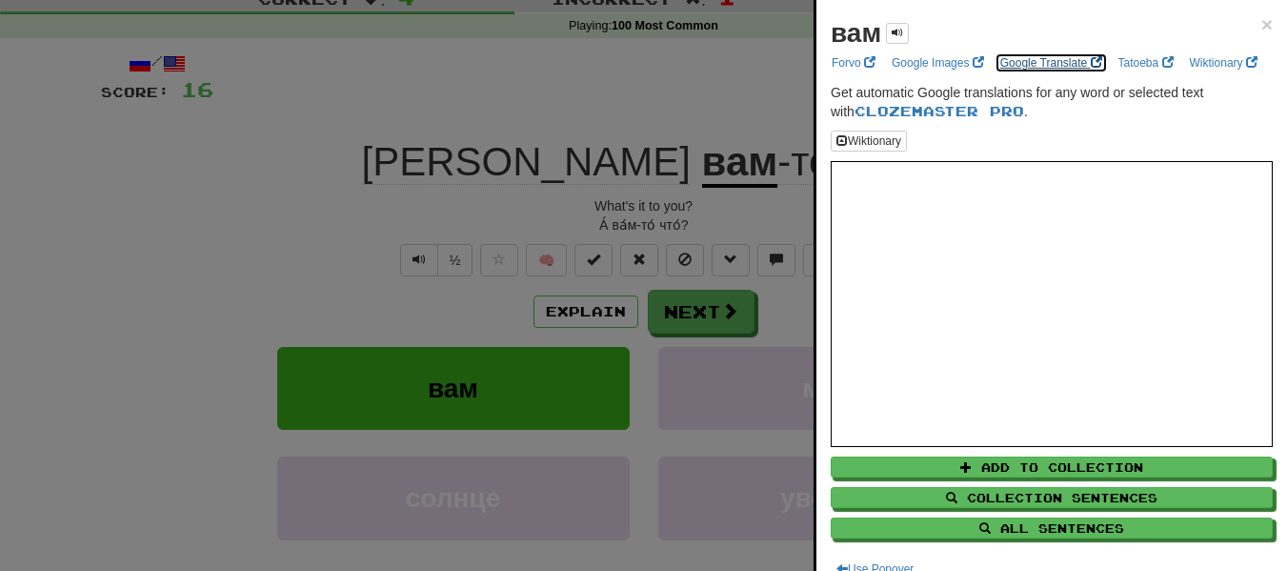
click at [1057, 70] on link "Google Translate" at bounding box center [1051, 62] width 113 height 21
click at [488, 169] on div at bounding box center [643, 285] width 1287 height 571
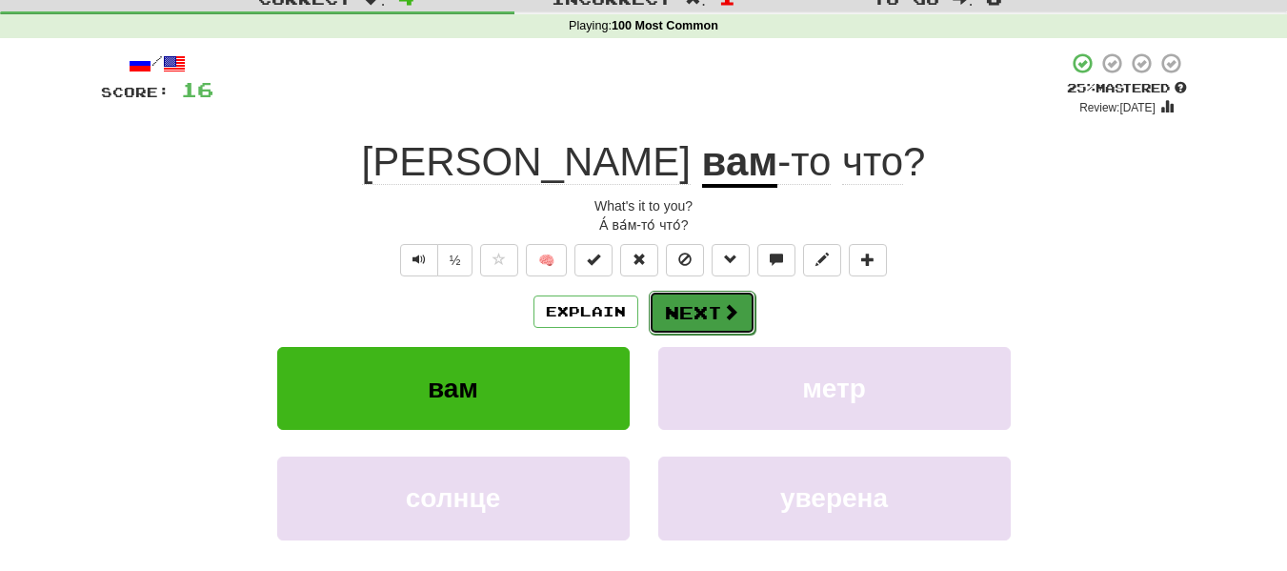
click at [679, 317] on button "Next" at bounding box center [702, 313] width 107 height 44
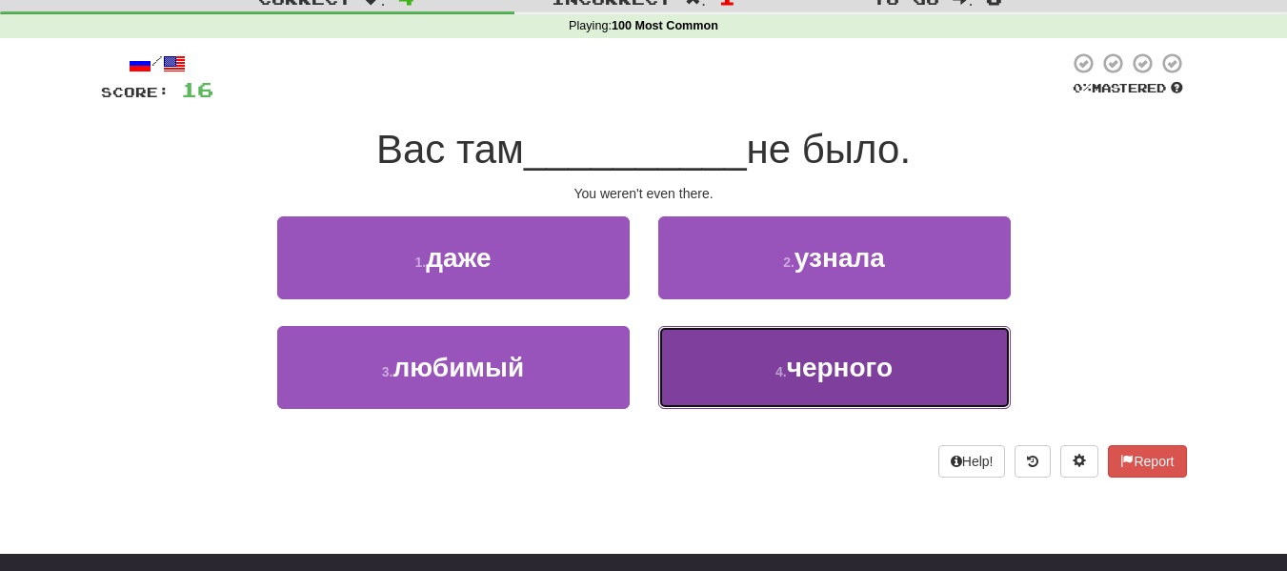
click at [735, 376] on button "4 . черного" at bounding box center [834, 367] width 352 height 83
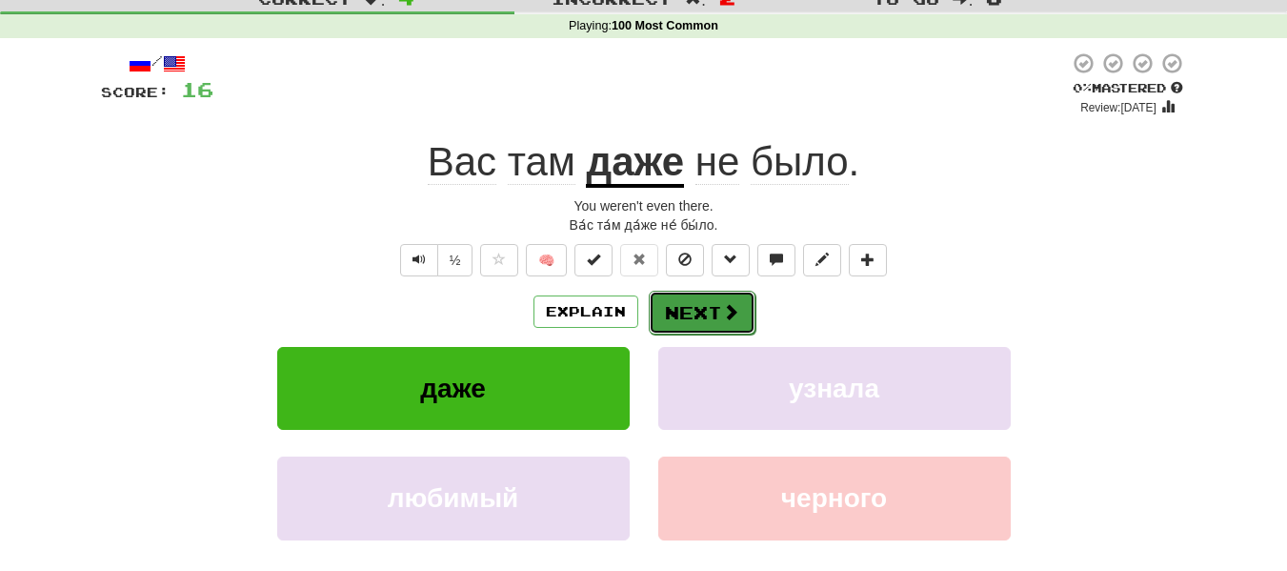
click at [670, 326] on button "Next" at bounding box center [702, 313] width 107 height 44
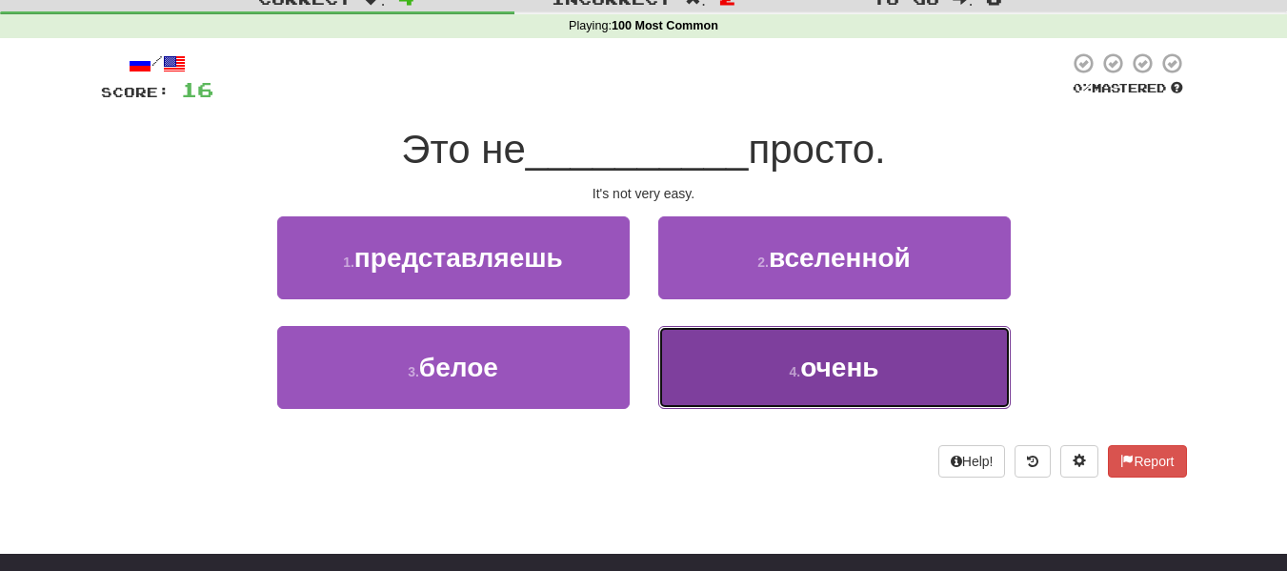
click at [772, 366] on button "4 . очень" at bounding box center [834, 367] width 352 height 83
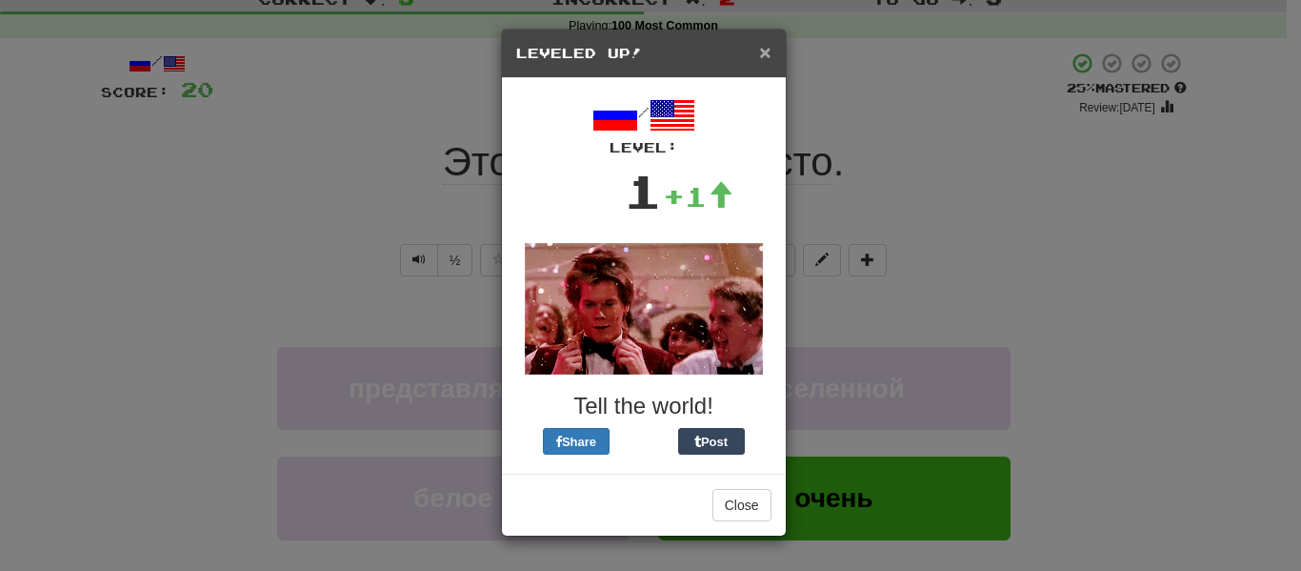
click at [759, 55] on span "×" at bounding box center [764, 52] width 11 height 22
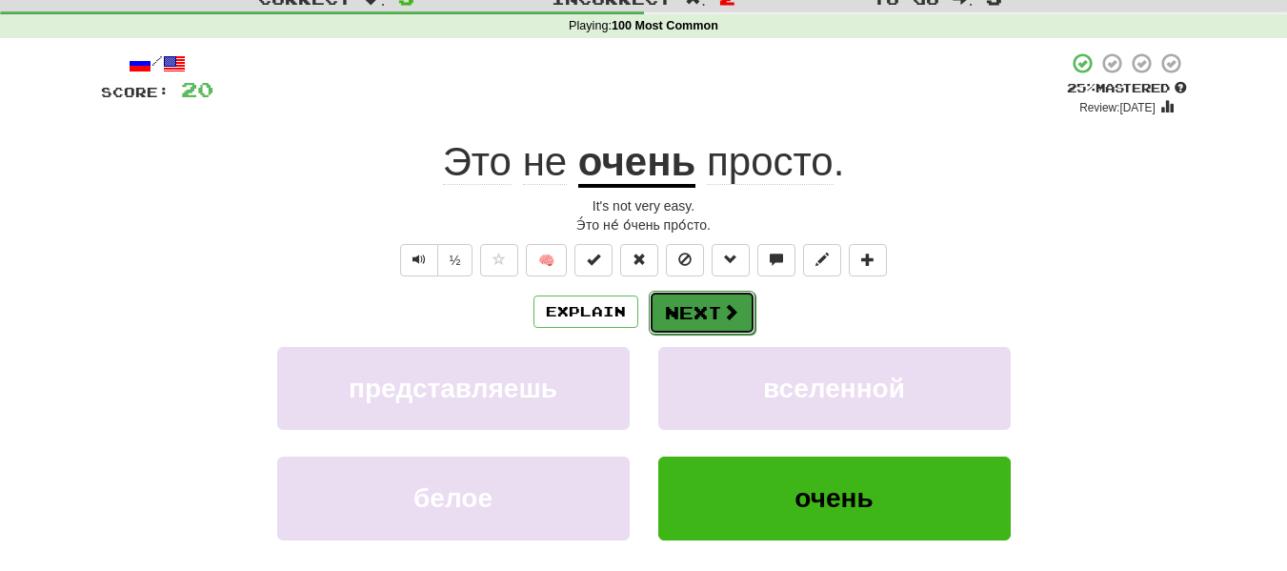
click at [696, 304] on button "Next" at bounding box center [702, 313] width 107 height 44
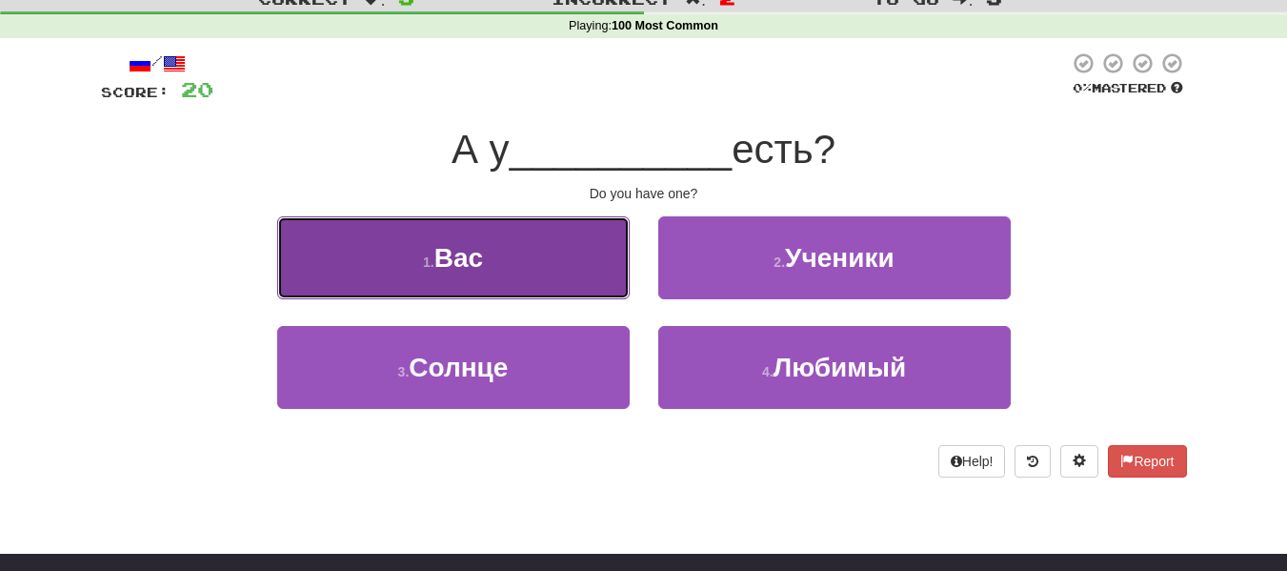
click at [520, 266] on button "1 . Вас" at bounding box center [453, 257] width 352 height 83
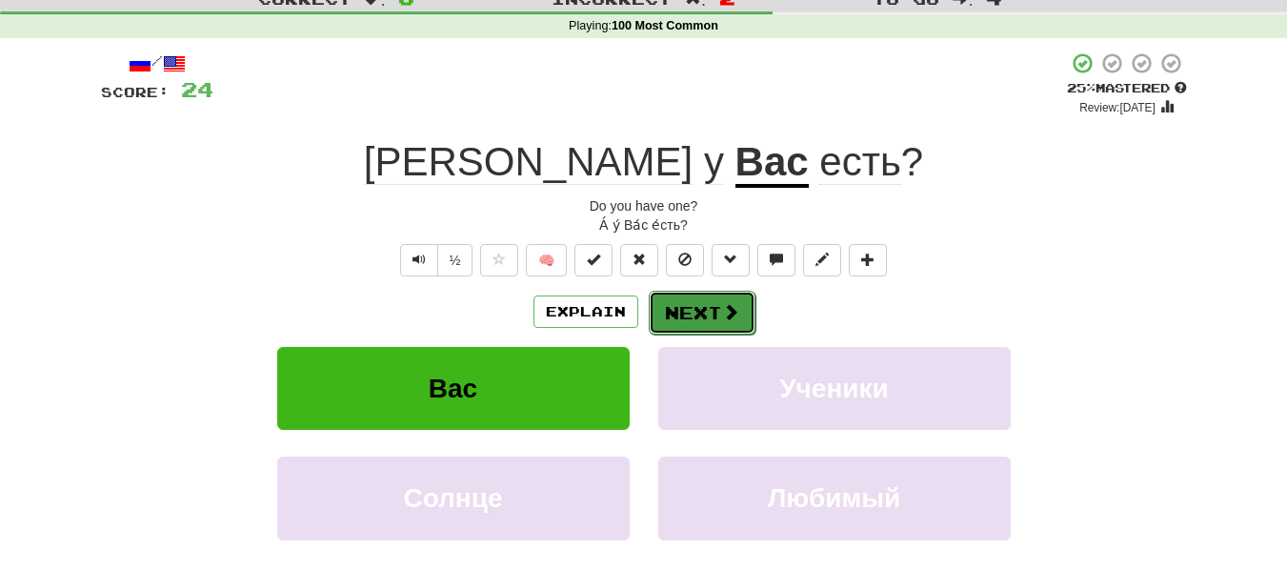
click at [688, 310] on button "Next" at bounding box center [702, 313] width 107 height 44
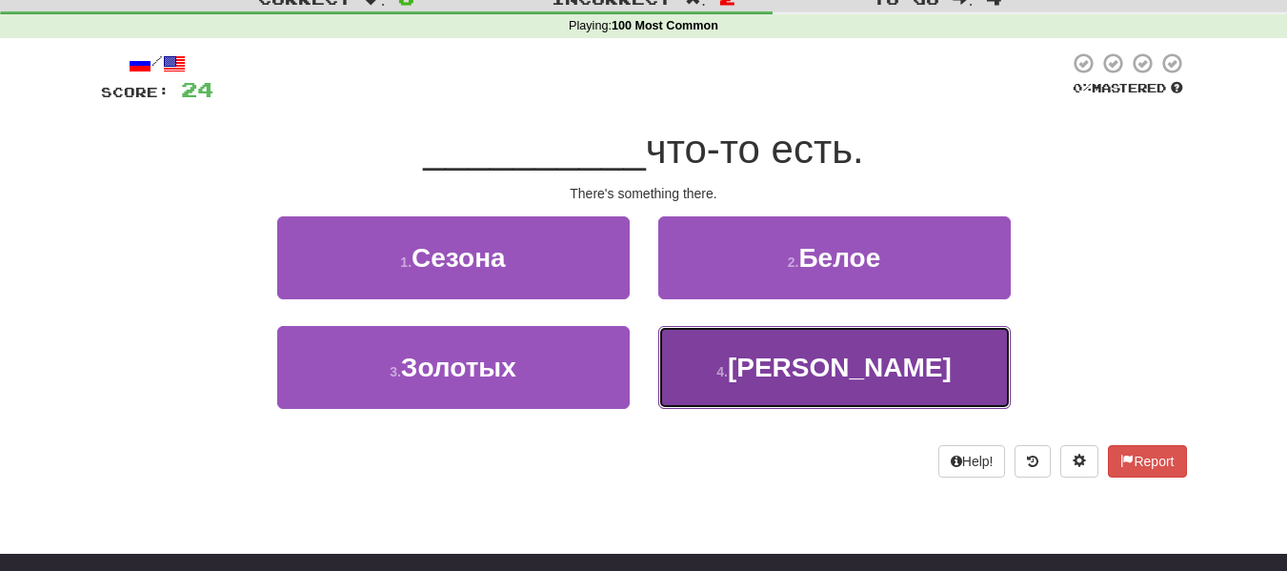
click at [690, 364] on button "4 . Там" at bounding box center [834, 367] width 352 height 83
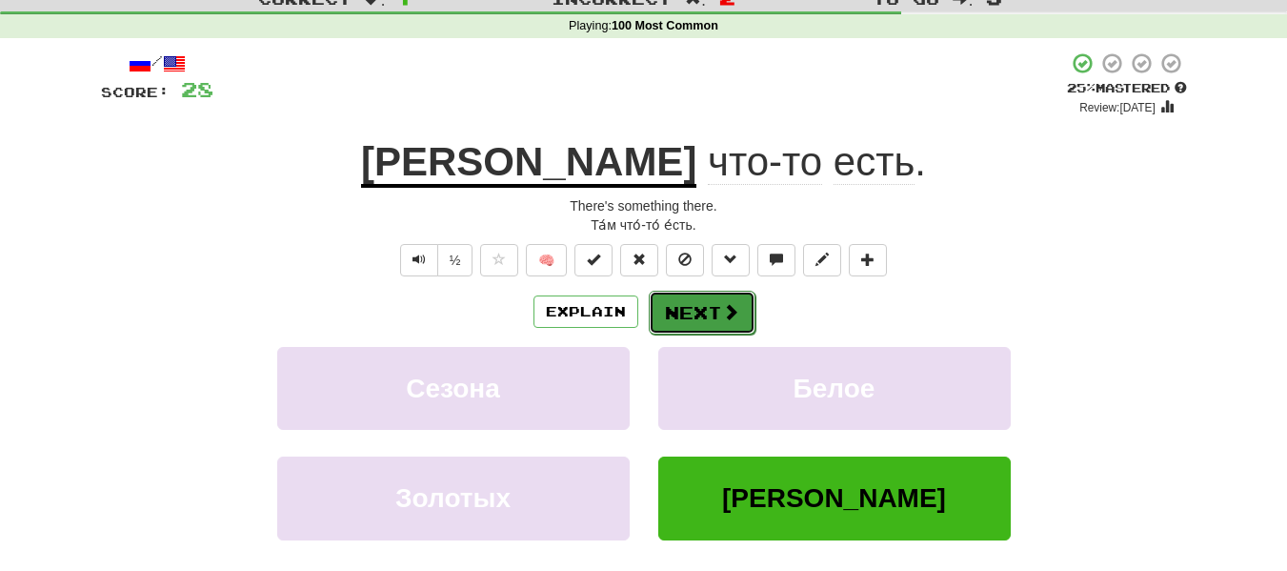
click at [712, 307] on button "Next" at bounding box center [702, 313] width 107 height 44
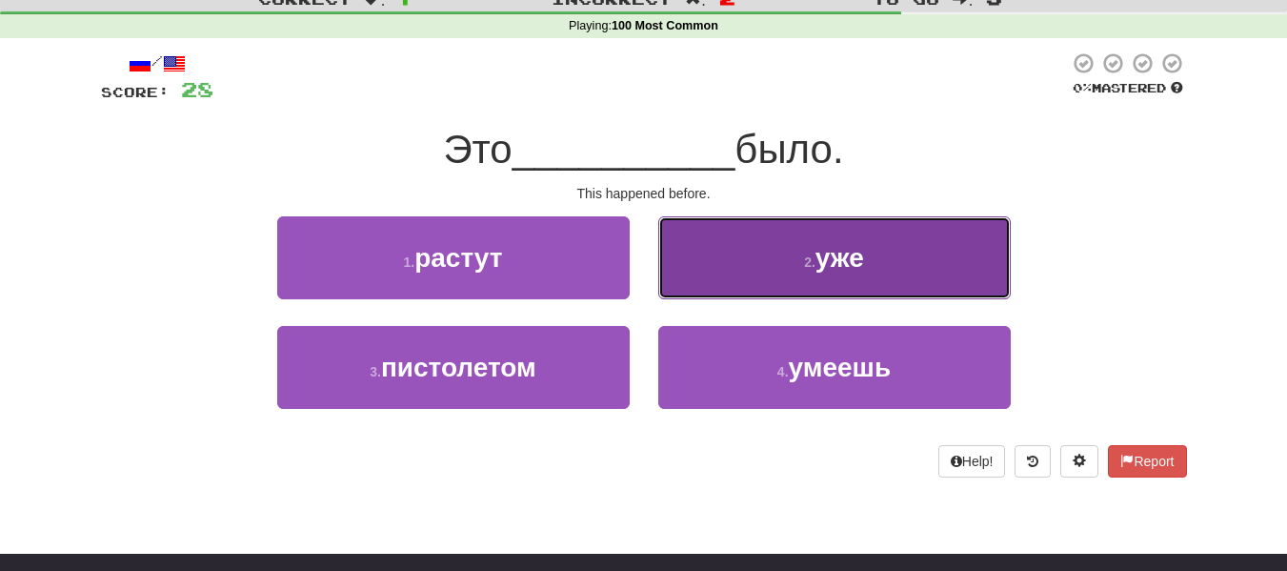
click at [804, 269] on small "2 ." at bounding box center [809, 261] width 11 height 15
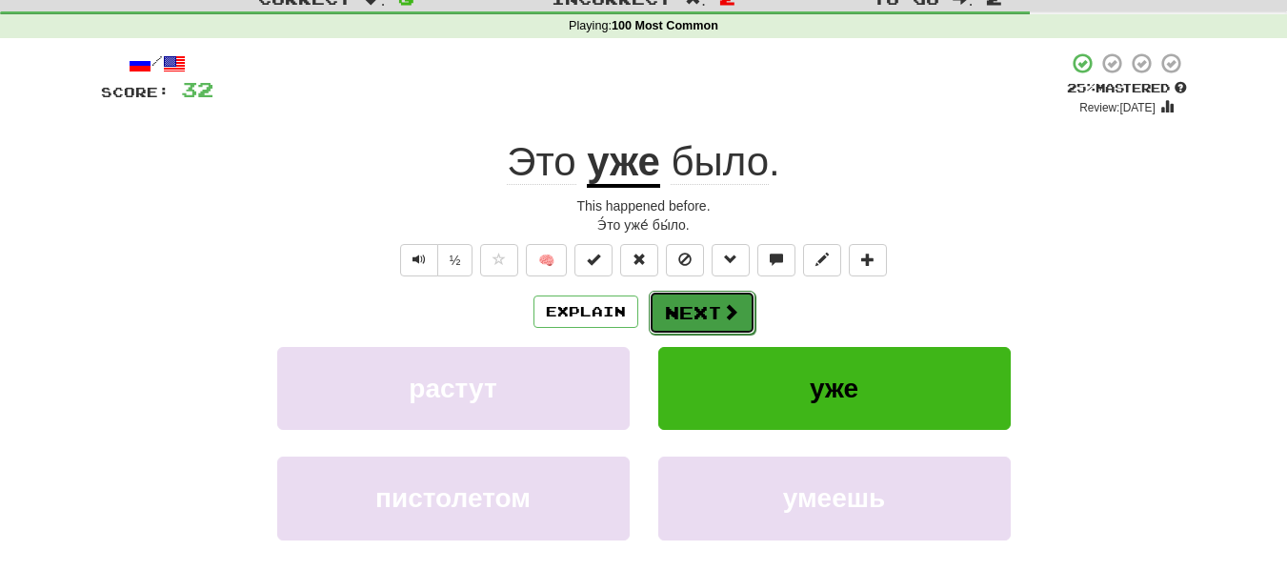
click at [693, 312] on button "Next" at bounding box center [702, 313] width 107 height 44
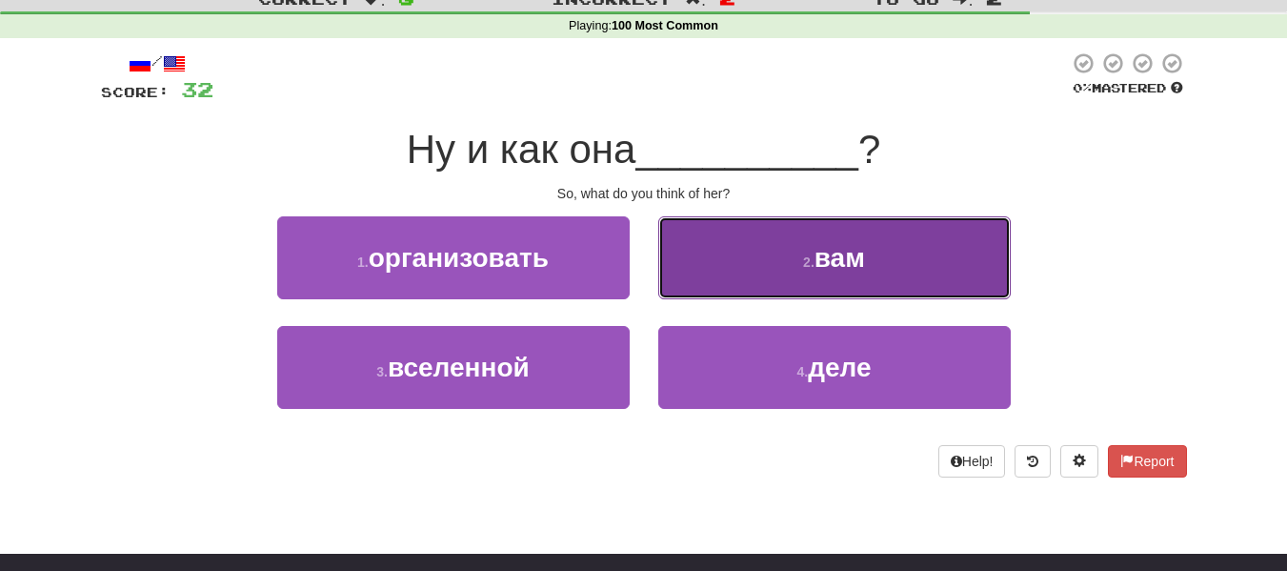
click at [732, 275] on button "2 . вам" at bounding box center [834, 257] width 352 height 83
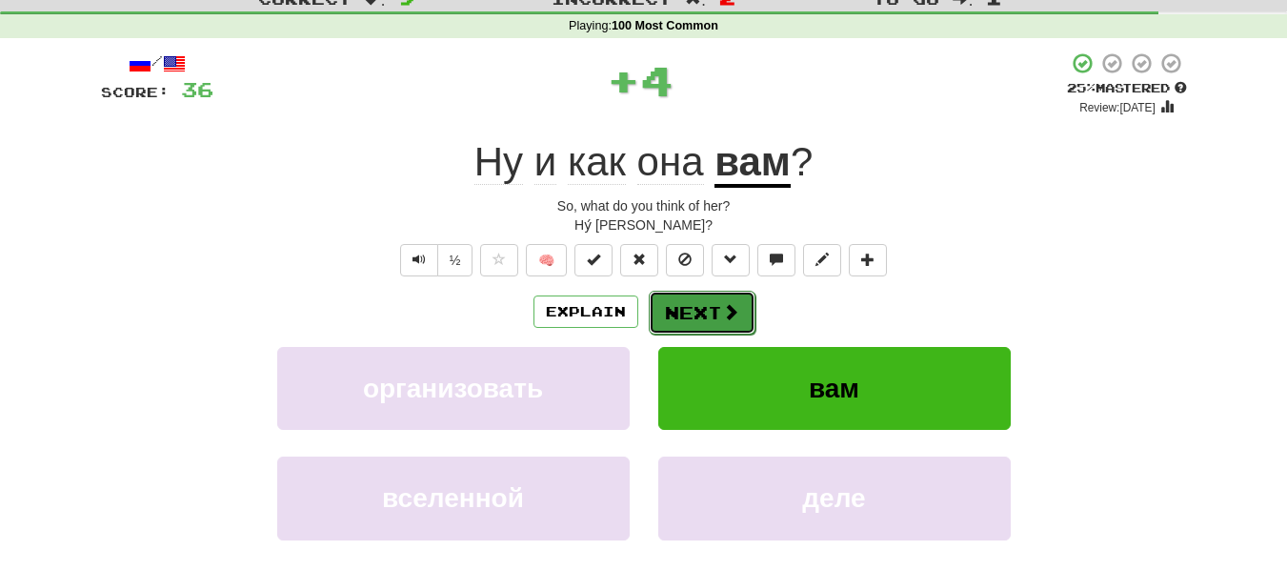
click at [706, 296] on button "Next" at bounding box center [702, 313] width 107 height 44
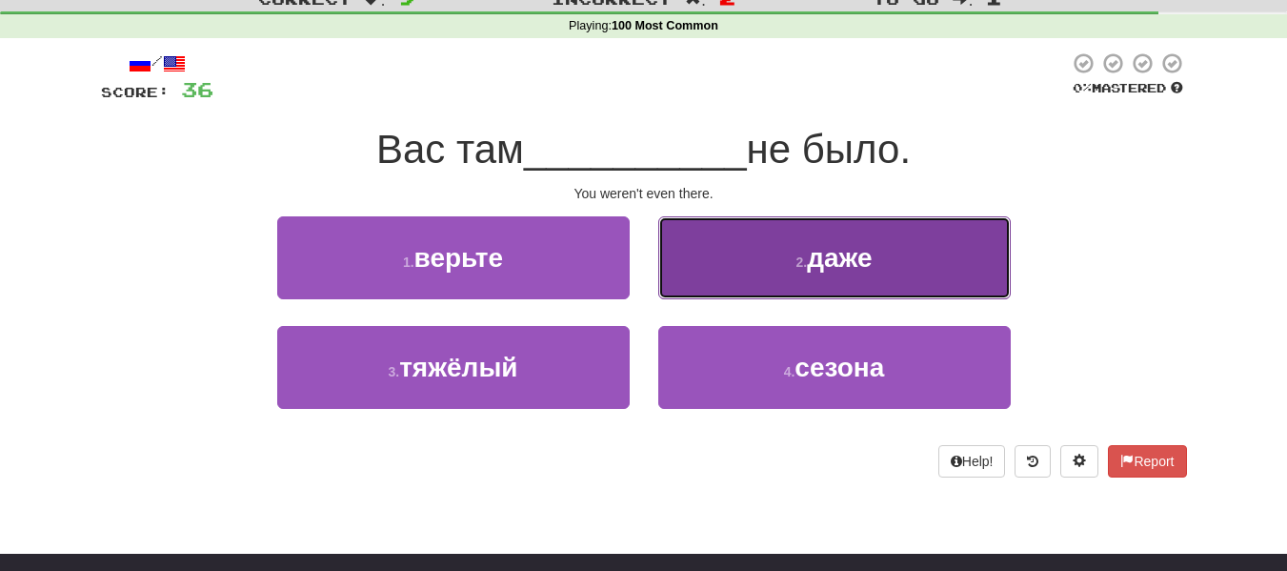
click at [776, 236] on button "2 . даже" at bounding box center [834, 257] width 352 height 83
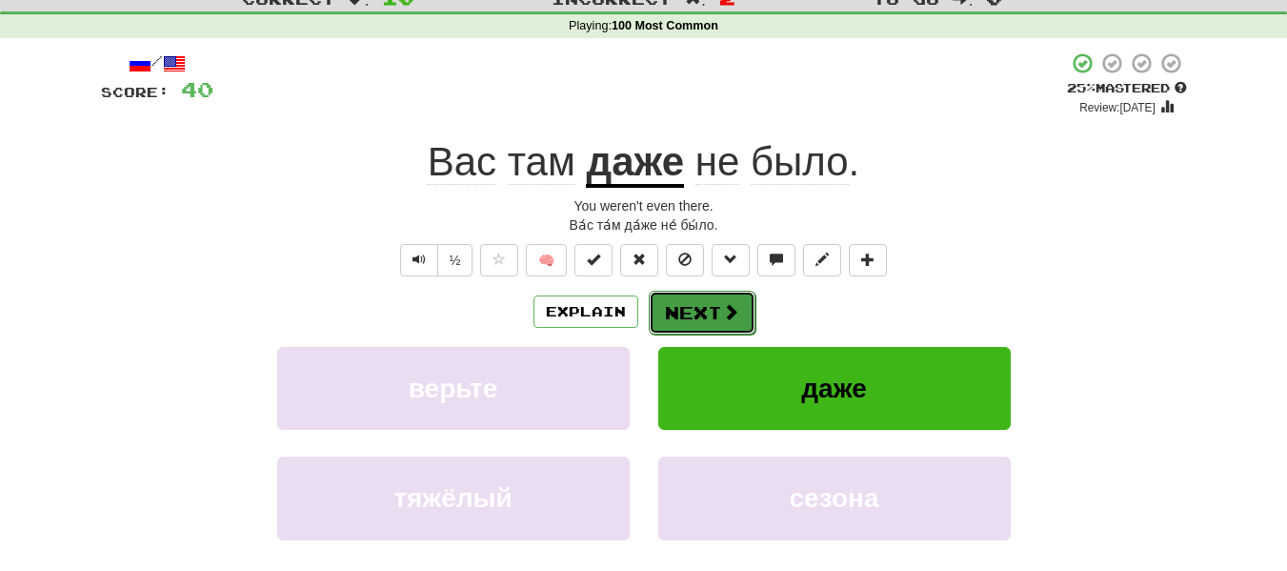
click at [699, 303] on button "Next" at bounding box center [702, 313] width 107 height 44
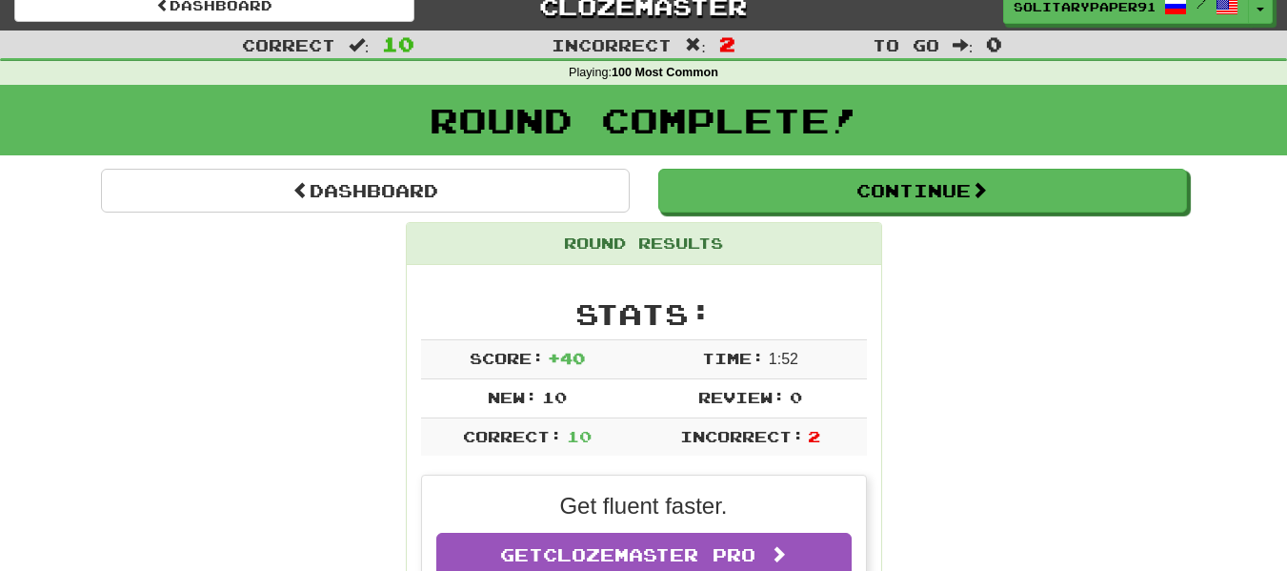
scroll to position [0, 0]
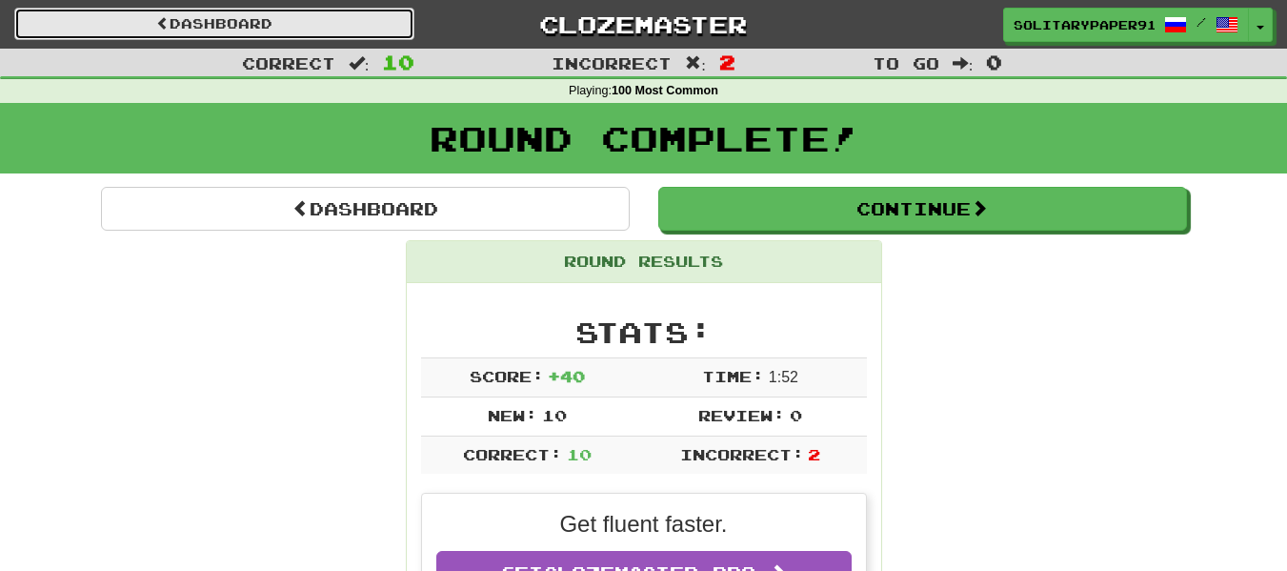
click at [181, 16] on link "Dashboard" at bounding box center [214, 24] width 400 height 32
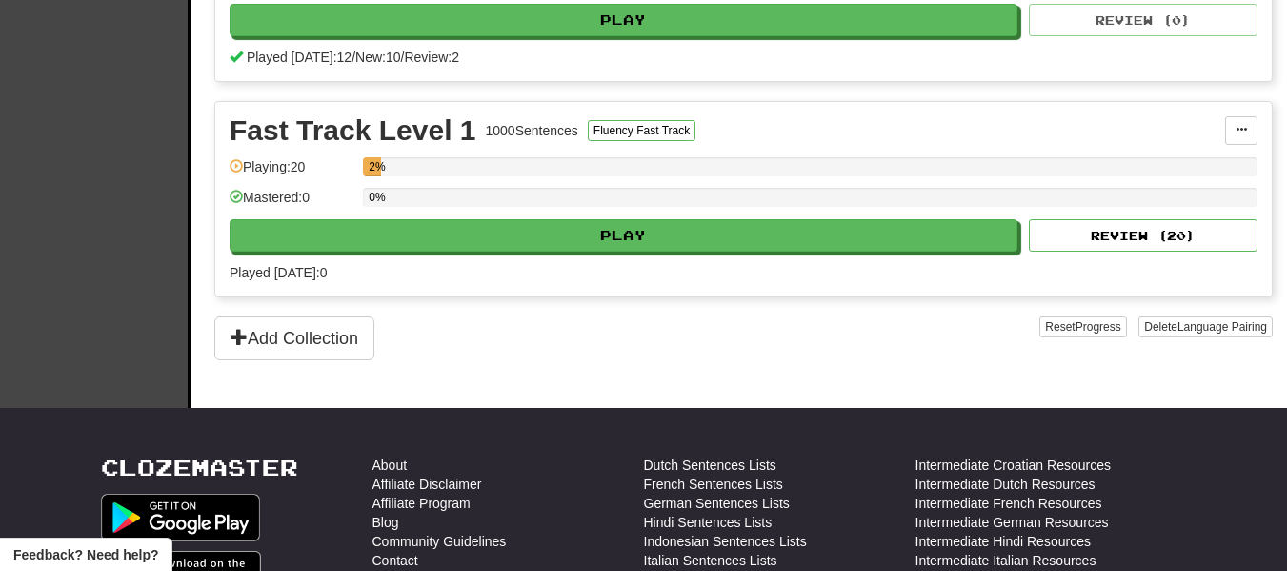
scroll to position [554, 0]
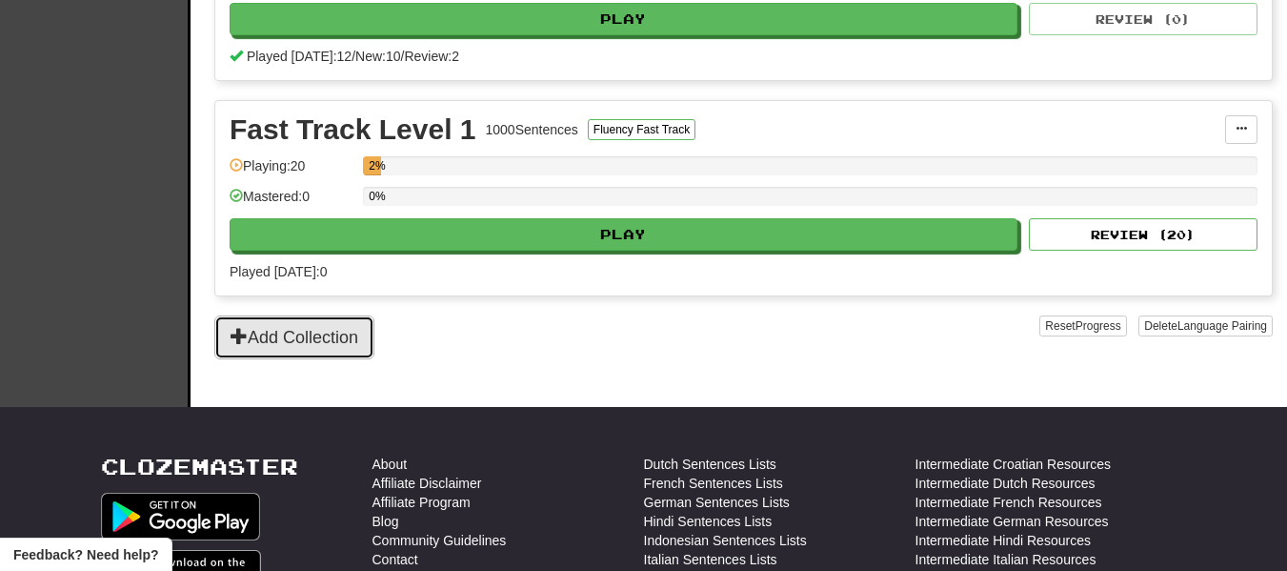
click at [360, 350] on button "Add Collection" at bounding box center [294, 337] width 160 height 44
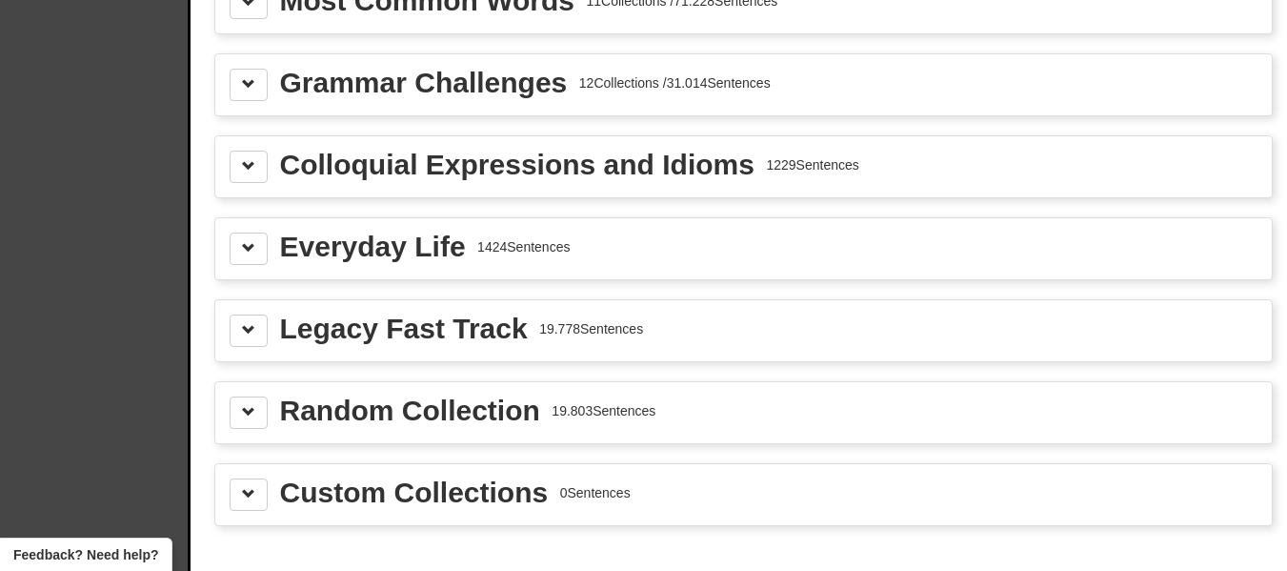
scroll to position [2201, 0]
click at [240, 245] on button at bounding box center [249, 249] width 38 height 32
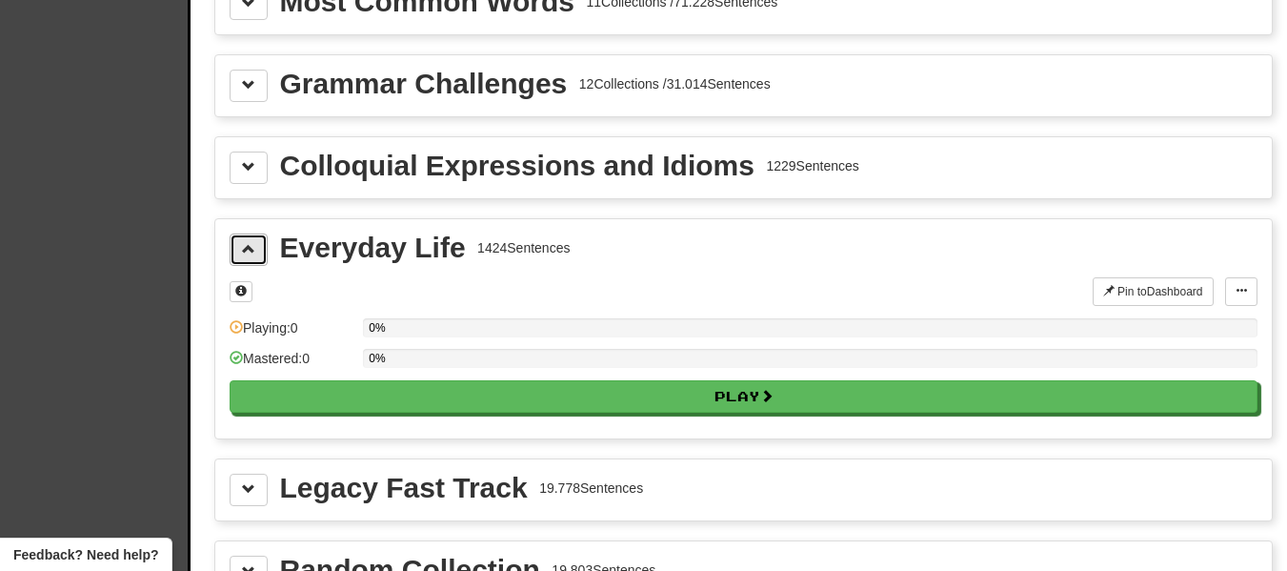
click at [240, 245] on button at bounding box center [249, 249] width 38 height 32
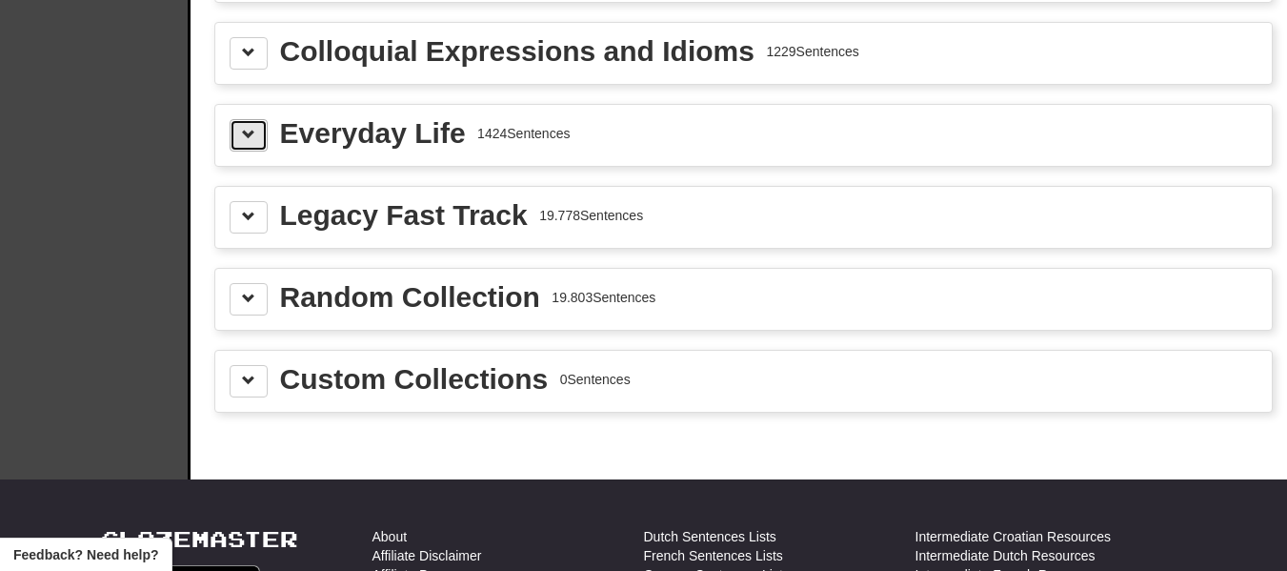
scroll to position [2322, 0]
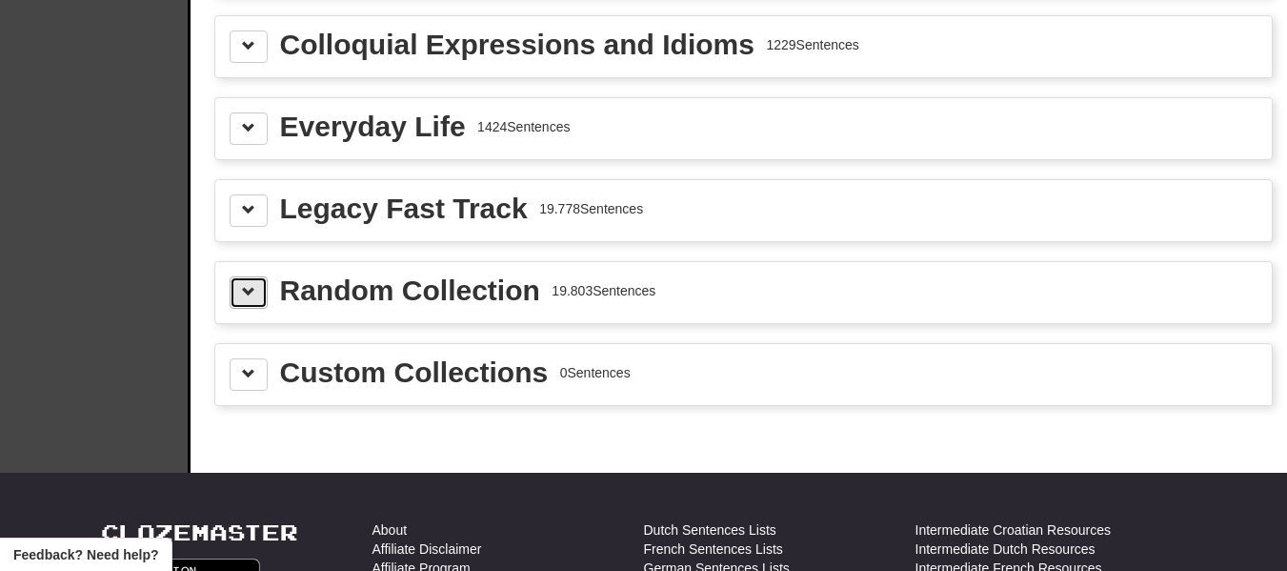
click at [250, 277] on button at bounding box center [249, 292] width 38 height 32
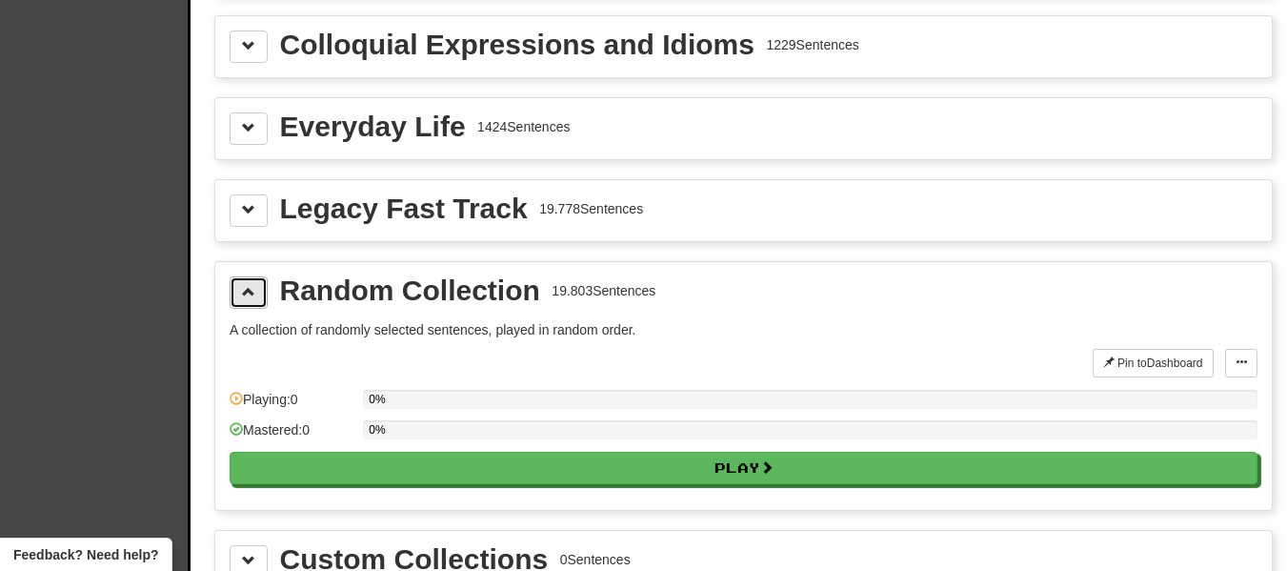
click at [250, 277] on button at bounding box center [249, 292] width 38 height 32
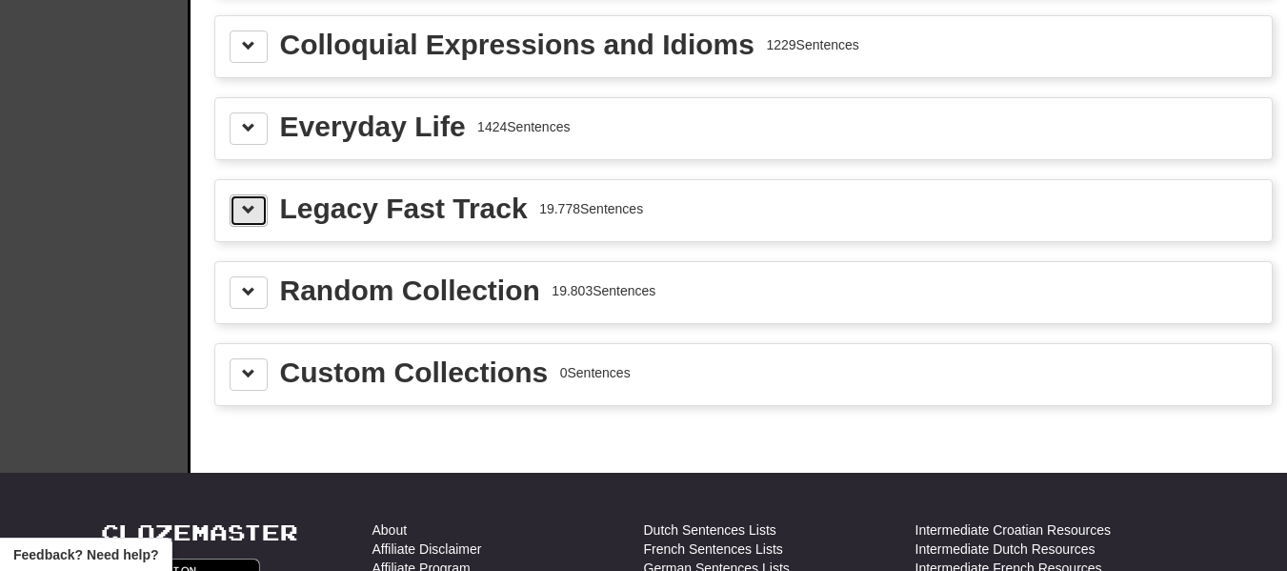
click at [245, 207] on span at bounding box center [248, 209] width 13 height 13
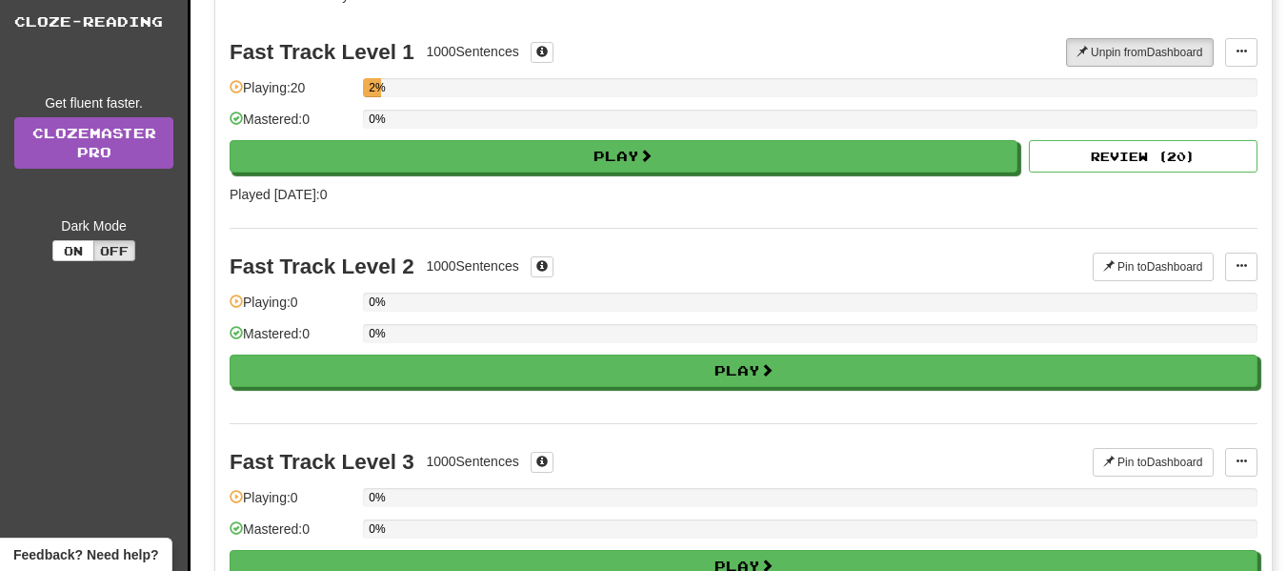
scroll to position [0, 0]
